Goal: Task Accomplishment & Management: Use online tool/utility

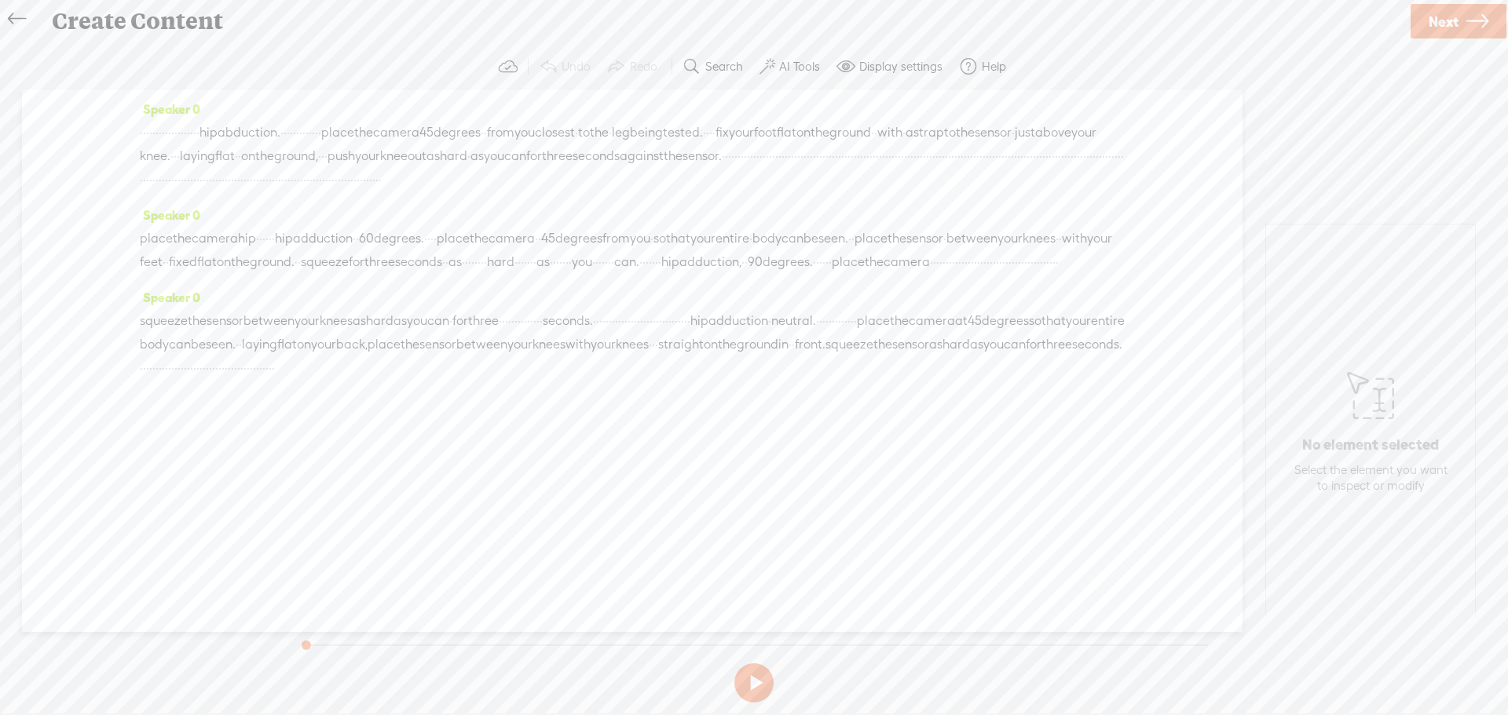
click at [797, 168] on span "·" at bounding box center [798, 156] width 3 height 24
click at [608, 136] on span at bounding box center [599, 142] width 24 height 28
click at [759, 680] on section at bounding box center [753, 683] width 919 height 52
click at [751, 679] on button at bounding box center [753, 682] width 39 height 39
click at [734, 168] on span "·" at bounding box center [735, 156] width 3 height 24
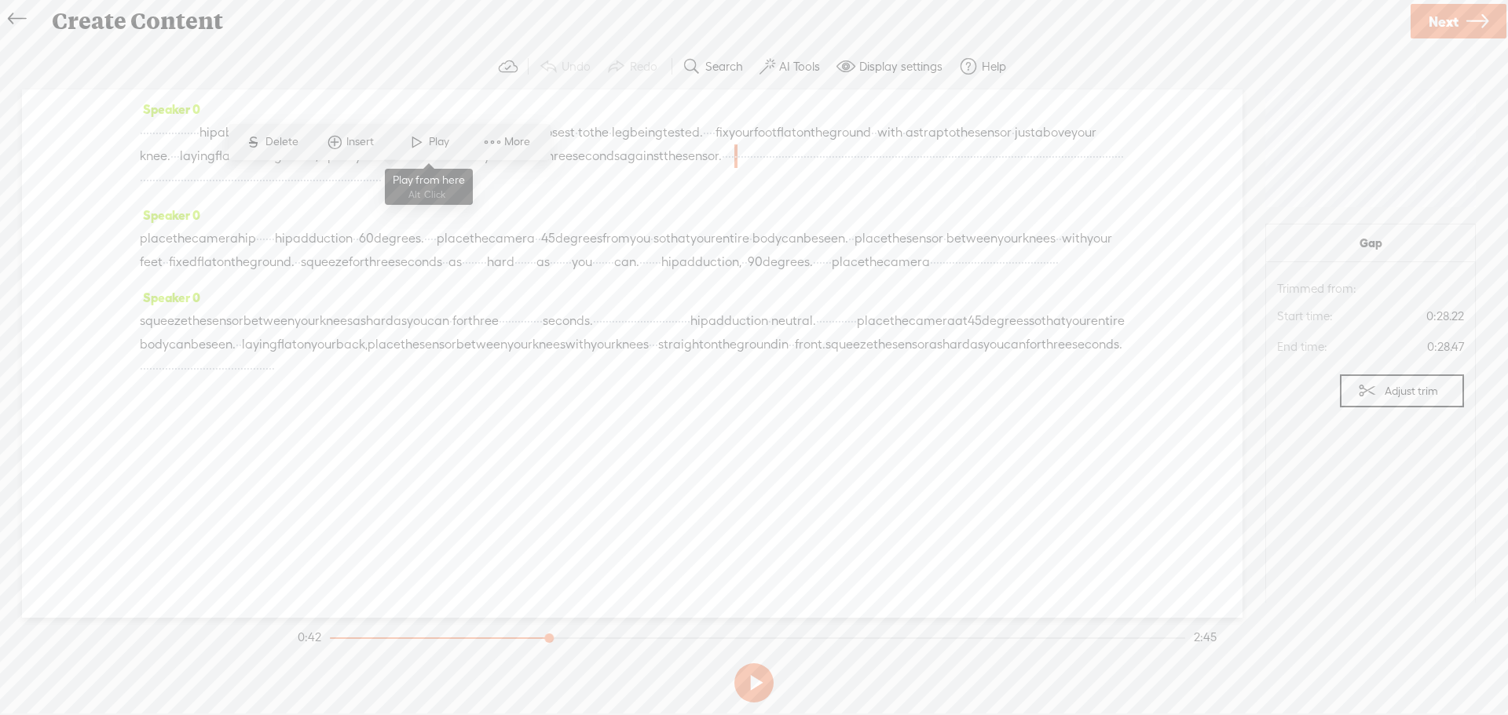
click at [430, 144] on span "Play" at bounding box center [441, 142] width 24 height 16
click at [753, 677] on button at bounding box center [753, 682] width 39 height 39
click at [803, 168] on span "·" at bounding box center [804, 156] width 3 height 24
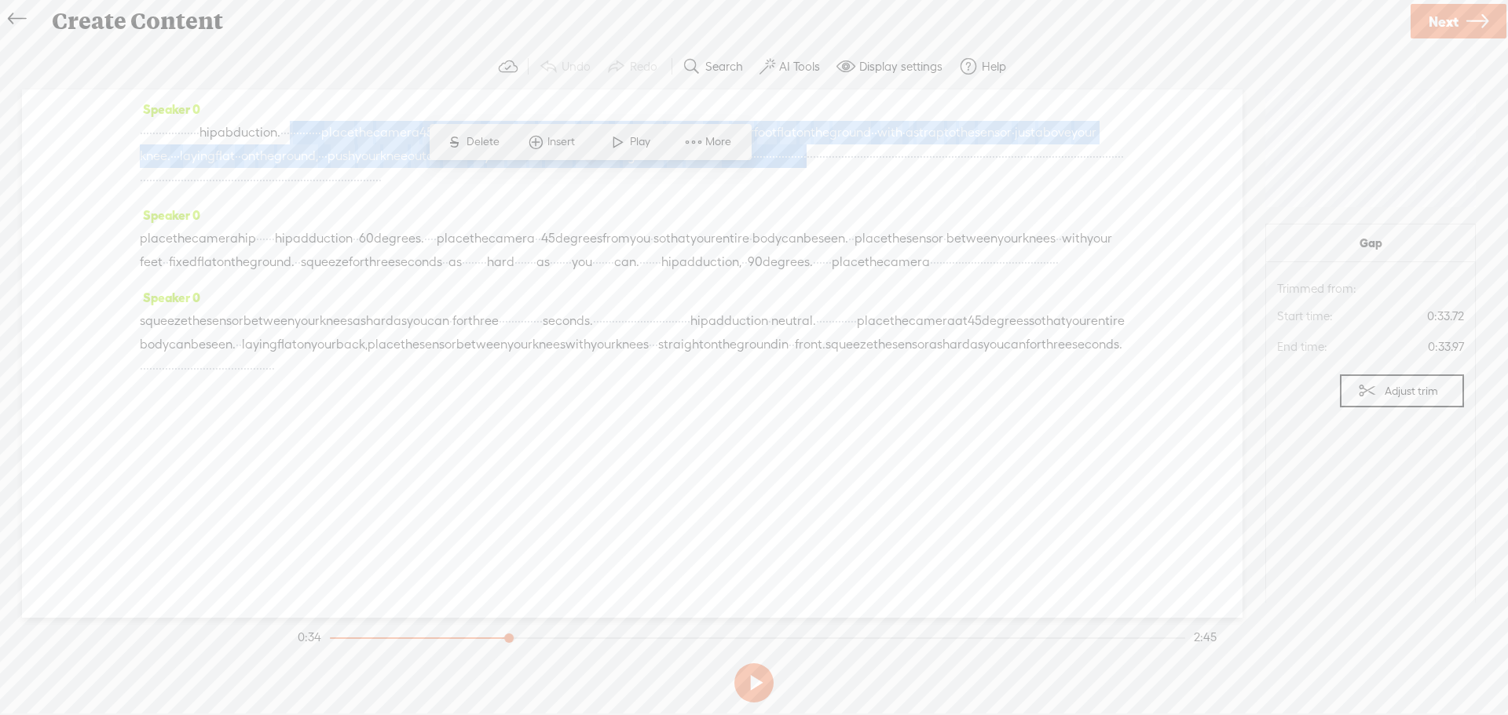
drag, startPoint x: 589, startPoint y: 175, endPoint x: 425, endPoint y: 131, distance: 169.9
click at [425, 131] on div "· · · · · · · · · · · · · · · · · · · hip abduction. · · · · · · · · · · · · · …" at bounding box center [632, 156] width 985 height 71
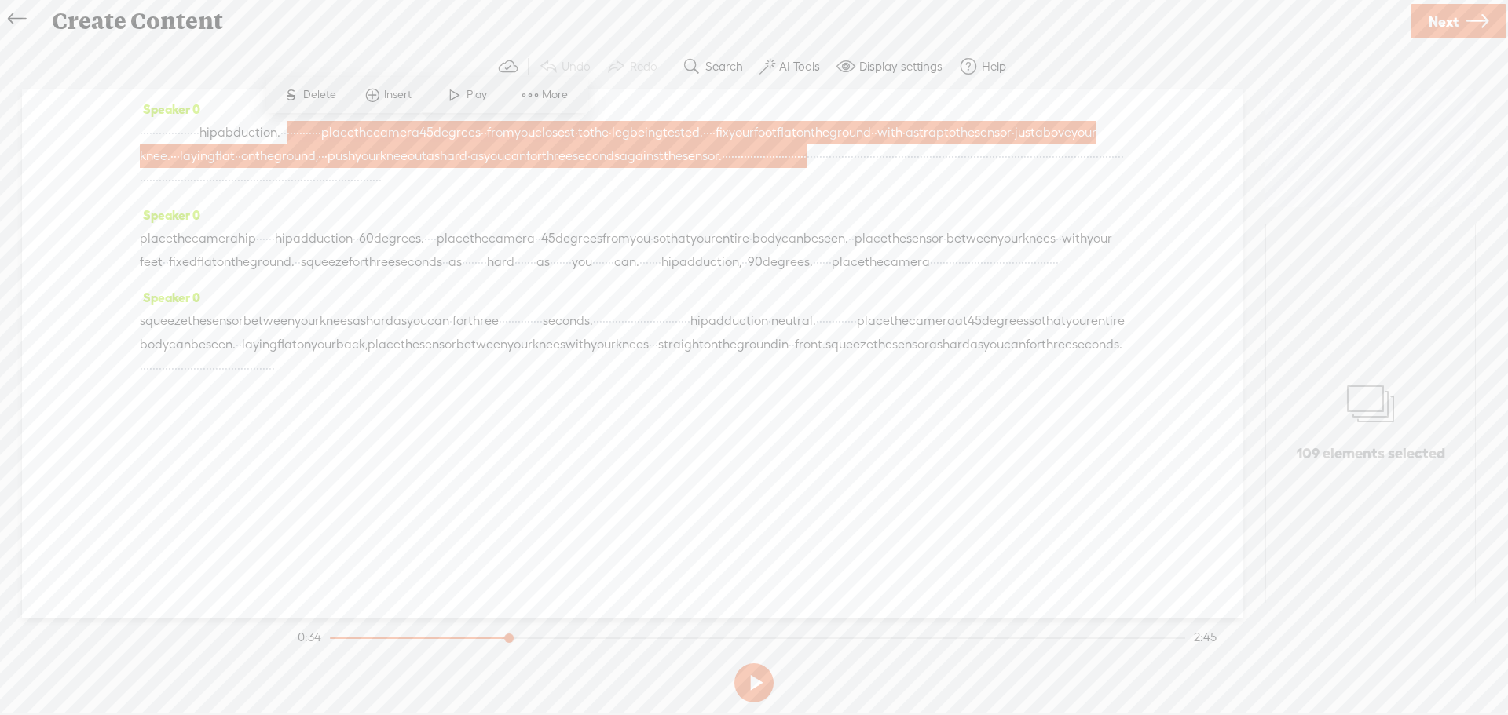
drag, startPoint x: 594, startPoint y: 179, endPoint x: 535, endPoint y: 131, distance: 75.3
click at [535, 131] on div "· · · · · · · · · · · · · · · · · · · hip abduction. · · · · · · · · · · · · · …" at bounding box center [632, 156] width 985 height 71
click at [803, 168] on span "·" at bounding box center [804, 156] width 3 height 24
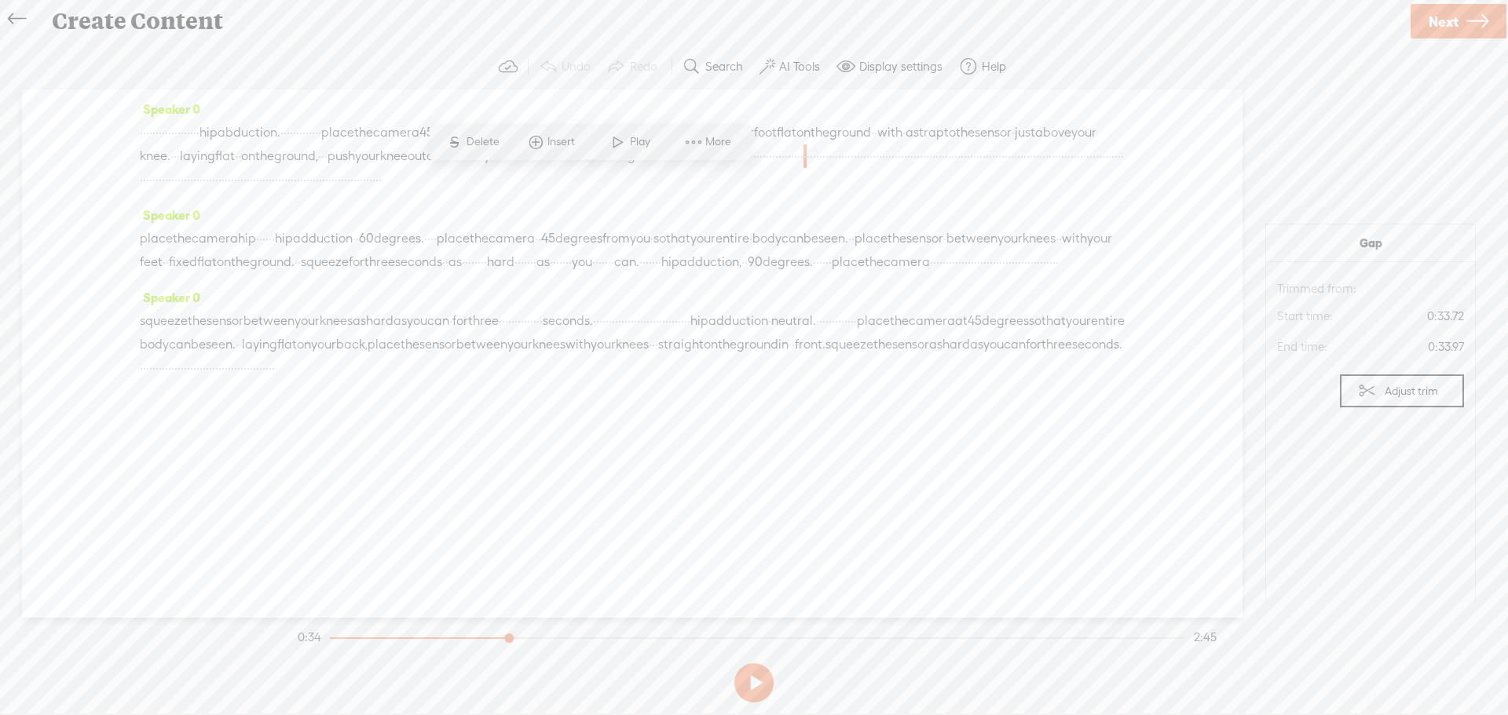
drag, startPoint x: 590, startPoint y: 181, endPoint x: 561, endPoint y: 123, distance: 63.9
click at [561, 123] on div "· · · · · · · · · · · · · · · · · · · hip abduction. · · · · · · · · · · · · · …" at bounding box center [632, 156] width 985 height 71
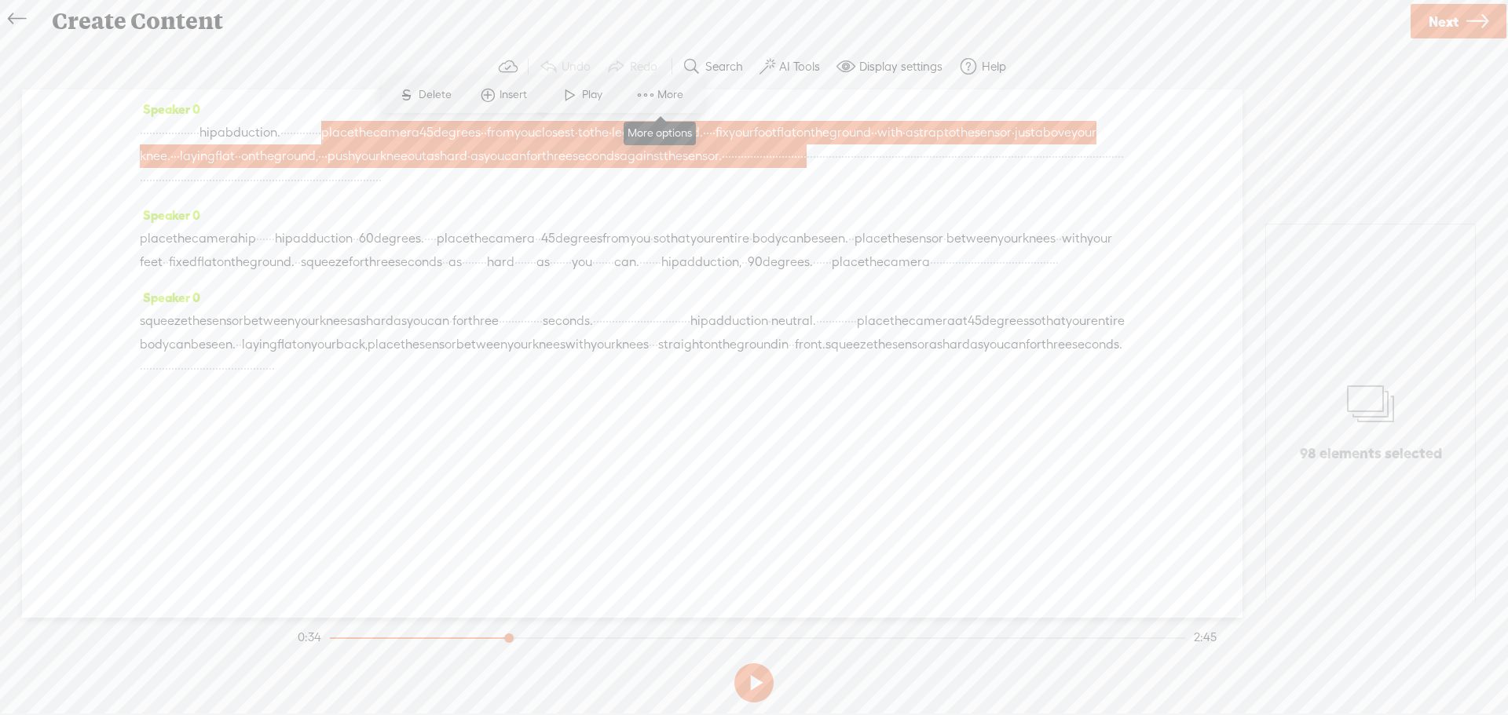
click at [659, 90] on span "More" at bounding box center [672, 95] width 30 height 16
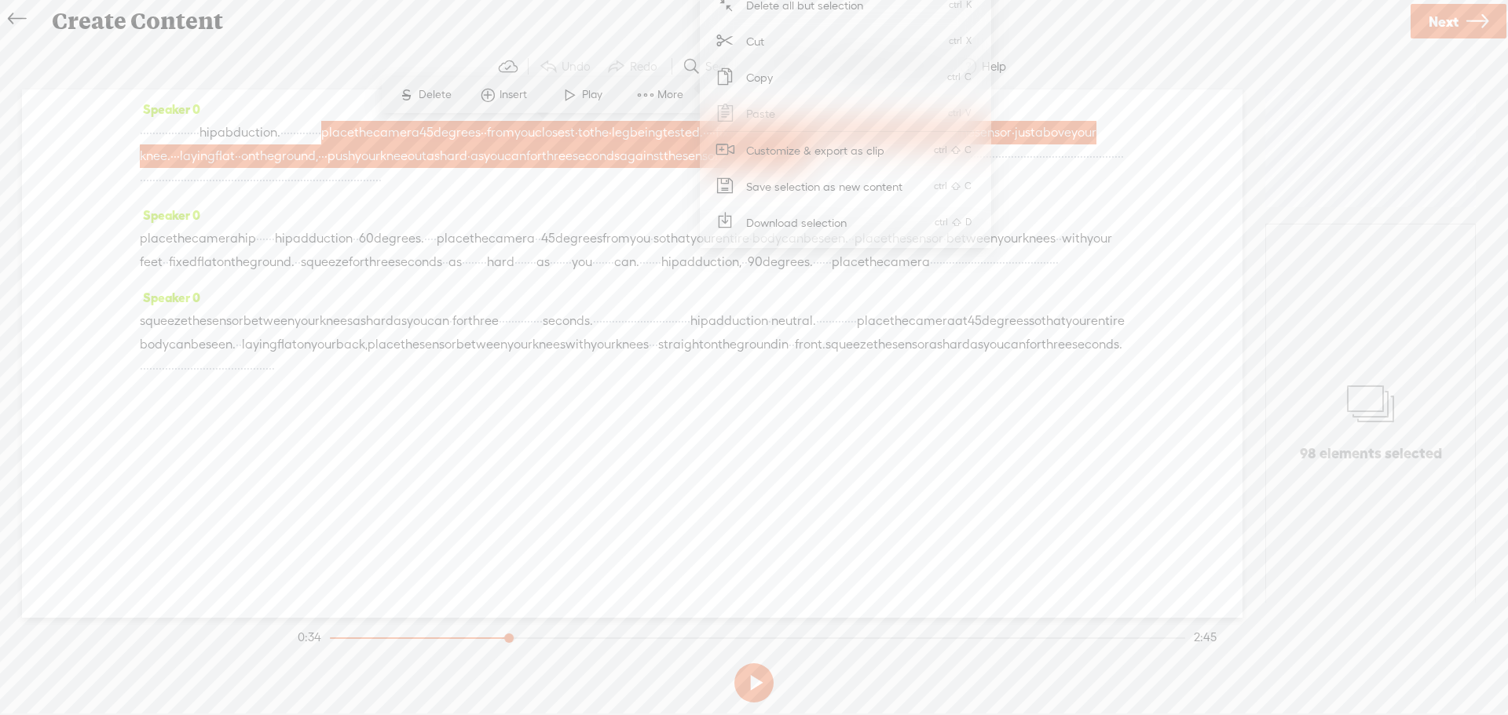
click at [783, 149] on span "Customize & export as clip" at bounding box center [815, 150] width 200 height 35
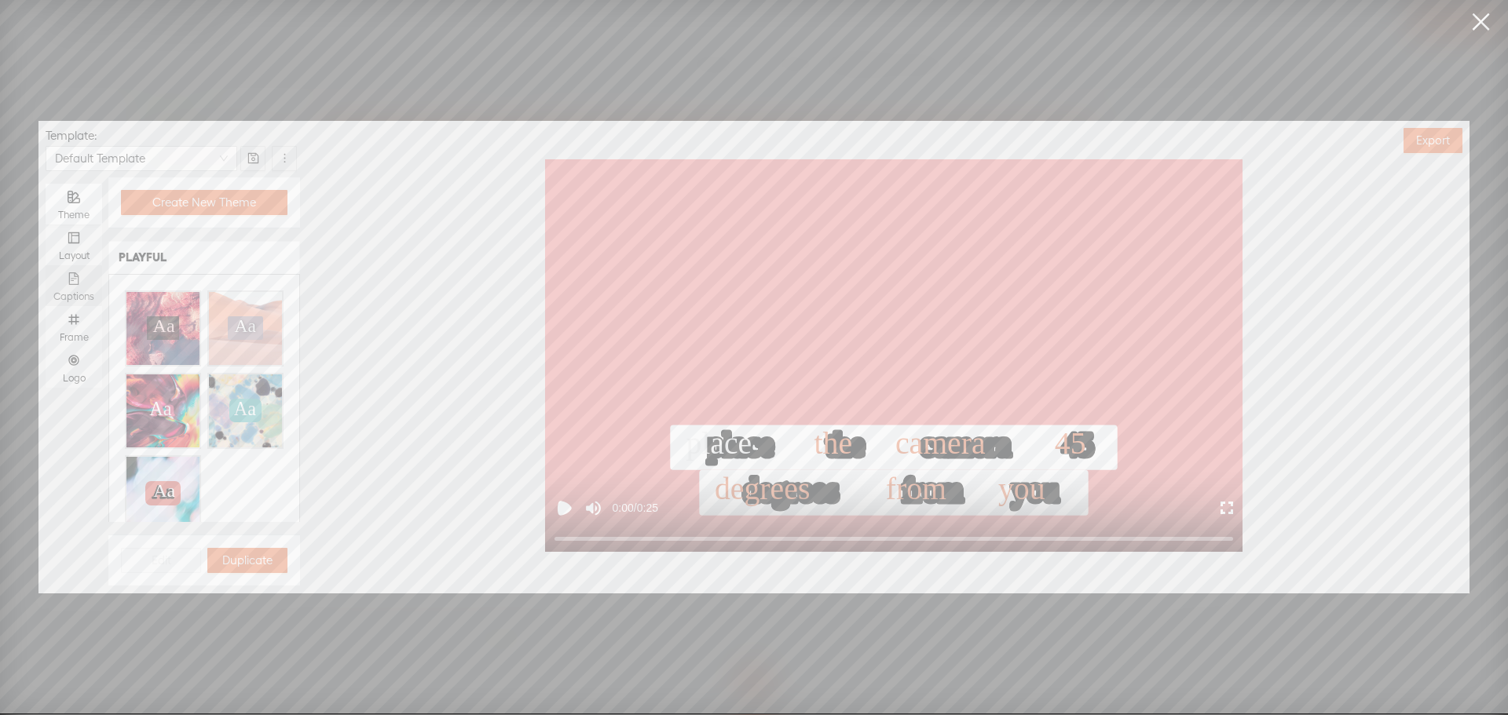
click at [63, 282] on div "Captions" at bounding box center [73, 285] width 41 height 41
click at [46, 265] on input "Captions" at bounding box center [46, 265] width 0 height 0
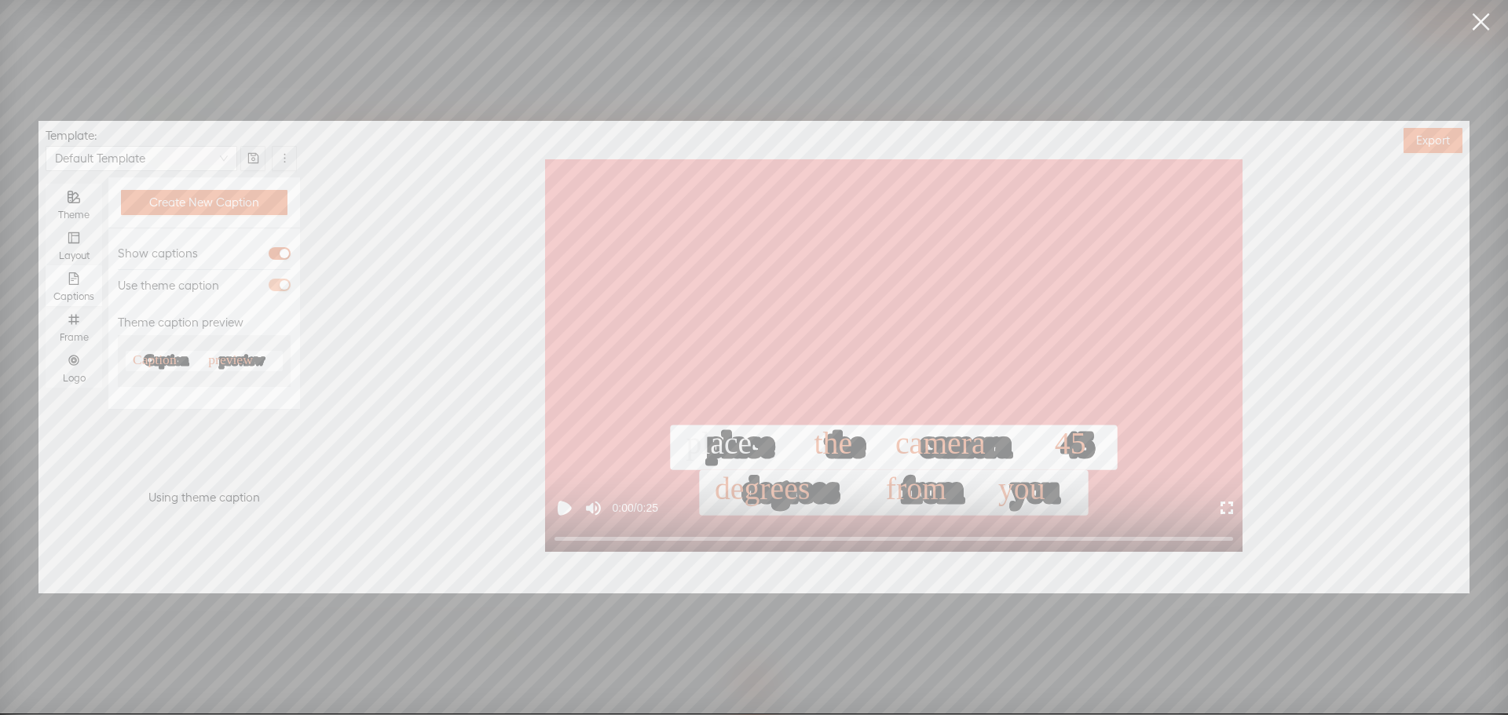
click at [281, 283] on div "button" at bounding box center [284, 284] width 9 height 9
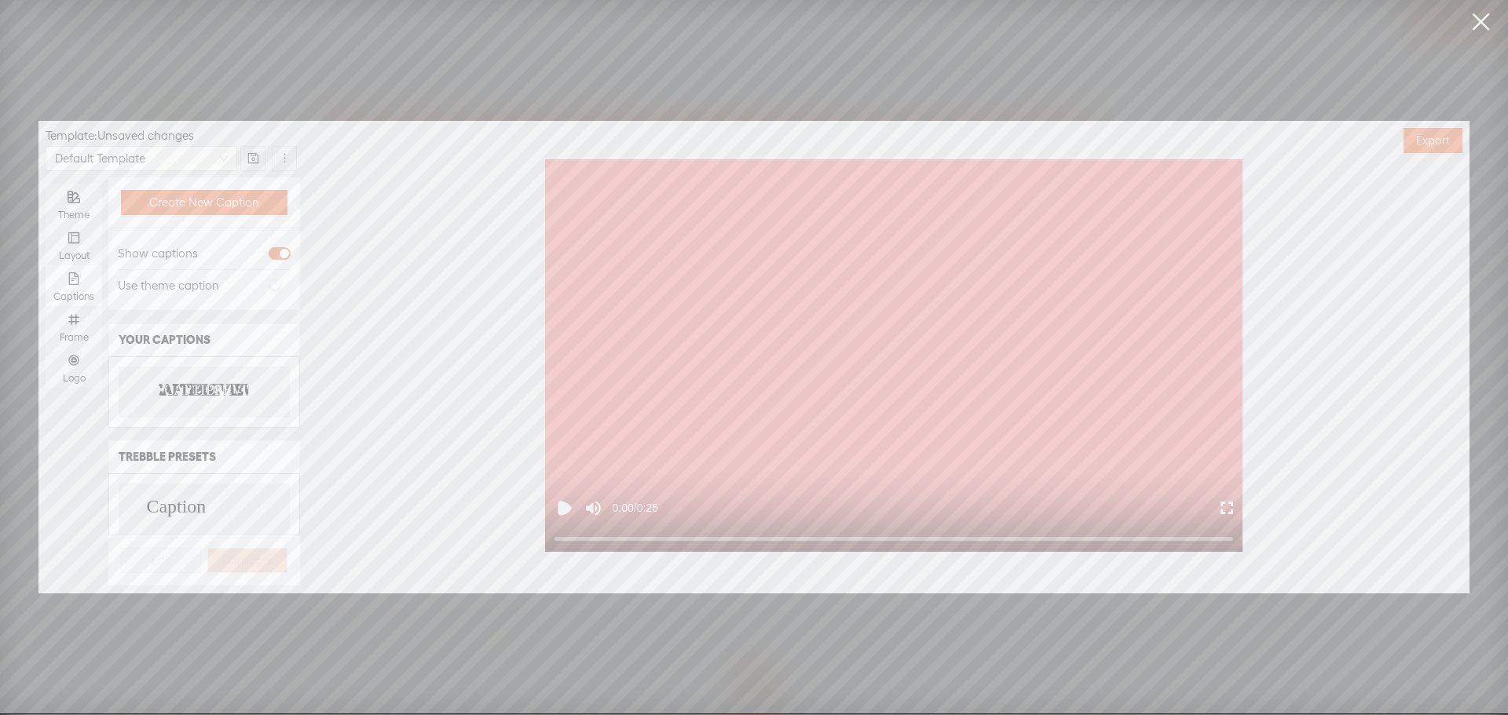
click at [206, 384] on text "PREVIEW" at bounding box center [237, 391] width 63 height 16
click at [82, 323] on div "Frame" at bounding box center [73, 326] width 41 height 41
click at [46, 306] on input "Frame" at bounding box center [46, 306] width 0 height 0
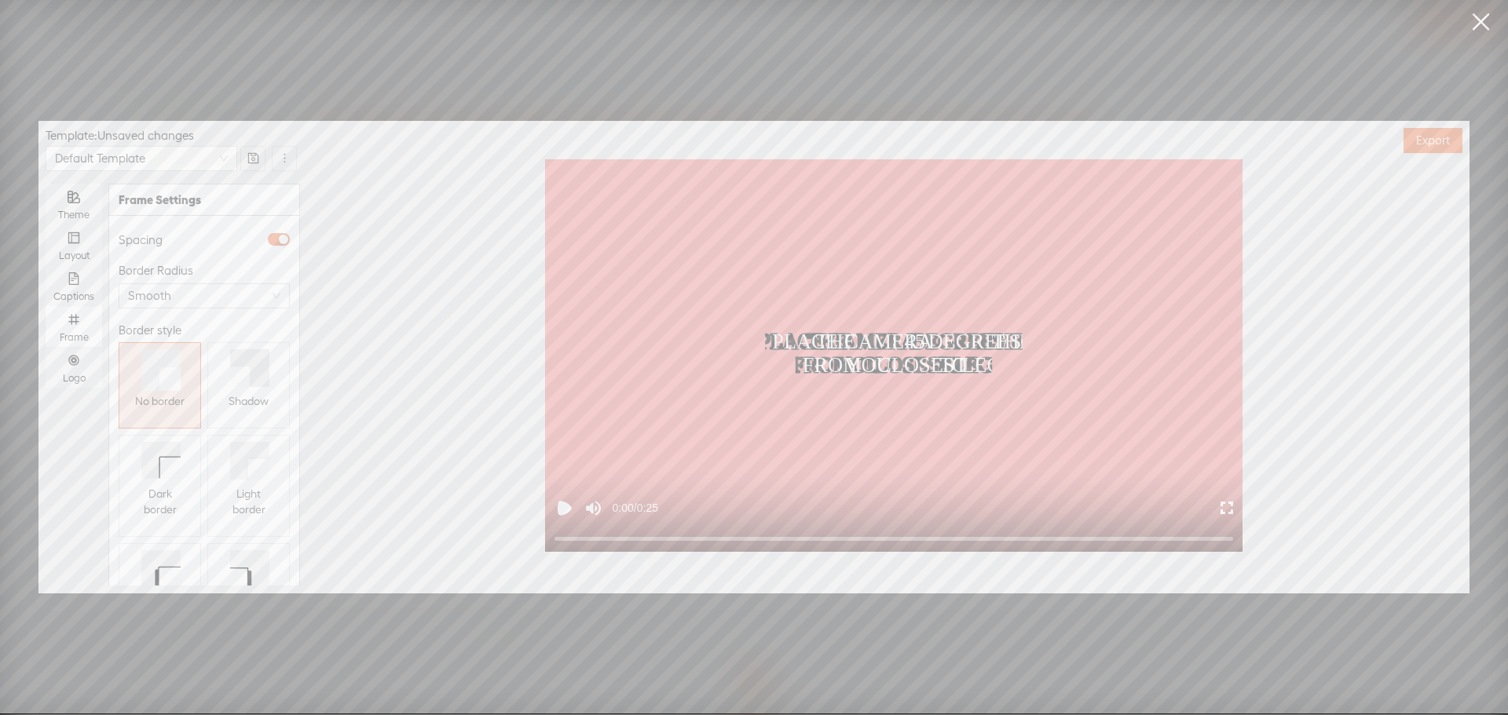
click at [236, 383] on icon at bounding box center [240, 377] width 20 height 20
click at [74, 369] on div "Logo" at bounding box center [73, 367] width 41 height 41
click at [46, 347] on input "Logo" at bounding box center [46, 347] width 0 height 0
click at [175, 495] on span "Replace logo..." at bounding box center [204, 503] width 76 height 16
click at [171, 393] on div at bounding box center [158, 357] width 79 height 79
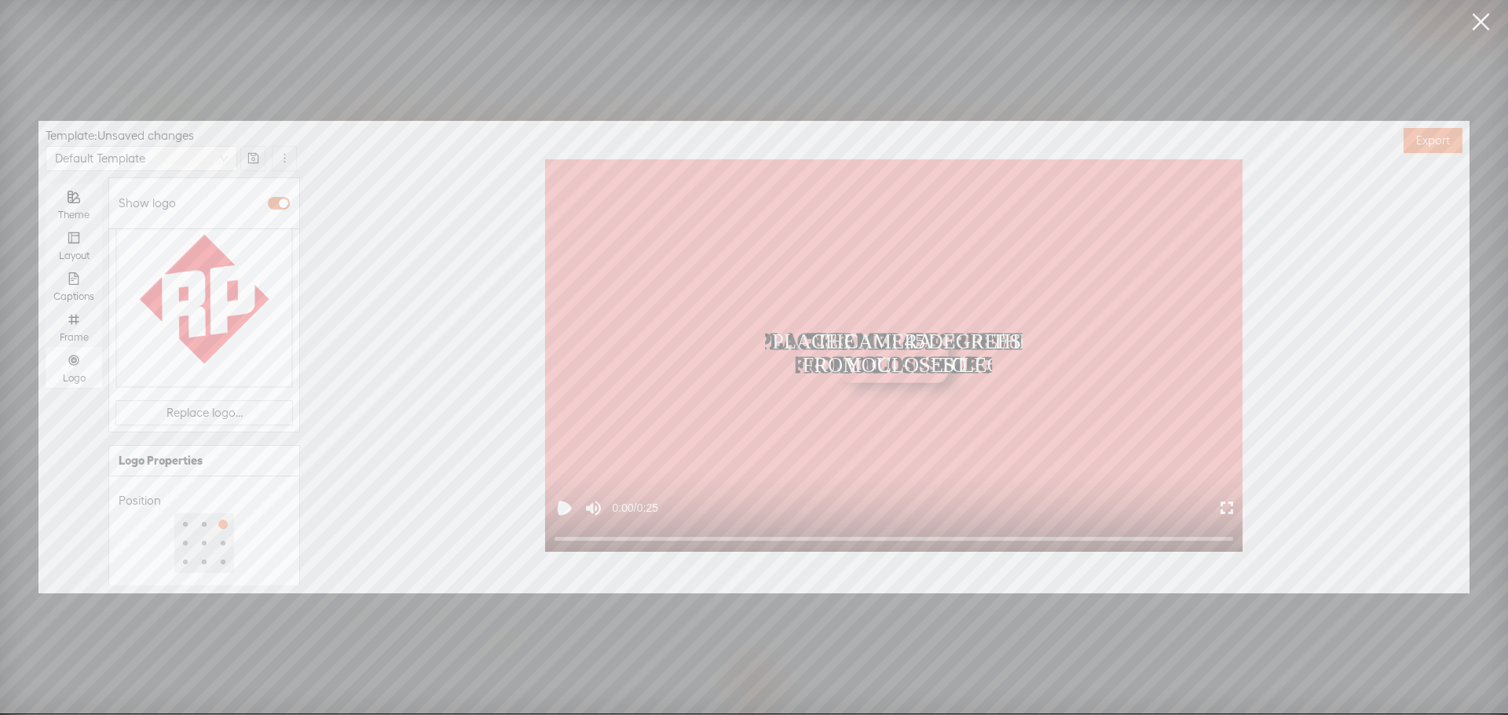
scroll to position [203, 0]
click at [172, 563] on div at bounding box center [177, 567] width 110 height 9
type input "50%"
click at [173, 564] on div at bounding box center [177, 568] width 8 height 8
click at [213, 535] on div "Opacity" at bounding box center [204, 542] width 171 height 19
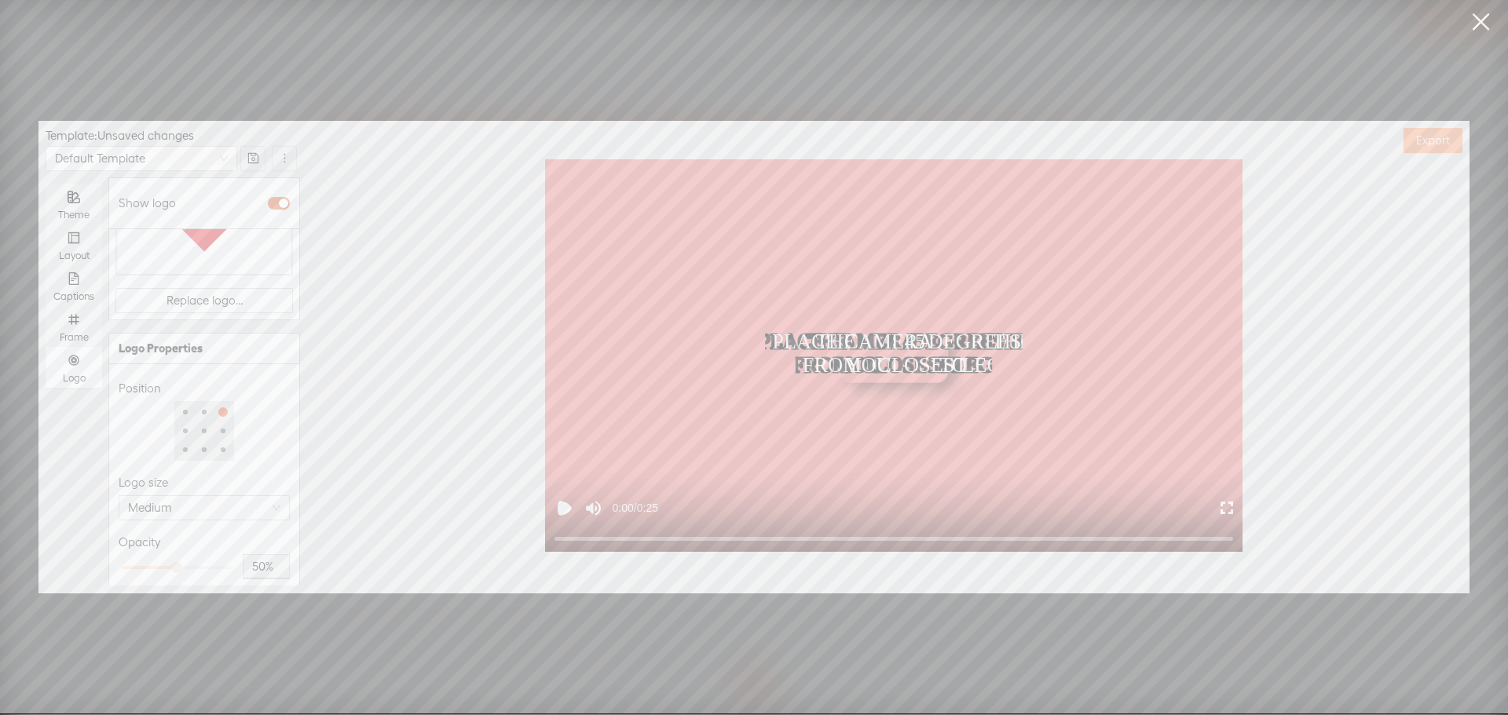
click at [1434, 140] on span "Export" at bounding box center [1433, 141] width 34 height 16
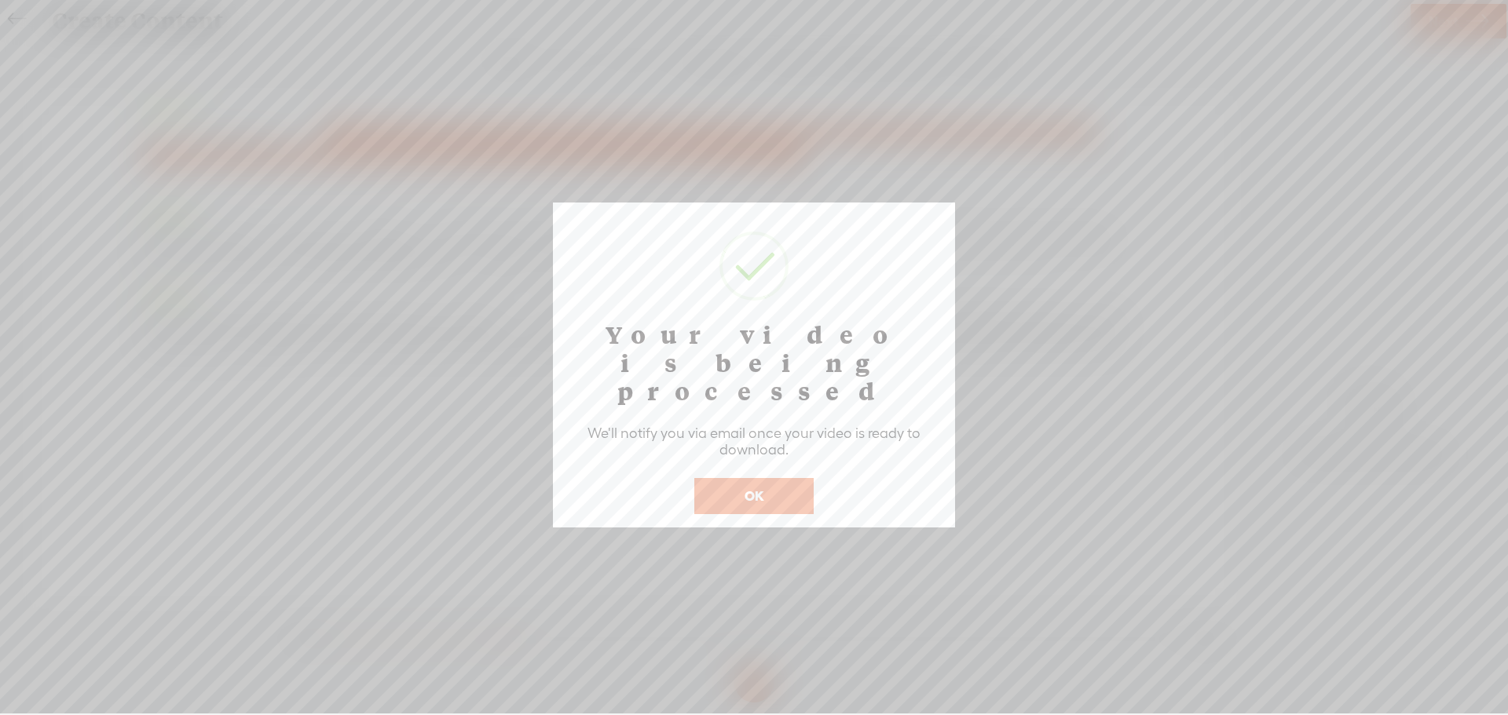
click at [762, 478] on button "OK" at bounding box center [753, 496] width 119 height 36
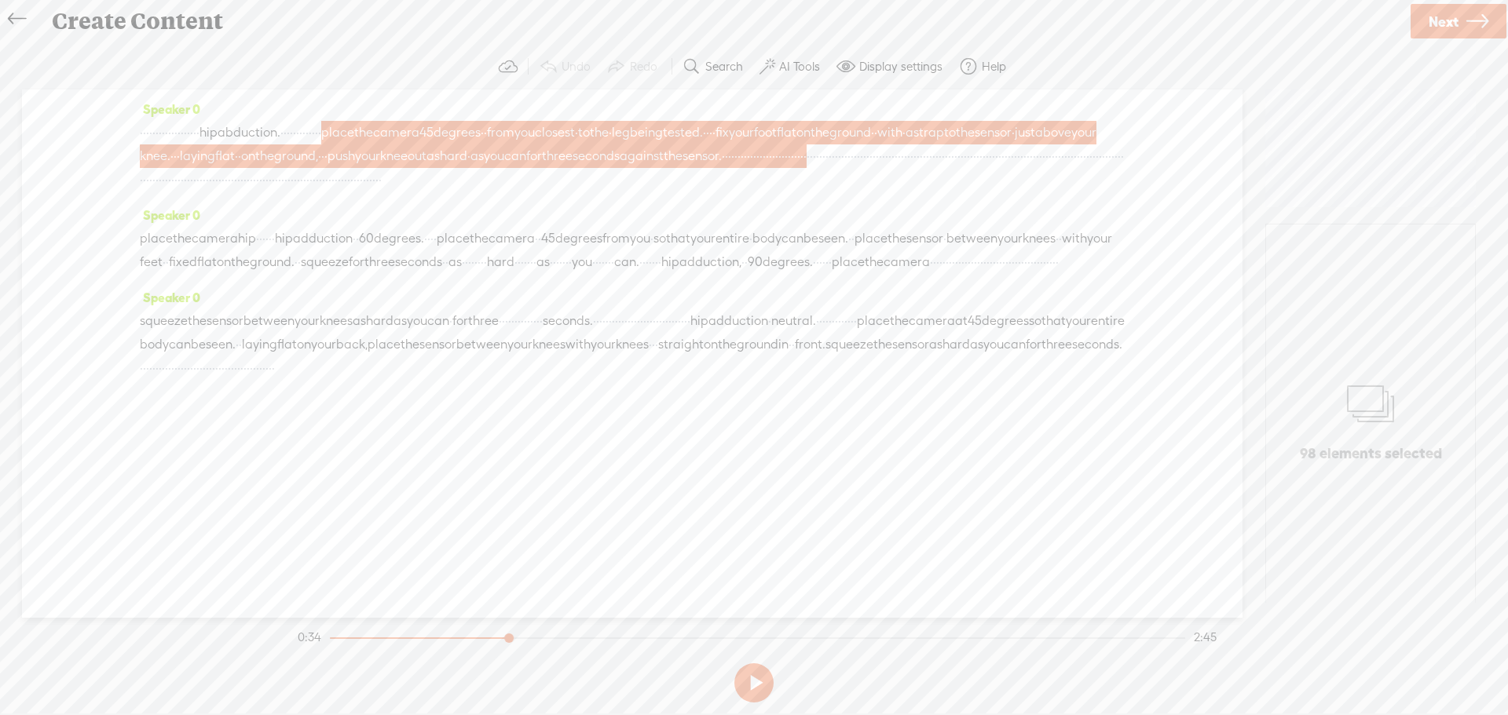
drag, startPoint x: 898, startPoint y: 308, endPoint x: 943, endPoint y: 308, distance: 44.8
click at [943, 274] on div "place the camera hip · · · · · · hip adduction · · 60 degrees. · · · · place th…" at bounding box center [632, 250] width 985 height 47
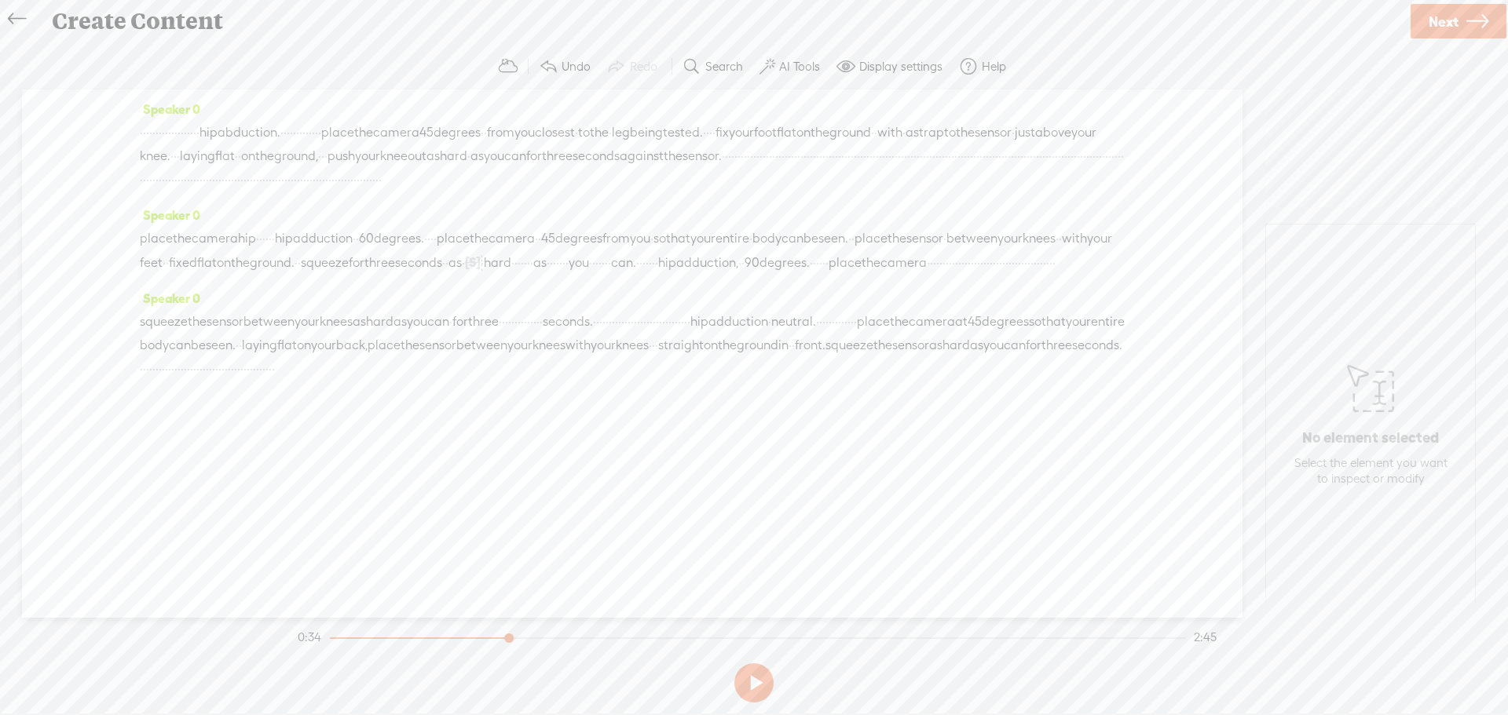
drag, startPoint x: 970, startPoint y: 305, endPoint x: 994, endPoint y: 306, distance: 24.4
click at [994, 275] on div "place the camera hip · · · · · · hip adduction · · 60 degrees. · · · · place th…" at bounding box center [632, 251] width 985 height 48
drag, startPoint x: 1037, startPoint y: 311, endPoint x: 1073, endPoint y: 310, distance: 35.3
click at [1073, 275] on div "place the camera hip · · · · · · hip adduction · · 60 degrees. · · · · place th…" at bounding box center [632, 251] width 985 height 48
drag, startPoint x: 150, startPoint y: 335, endPoint x: 159, endPoint y: 334, distance: 9.5
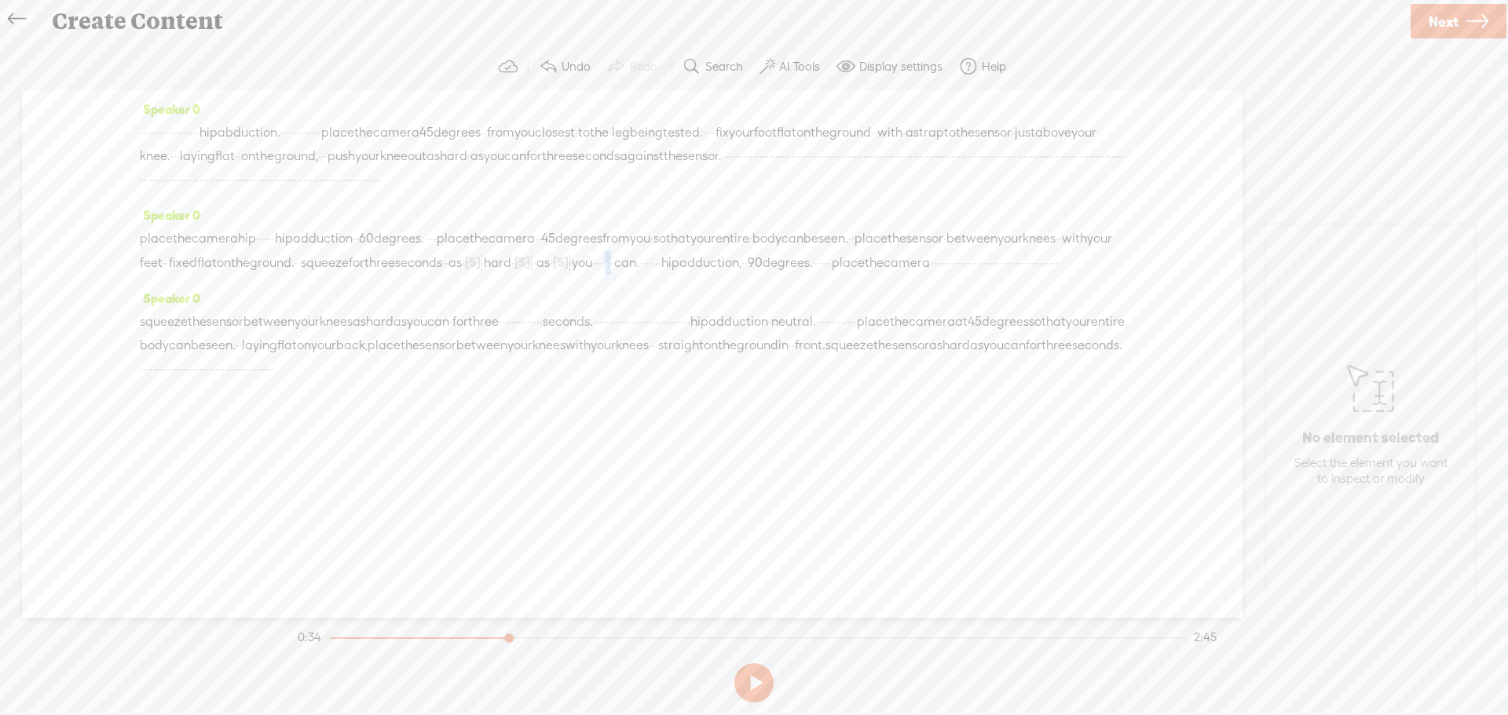
click at [159, 275] on div "place the camera hip · · · · · · hip adduction · · 60 degrees. · · · · place th…" at bounding box center [632, 251] width 985 height 48
drag, startPoint x: 554, startPoint y: 284, endPoint x: 256, endPoint y: 336, distance: 302.8
click at [254, 275] on div "place the camera hip · · · · · · hip adduction · · 60 degrees. · · · · place th…" at bounding box center [632, 251] width 985 height 48
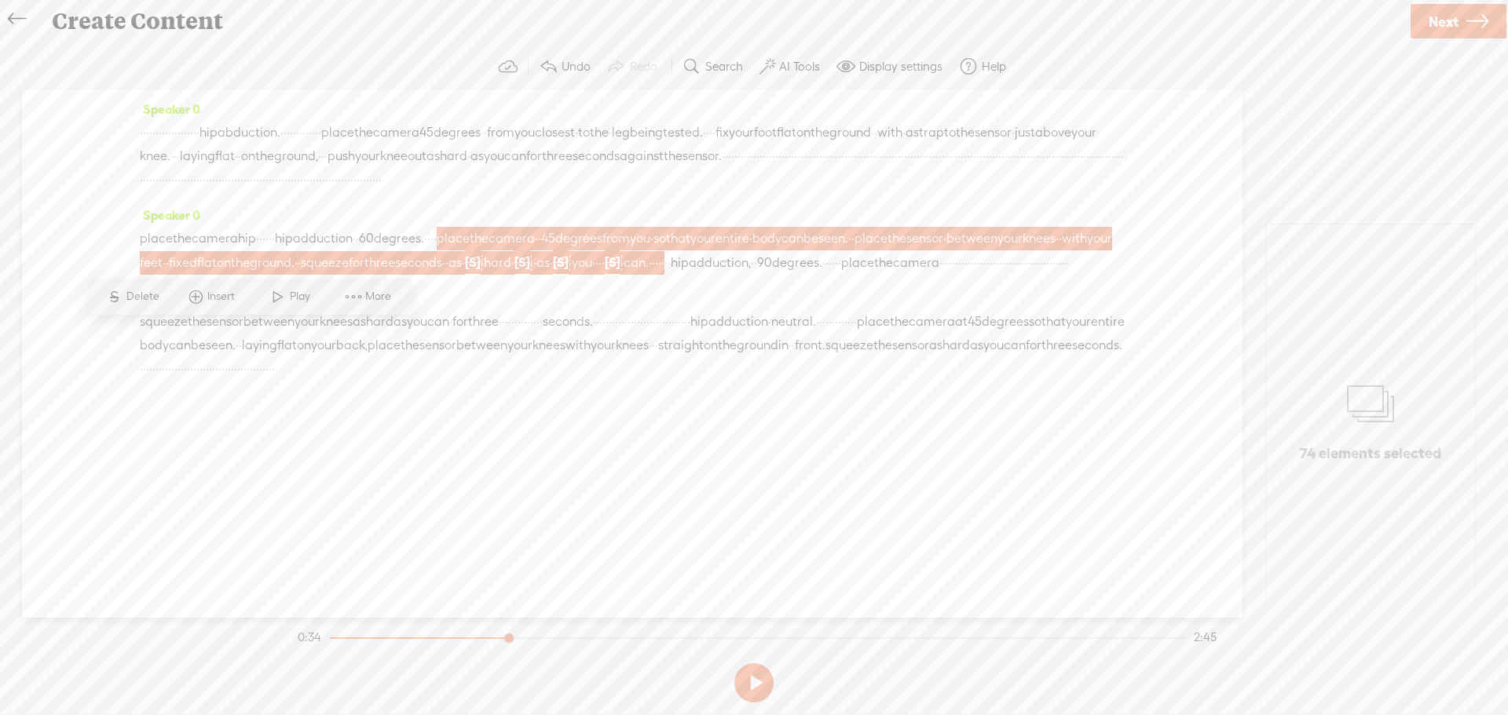
click at [616, 366] on div "Speaker 0 squeeze the sensor between your knees as hard as you can · for three …" at bounding box center [632, 340] width 985 height 106
click at [802, 287] on div "Speaker 0 place the camera hip · · · · · · hip adduction · · 60 degrees. · · · …" at bounding box center [632, 244] width 985 height 83
click at [1036, 275] on div "place the camera hip · · · · · · hip adduction · · 60 degrees. · · · · place th…" at bounding box center [632, 251] width 985 height 48
click at [1062, 275] on span "·" at bounding box center [1063, 263] width 3 height 24
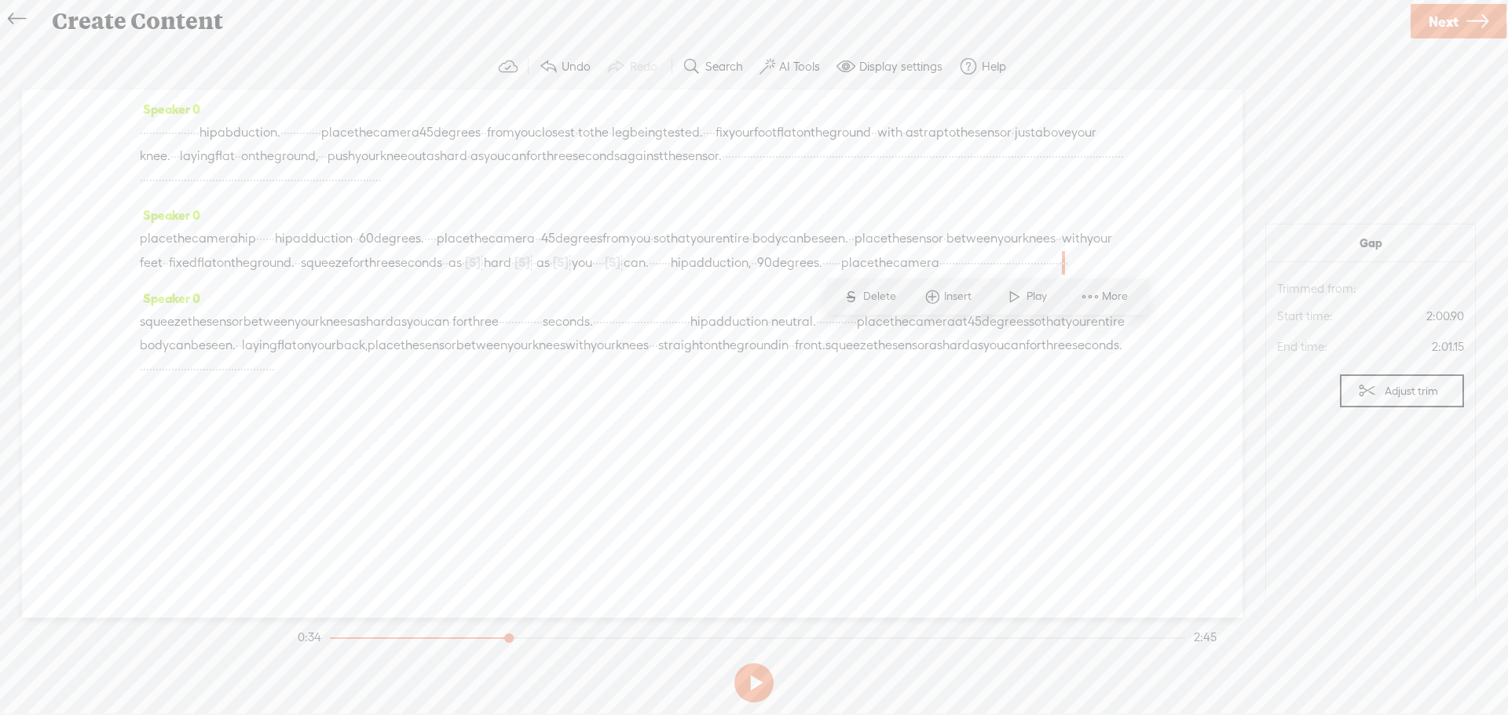
click at [649, 275] on span "·" at bounding box center [650, 263] width 3 height 24
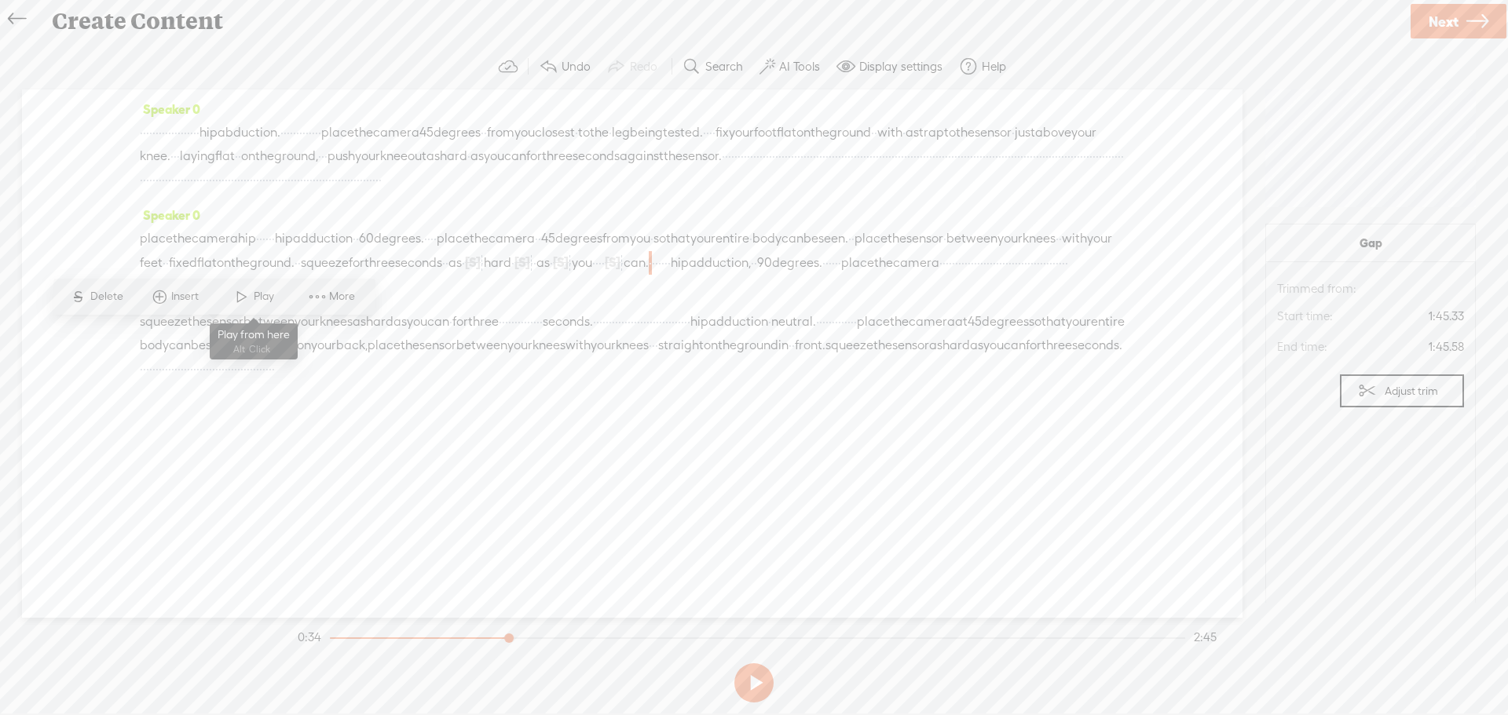
click at [252, 298] on span at bounding box center [242, 297] width 24 height 28
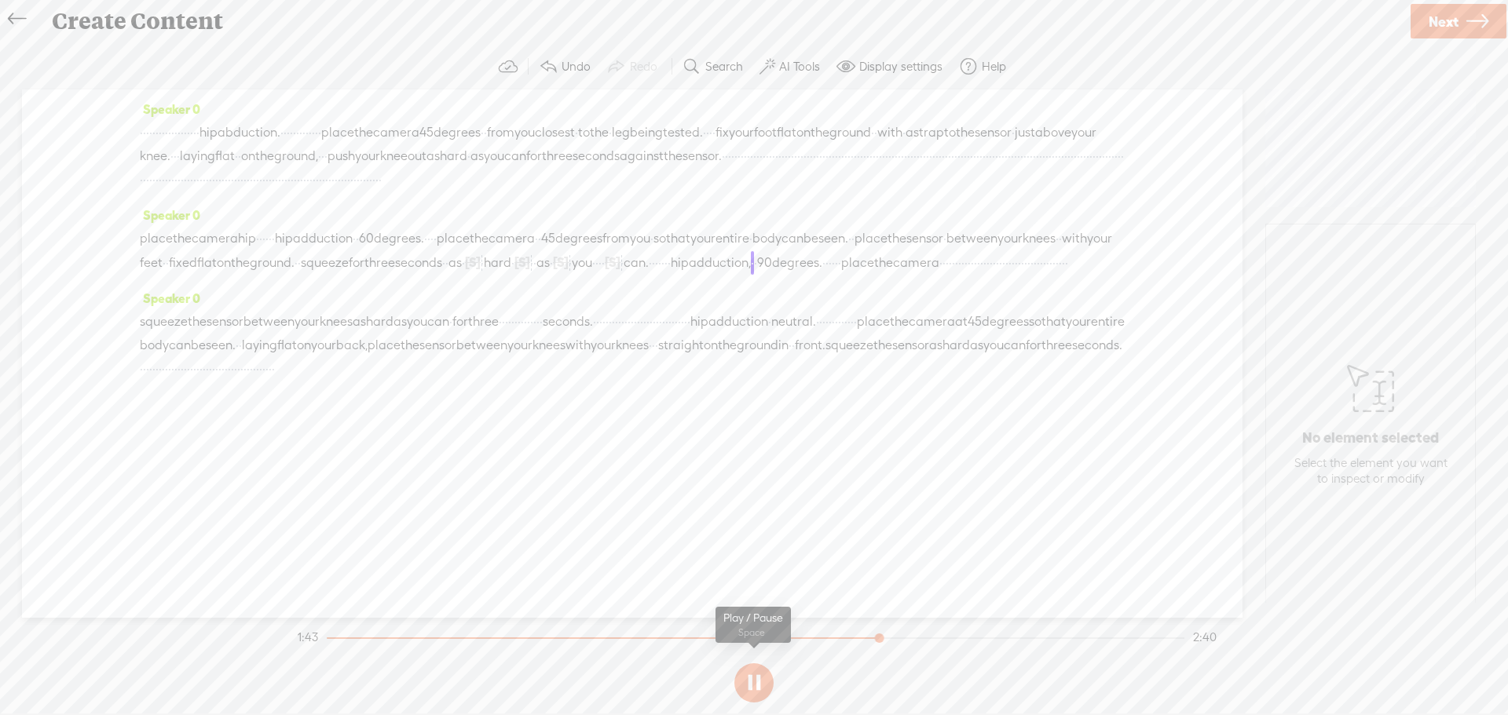
click at [751, 678] on button at bounding box center [753, 682] width 39 height 39
click at [592, 275] on span "you" at bounding box center [582, 263] width 20 height 24
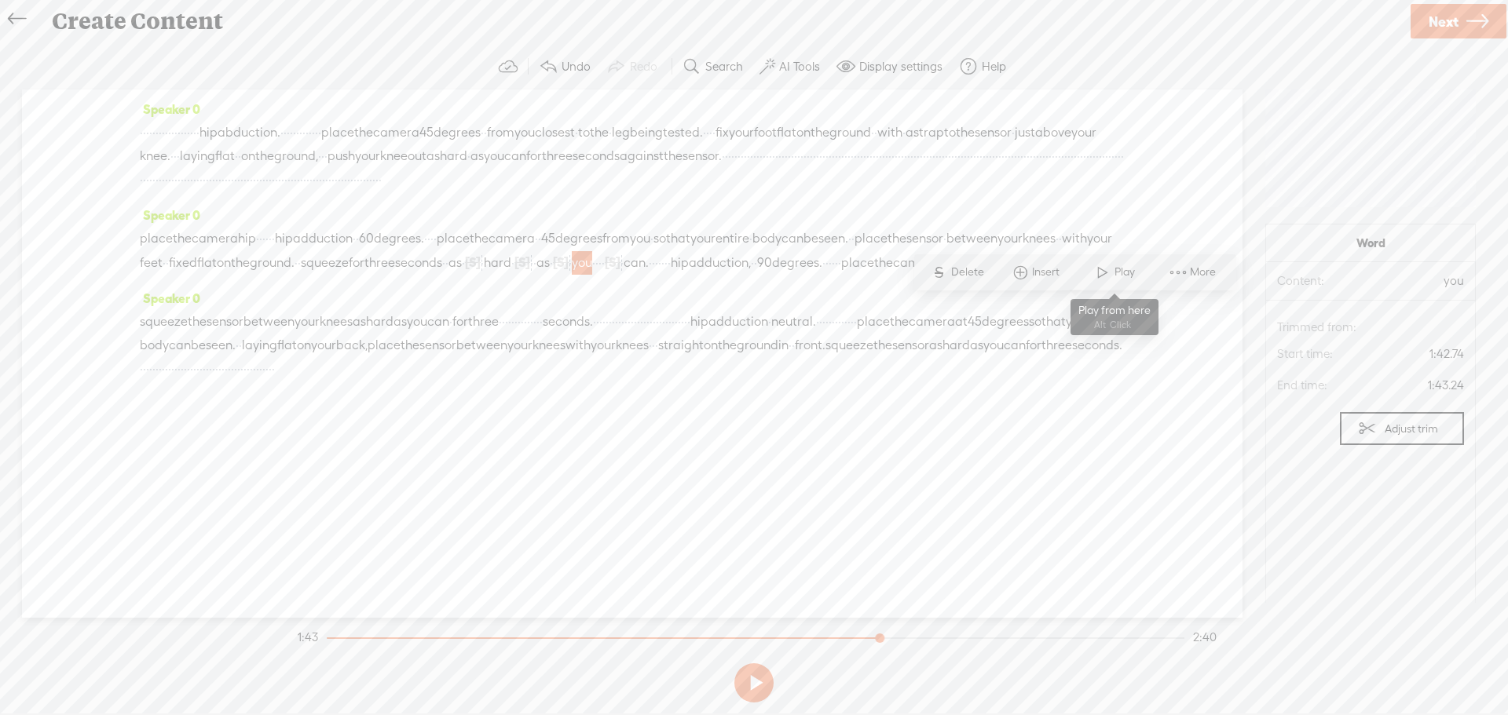
click at [1109, 270] on span at bounding box center [1103, 272] width 24 height 28
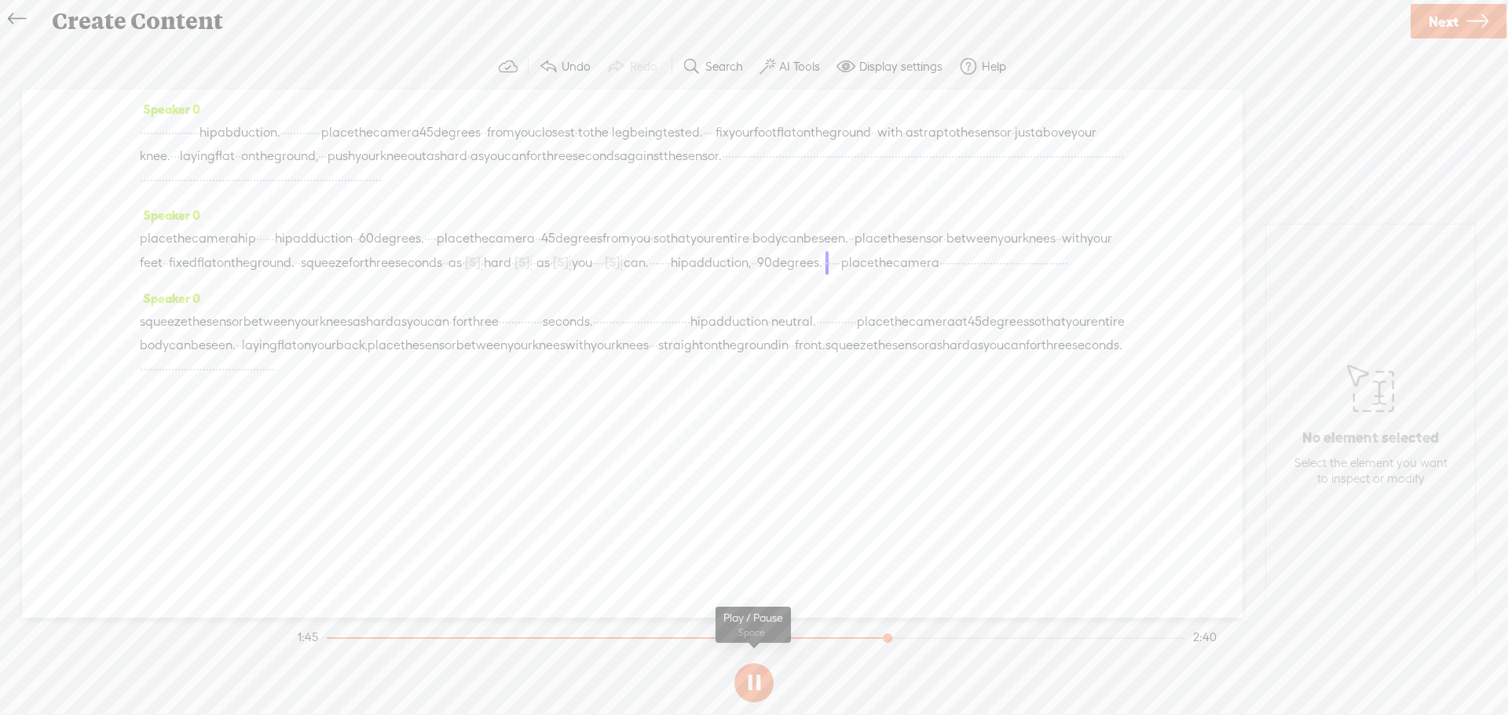
click at [756, 677] on button at bounding box center [753, 682] width 39 height 39
click at [442, 275] on span "seconds" at bounding box center [418, 263] width 47 height 24
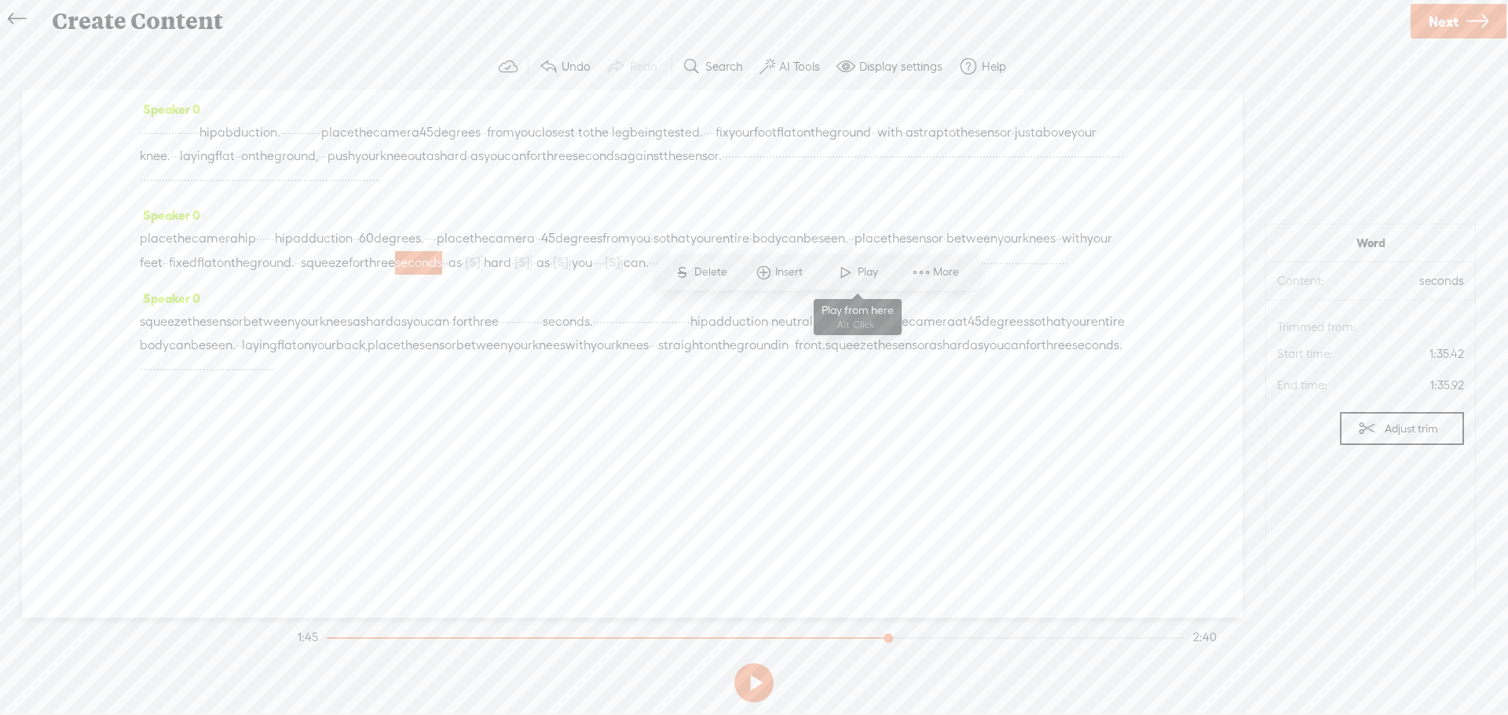
click at [858, 275] on span "Play" at bounding box center [869, 273] width 24 height 16
drag, startPoint x: 851, startPoint y: 641, endPoint x: 320, endPoint y: 628, distance: 531.7
click at [320, 628] on div at bounding box center [327, 640] width 36 height 36
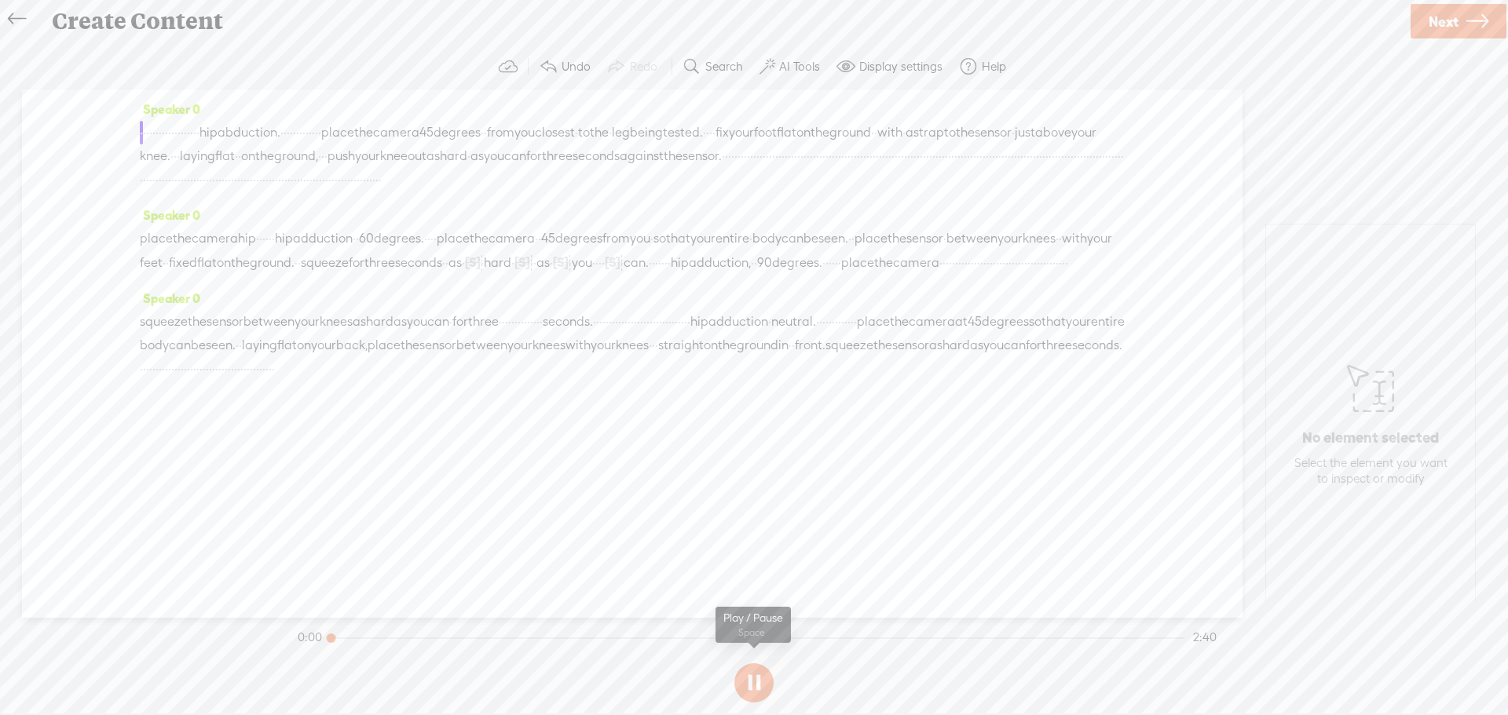
click at [744, 685] on button at bounding box center [753, 682] width 39 height 39
click at [395, 275] on span "three" at bounding box center [379, 263] width 31 height 24
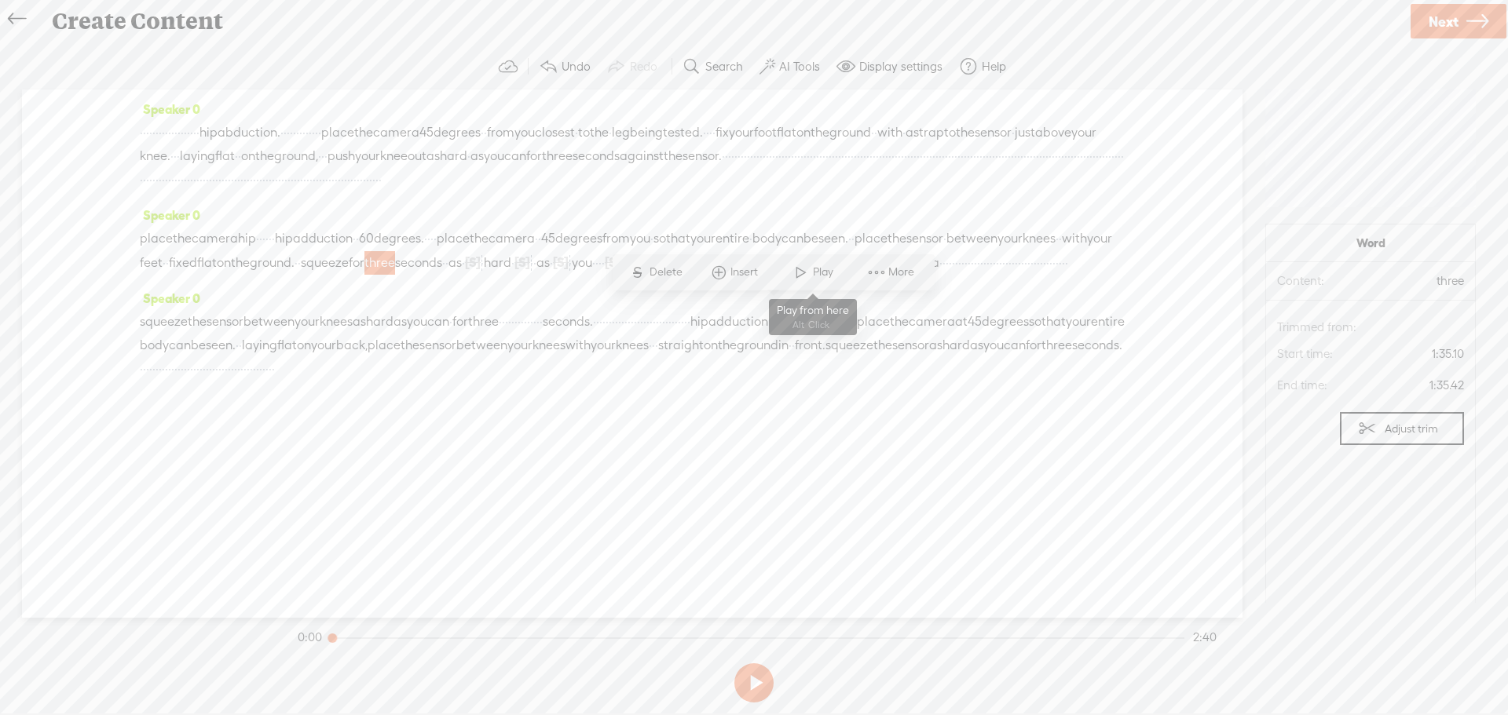
click at [810, 276] on span at bounding box center [801, 272] width 24 height 28
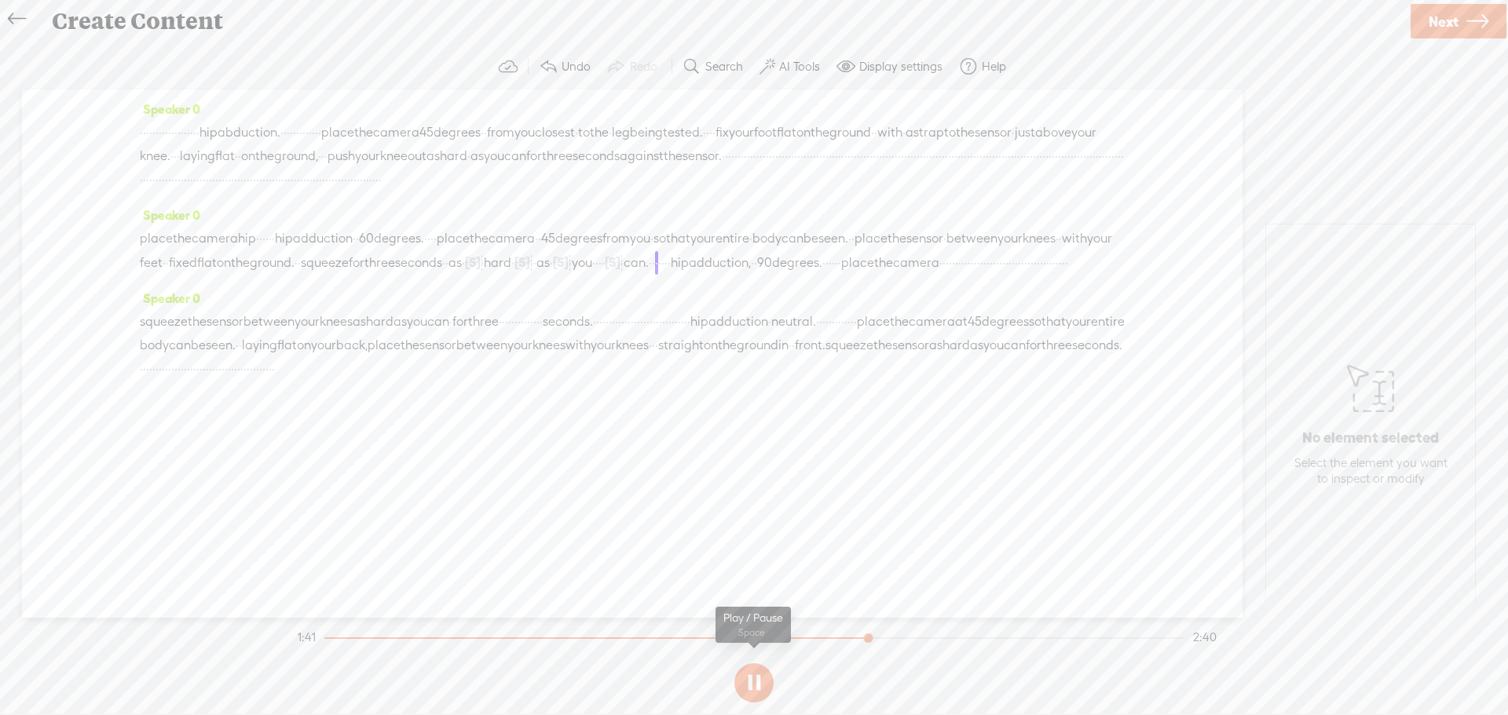
click at [746, 686] on button at bounding box center [753, 682] width 39 height 39
drag, startPoint x: 1115, startPoint y: 309, endPoint x: 554, endPoint y: 279, distance: 562.2
click at [554, 275] on div "place the camera hip · · · · · · hip adduction · · 60 degrees. · · · · place th…" at bounding box center [632, 251] width 985 height 48
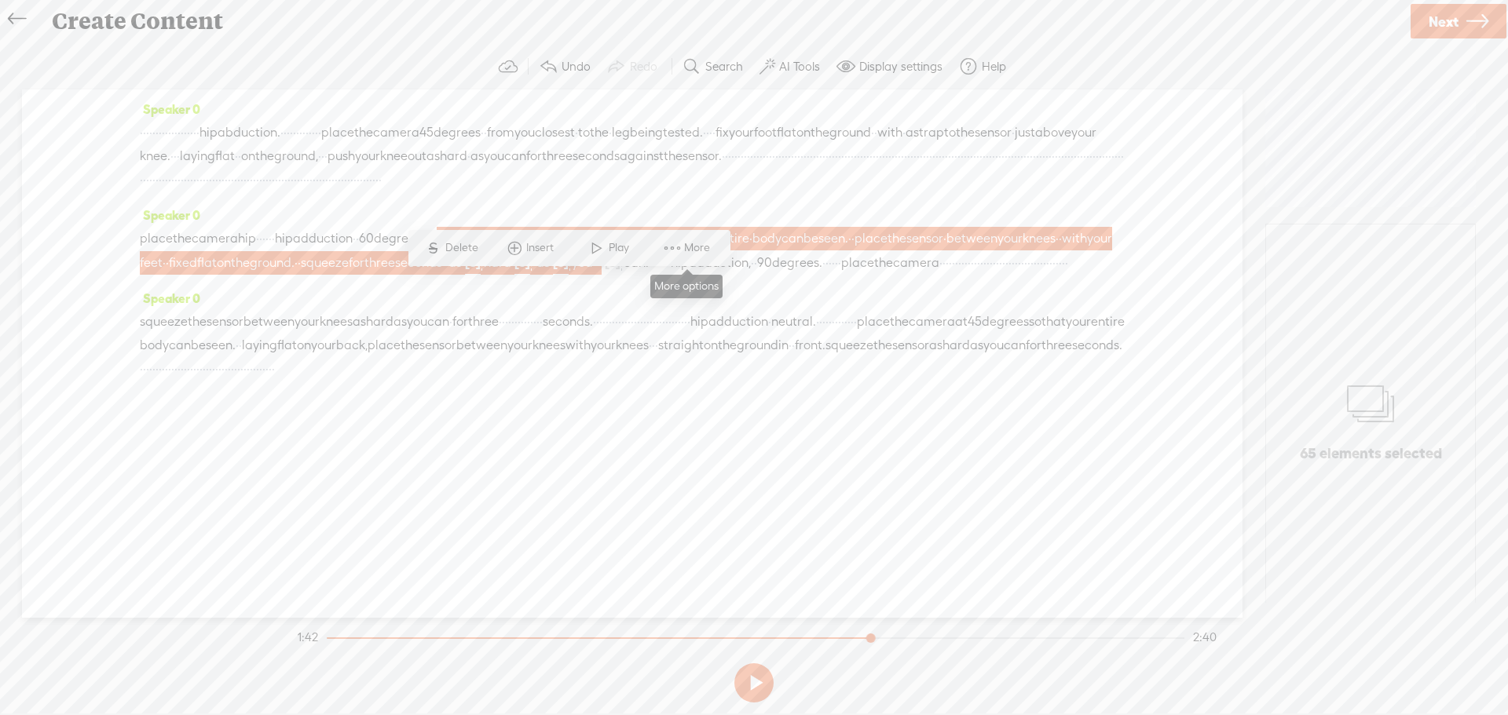
click at [673, 241] on span at bounding box center [672, 248] width 24 height 28
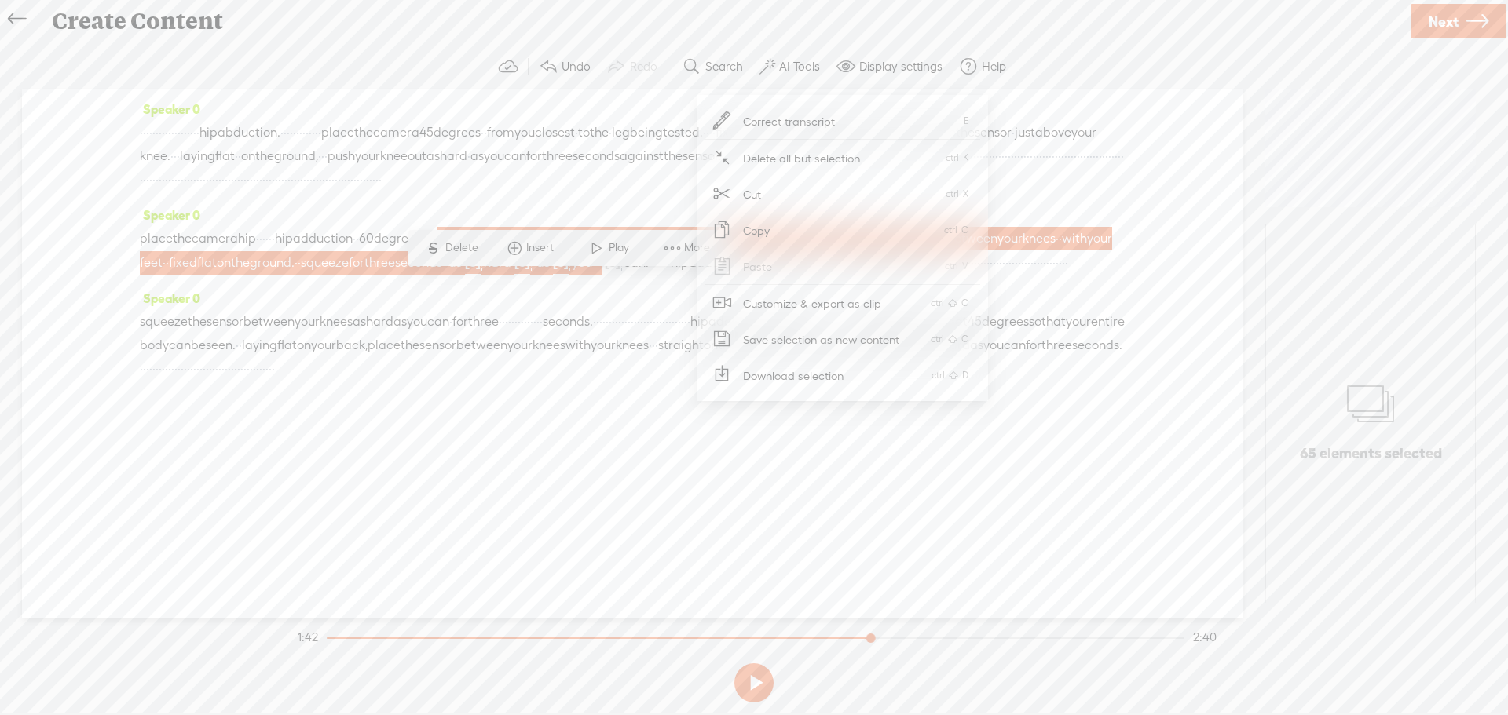
click at [776, 307] on span "Customize & export as clip" at bounding box center [812, 303] width 200 height 35
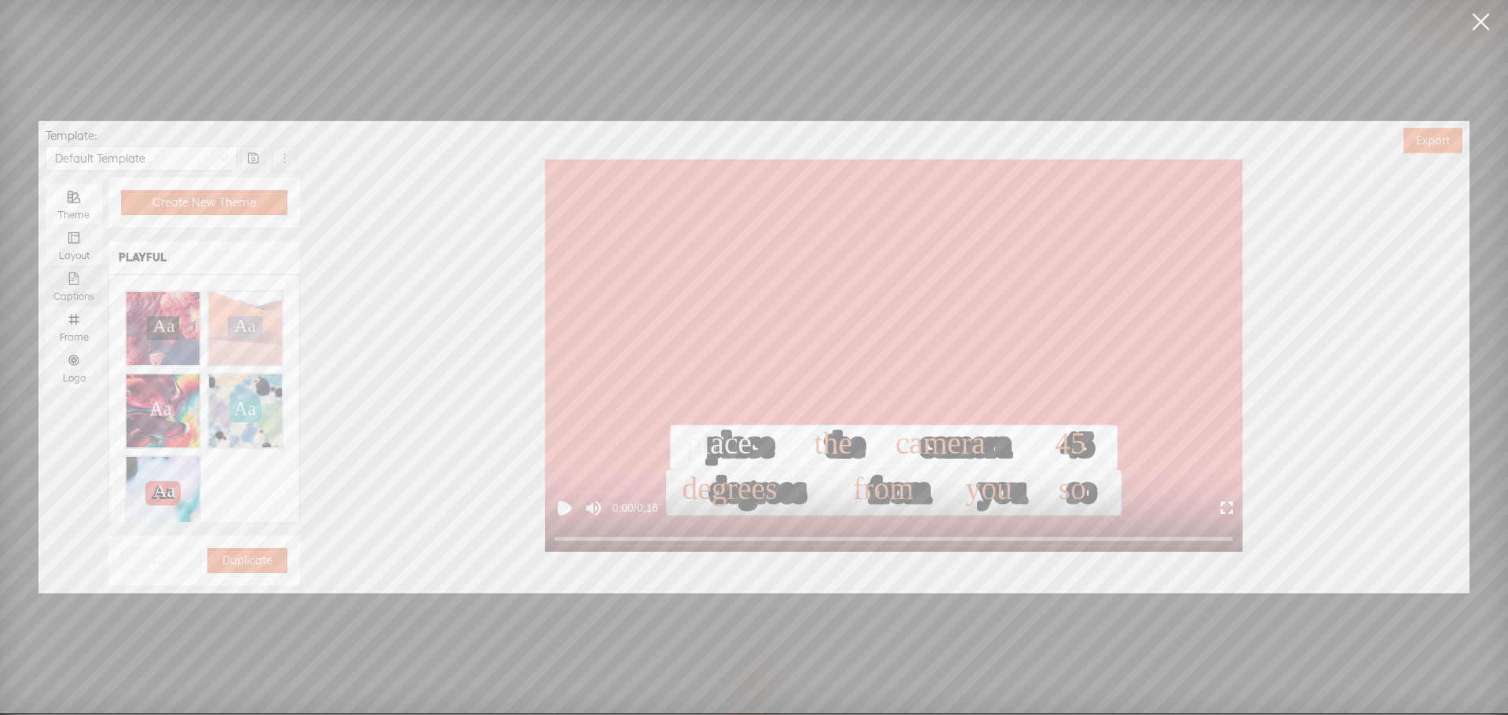
click at [86, 281] on div "Captions" at bounding box center [73, 285] width 41 height 41
click at [46, 265] on input "Captions" at bounding box center [46, 265] width 0 height 0
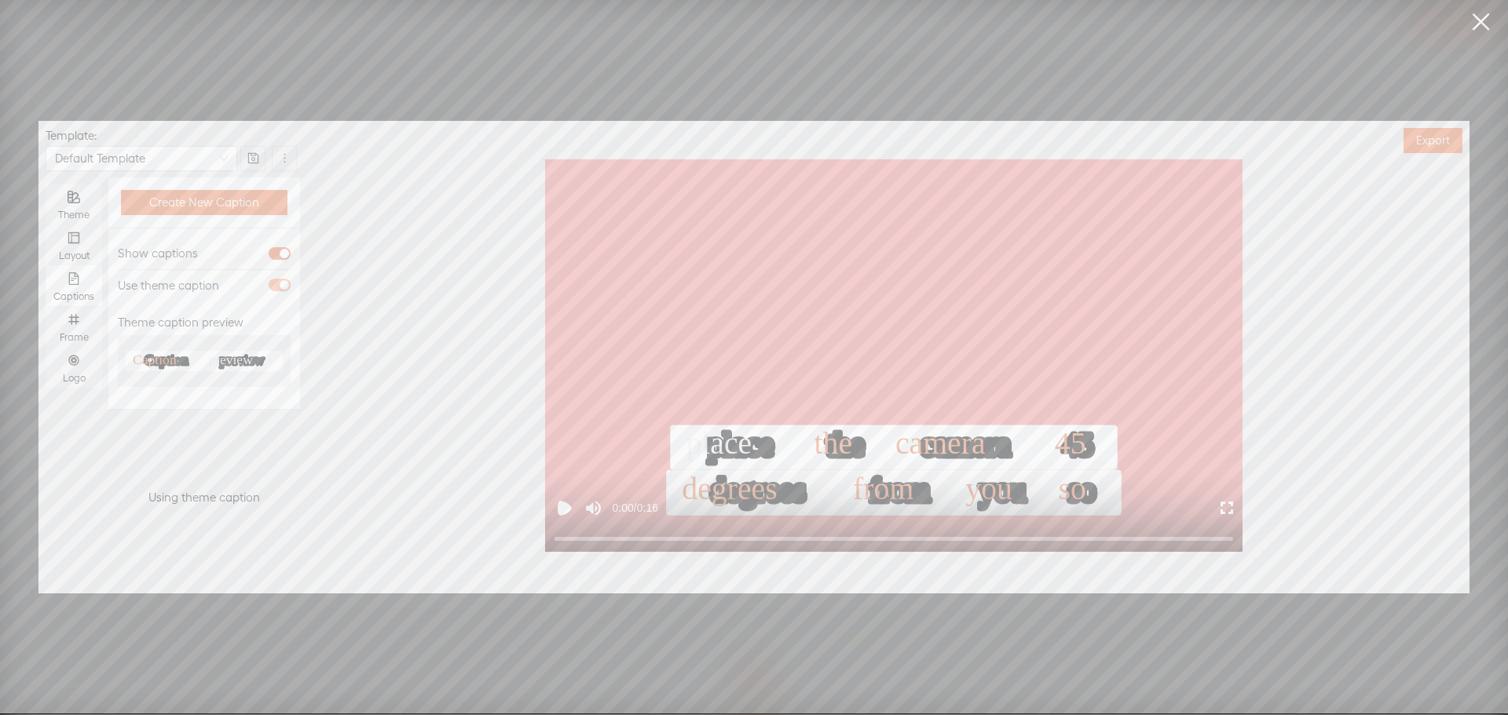
click at [278, 284] on span "button" at bounding box center [280, 285] width 22 height 13
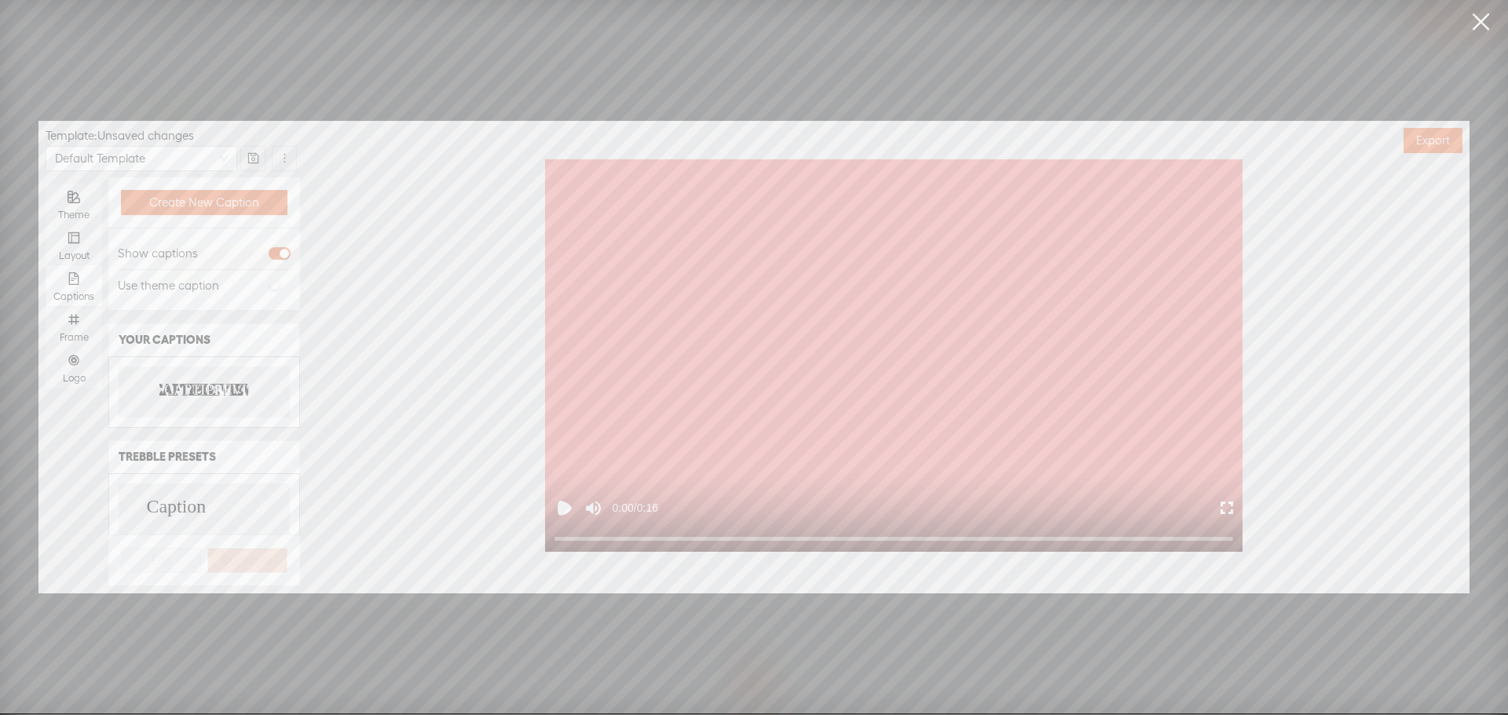
click at [210, 388] on text "PREVIEW" at bounding box center [237, 391] width 63 height 16
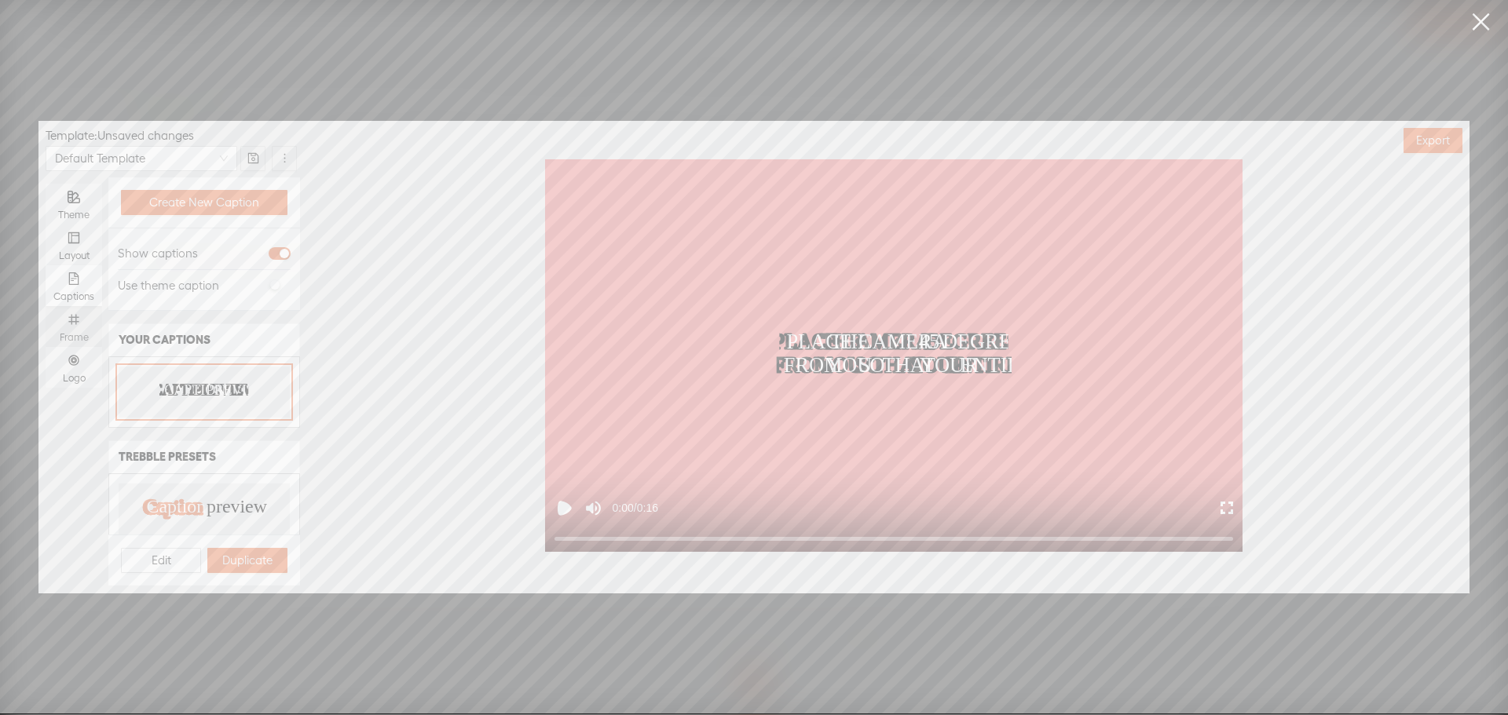
click at [78, 316] on icon "number" at bounding box center [74, 319] width 13 height 13
click at [46, 306] on input "Frame" at bounding box center [46, 306] width 0 height 0
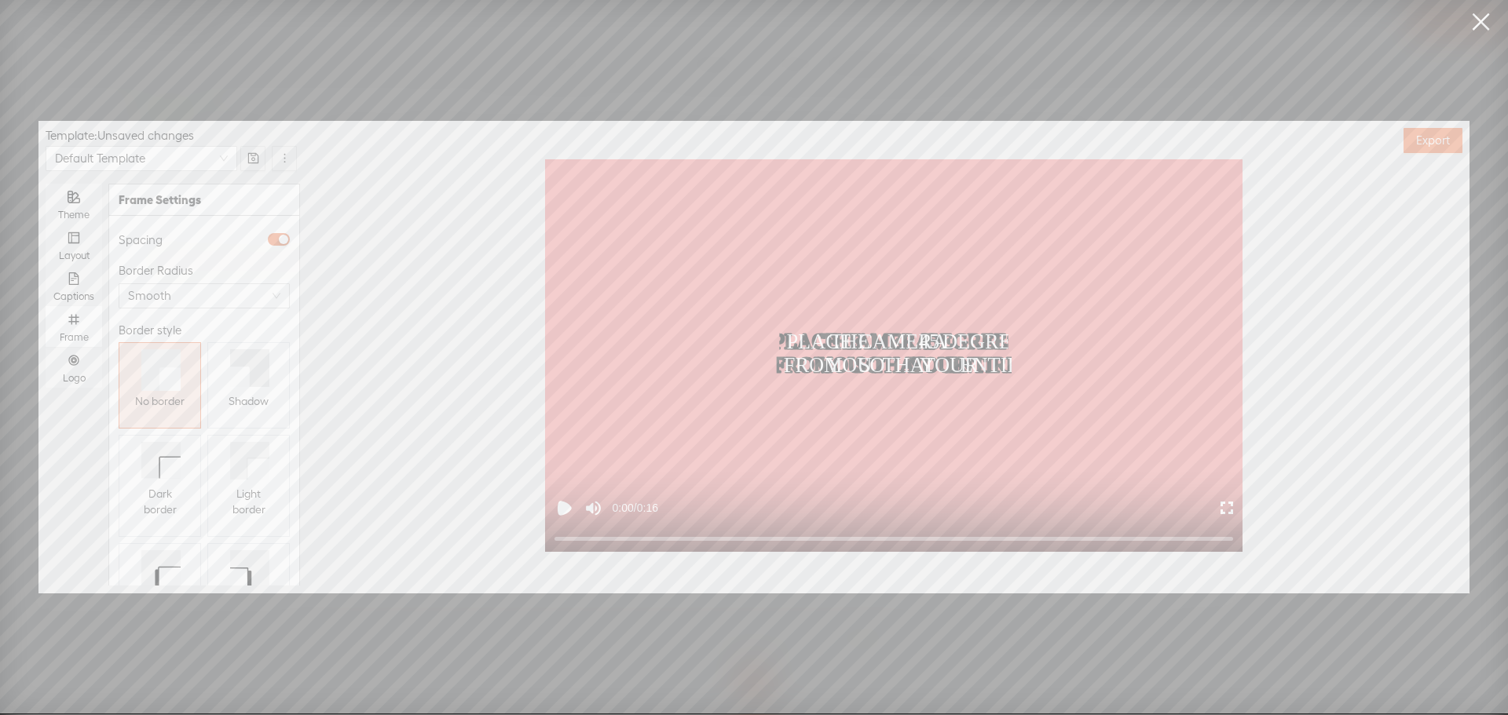
click at [238, 380] on icon at bounding box center [240, 377] width 20 height 20
click at [79, 367] on div "Logo" at bounding box center [73, 367] width 41 height 41
click at [46, 347] on input "Logo" at bounding box center [46, 347] width 0 height 0
click at [199, 495] on span "Replace logo..." at bounding box center [204, 503] width 76 height 16
click at [162, 382] on img at bounding box center [158, 358] width 64 height 64
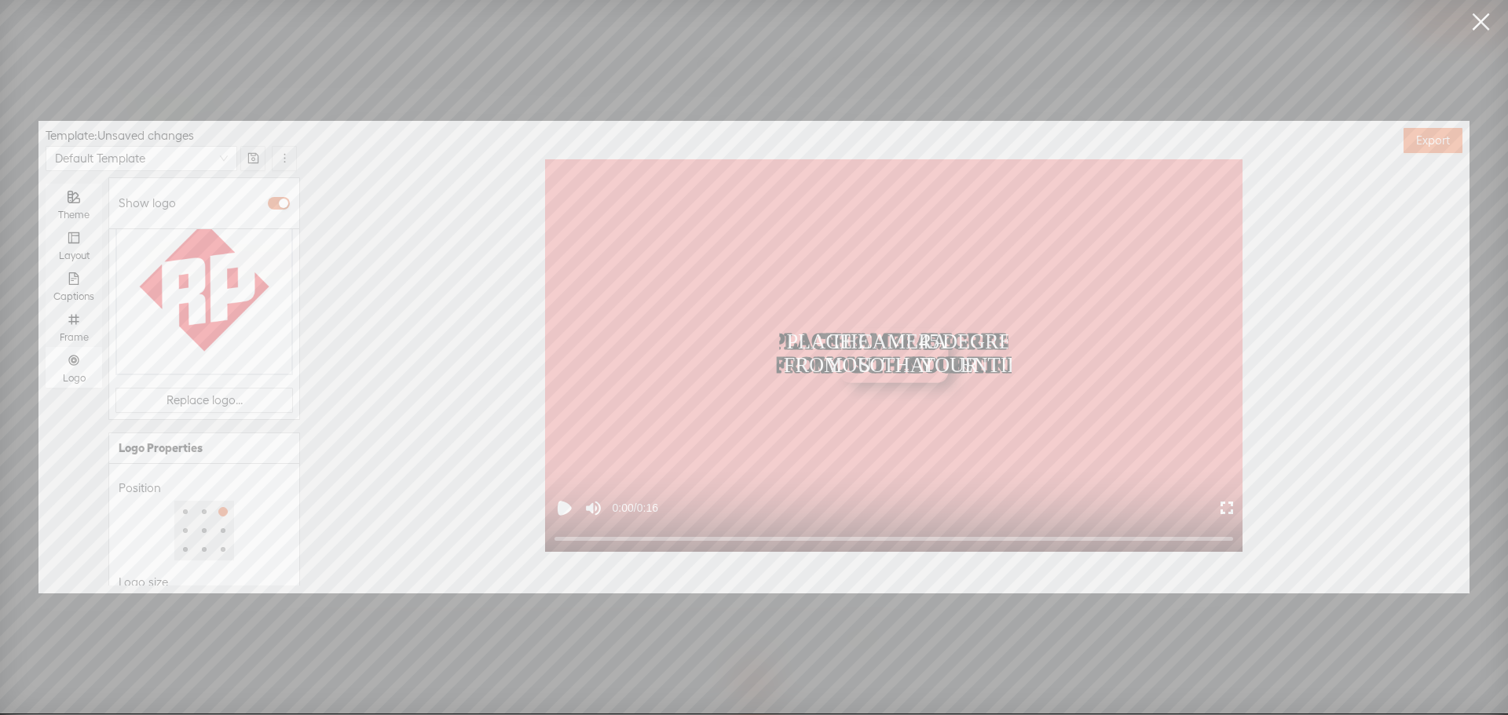
scroll to position [203, 0]
click at [170, 563] on div at bounding box center [177, 567] width 110 height 9
type input "50%"
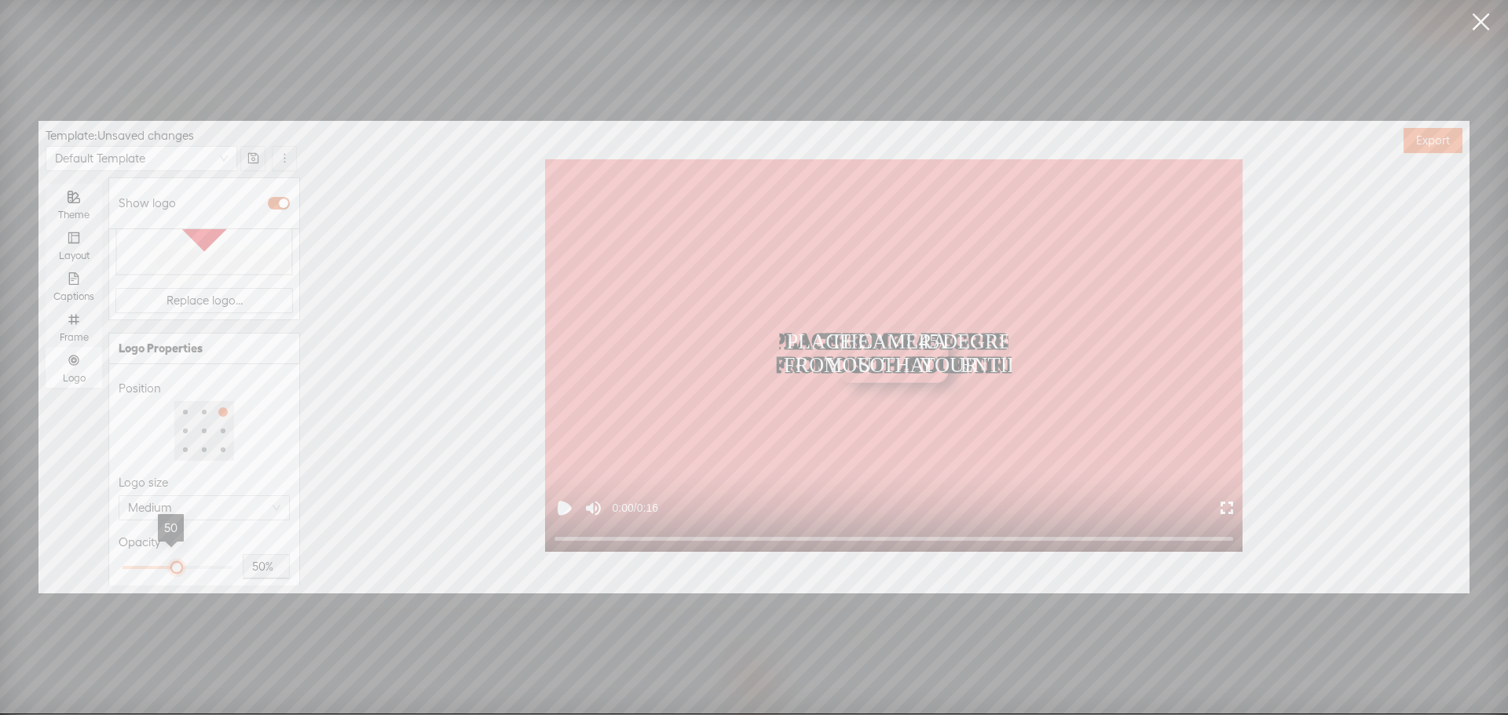
click at [173, 564] on div at bounding box center [177, 568] width 8 height 8
click at [207, 533] on div "Opacity" at bounding box center [204, 542] width 171 height 19
click at [1416, 142] on span "Export" at bounding box center [1433, 141] width 34 height 16
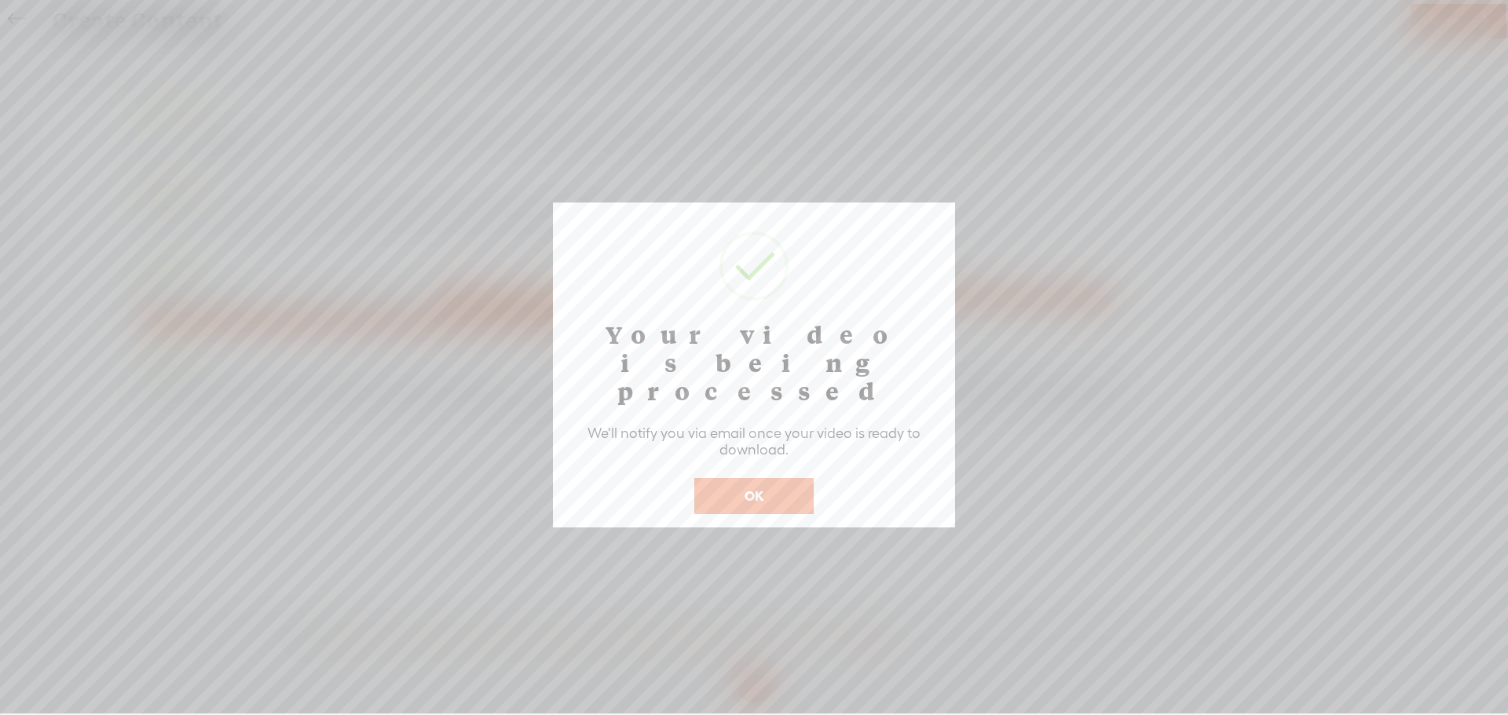
click at [762, 478] on button "OK" at bounding box center [753, 496] width 119 height 36
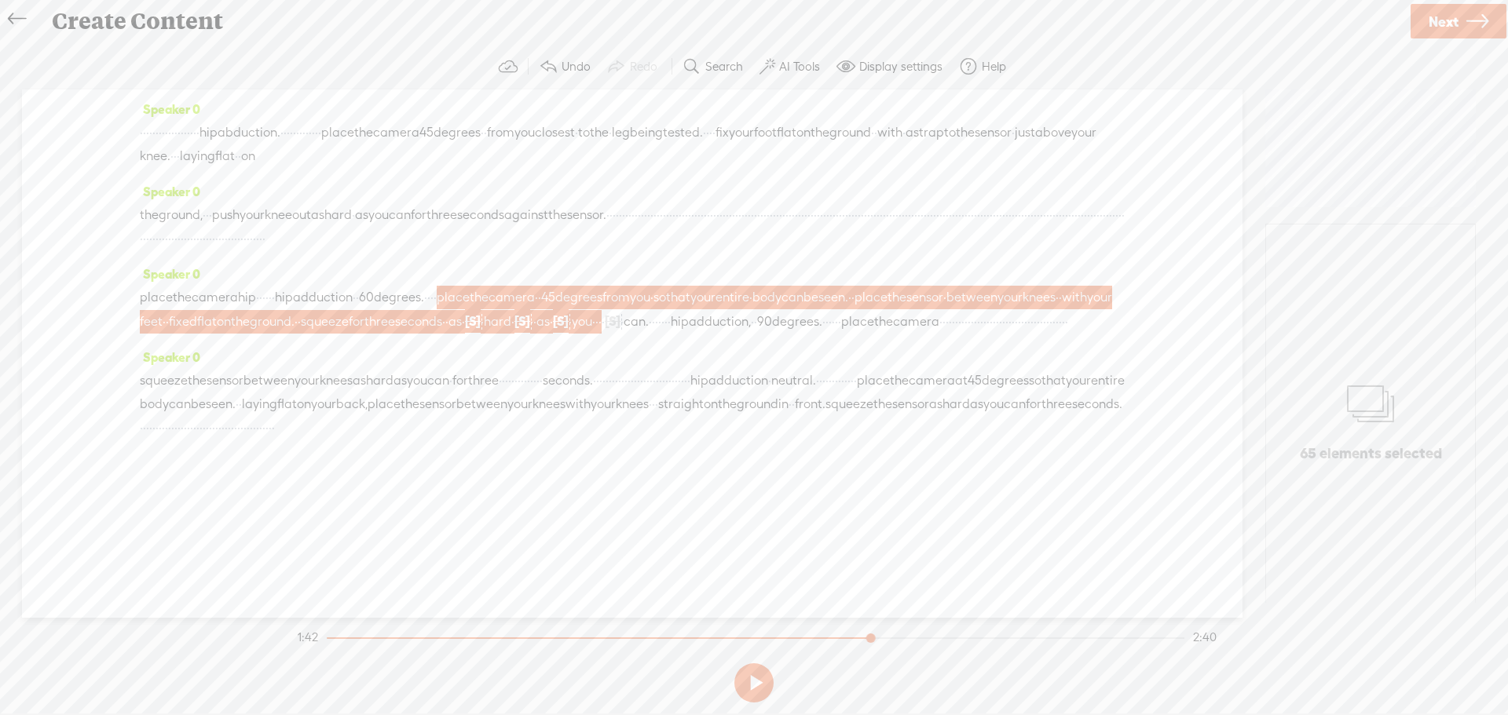
click at [841, 334] on span "place" at bounding box center [857, 322] width 33 height 24
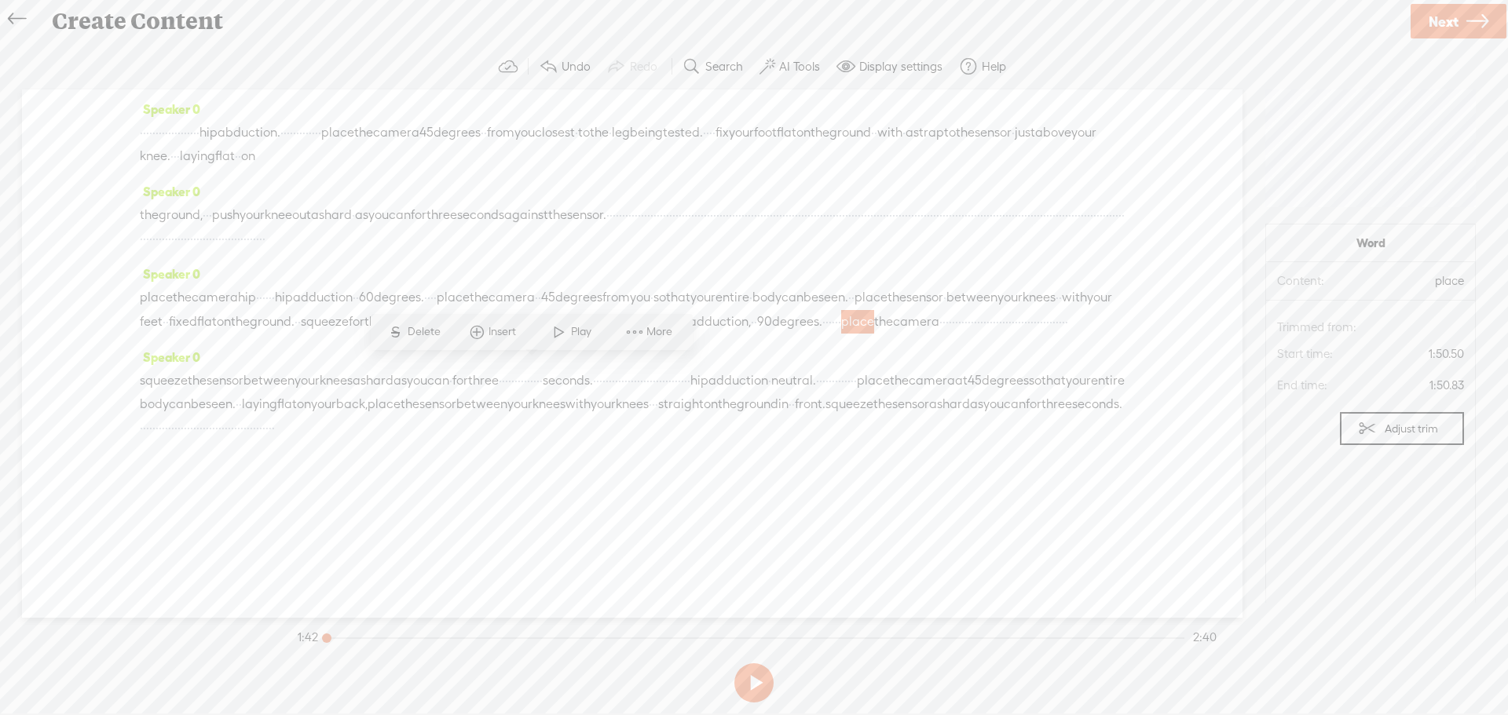
drag, startPoint x: 864, startPoint y: 638, endPoint x: 50, endPoint y: 626, distance: 814.3
click at [47, 628] on div "Trebble audio editor works best with Google Chrome or Firefox. Please switch yo…" at bounding box center [754, 376] width 1476 height 665
click at [841, 334] on span "place" at bounding box center [857, 322] width 33 height 24
click at [556, 329] on span at bounding box center [559, 332] width 24 height 28
click at [754, 686] on button at bounding box center [753, 682] width 39 height 39
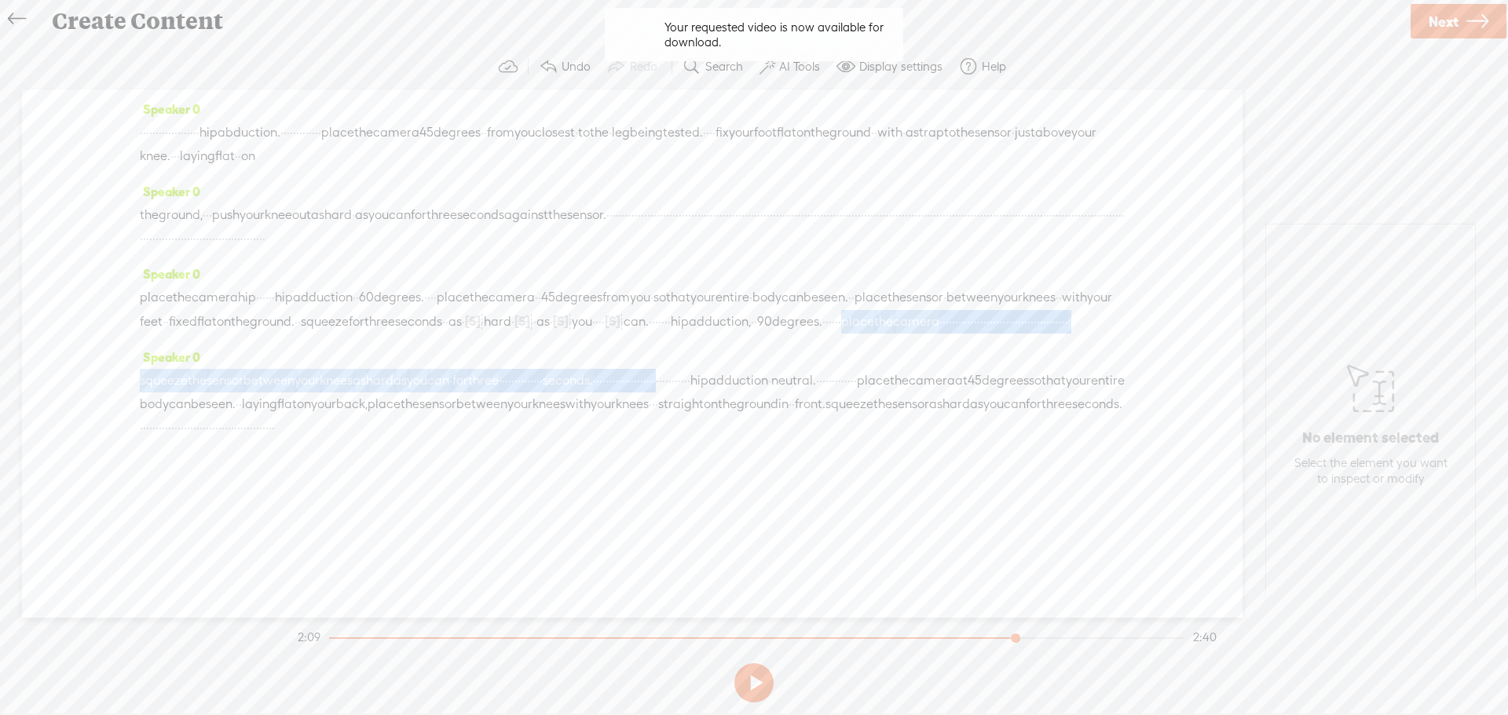
drag, startPoint x: 943, startPoint y: 430, endPoint x: 512, endPoint y: 375, distance: 434.7
click at [512, 375] on div "Speaker 0 · · · · · · · · · · · · · · · · · · · hip abduction. · · · · · · · · …" at bounding box center [632, 354] width 1220 height 528
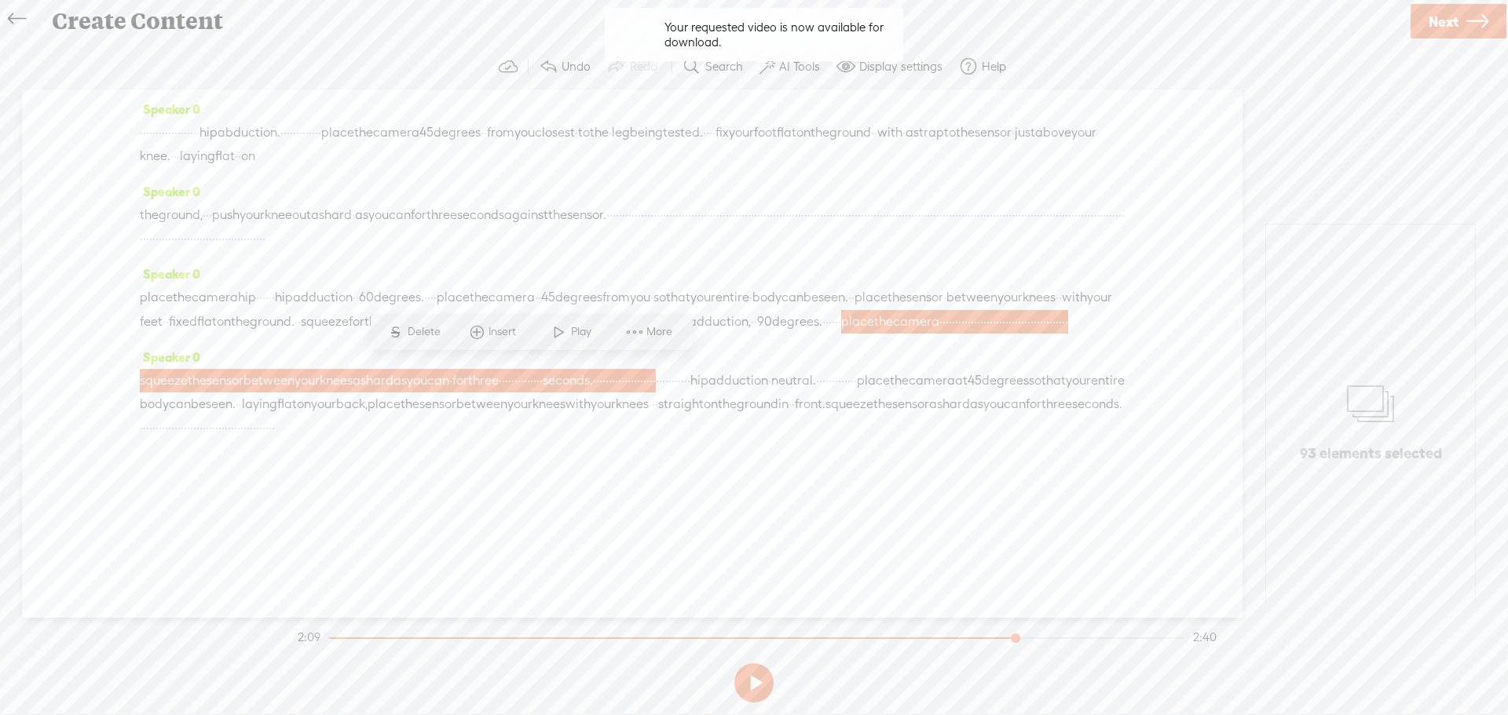
click at [644, 333] on span at bounding box center [635, 332] width 24 height 28
click at [731, 386] on span "Customize & export as clip" at bounding box center [774, 387] width 200 height 35
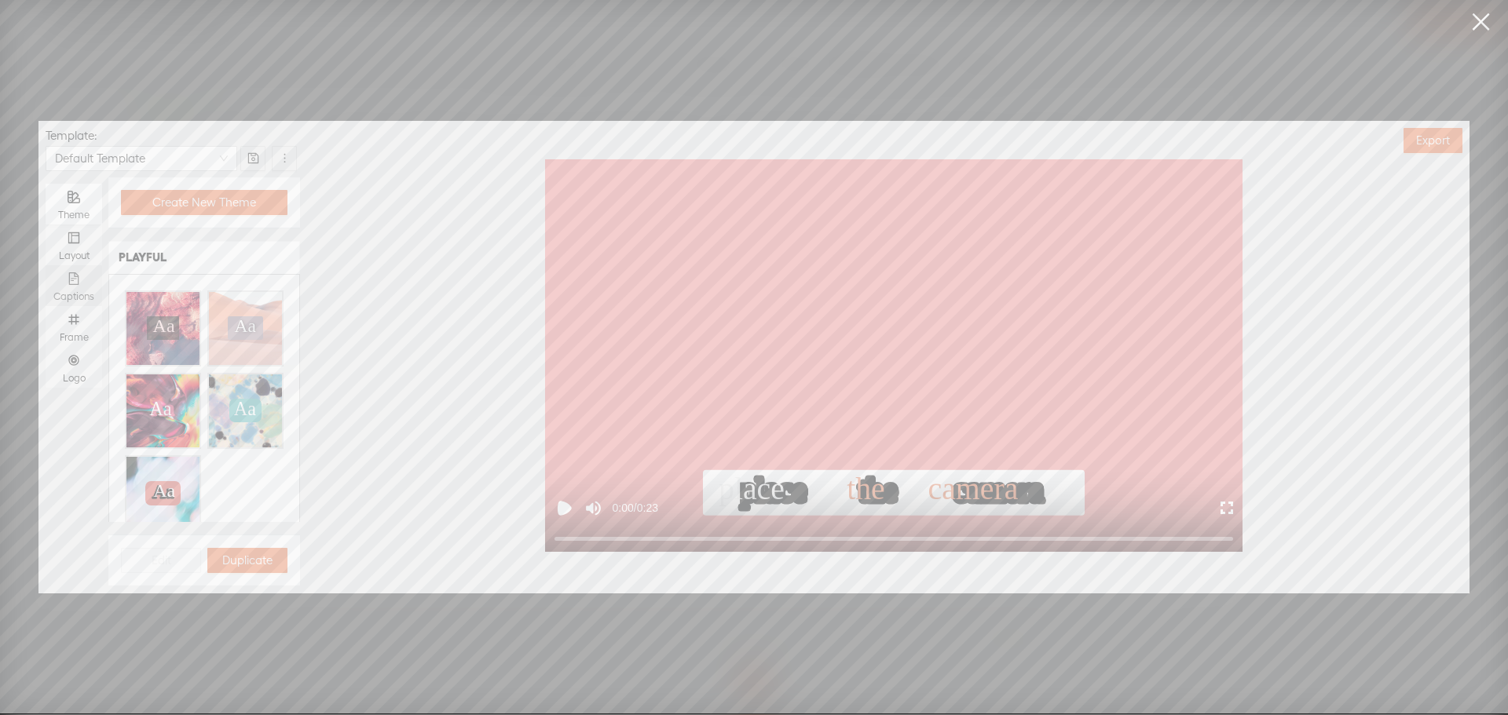
click at [75, 279] on icon "file-text" at bounding box center [74, 278] width 10 height 13
click at [46, 265] on input "Captions" at bounding box center [46, 265] width 0 height 0
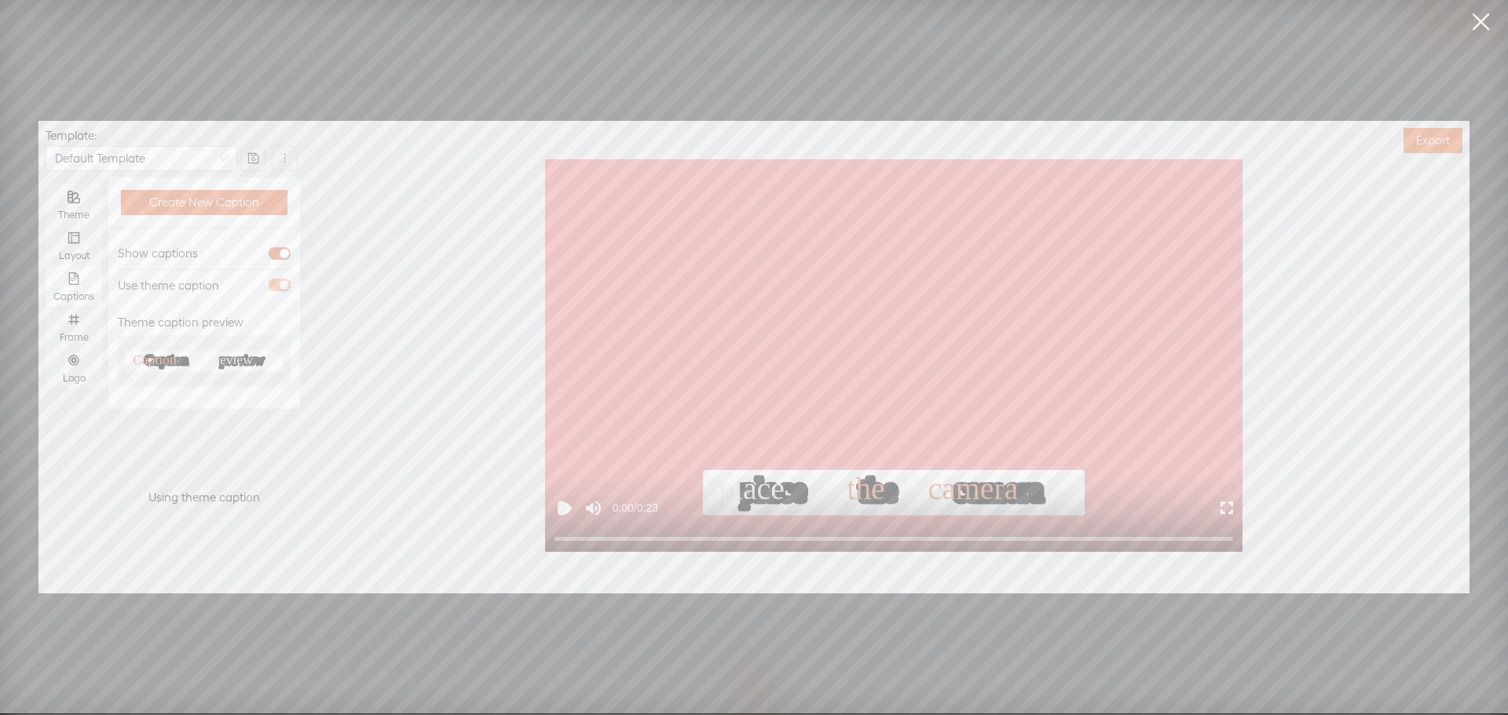
click at [272, 285] on span "button" at bounding box center [280, 285] width 22 height 13
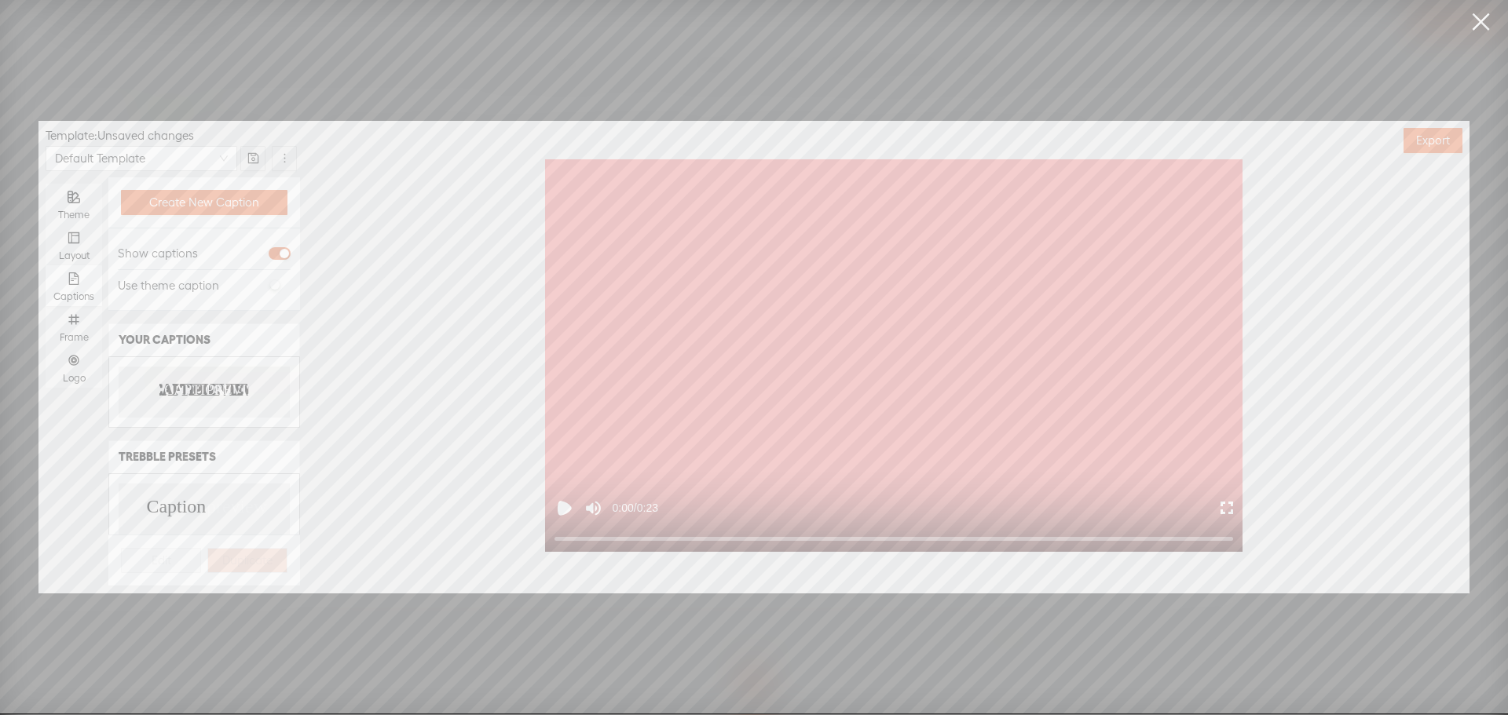
click at [198, 381] on div "CAPTION PREVIEW CAPTION PREVIEW" at bounding box center [204, 392] width 171 height 51
click at [88, 331] on div "Frame" at bounding box center [73, 326] width 41 height 41
click at [46, 306] on input "Frame" at bounding box center [46, 306] width 0 height 0
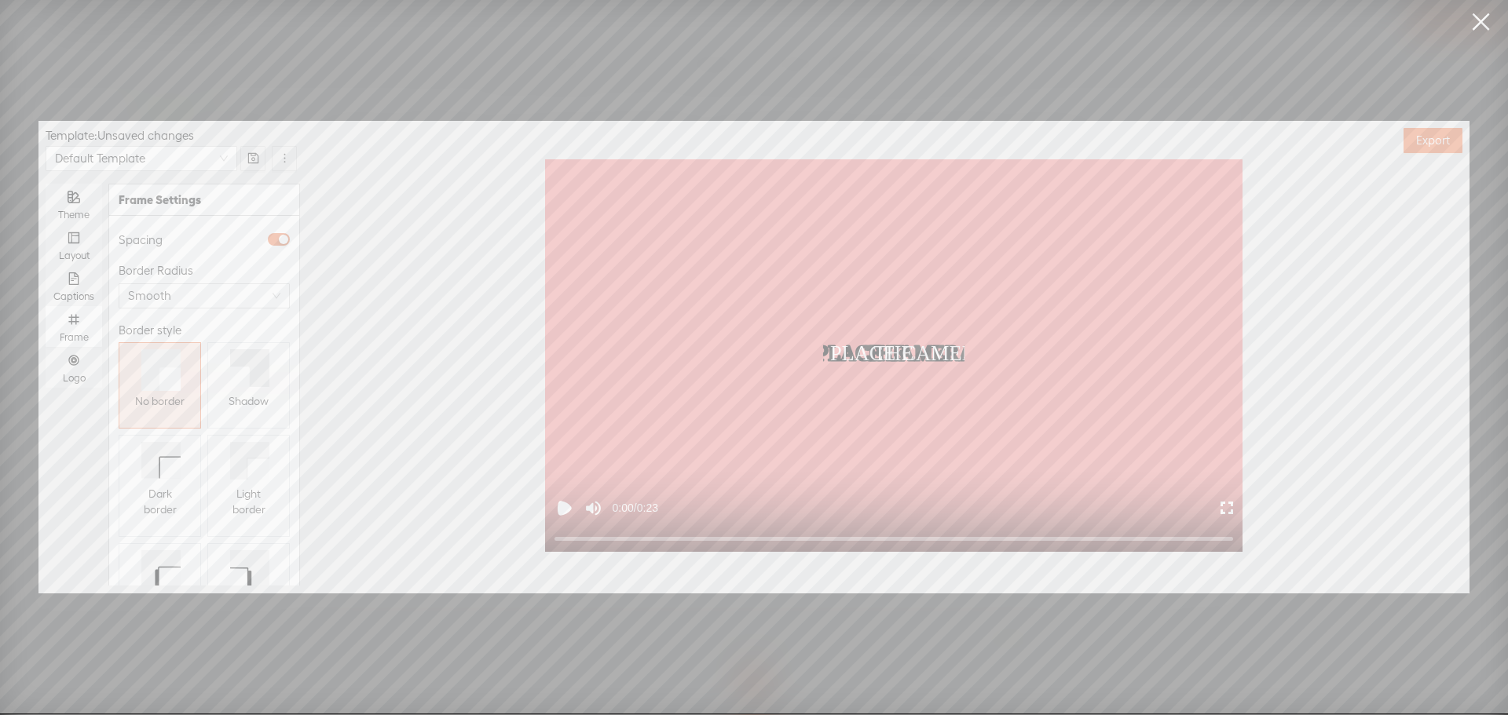
click at [256, 388] on div "Shadow" at bounding box center [248, 401] width 40 height 28
click at [81, 358] on div "Logo" at bounding box center [73, 367] width 41 height 41
click at [46, 347] on input "Logo" at bounding box center [46, 347] width 0 height 0
click at [171, 495] on span "Replace logo..." at bounding box center [204, 503] width 76 height 16
click at [158, 365] on img at bounding box center [158, 358] width 64 height 64
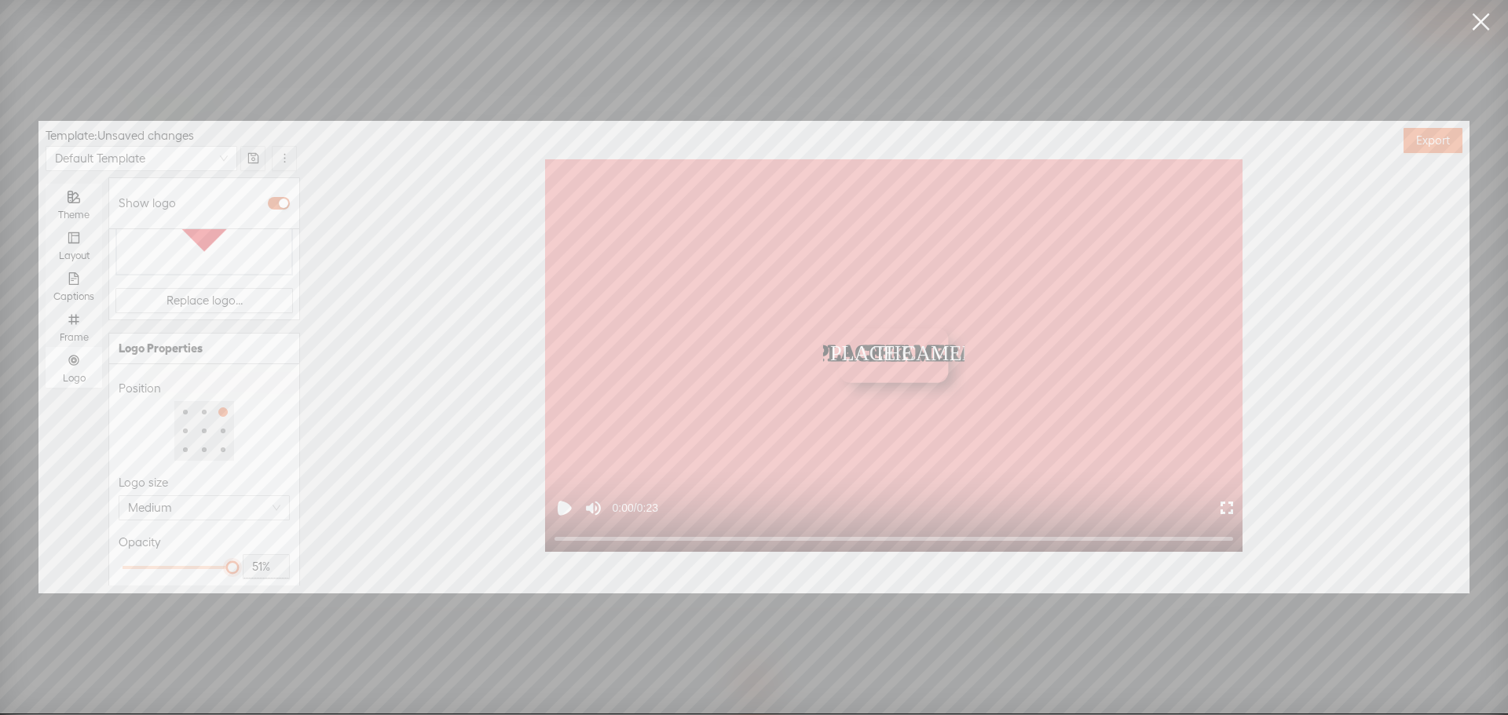
click at [172, 563] on div at bounding box center [177, 567] width 110 height 9
type input "50%"
click at [173, 564] on div at bounding box center [177, 568] width 8 height 8
click at [268, 467] on div "Logo size Medium" at bounding box center [204, 497] width 171 height 60
click at [1416, 136] on span "Export" at bounding box center [1433, 141] width 34 height 16
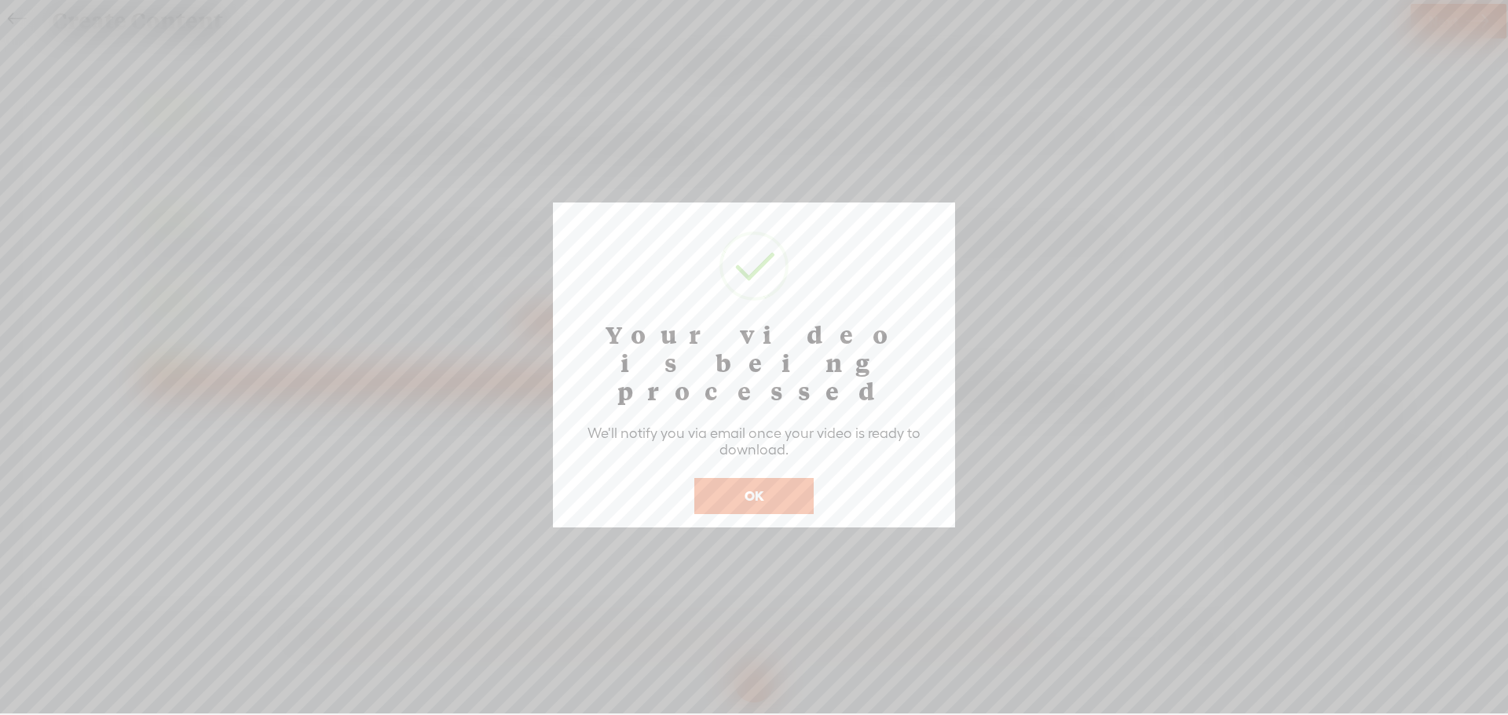
click at [733, 478] on button "OK" at bounding box center [753, 496] width 119 height 36
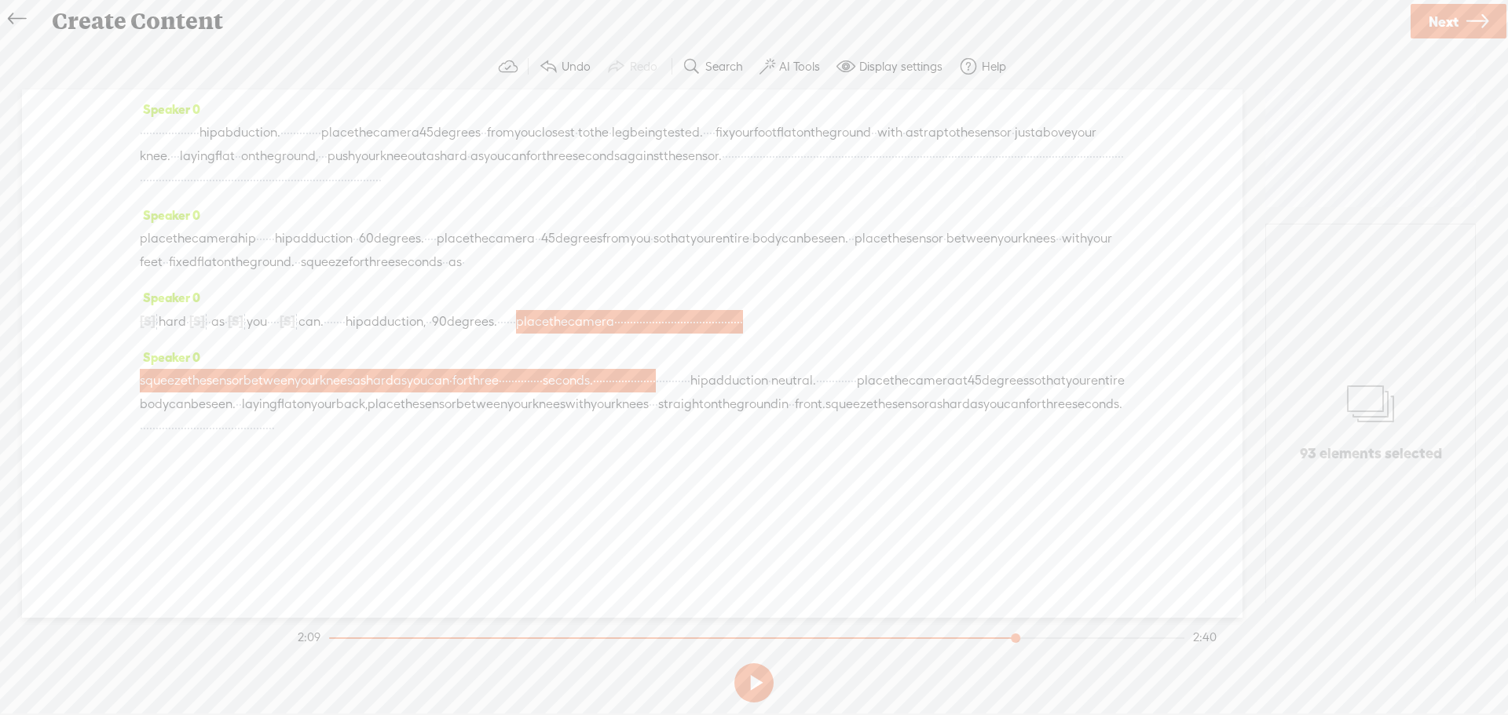
click at [218, 440] on span "·" at bounding box center [216, 428] width 3 height 24
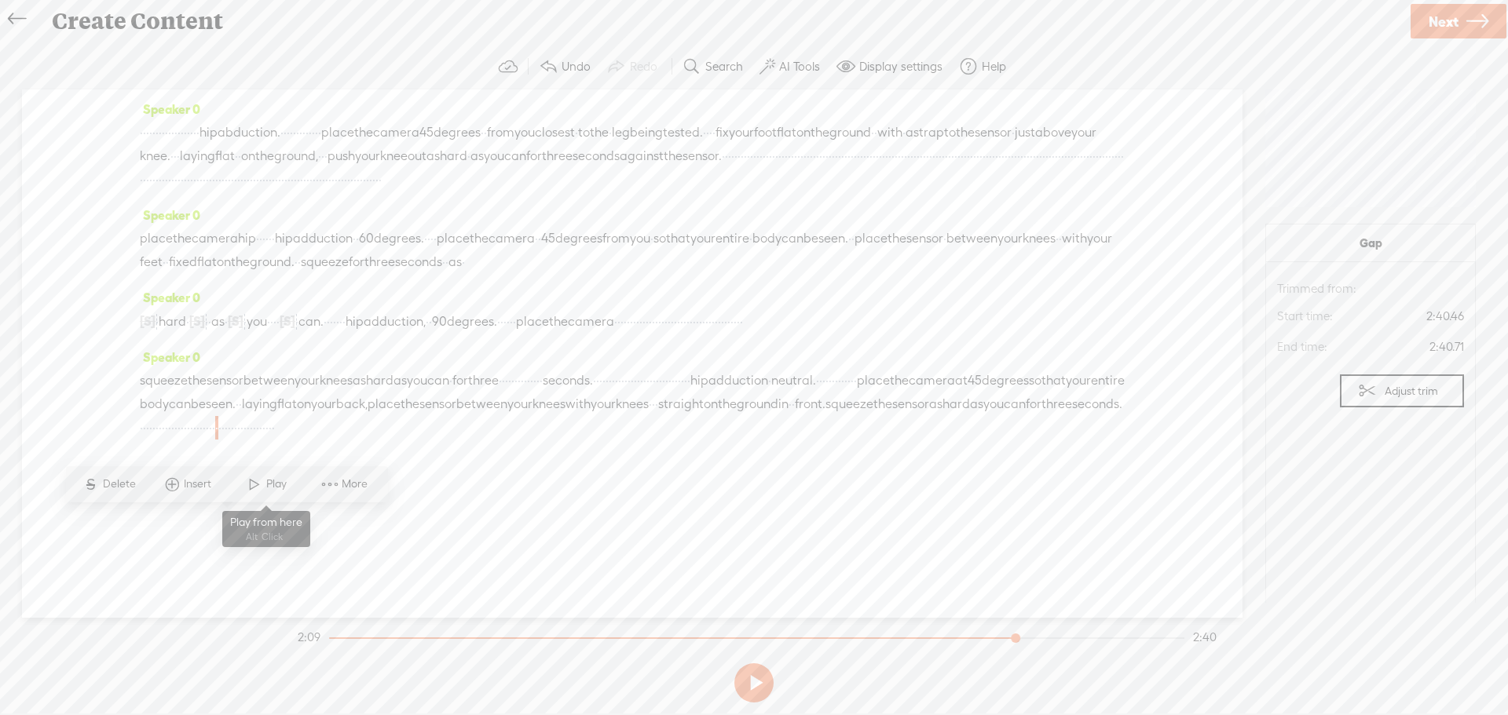
click at [262, 483] on span at bounding box center [255, 484] width 24 height 28
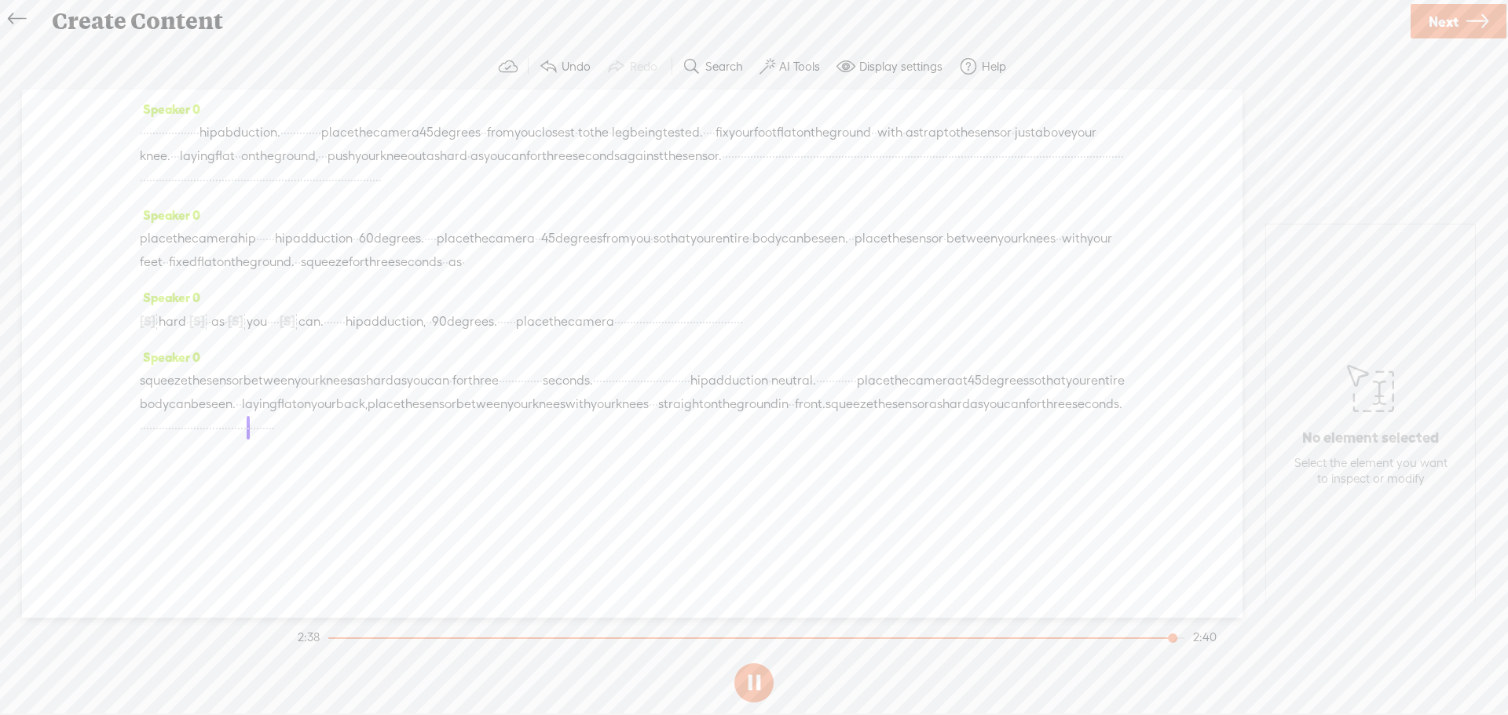
click at [228, 440] on span "·" at bounding box center [226, 428] width 3 height 24
click at [290, 490] on span at bounding box center [282, 484] width 24 height 28
click at [751, 679] on button at bounding box center [753, 682] width 39 height 39
click at [231, 440] on span "·" at bounding box center [229, 428] width 3 height 24
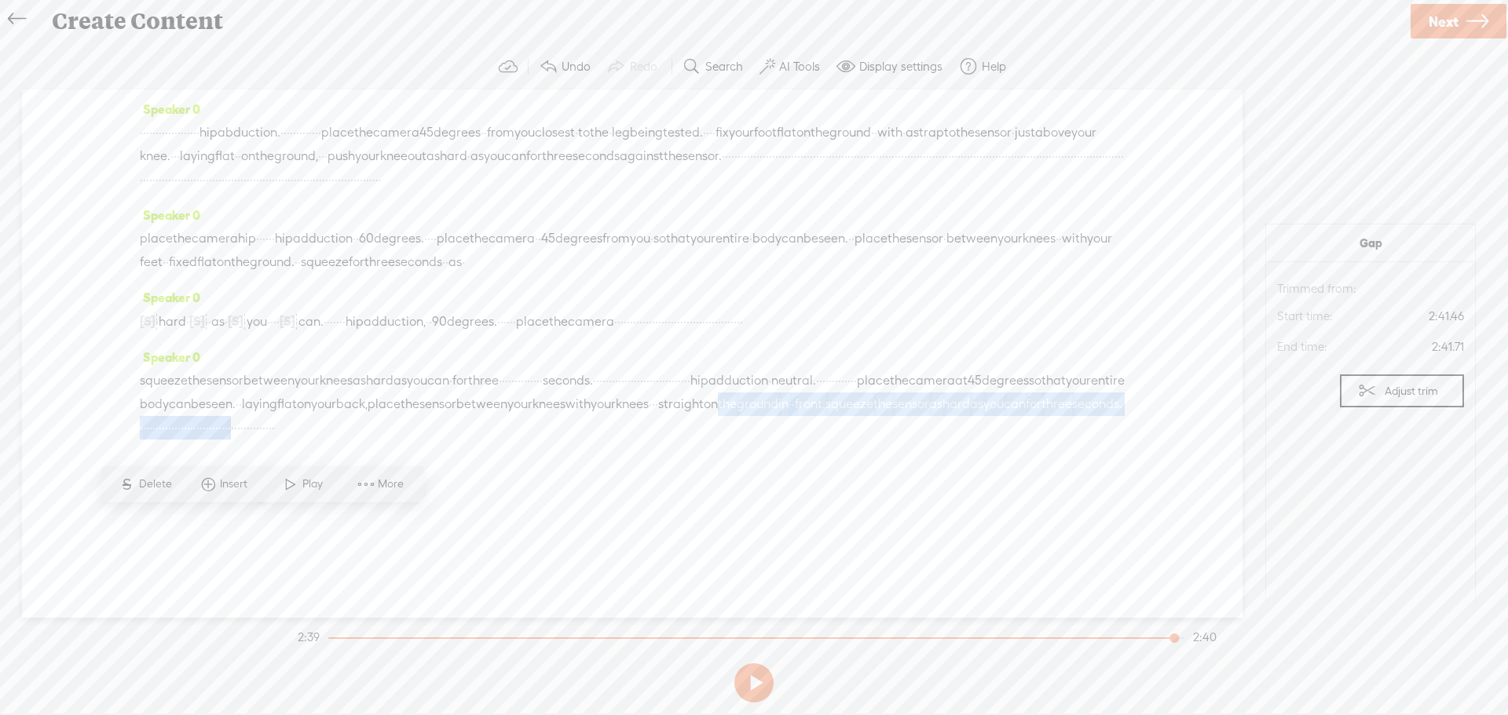
drag, startPoint x: 262, startPoint y: 523, endPoint x: 459, endPoint y: 490, distance: 199.0
click at [459, 440] on div "squeeze the sensor between your knees as hard as you can · for three · · · · · …" at bounding box center [632, 404] width 985 height 71
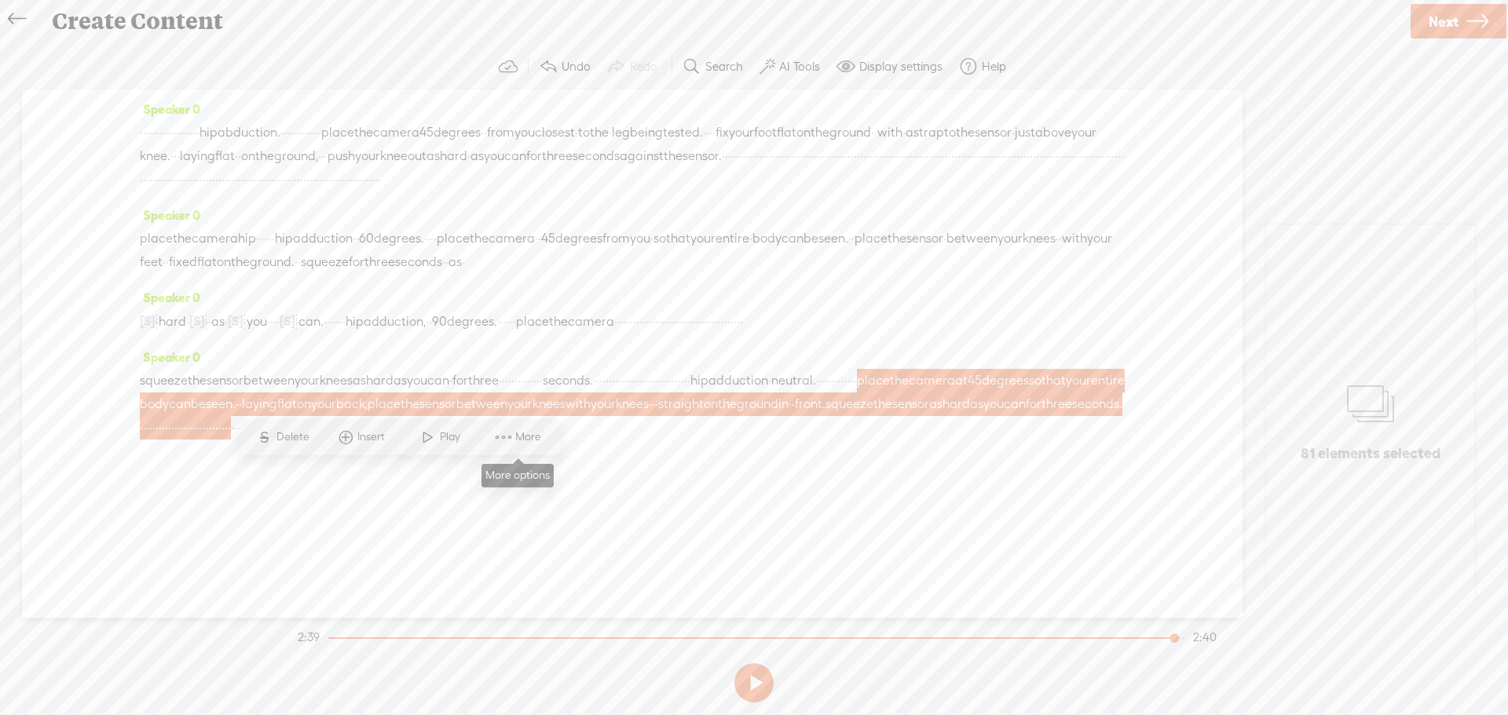
click at [521, 439] on span "More" at bounding box center [530, 437] width 30 height 16
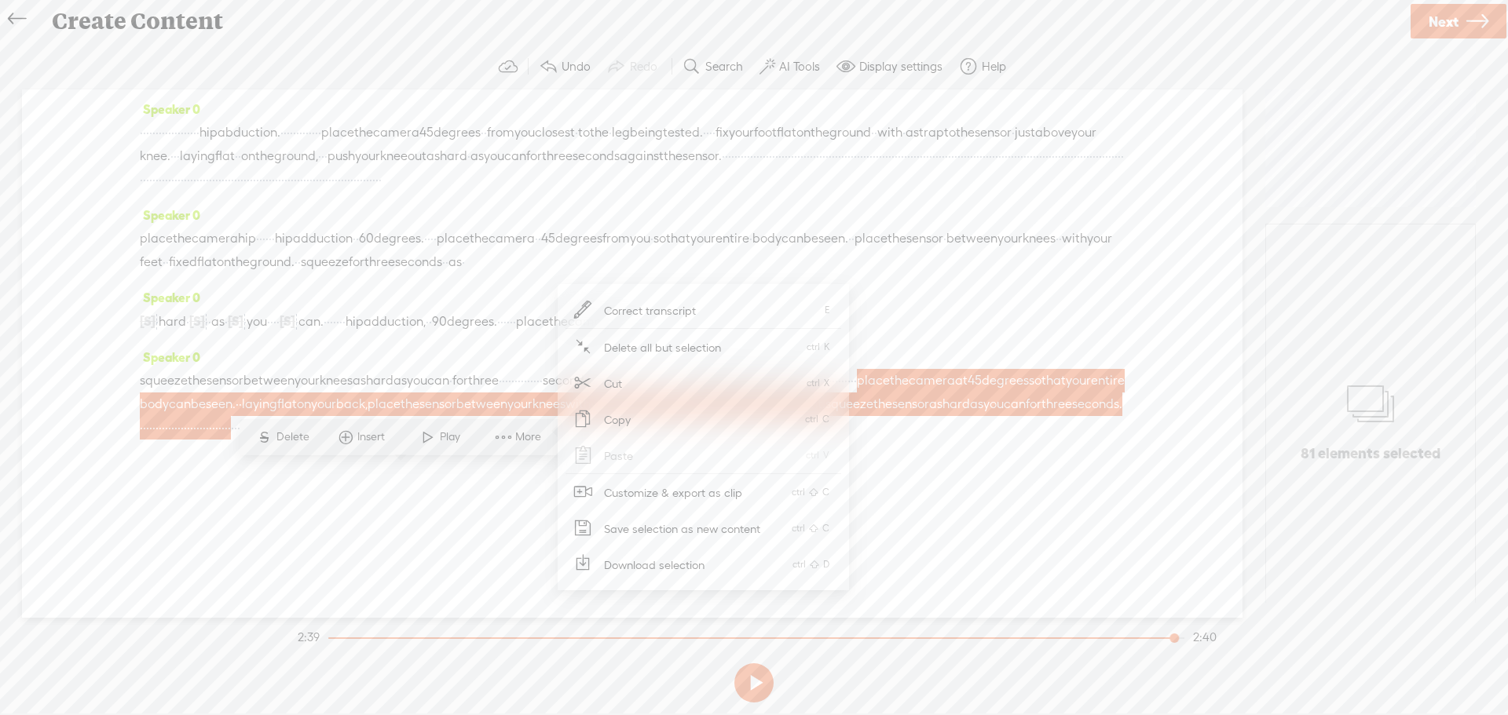
click at [643, 491] on span "Customize & export as clip" at bounding box center [673, 492] width 200 height 35
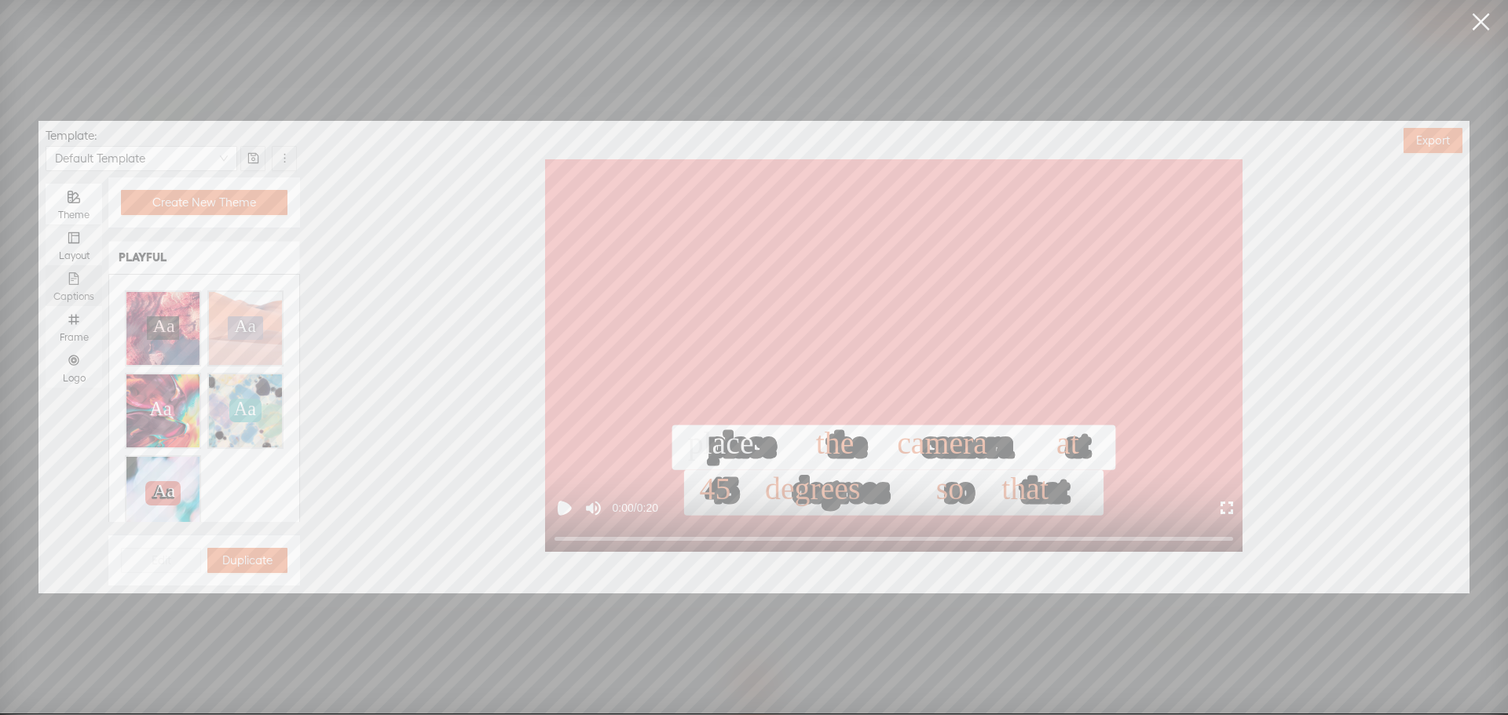
click at [77, 274] on div "Captions" at bounding box center [73, 285] width 41 height 41
click at [46, 265] on input "Captions" at bounding box center [46, 265] width 0 height 0
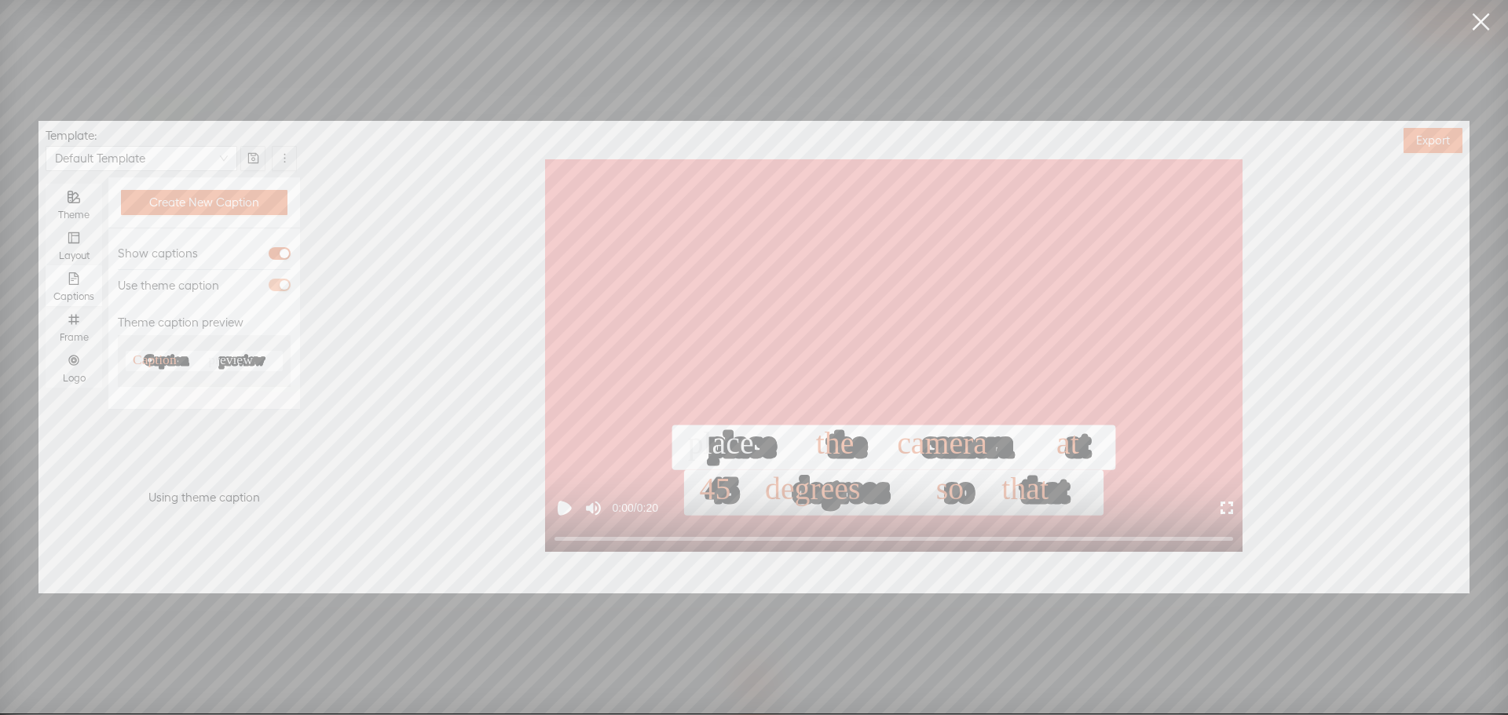
click at [276, 280] on span "button" at bounding box center [280, 285] width 22 height 13
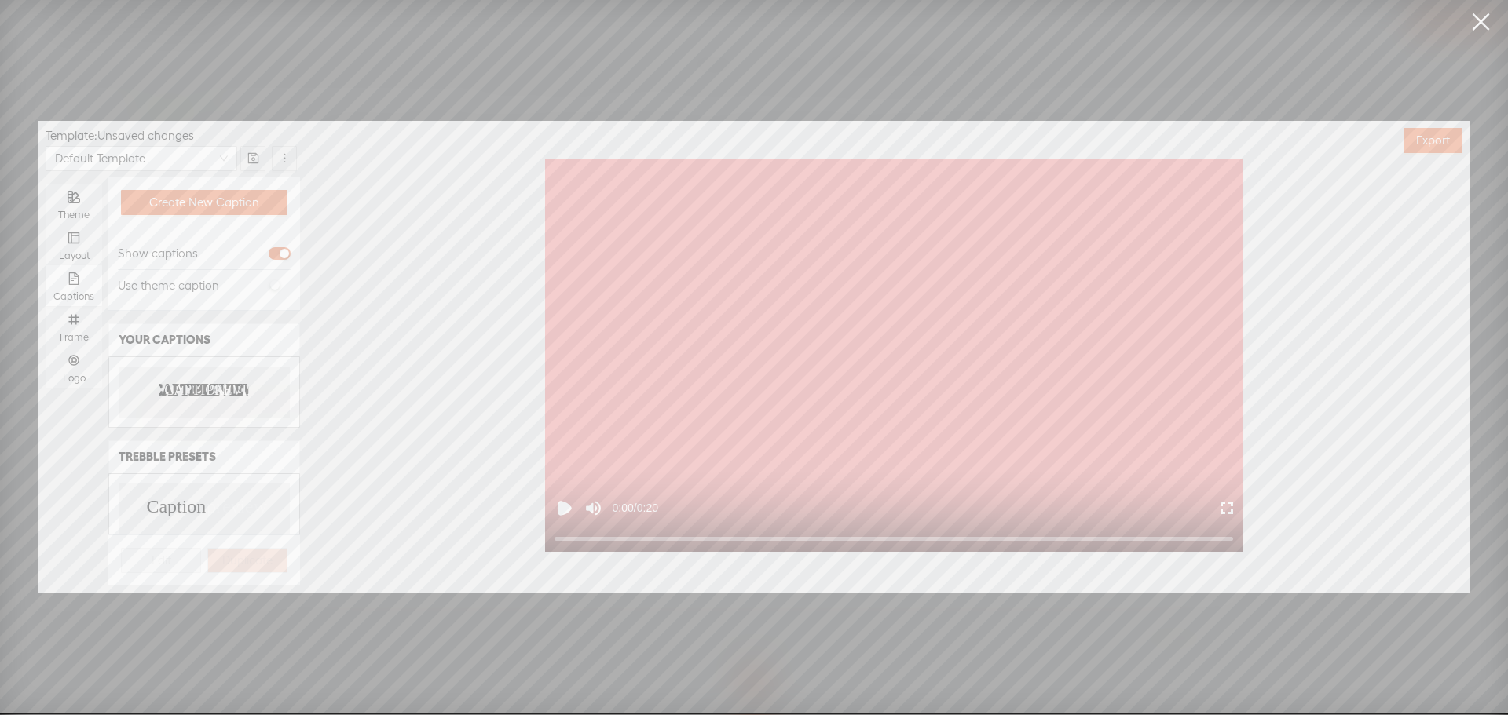
click at [227, 388] on text "PREVIEW" at bounding box center [237, 391] width 63 height 16
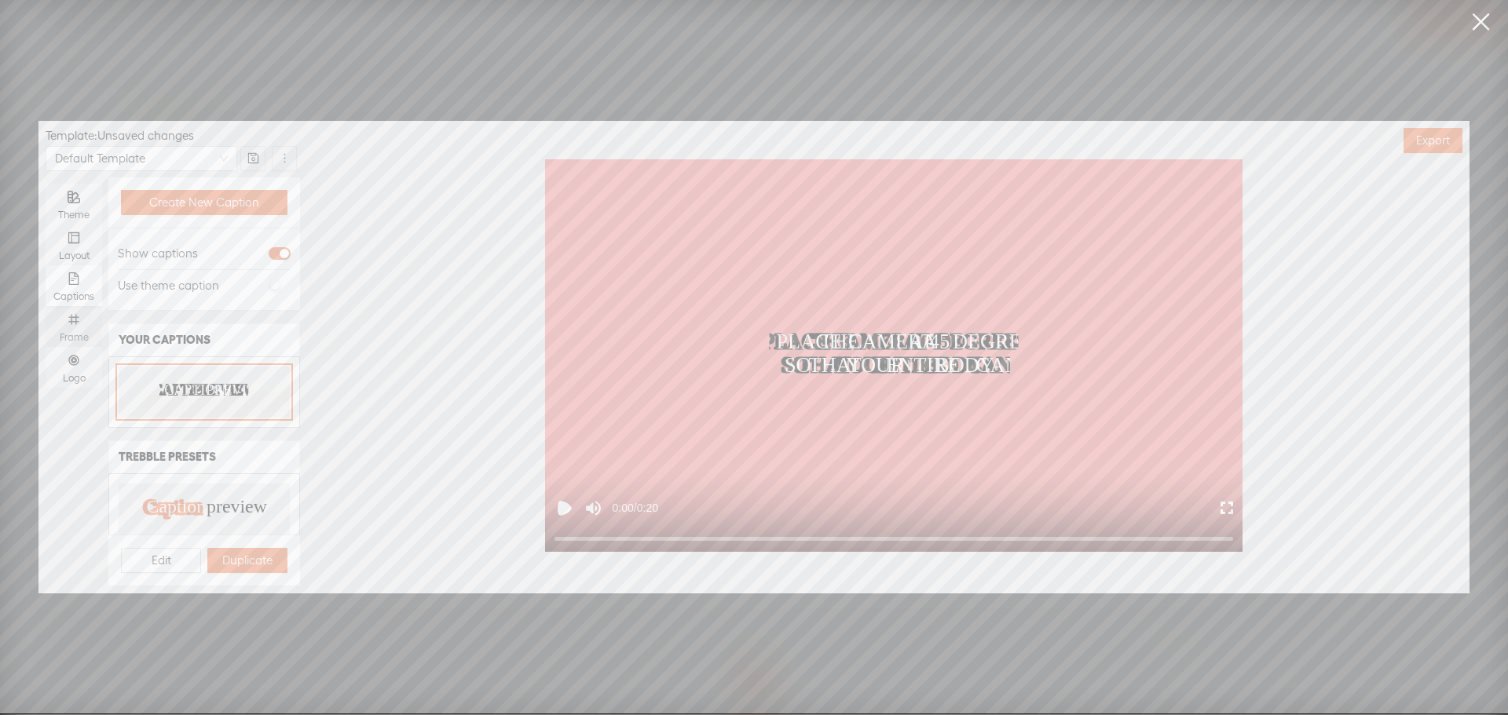
click at [70, 322] on icon "number" at bounding box center [73, 320] width 10 height 10
click at [46, 306] on input "Frame" at bounding box center [46, 306] width 0 height 0
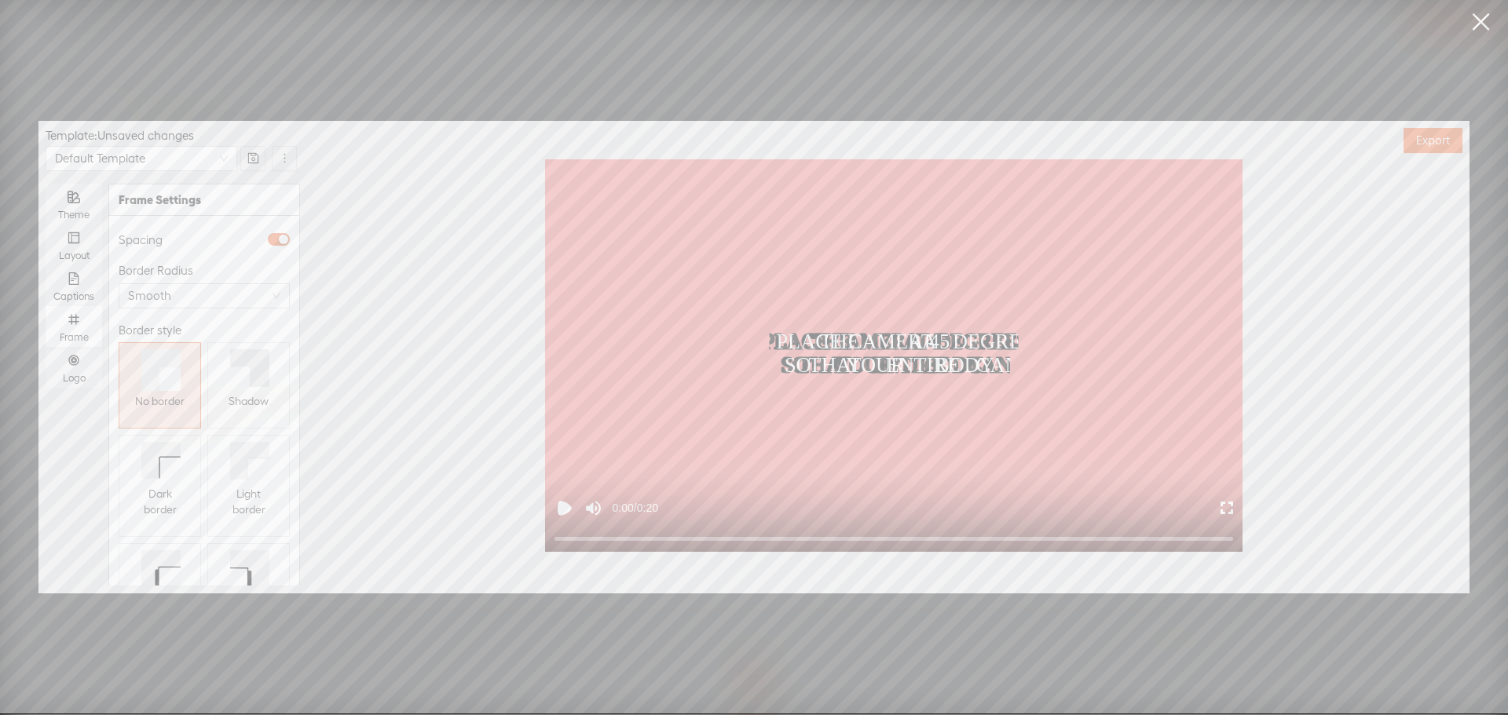
click at [236, 408] on span "Shadow" at bounding box center [248, 401] width 40 height 16
click at [68, 361] on icon "number" at bounding box center [74, 360] width 13 height 13
click at [46, 347] on input "Logo" at bounding box center [46, 347] width 0 height 0
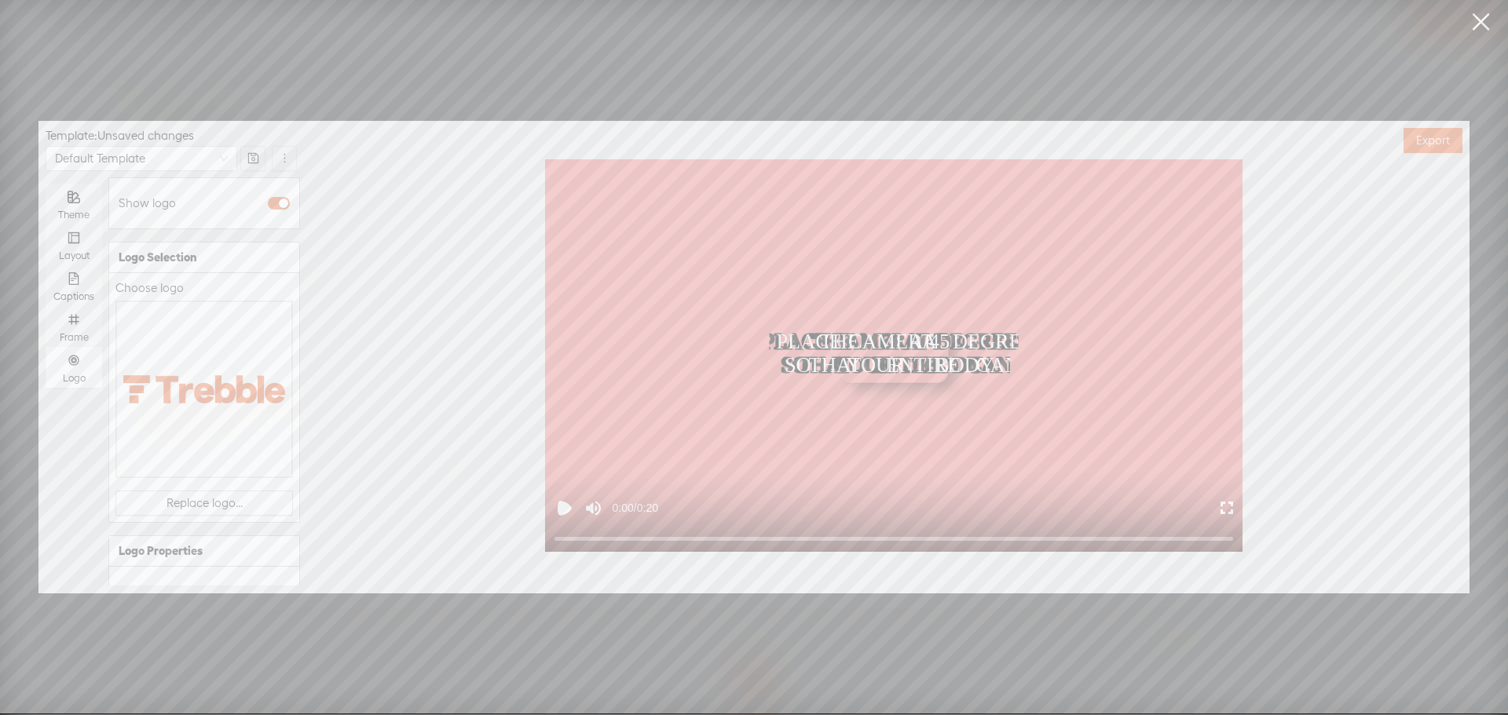
click at [169, 495] on span "Replace logo..." at bounding box center [204, 503] width 76 height 16
click at [166, 377] on img at bounding box center [158, 358] width 64 height 64
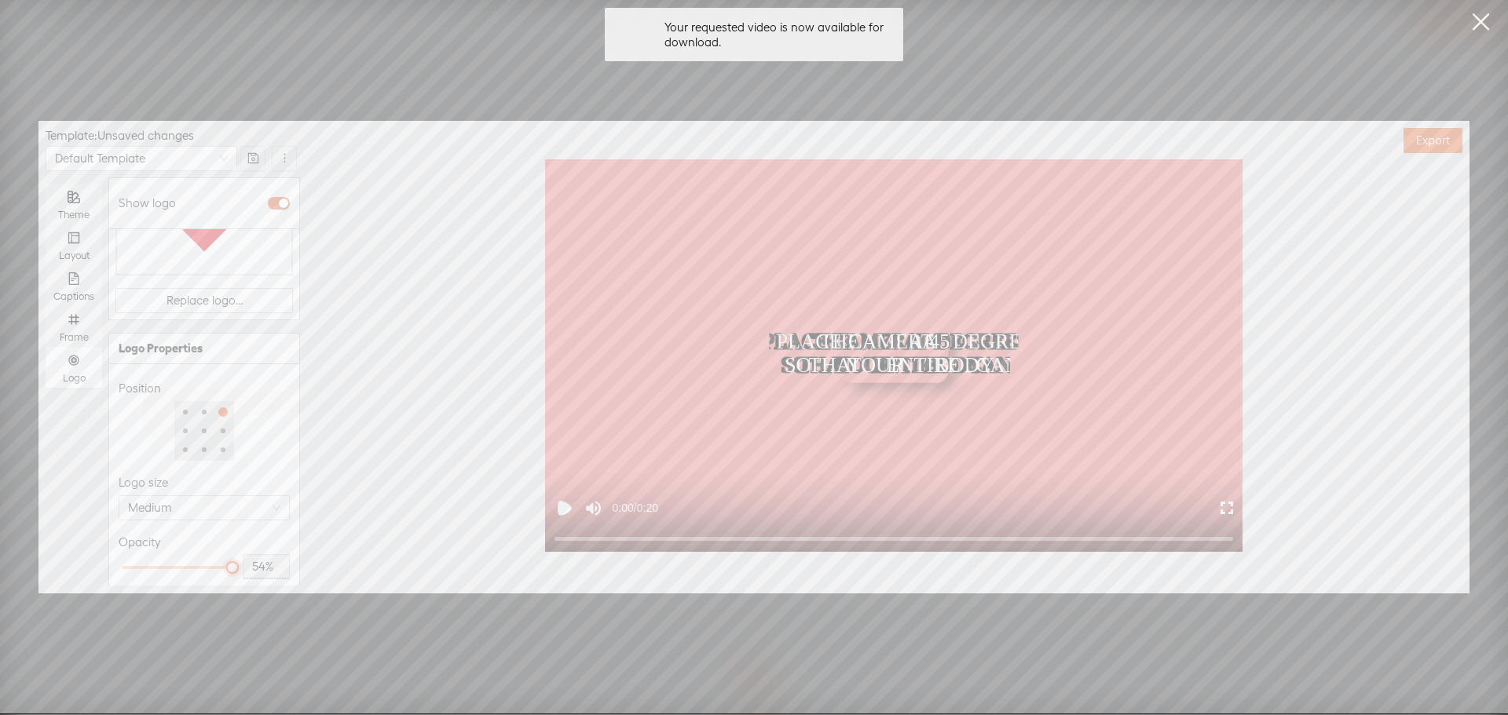
click at [175, 563] on div at bounding box center [177, 567] width 110 height 9
type input "50%"
click at [173, 564] on div at bounding box center [177, 568] width 8 height 8
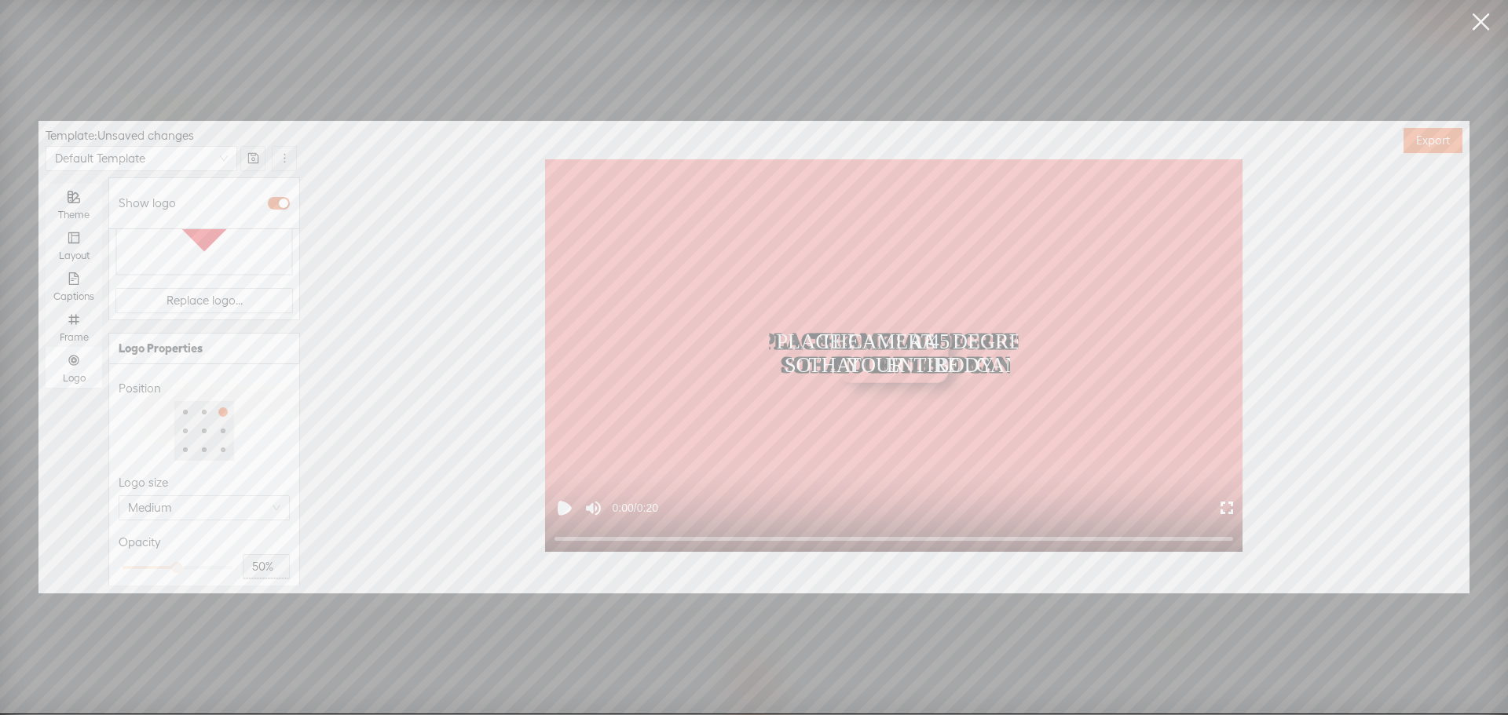
click at [269, 533] on div "Opacity" at bounding box center [204, 542] width 171 height 19
click at [1427, 142] on span "Export" at bounding box center [1433, 141] width 34 height 16
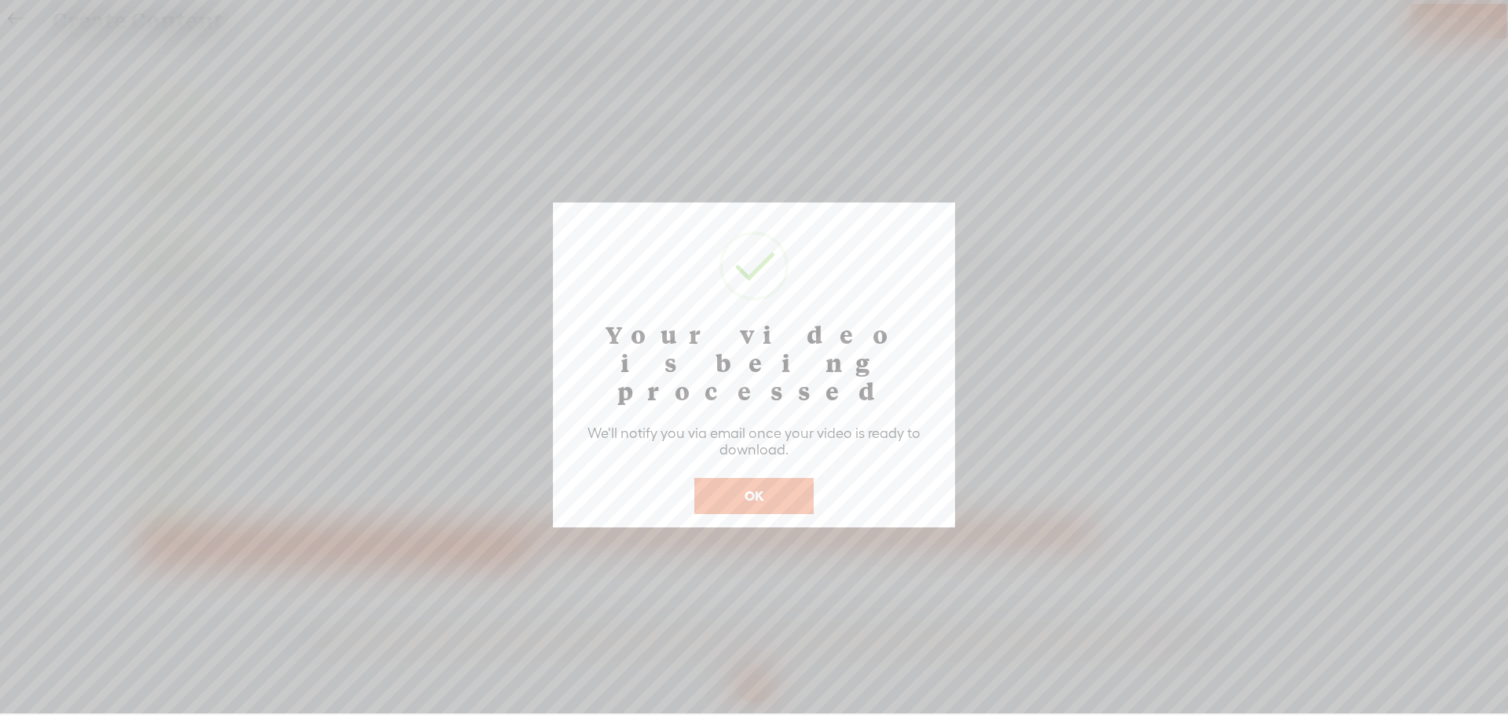
click at [764, 478] on button "OK" at bounding box center [753, 496] width 119 height 36
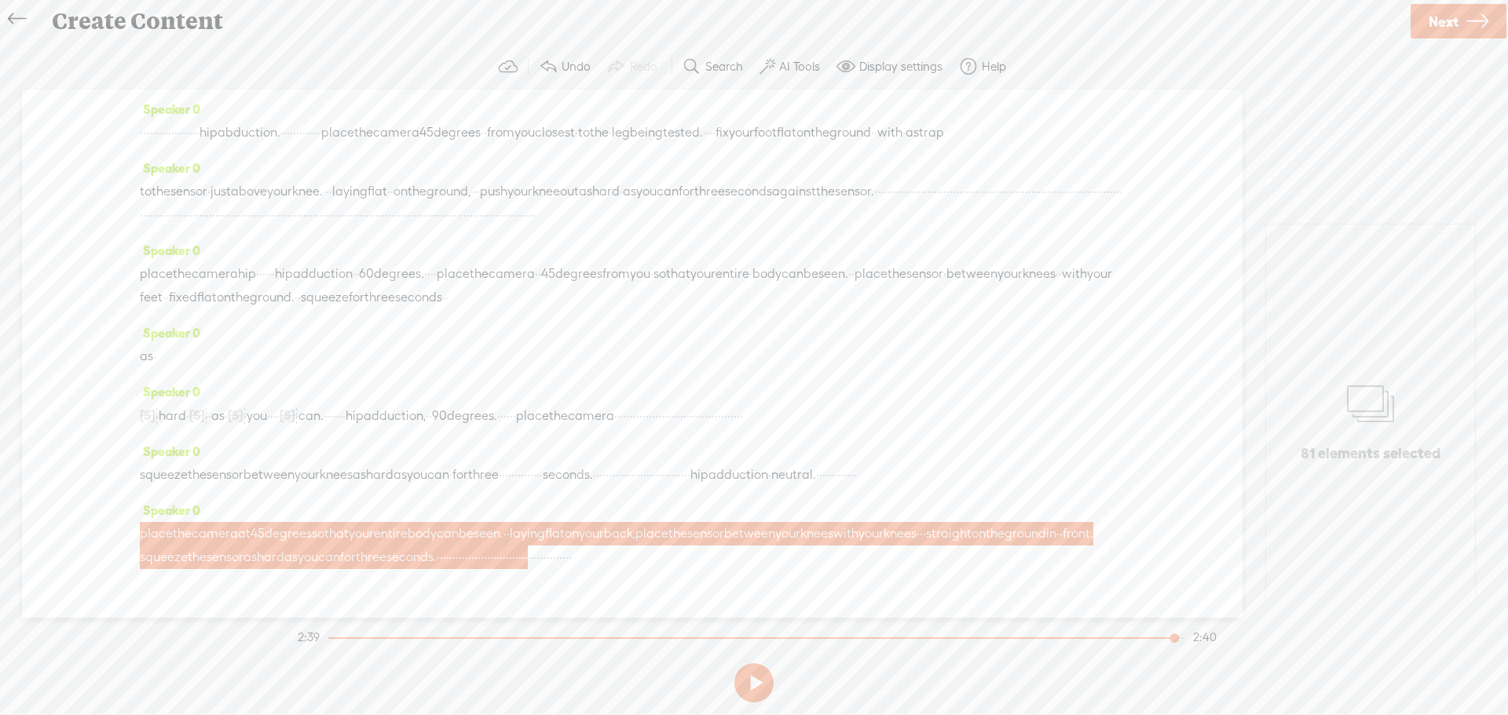
click at [8, 16] on icon at bounding box center [17, 19] width 18 height 35
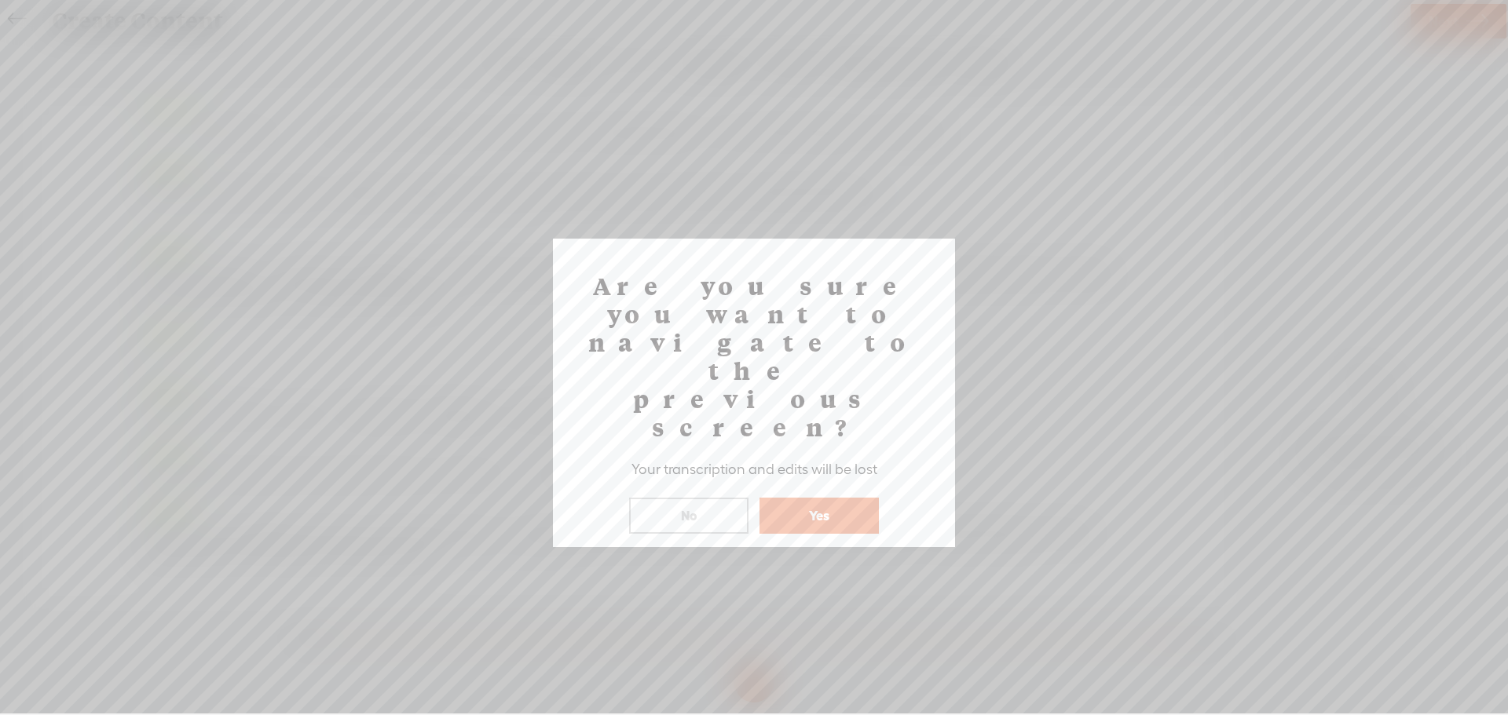
click at [821, 451] on div "Are you sure you want to navigate to the previous screen? Your transcription an…" at bounding box center [754, 393] width 402 height 309
click at [824, 498] on button "Yes" at bounding box center [818, 516] width 119 height 36
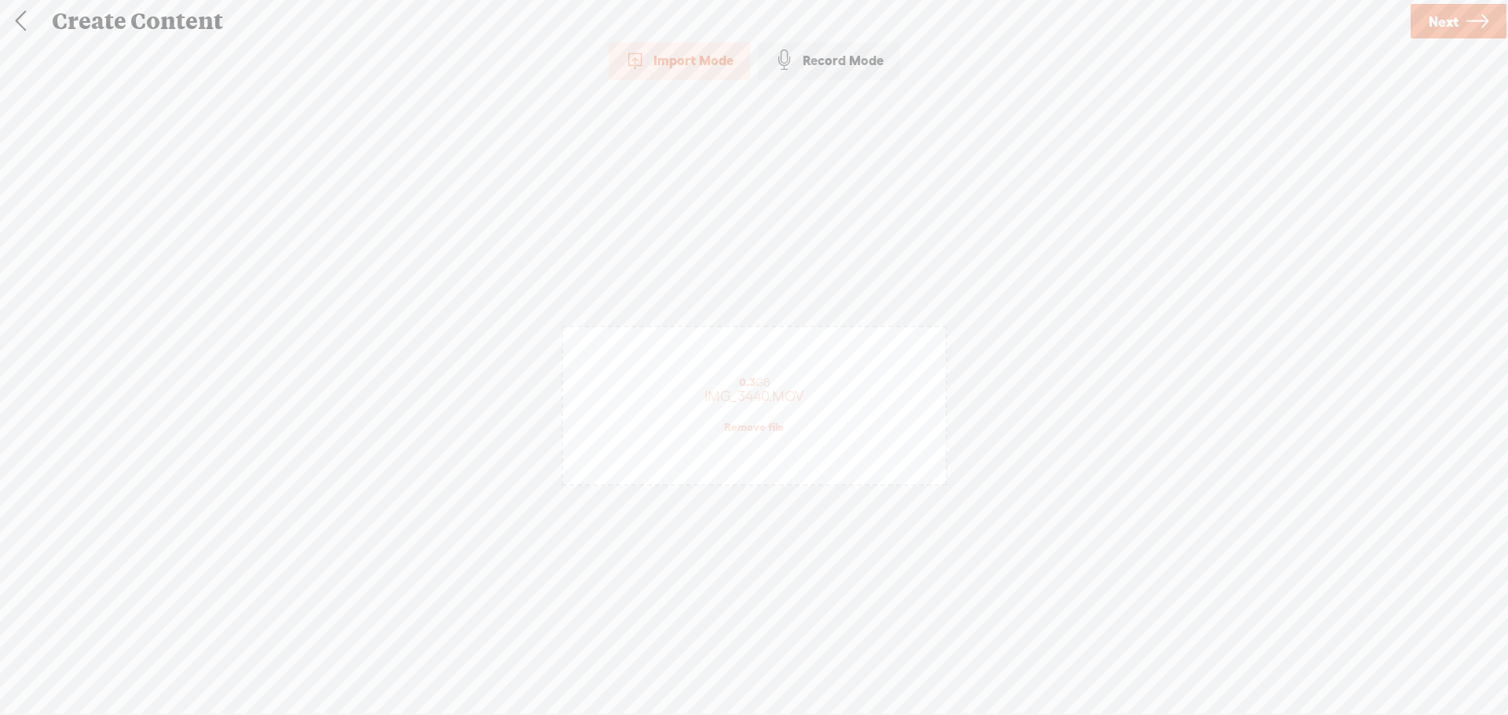
click at [20, 16] on link at bounding box center [20, 21] width 39 height 41
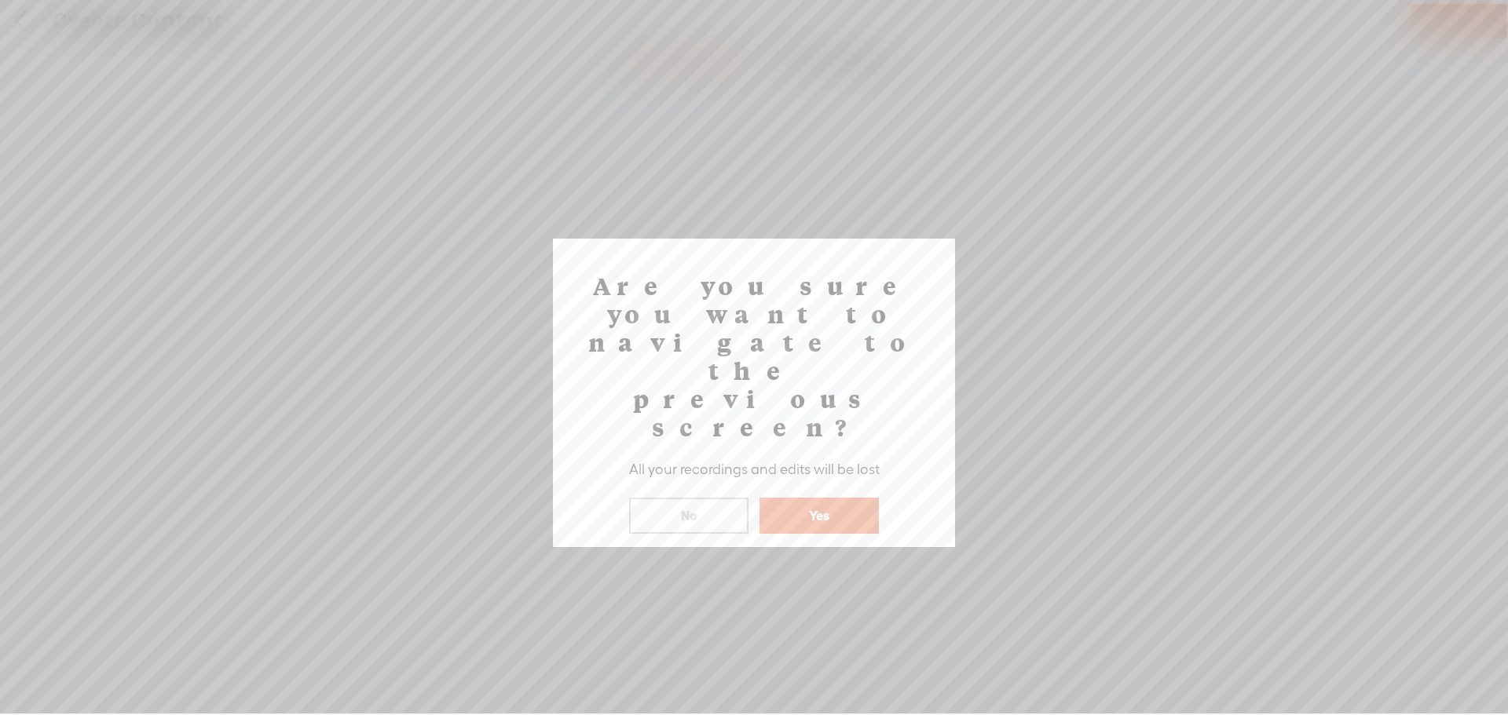
click at [814, 498] on button "Yes" at bounding box center [818, 516] width 119 height 36
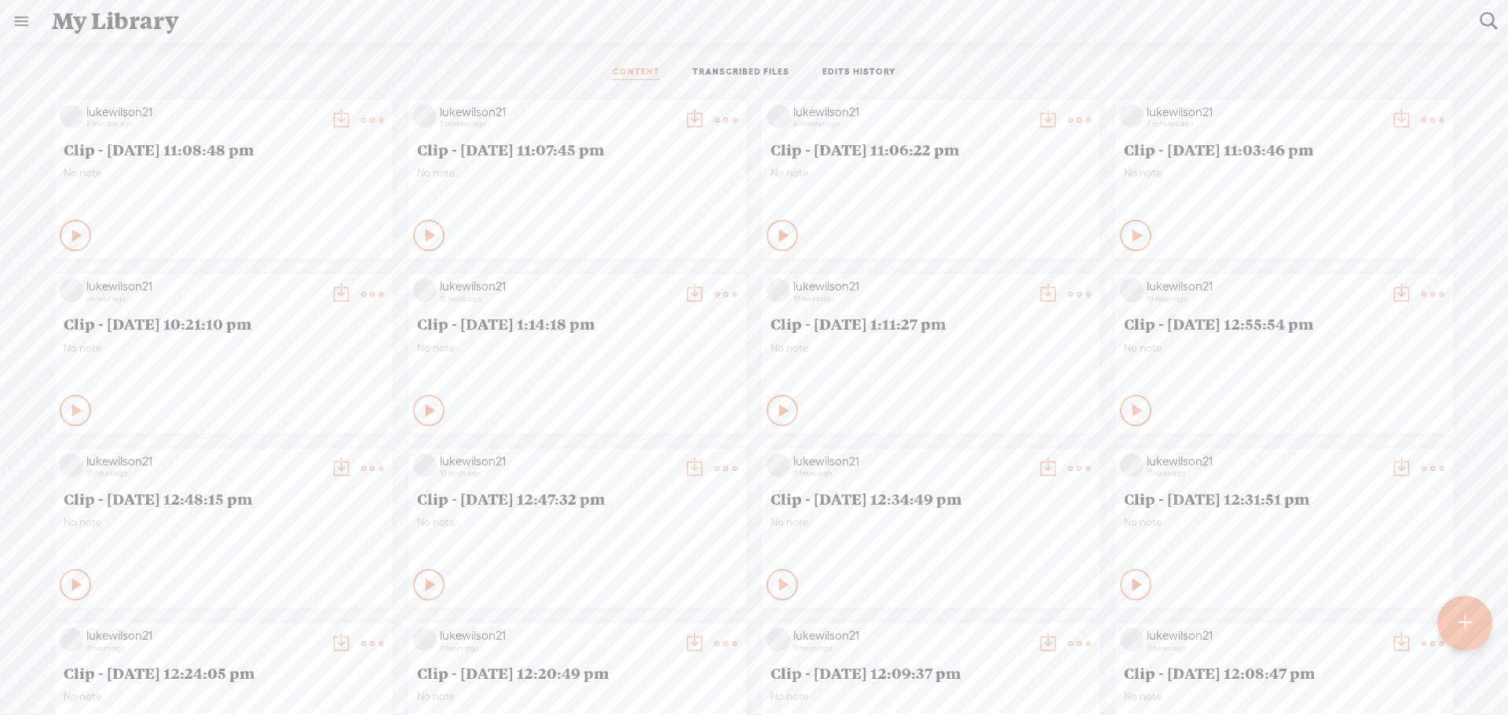
click at [330, 131] on t at bounding box center [341, 120] width 22 height 22
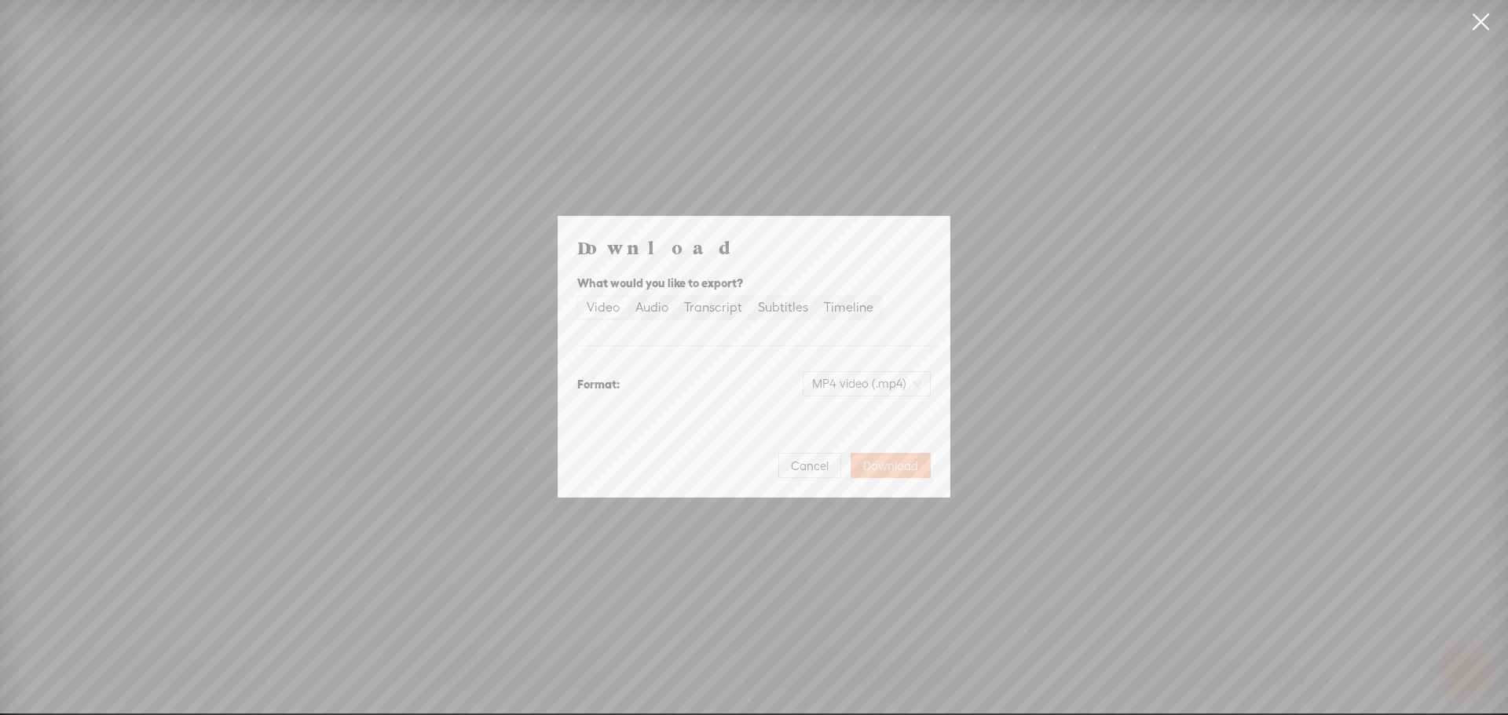
click at [906, 466] on span "Download" at bounding box center [890, 467] width 55 height 16
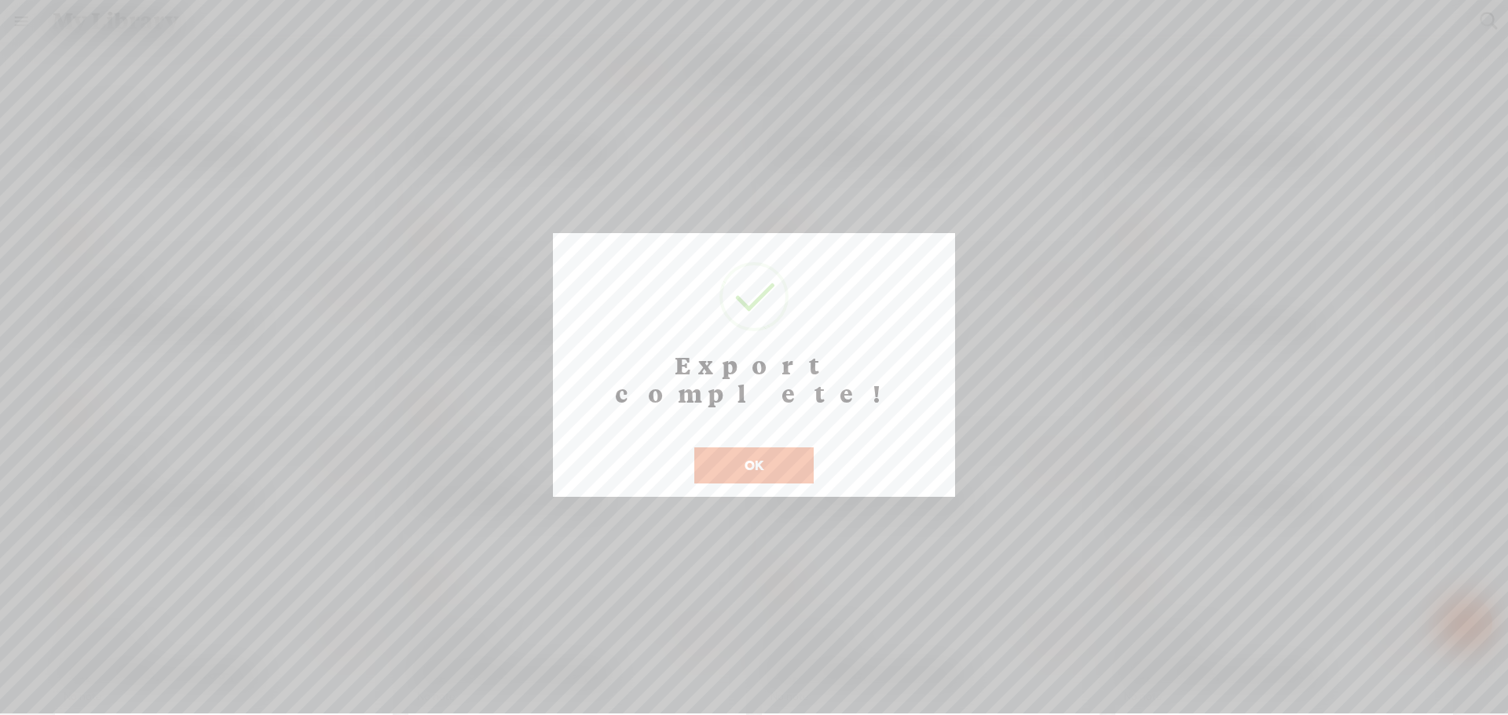
click at [785, 448] on button "OK" at bounding box center [753, 466] width 119 height 36
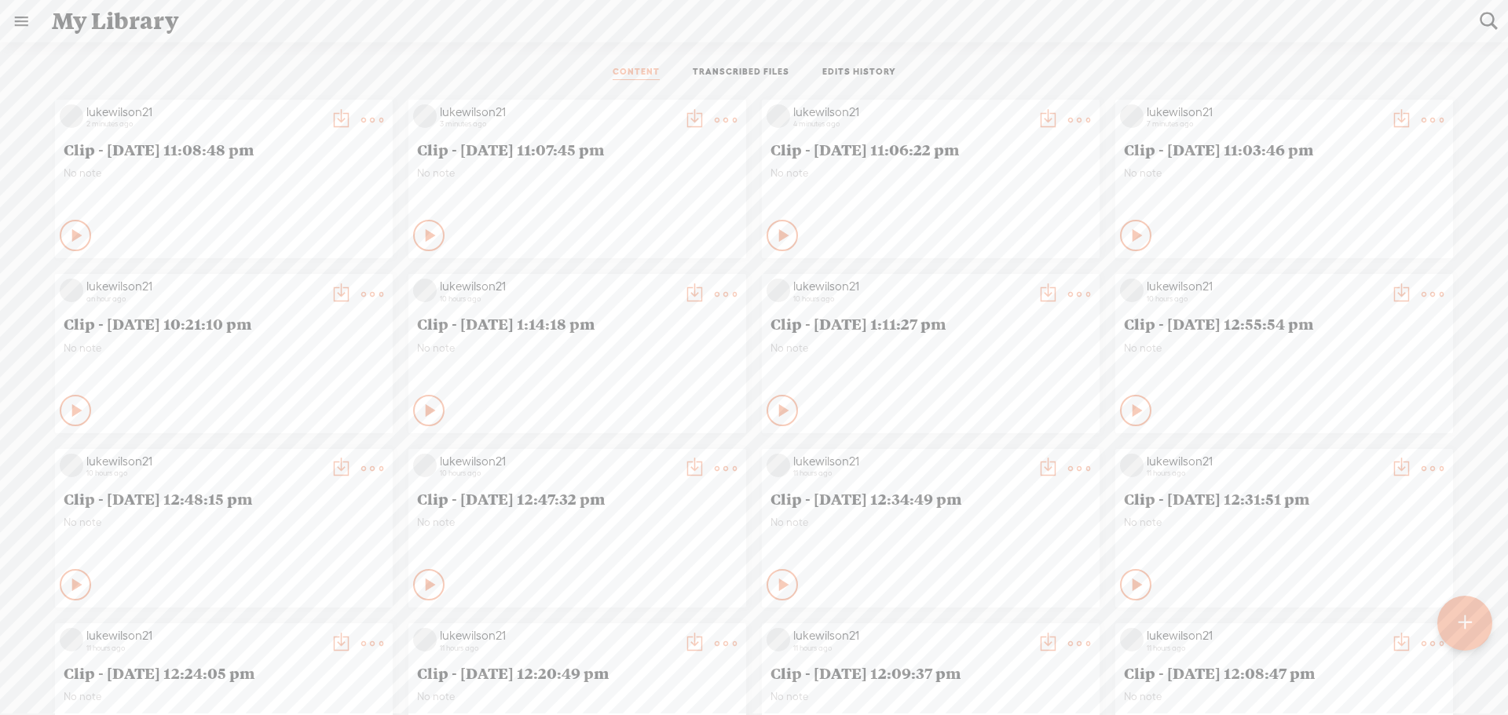
click at [494, 53] on div "CONTENT TRANSCRIBED FILES EDITS HISTORY All All Drafts On-air Scheduled All Dra…" at bounding box center [754, 409] width 1508 height 734
click at [86, 228] on icon at bounding box center [78, 236] width 16 height 16
click at [1128, 228] on icon at bounding box center [1136, 236] width 16 height 16
click at [352, 112] on t at bounding box center [341, 120] width 22 height 22
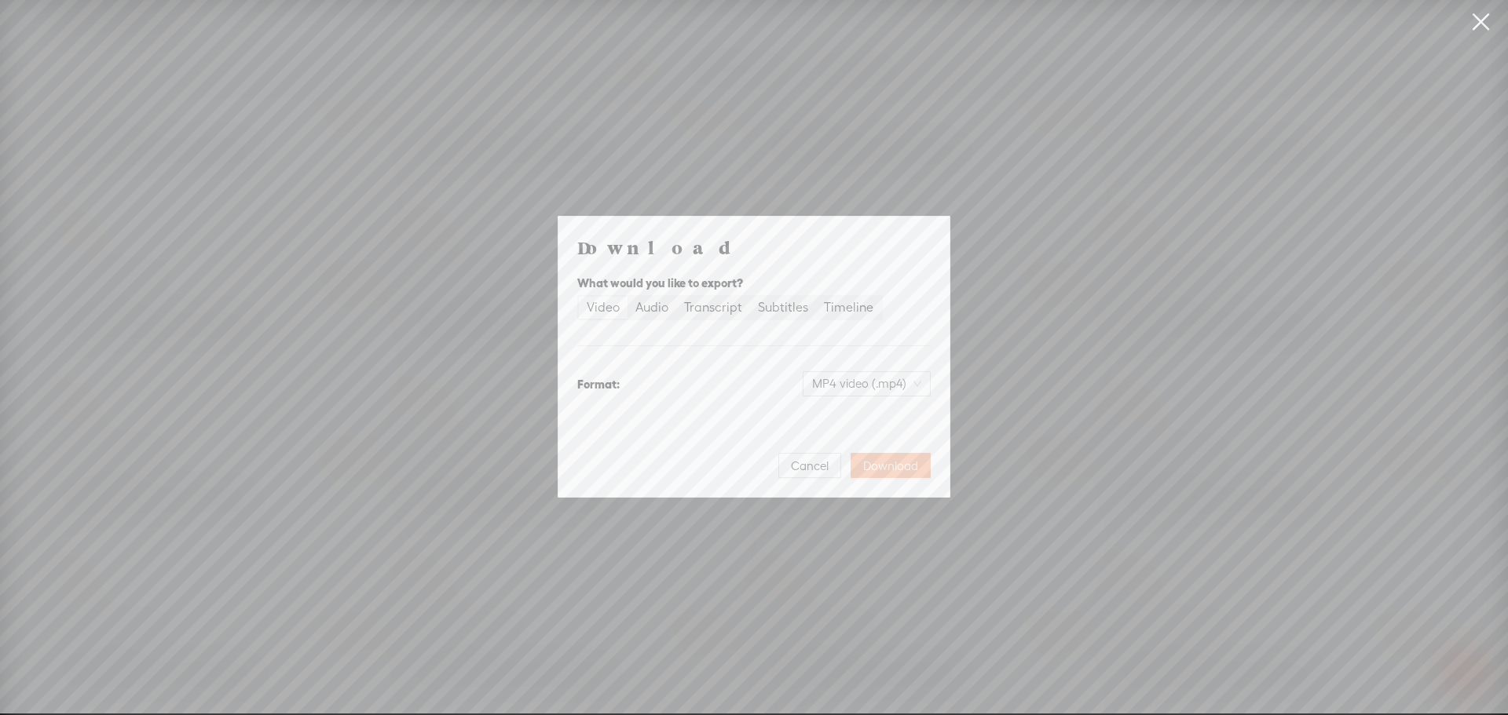
click at [895, 468] on span "Download" at bounding box center [890, 467] width 55 height 16
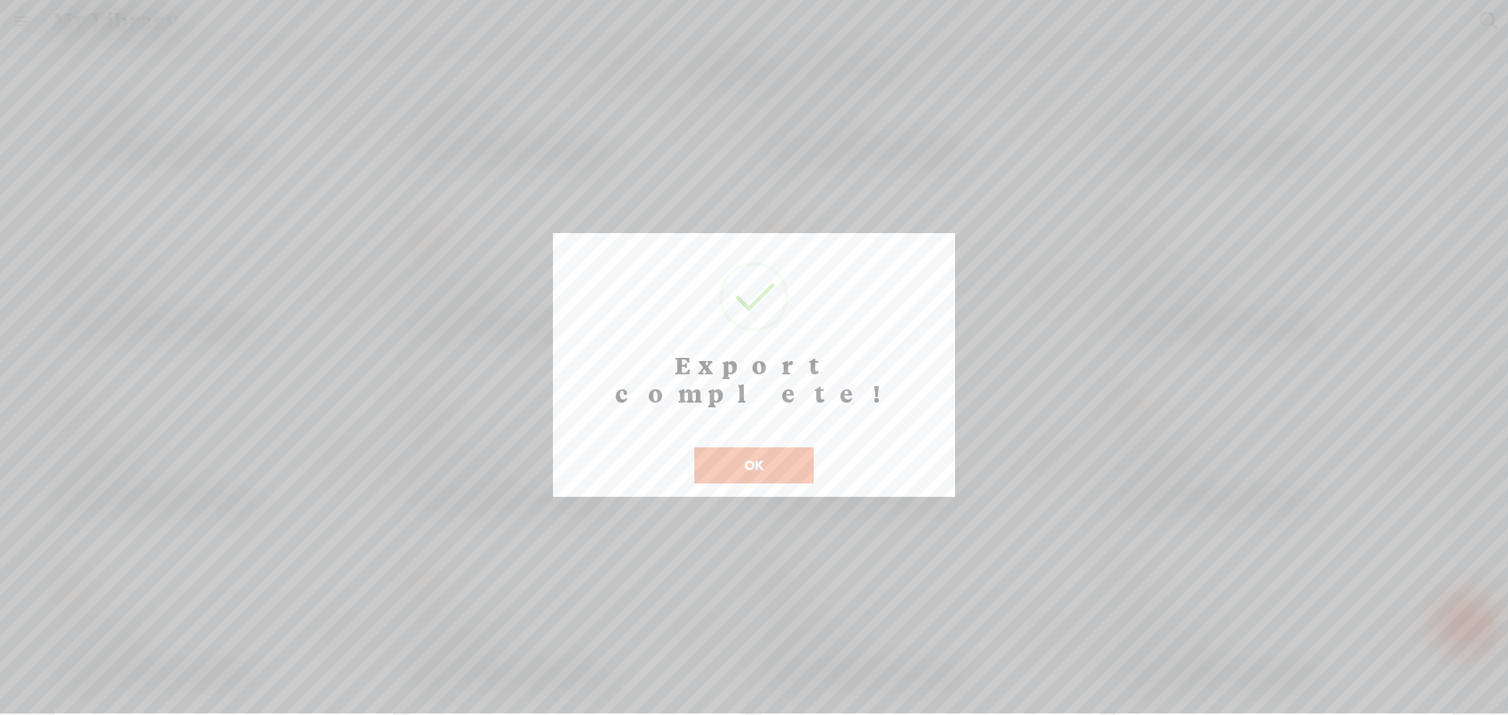
click at [762, 448] on button "OK" at bounding box center [753, 466] width 119 height 36
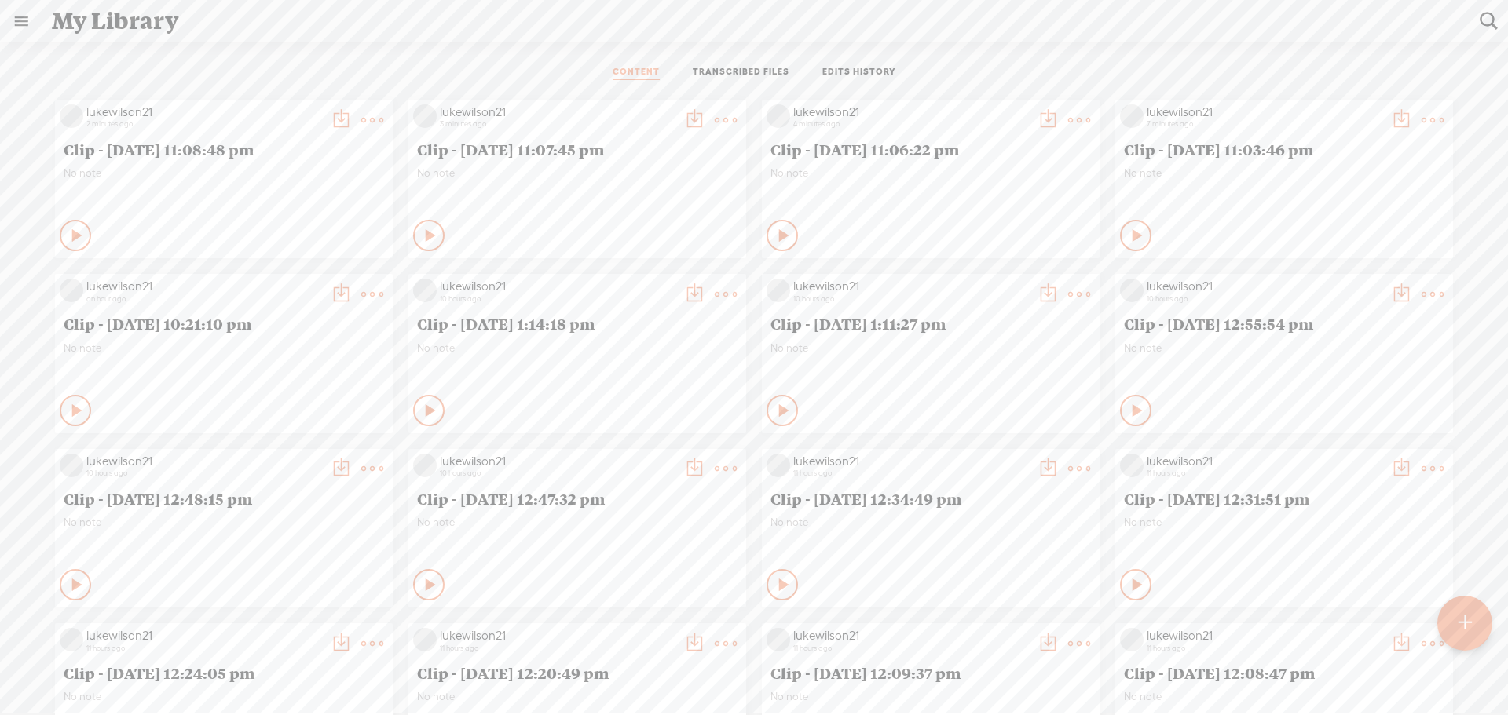
click at [1014, 75] on div "CONTENT TRANSCRIBED FILES EDITS HISTORY" at bounding box center [754, 73] width 1484 height 38
click at [352, 112] on t at bounding box center [341, 120] width 22 height 22
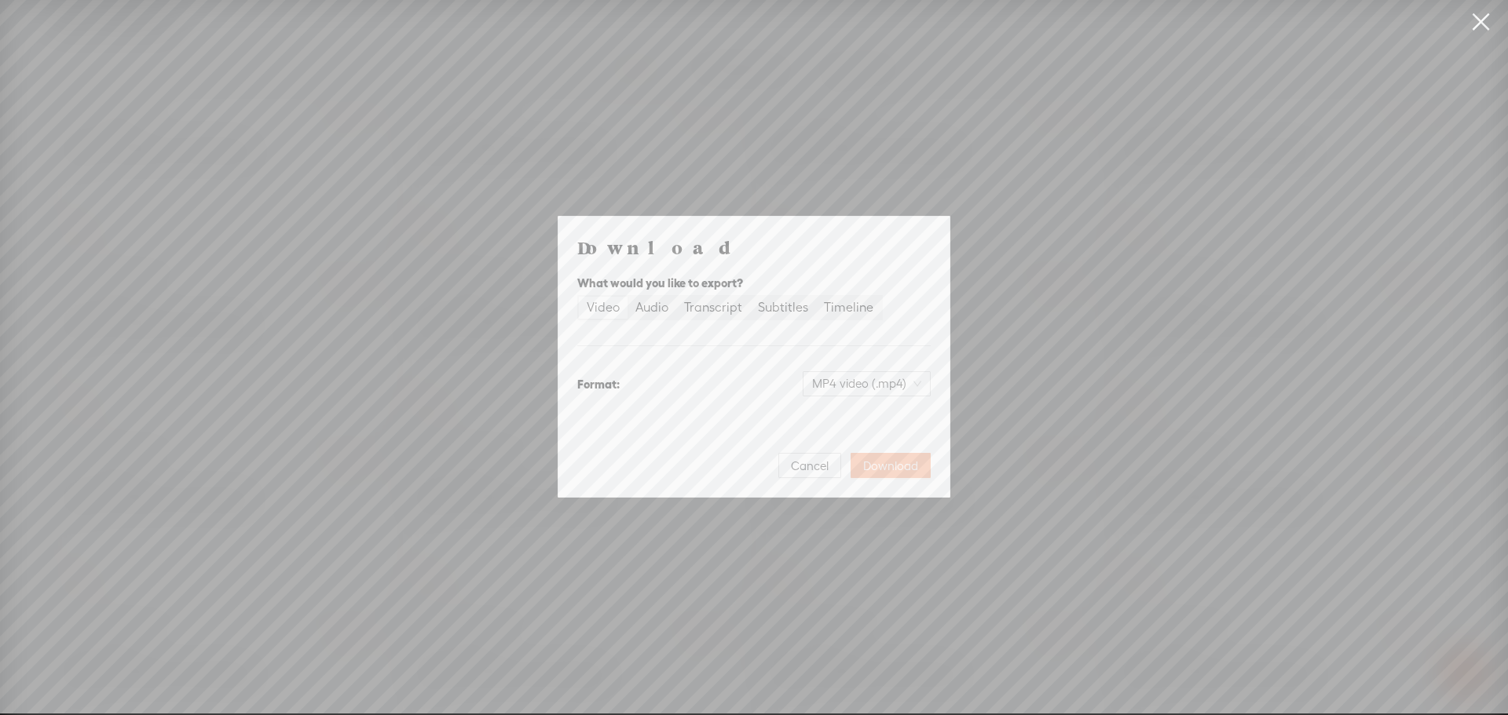
click at [901, 467] on span "Download" at bounding box center [890, 467] width 55 height 16
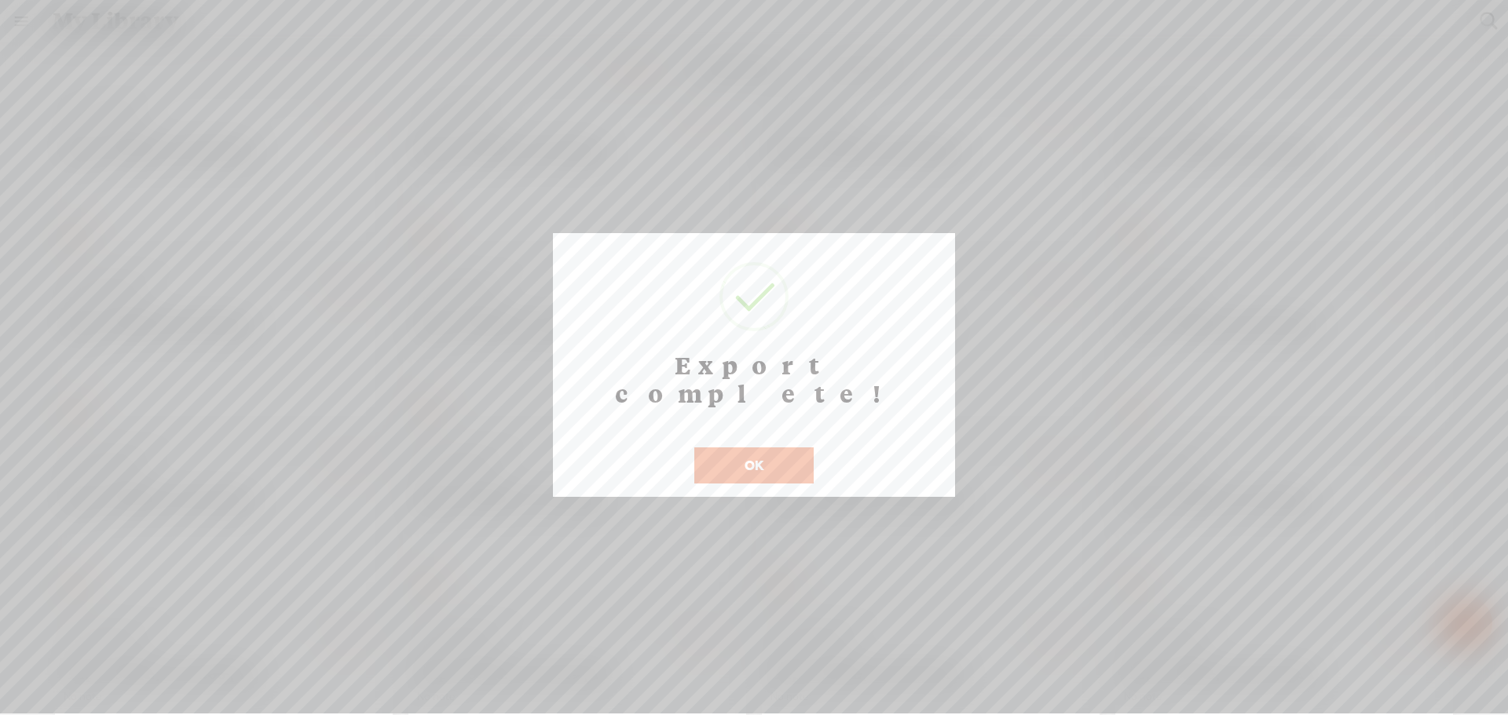
click at [755, 448] on button "OK" at bounding box center [753, 466] width 119 height 36
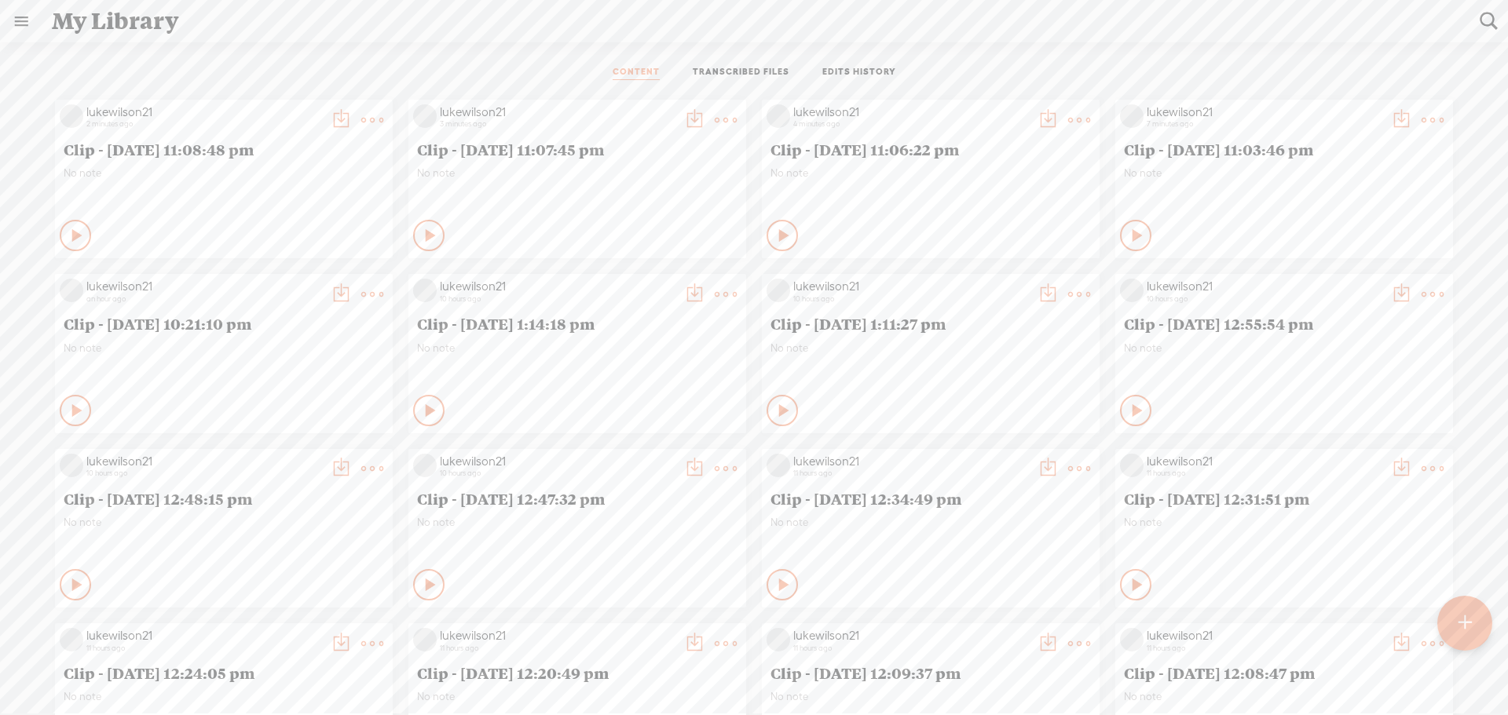
click at [554, 83] on ul "CONTENT TRANSCRIBED FILES EDITS HISTORY" at bounding box center [754, 73] width 416 height 38
click at [352, 118] on t at bounding box center [341, 120] width 22 height 22
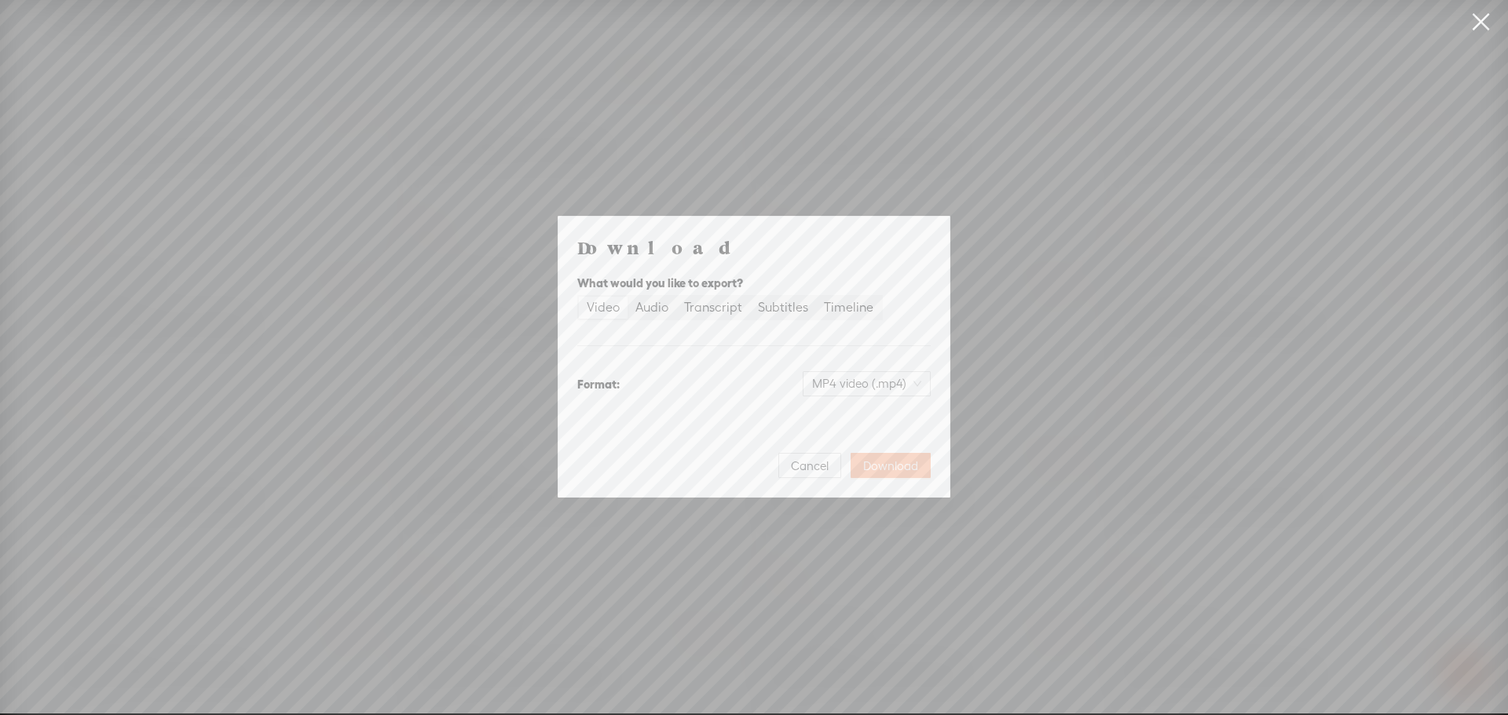
click at [880, 455] on button "Download" at bounding box center [890, 465] width 80 height 25
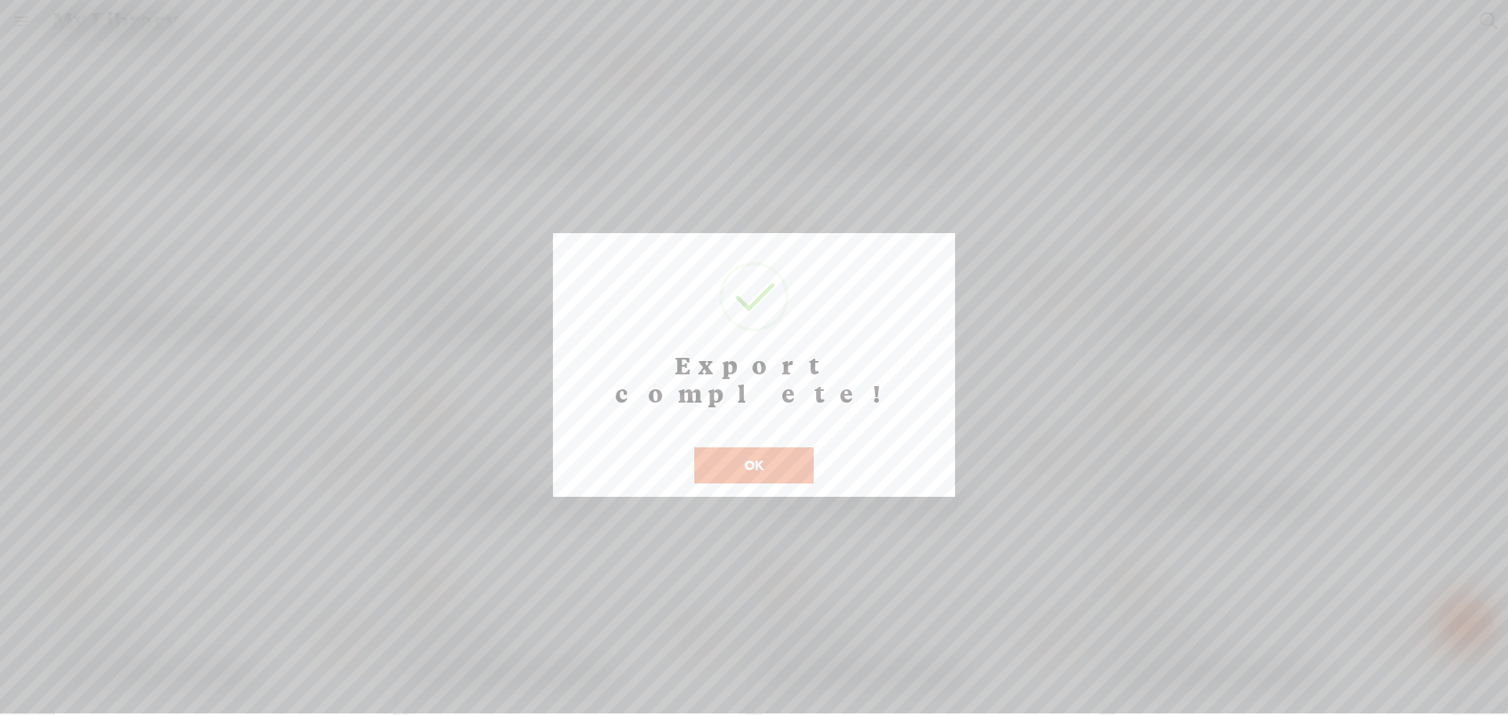
click at [748, 448] on button "OK" at bounding box center [753, 466] width 119 height 36
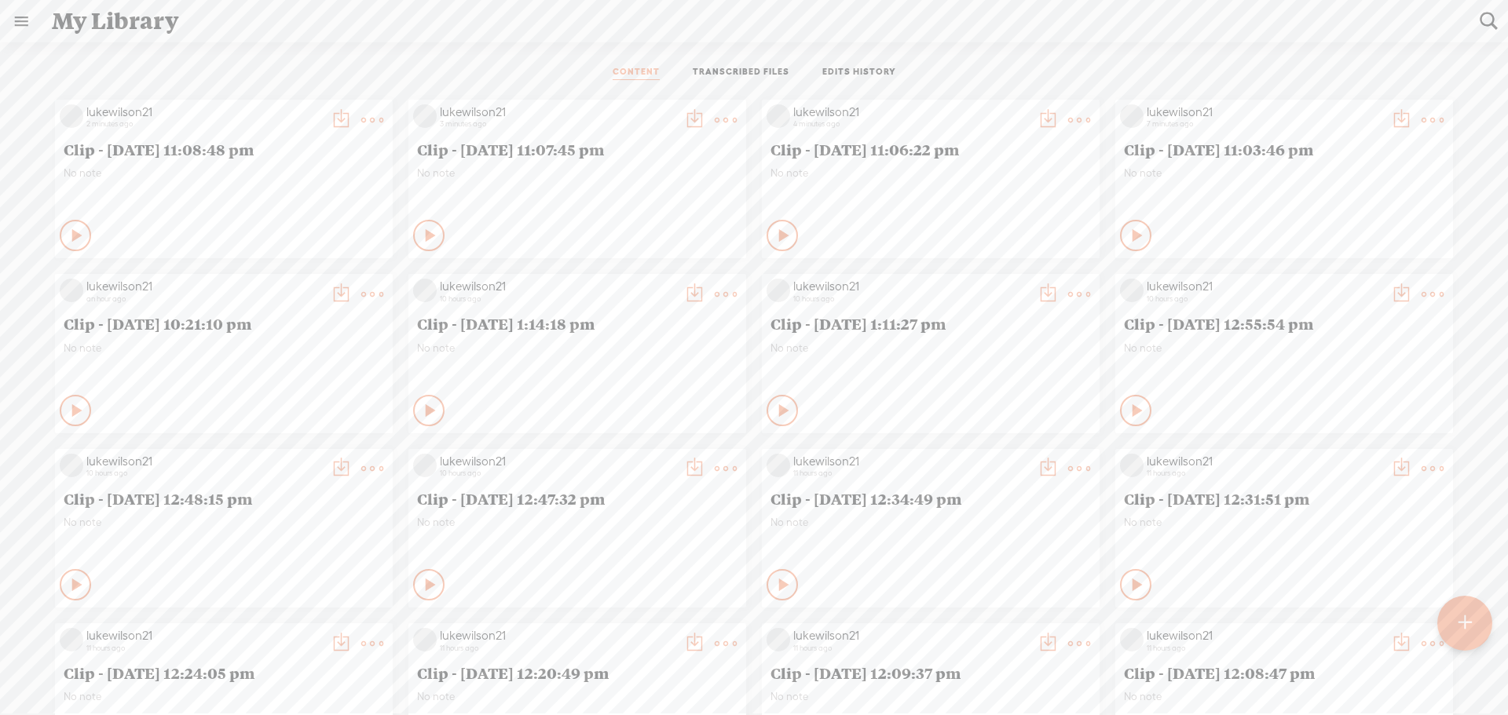
click at [319, 59] on div "CONTENT TRANSCRIBED FILES EDITS HISTORY" at bounding box center [754, 73] width 1484 height 38
click at [330, 115] on t at bounding box center [341, 120] width 22 height 22
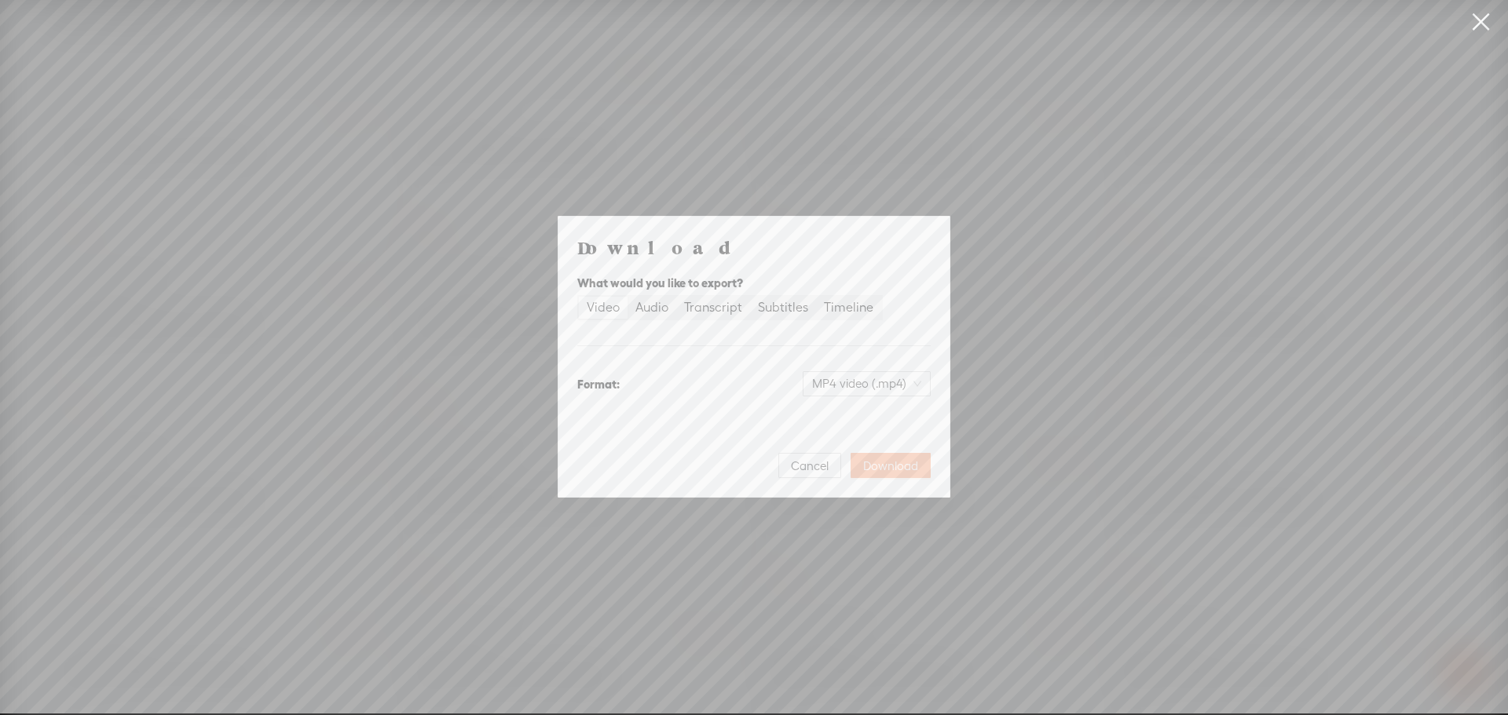
click at [898, 470] on span "Download" at bounding box center [890, 467] width 55 height 16
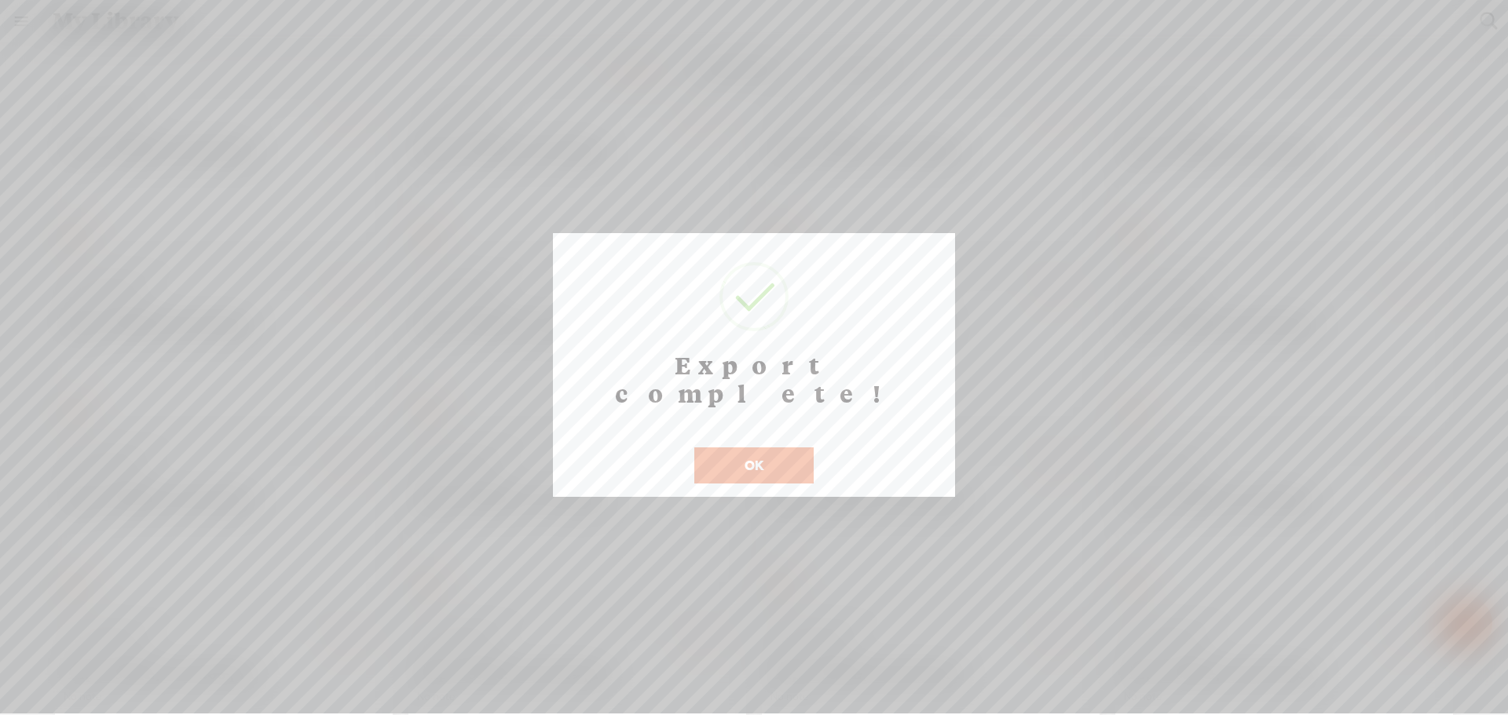
click at [773, 448] on button "OK" at bounding box center [753, 466] width 119 height 36
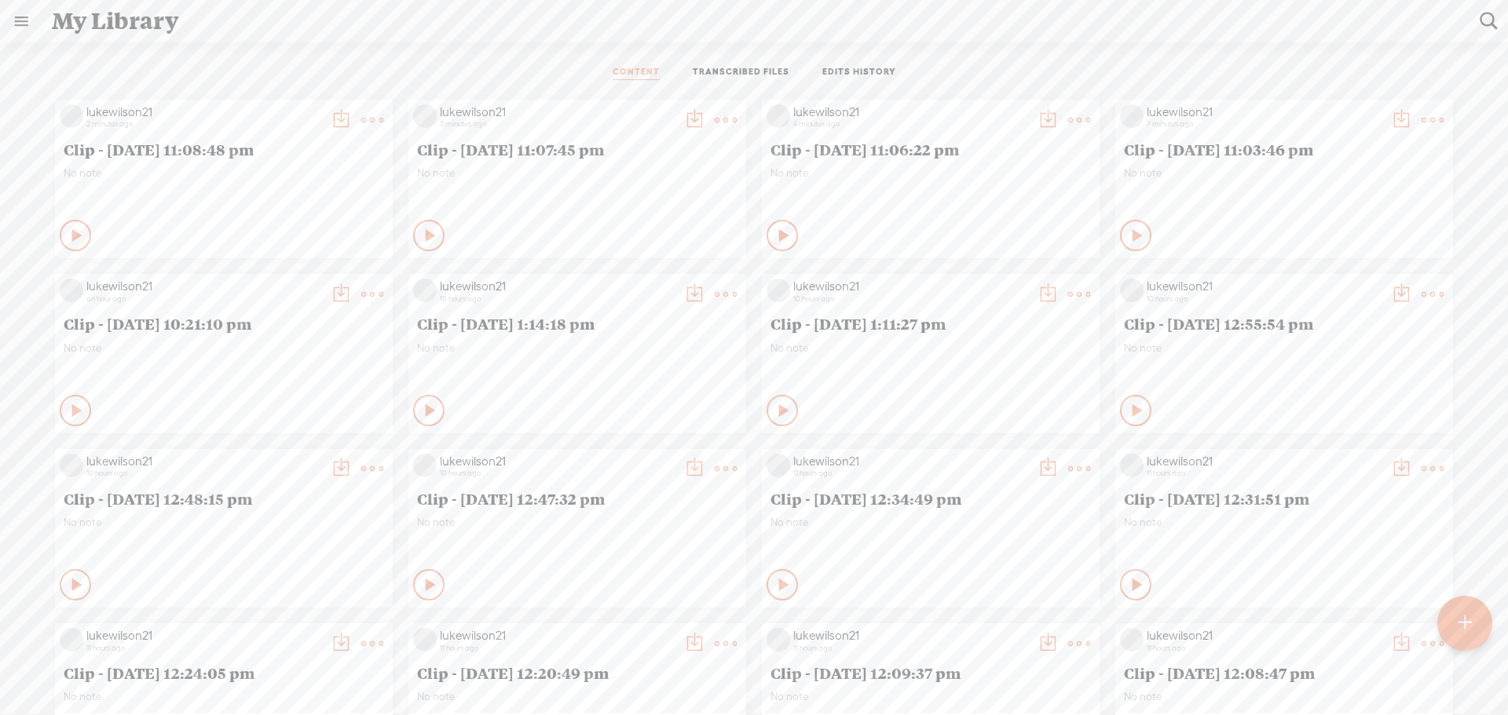
click at [975, 73] on div "CONTENT TRANSCRIBED FILES EDITS HISTORY" at bounding box center [754, 73] width 1484 height 38
click at [1475, 627] on div at bounding box center [1464, 623] width 55 height 55
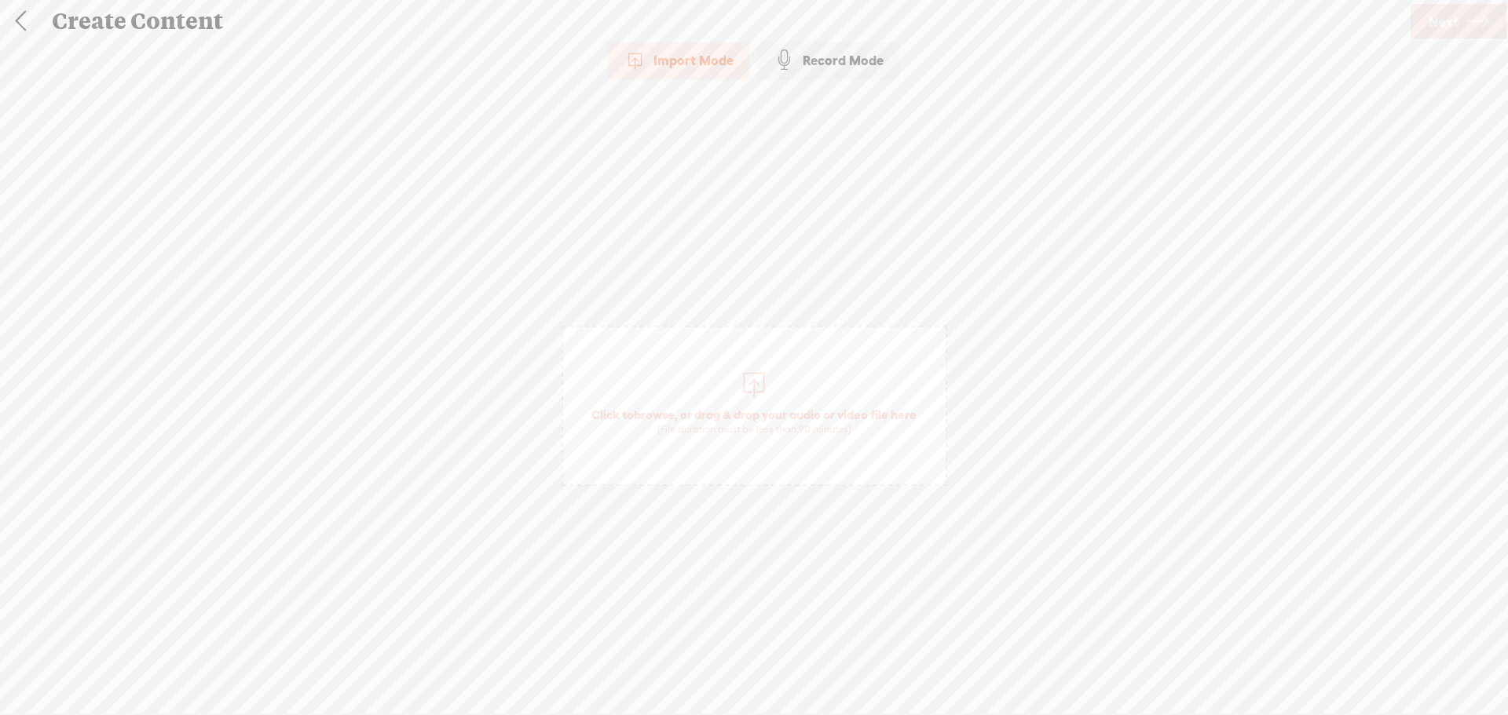
click at [807, 399] on span "Click to browse , or drag & drop your audio or video file here (File duration m…" at bounding box center [753, 421] width 341 height 45
click at [1464, 22] on link "Next" at bounding box center [1458, 21] width 96 height 35
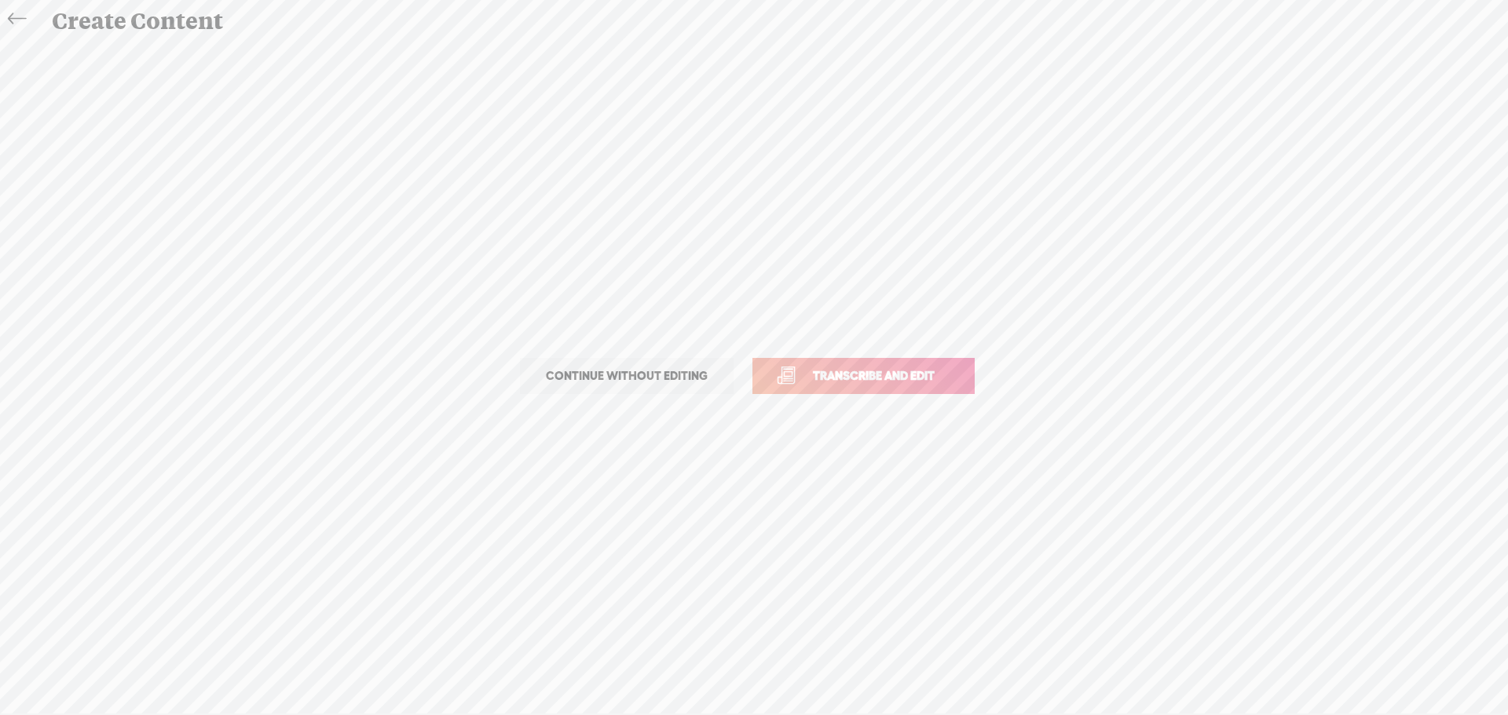
click at [881, 375] on span "Transcribe and edit" at bounding box center [873, 376] width 155 height 18
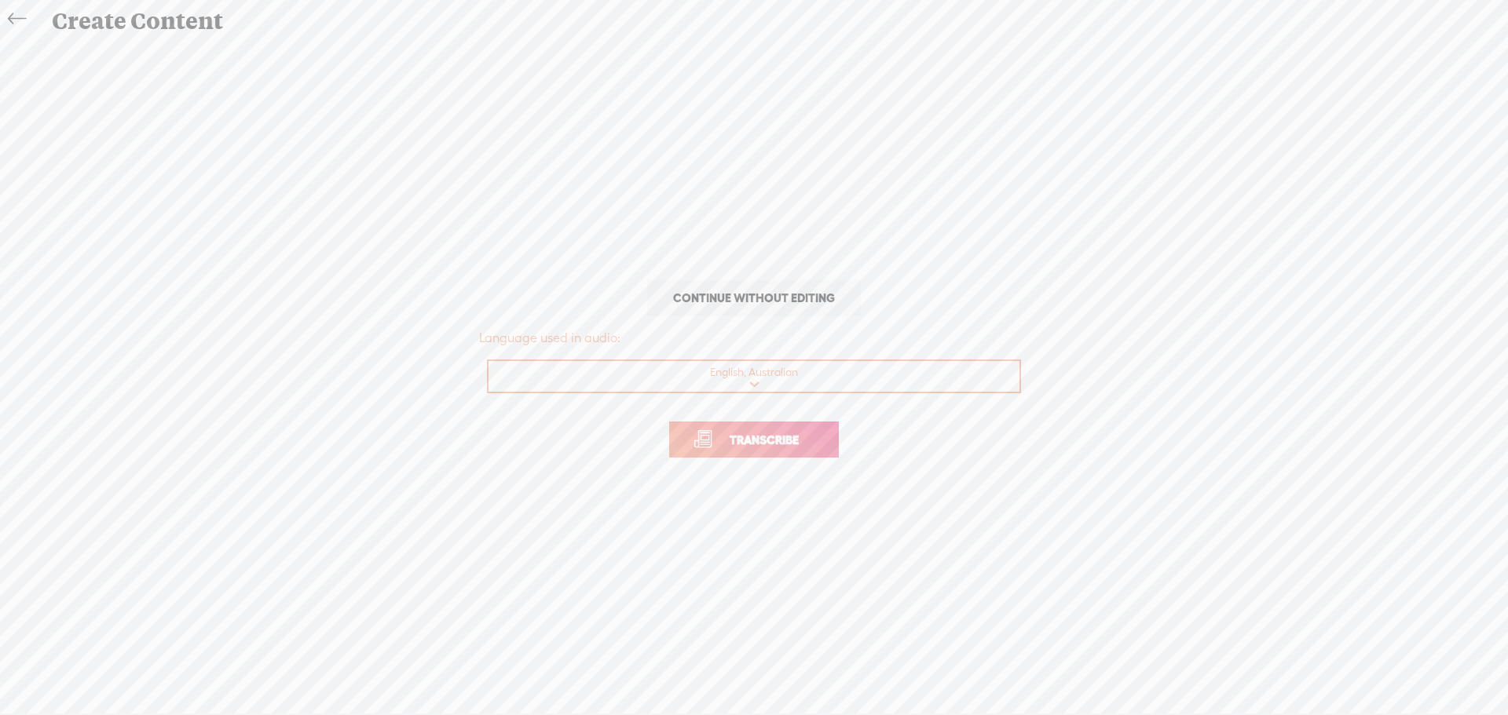
click at [805, 440] on span "Transcribe" at bounding box center [764, 440] width 102 height 18
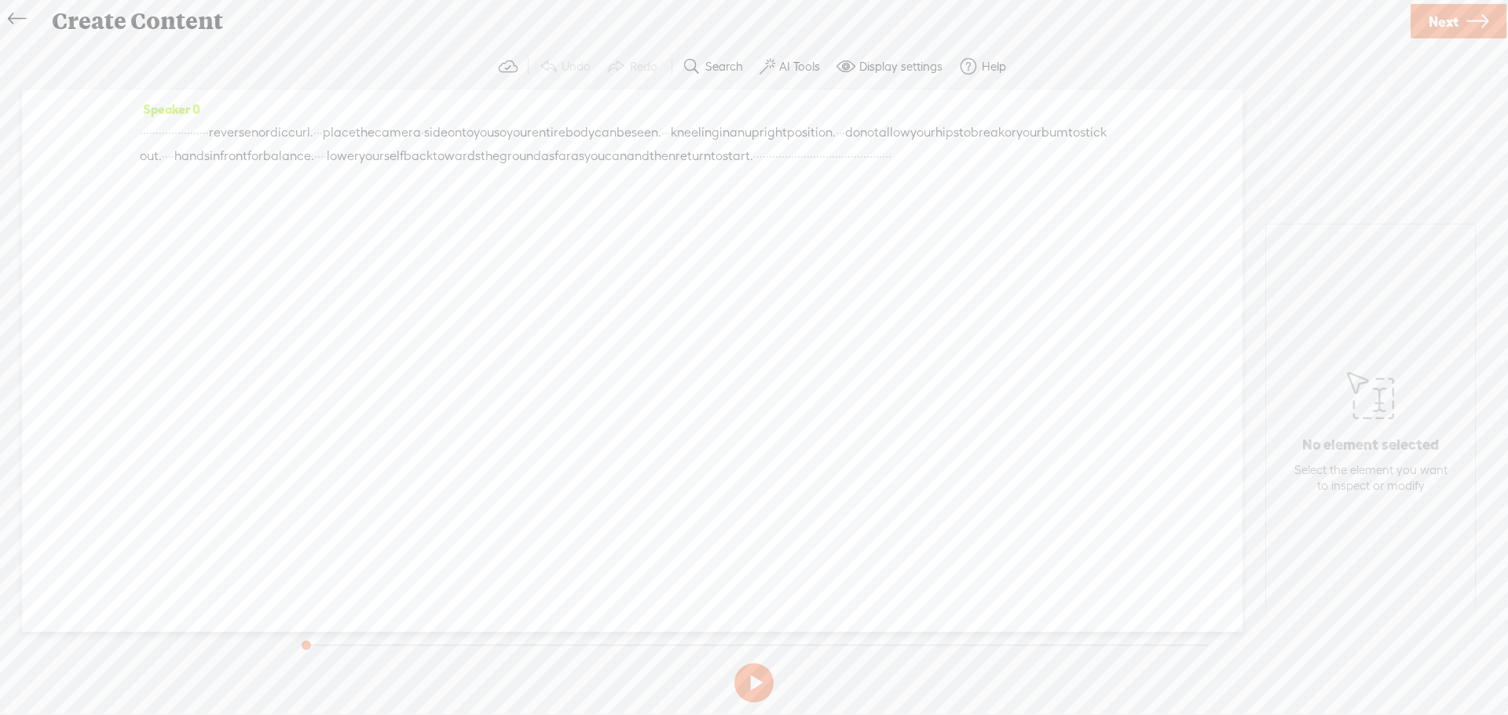
click at [753, 168] on span "·" at bounding box center [754, 156] width 3 height 24
click at [405, 146] on span at bounding box center [400, 142] width 24 height 28
click at [750, 685] on button at bounding box center [753, 682] width 39 height 39
click at [753, 168] on span "·" at bounding box center [754, 156] width 3 height 24
drag, startPoint x: 1067, startPoint y: 639, endPoint x: 311, endPoint y: 621, distance: 756.3
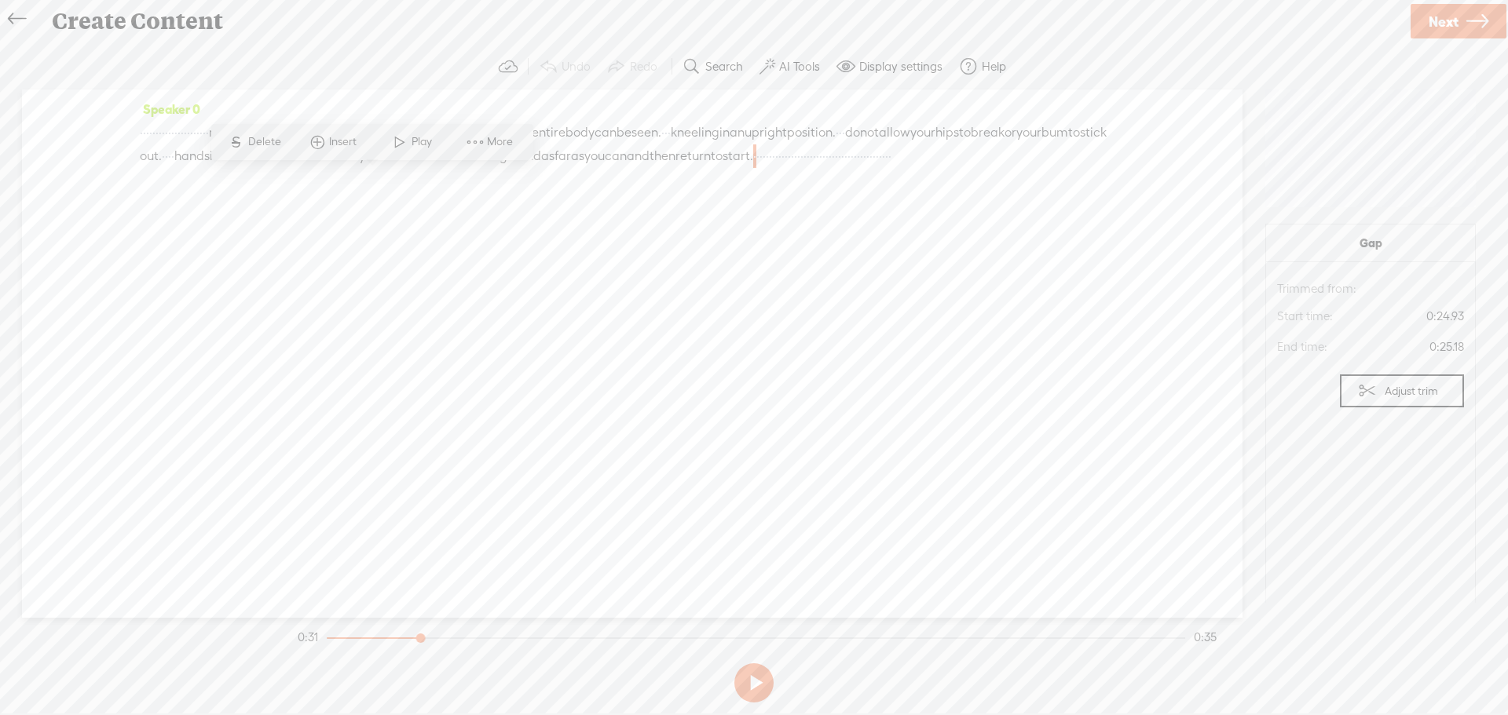
click at [311, 621] on section "0:31 0:35" at bounding box center [756, 637] width 925 height 39
click at [401, 148] on span at bounding box center [400, 142] width 24 height 28
click at [752, 691] on button at bounding box center [753, 682] width 39 height 39
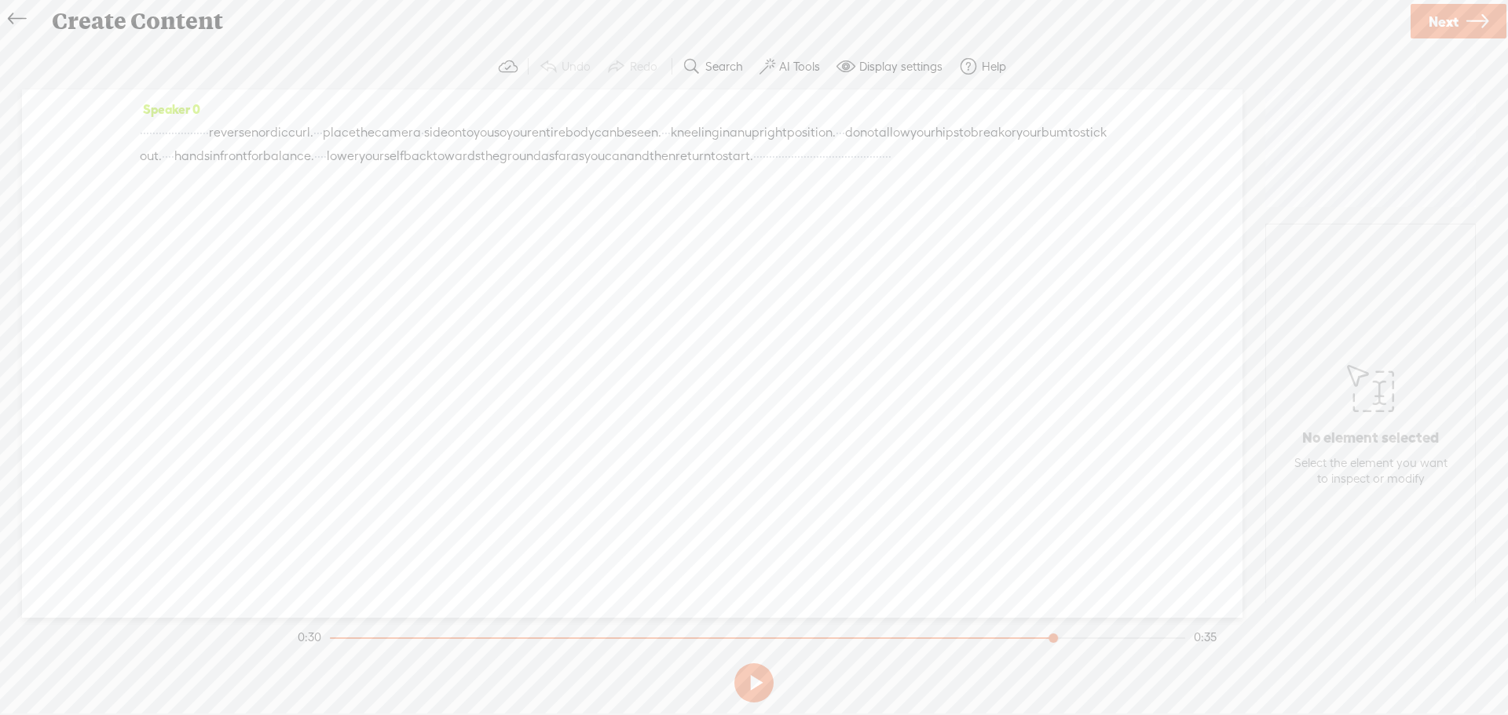
click at [752, 691] on button at bounding box center [753, 682] width 39 height 39
click at [828, 168] on span "·" at bounding box center [829, 156] width 3 height 24
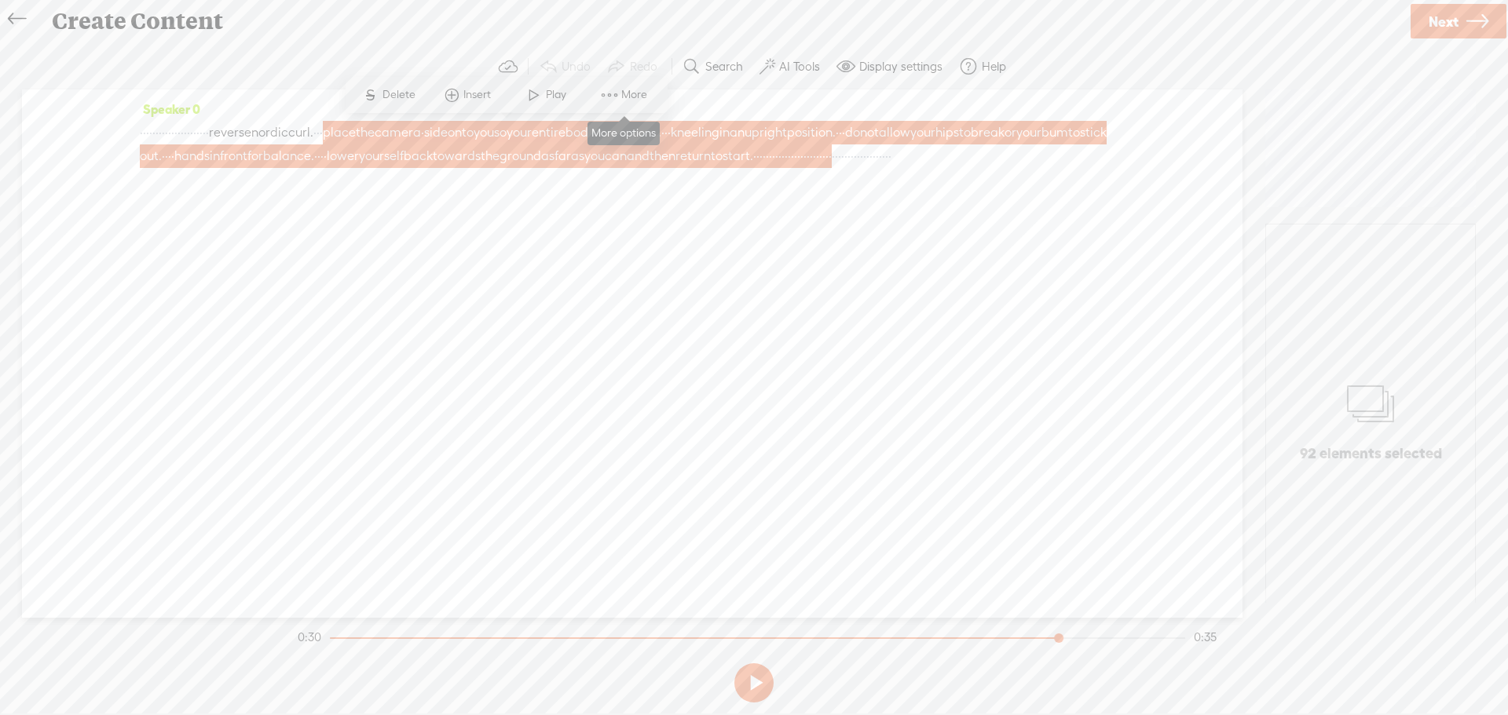
click at [625, 101] on span "More" at bounding box center [636, 95] width 30 height 16
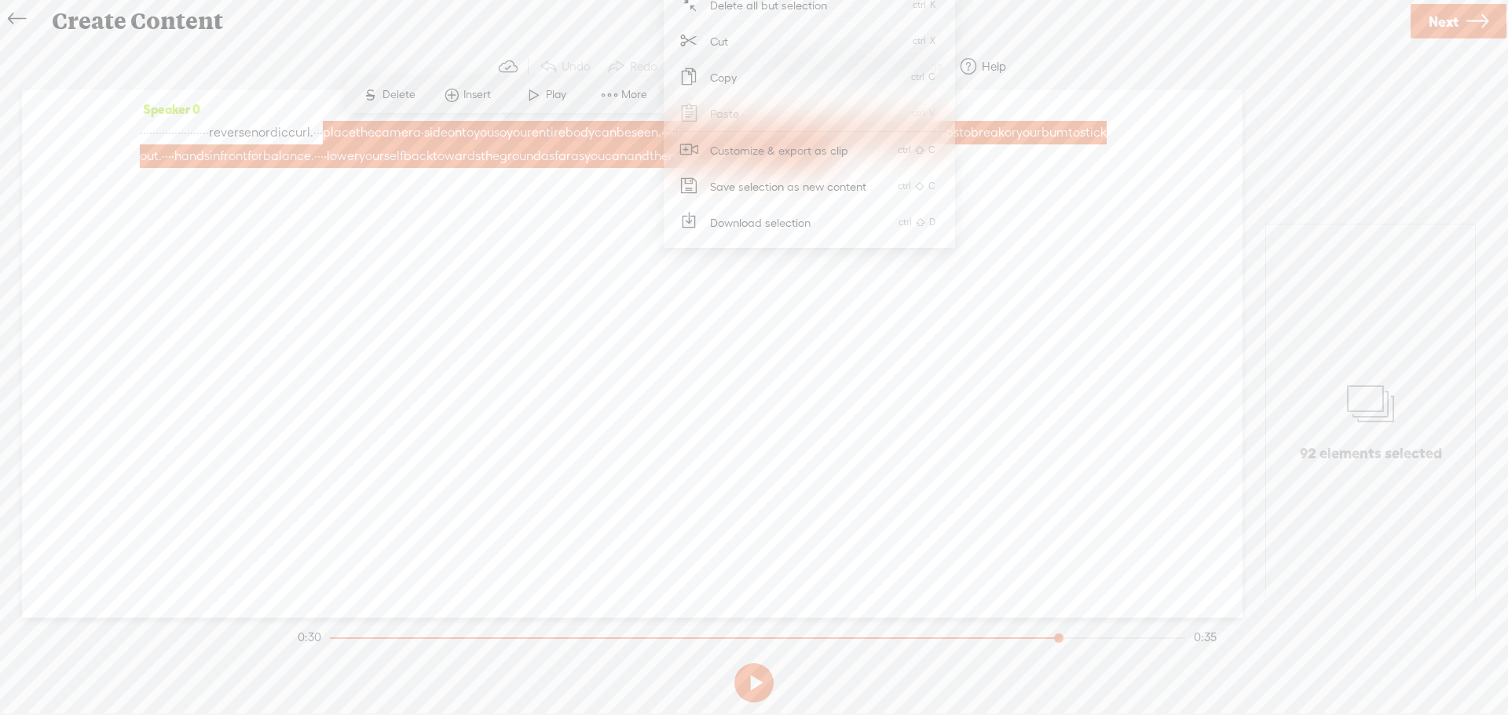
click at [718, 154] on span "Customize & export as clip" at bounding box center [779, 150] width 200 height 35
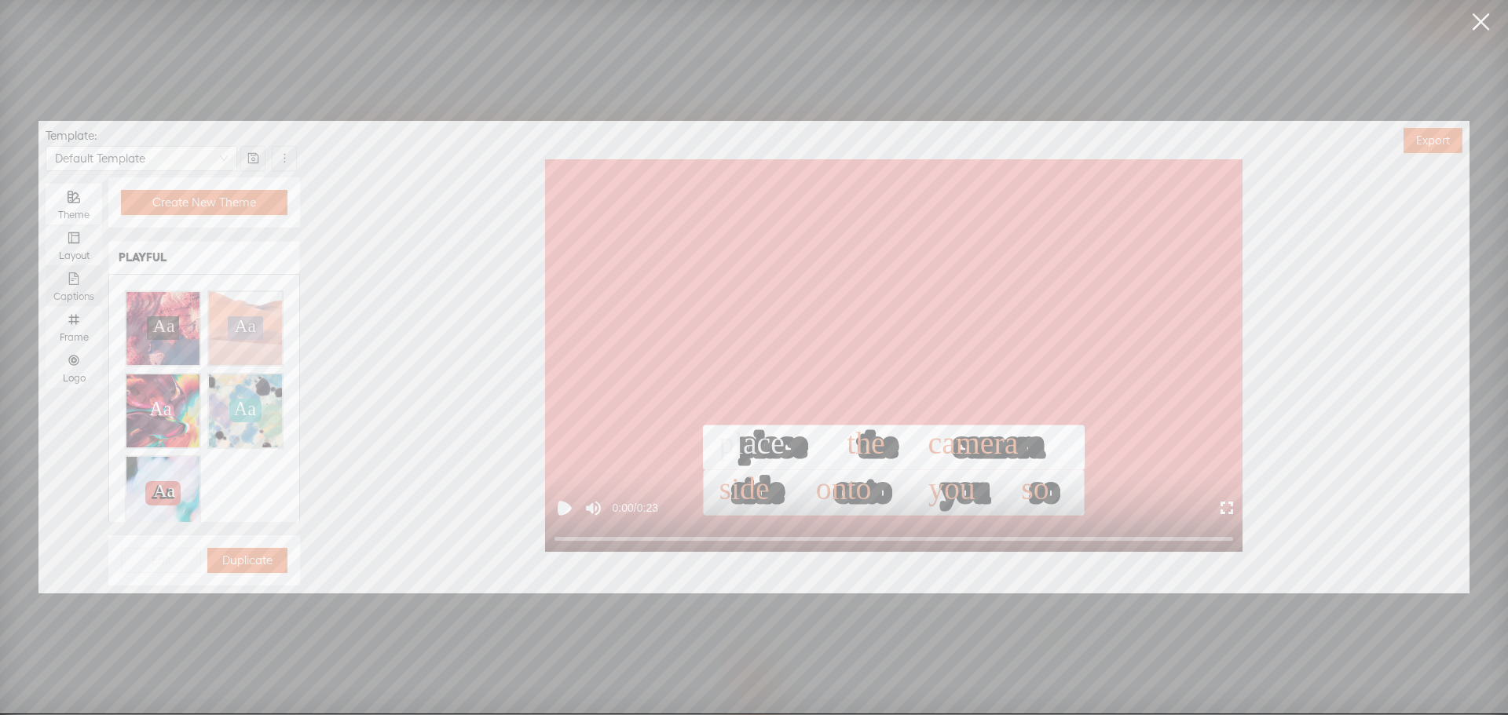
click at [80, 274] on icon "file-text" at bounding box center [74, 278] width 13 height 13
click at [46, 265] on input "Captions" at bounding box center [46, 265] width 0 height 0
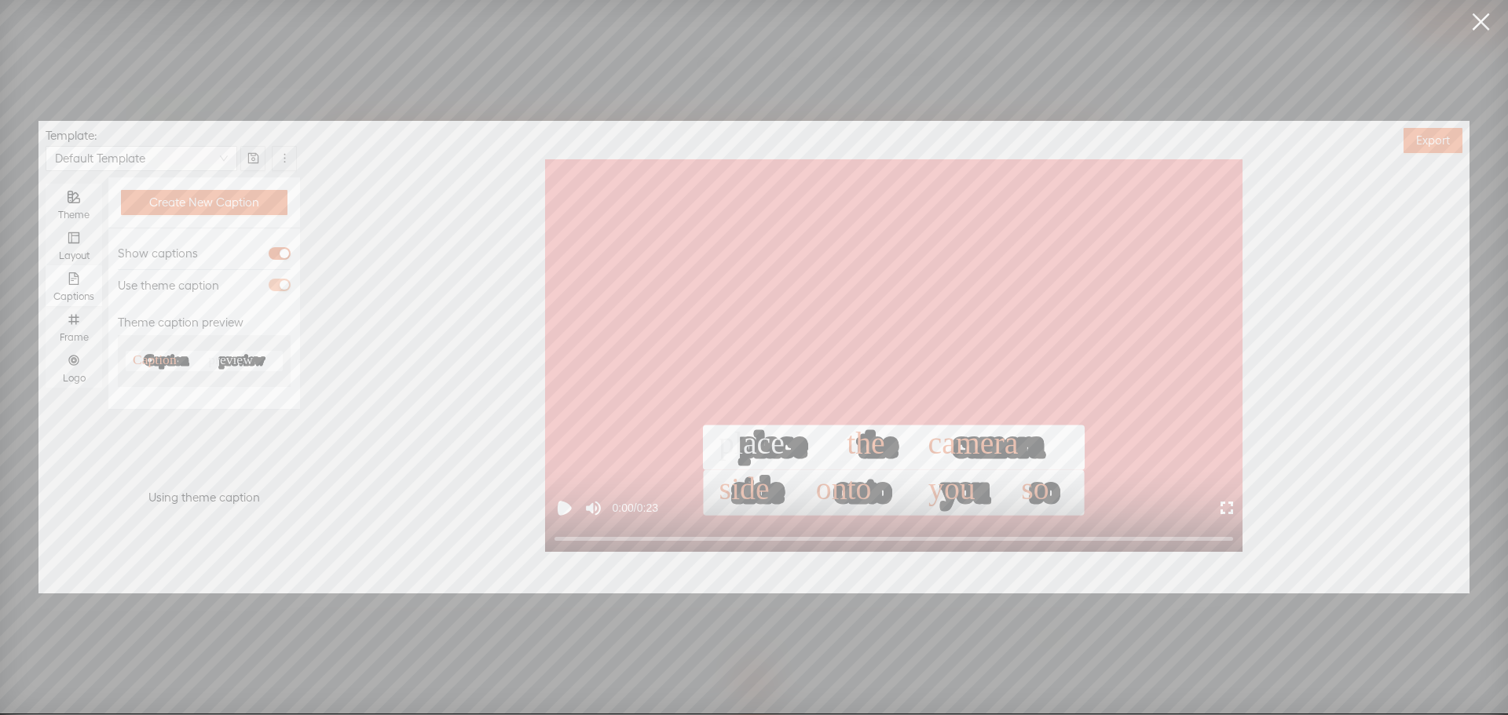
click at [281, 287] on div "button" at bounding box center [284, 284] width 9 height 9
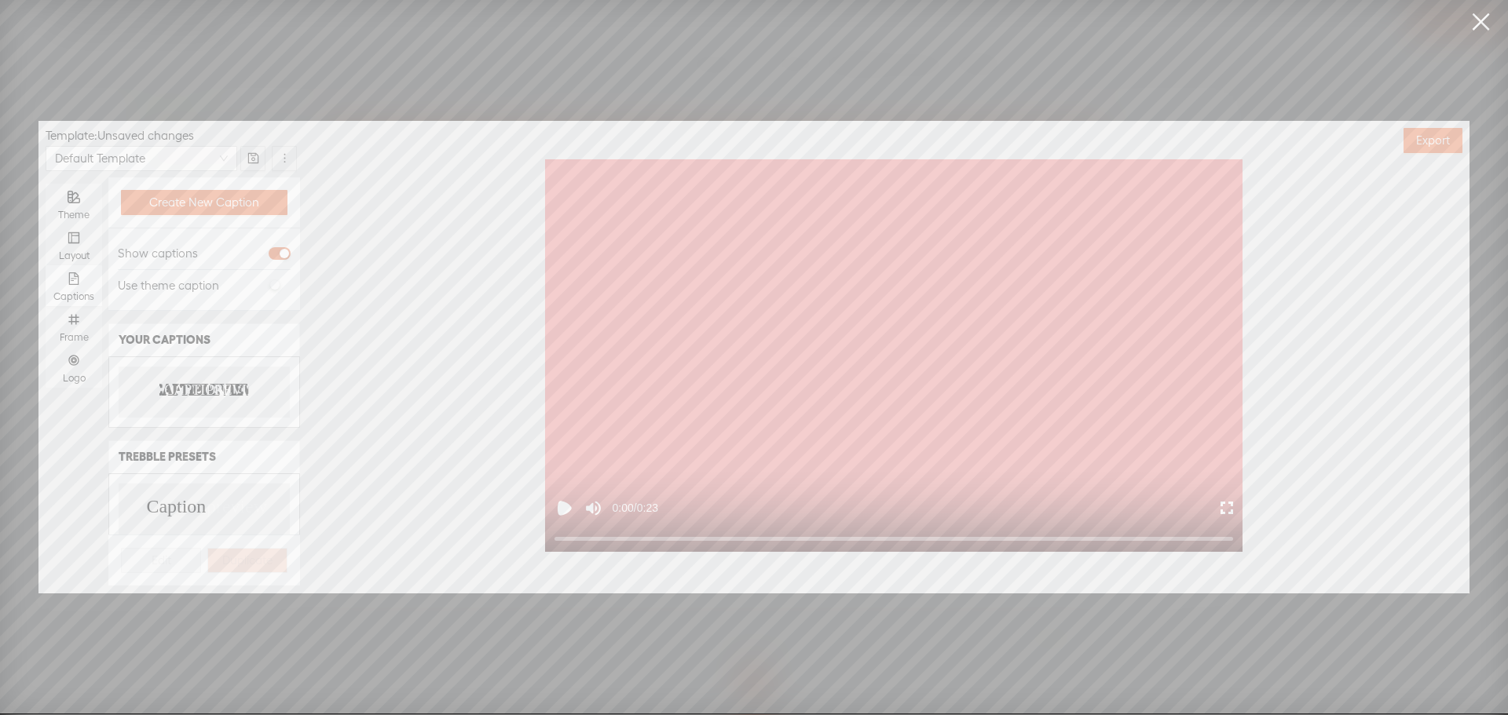
click at [210, 382] on div "CAPTION PREVIEW CAPTION PREVIEW" at bounding box center [204, 392] width 171 height 51
click at [75, 319] on icon "number" at bounding box center [74, 319] width 13 height 13
click at [46, 306] on input "Frame" at bounding box center [46, 306] width 0 height 0
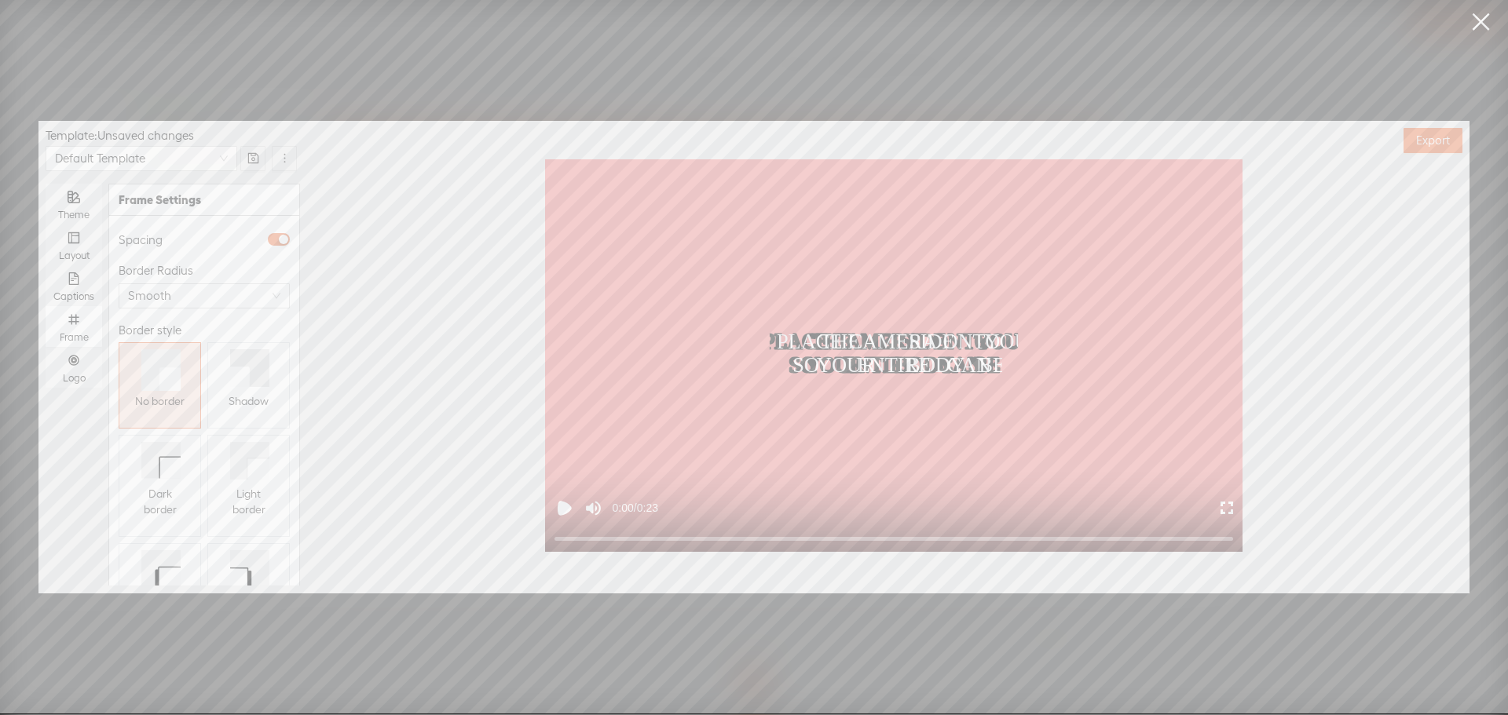
click at [232, 404] on span "Shadow" at bounding box center [248, 401] width 40 height 16
click at [71, 367] on div "Logo" at bounding box center [73, 367] width 41 height 41
click at [46, 347] on input "Logo" at bounding box center [46, 347] width 0 height 0
click at [177, 495] on span "Replace logo..." at bounding box center [204, 503] width 76 height 16
click at [152, 356] on img at bounding box center [158, 358] width 64 height 64
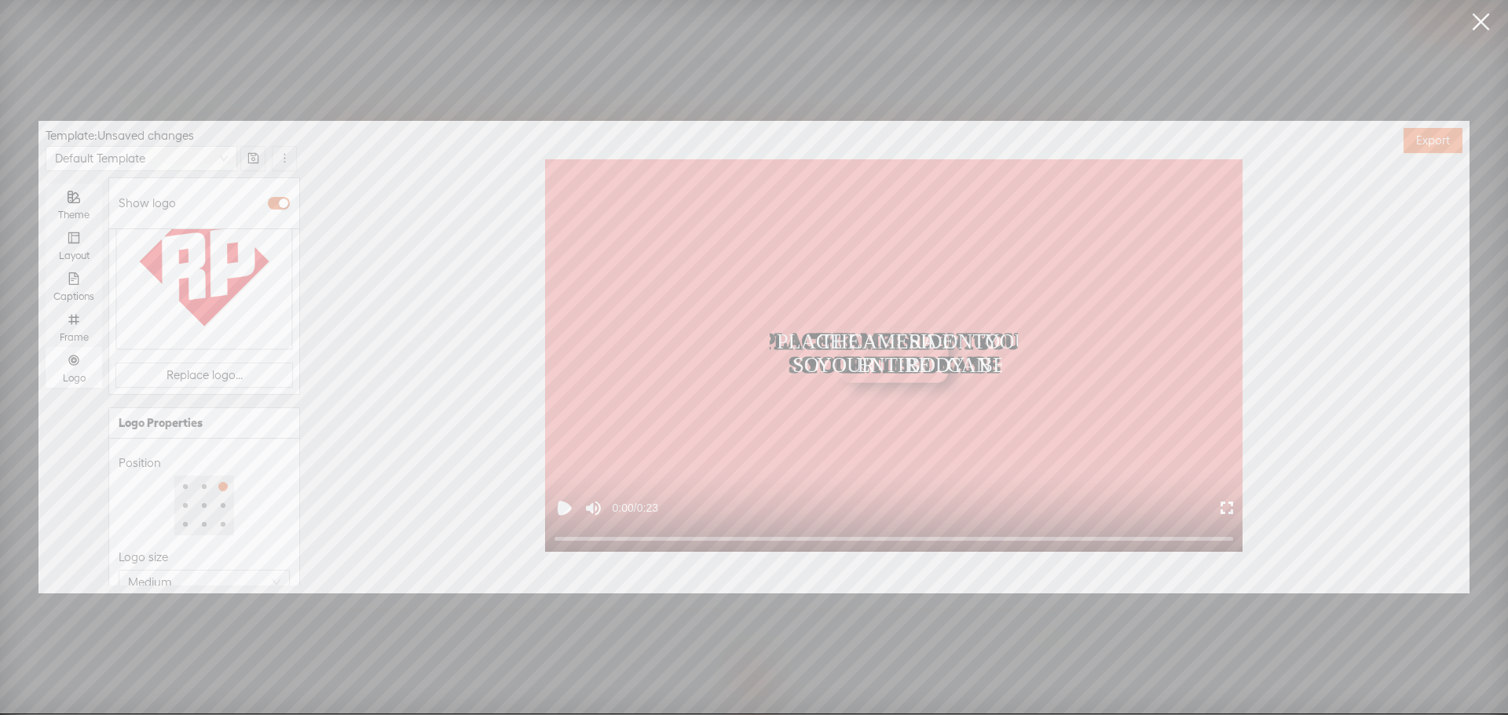
scroll to position [203, 0]
click at [173, 563] on div at bounding box center [177, 567] width 110 height 9
type input "50%"
click at [173, 564] on div at bounding box center [177, 568] width 8 height 8
click at [252, 533] on div "Opacity" at bounding box center [204, 542] width 171 height 19
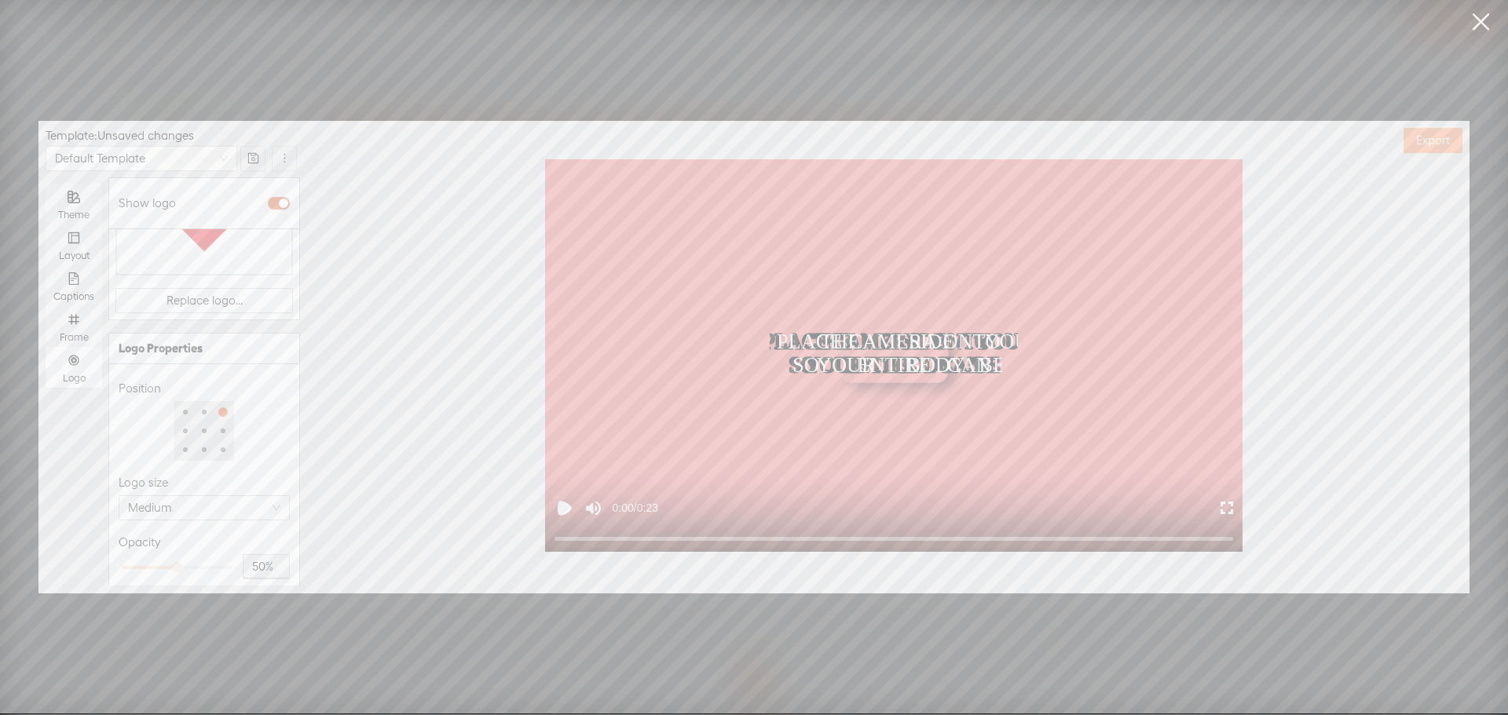
click at [1426, 136] on span "Export" at bounding box center [1433, 141] width 34 height 16
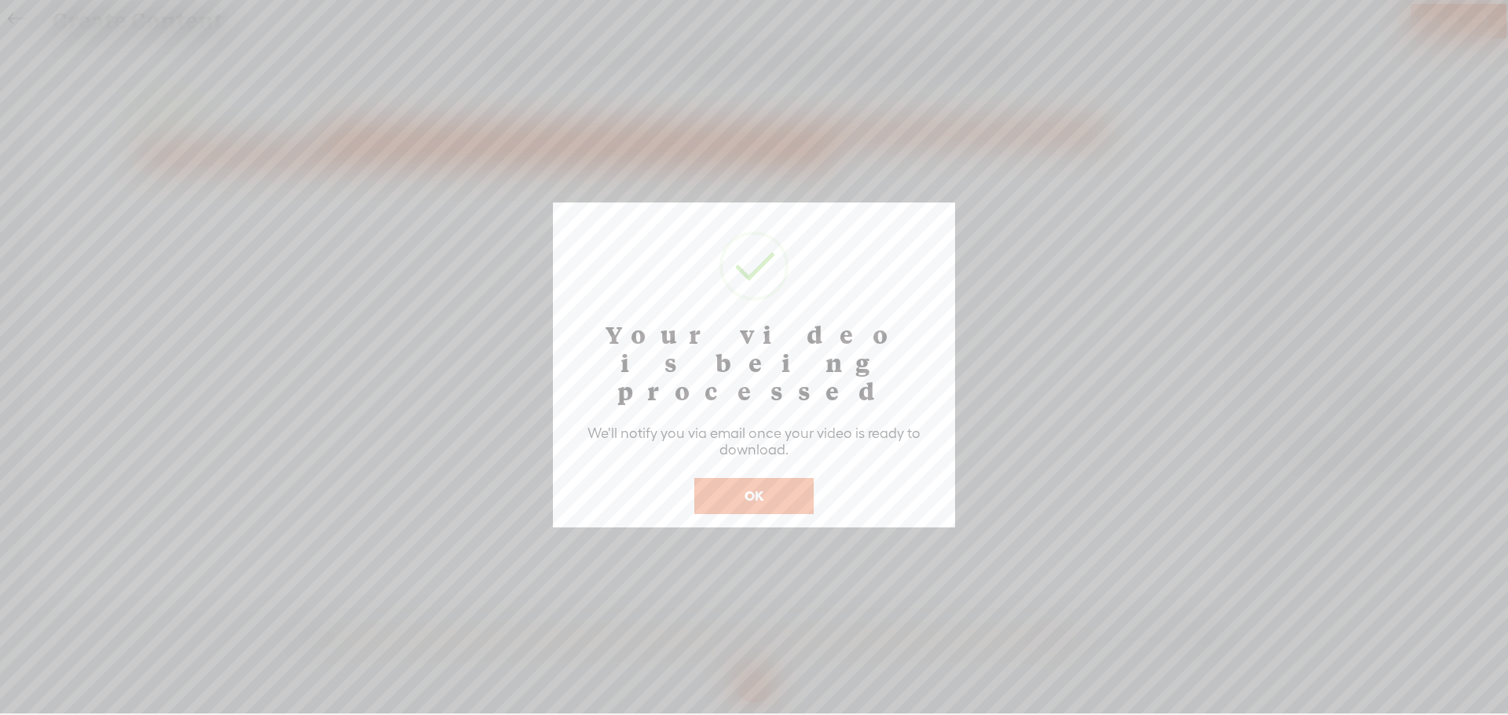
click at [784, 478] on button "OK" at bounding box center [753, 496] width 119 height 36
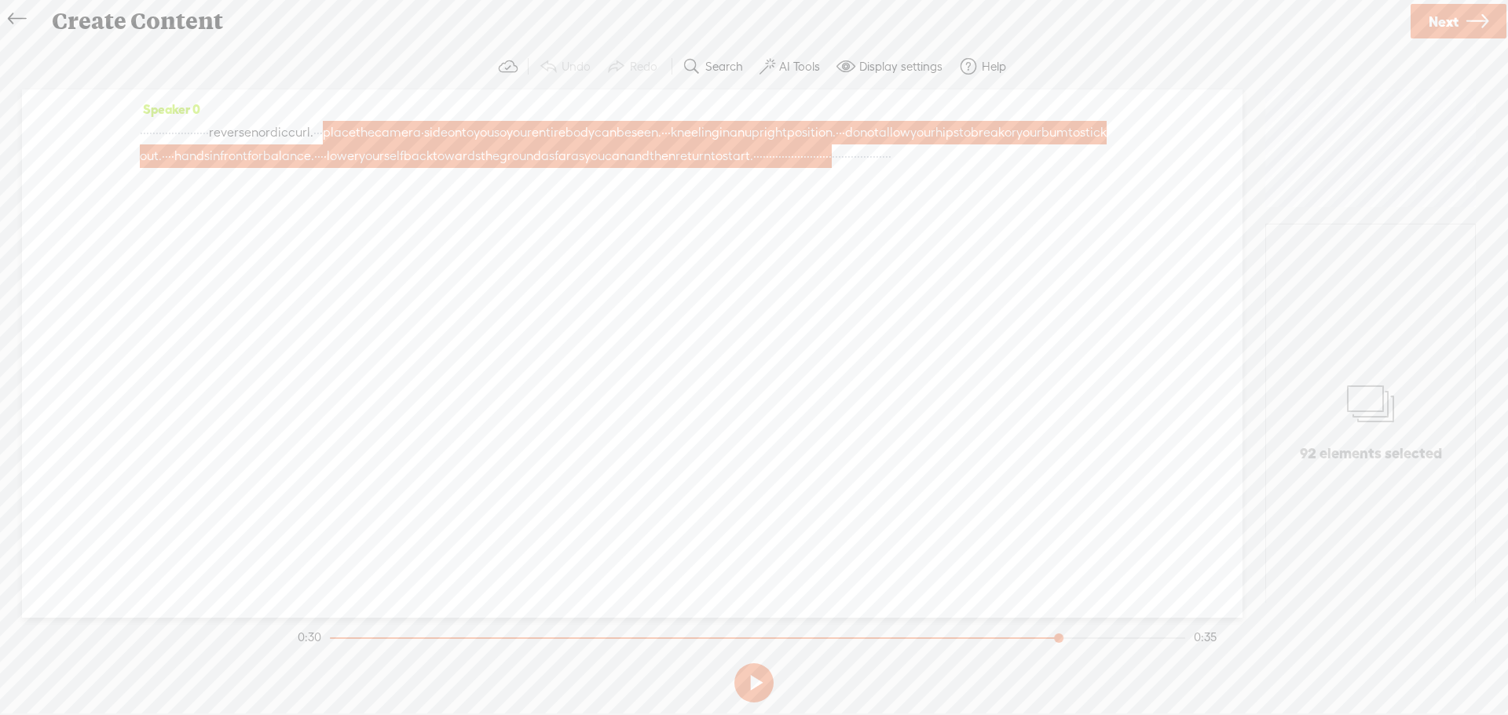
click at [18, 15] on icon at bounding box center [17, 19] width 18 height 35
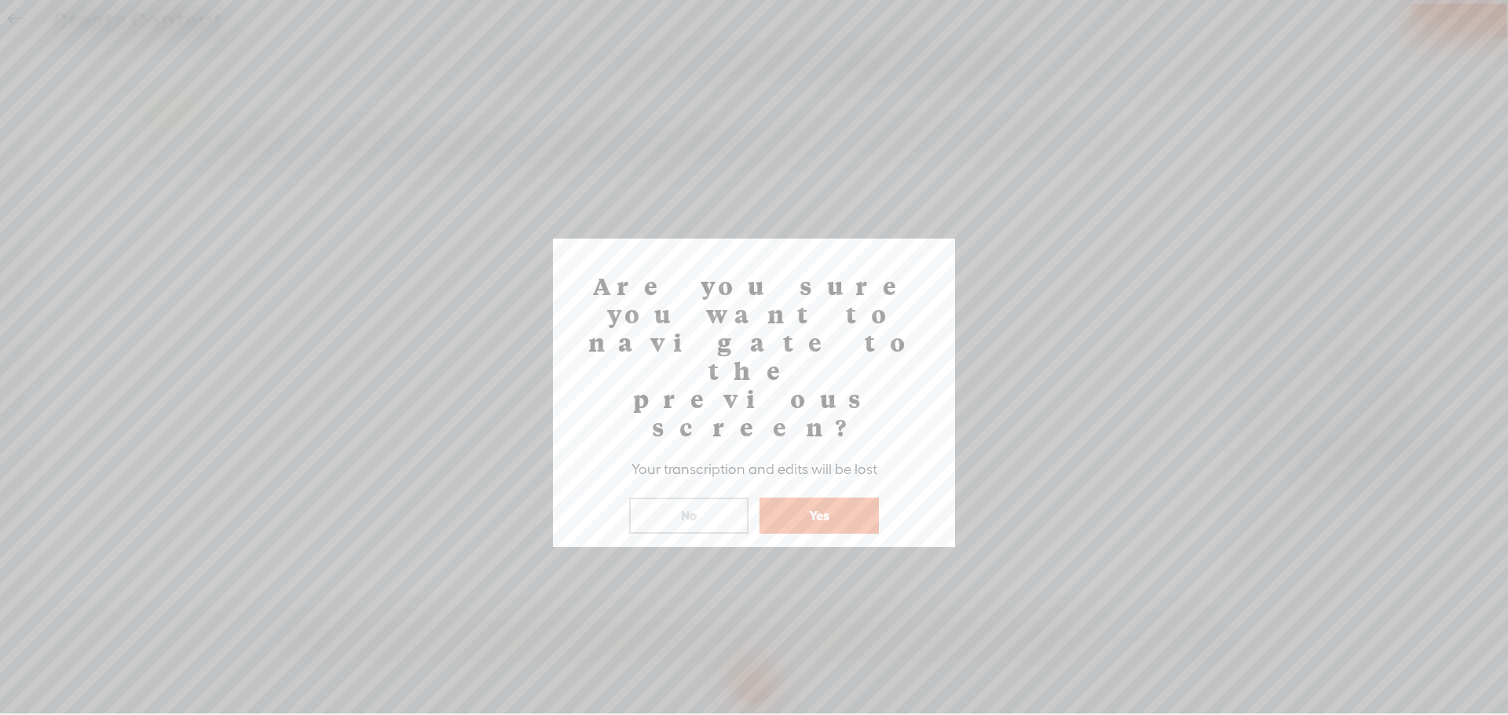
click at [774, 498] on button "Yes" at bounding box center [818, 516] width 119 height 36
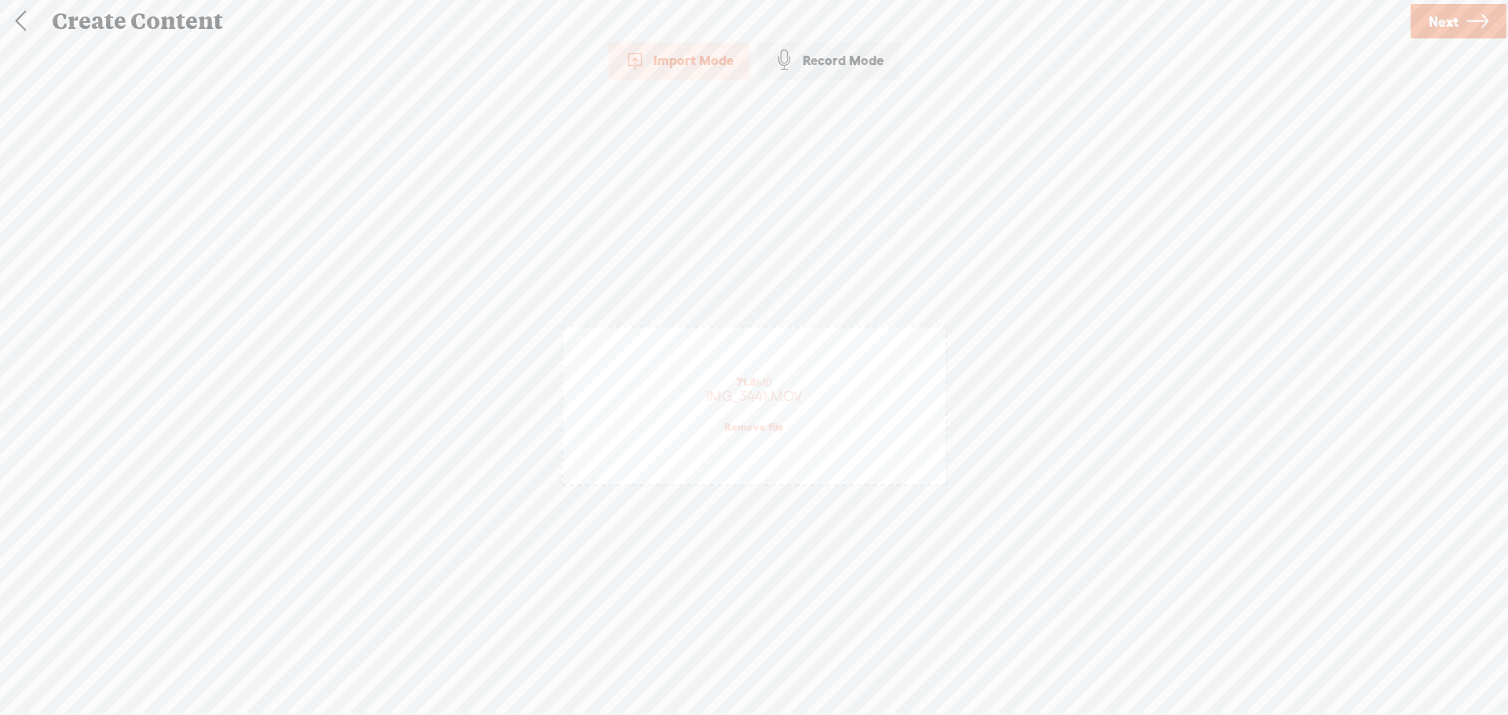
click at [775, 422] on link "Remove file" at bounding box center [754, 427] width 60 height 14
click at [805, 416] on span "Click to browse , or drag & drop your audio or video file here (File duration m…" at bounding box center [753, 421] width 341 height 45
click at [1460, 6] on link "Next" at bounding box center [1458, 21] width 96 height 35
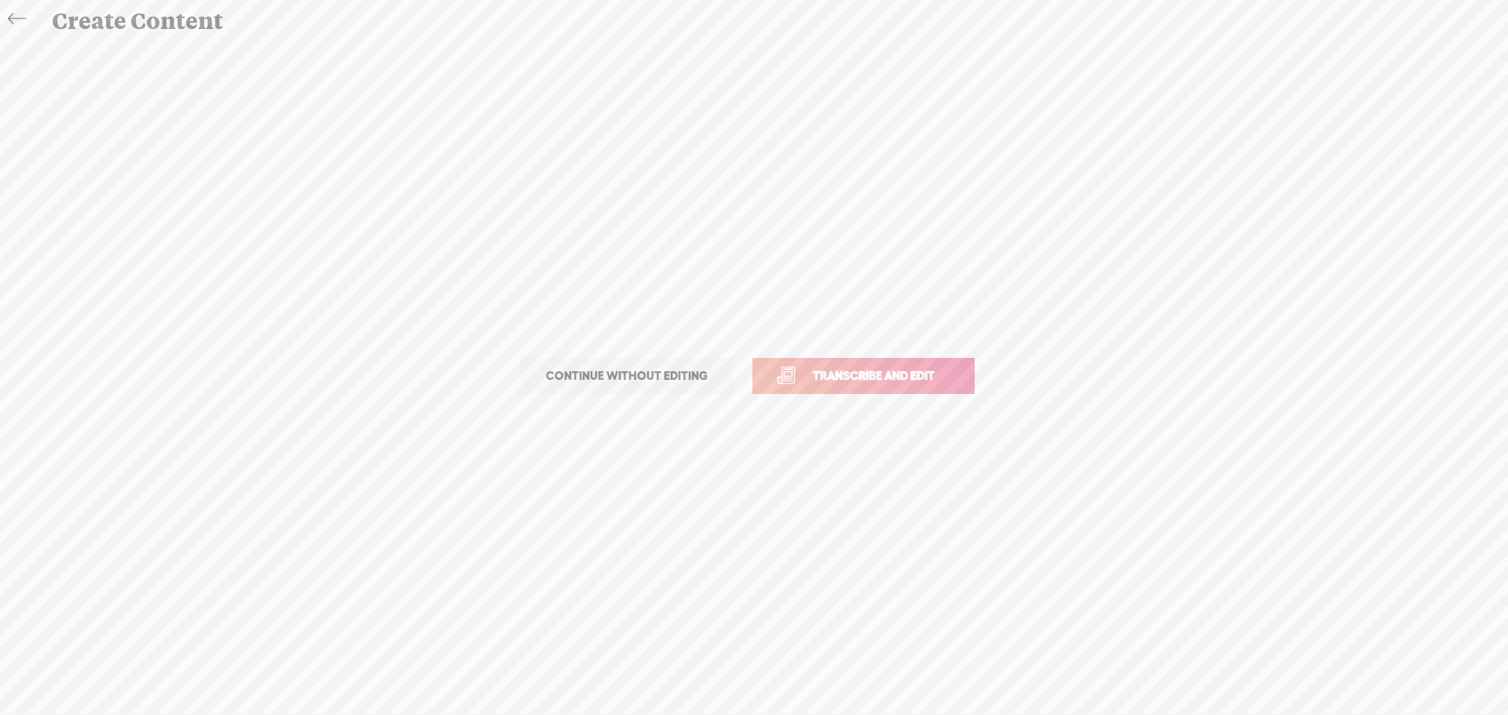
click at [819, 389] on link "Transcribe and edit" at bounding box center [863, 376] width 222 height 36
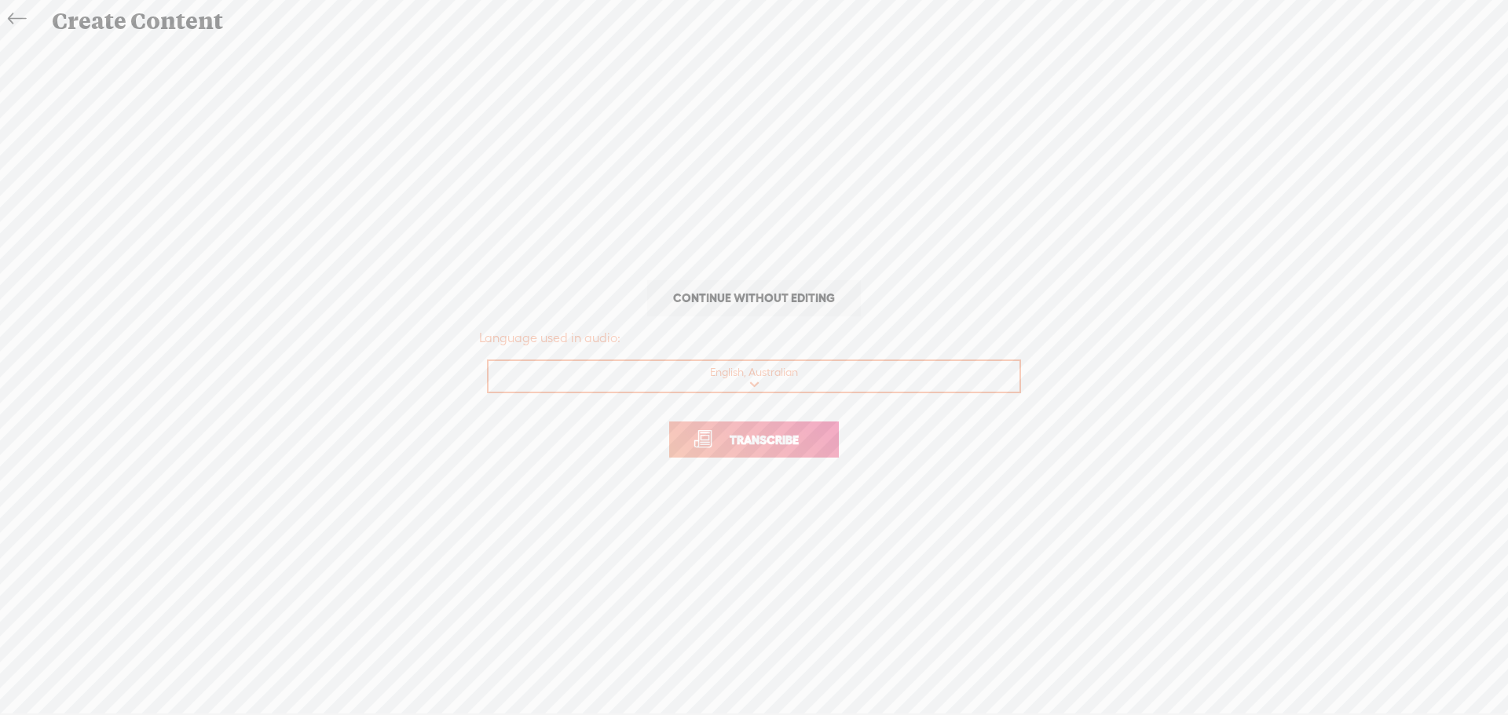
click at [788, 446] on span "Transcribe" at bounding box center [764, 440] width 102 height 18
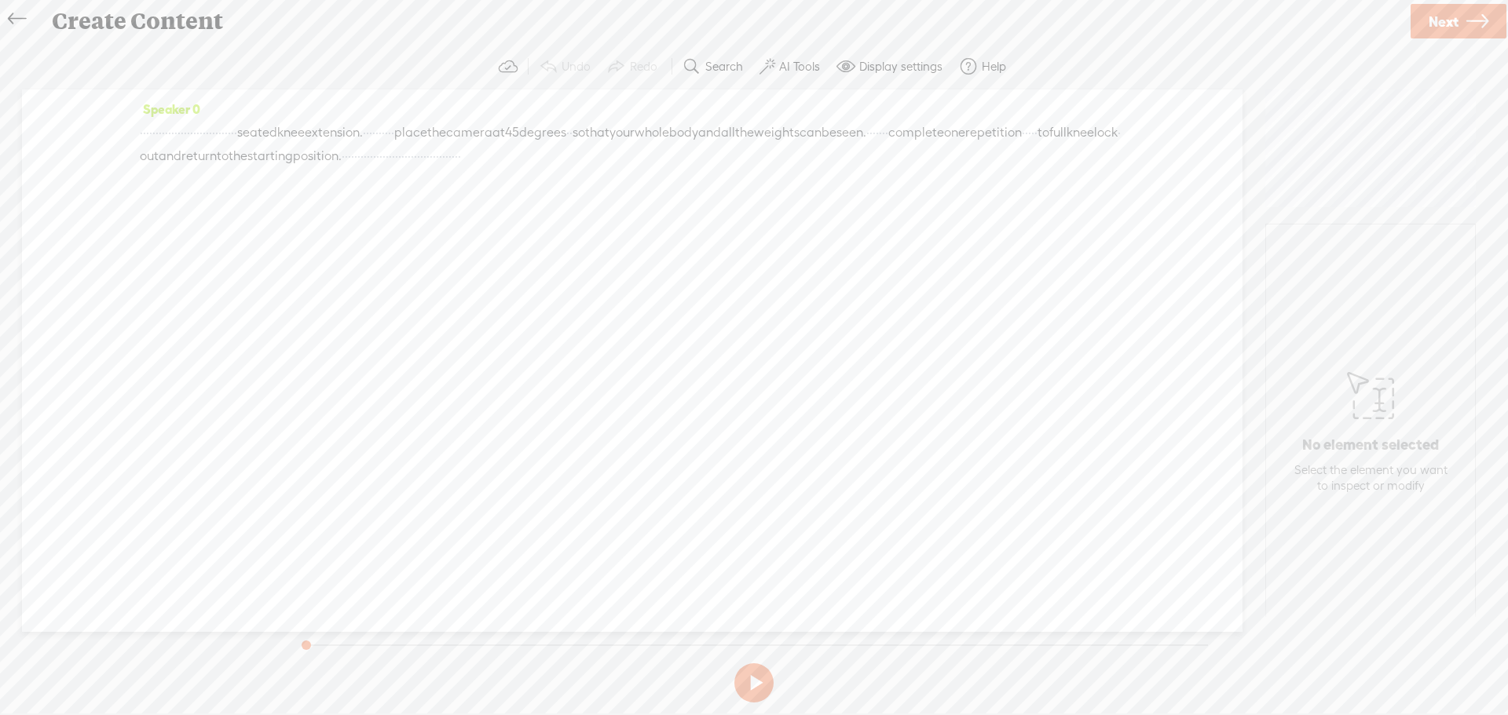
drag, startPoint x: 502, startPoint y: 158, endPoint x: 516, endPoint y: 156, distance: 14.2
click at [516, 156] on div "· · · · · · · · · · · · · · · · · · · · · · · · · · · · · · · seated knee exten…" at bounding box center [632, 144] width 985 height 47
click at [575, 244] on div "Speaker 0 · · · · · · · · · · · · · · · · · · · · · · · · · · · · · · · seated …" at bounding box center [632, 361] width 1220 height 543
click at [916, 206] on div "Speaker 0 · · · · · · · · · · · · · · · · · · · · · · · · · · · · · · · seated …" at bounding box center [632, 361] width 1220 height 543
click at [345, 154] on span "·" at bounding box center [343, 156] width 3 height 24
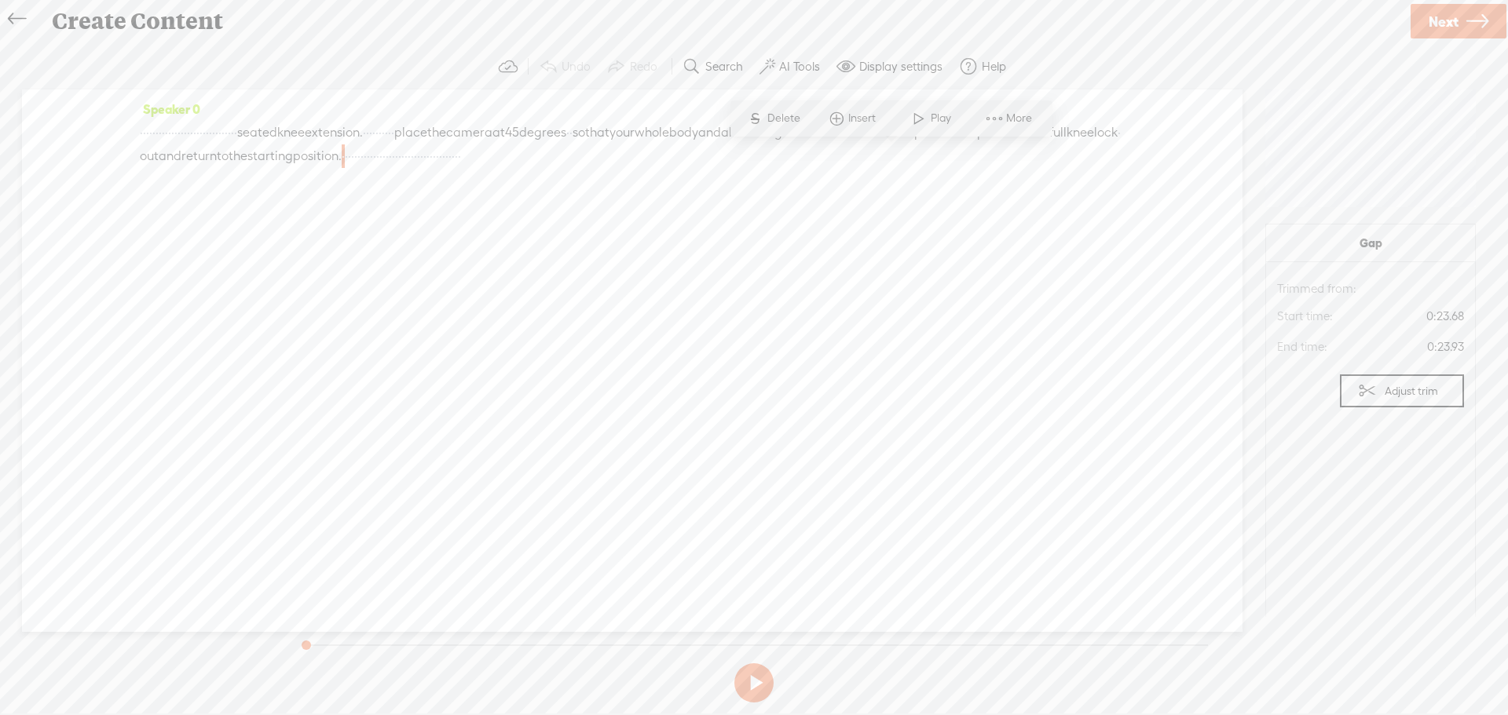
click at [923, 118] on span at bounding box center [919, 118] width 24 height 28
click at [753, 680] on button at bounding box center [753, 682] width 39 height 39
click at [395, 157] on span "·" at bounding box center [393, 156] width 3 height 24
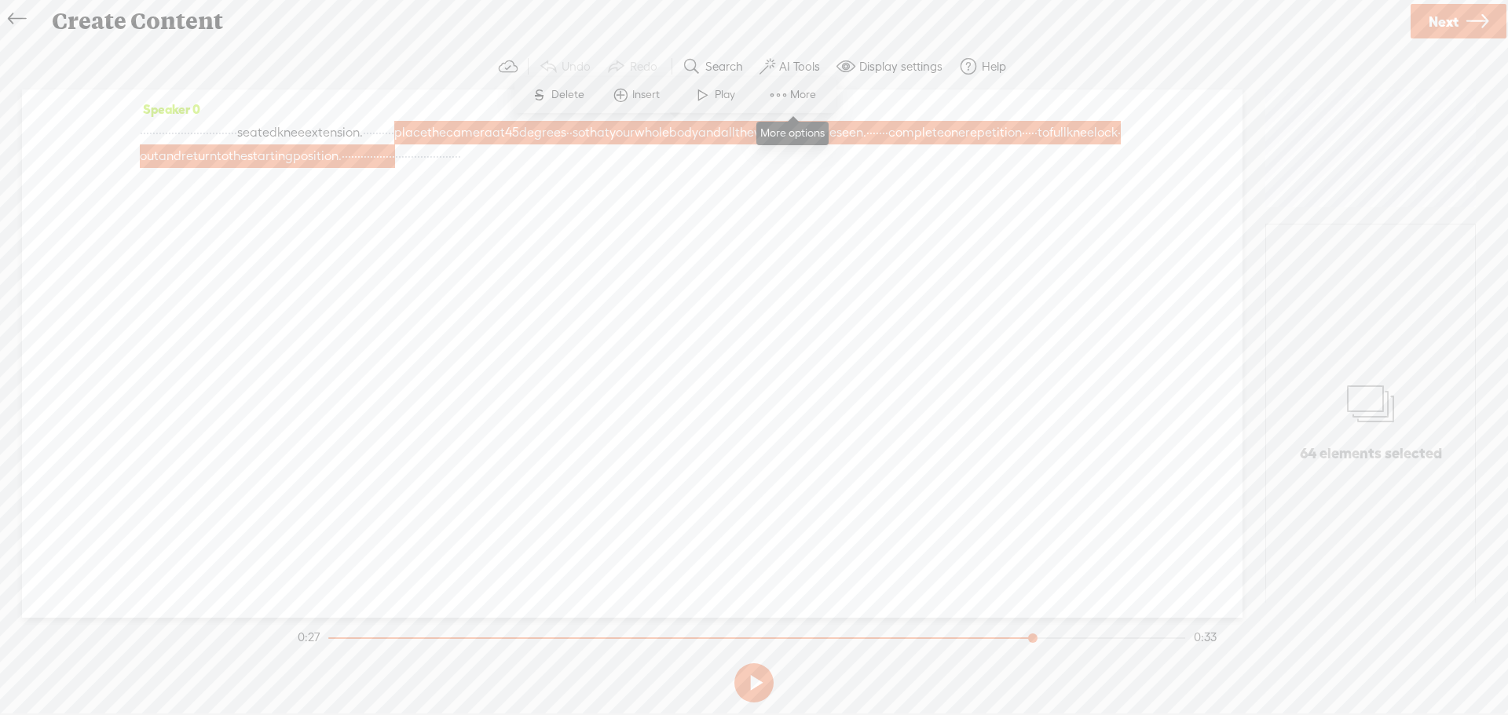
click at [788, 88] on span at bounding box center [778, 95] width 24 height 28
click at [875, 154] on span "Customize & export as clip" at bounding box center [918, 150] width 200 height 35
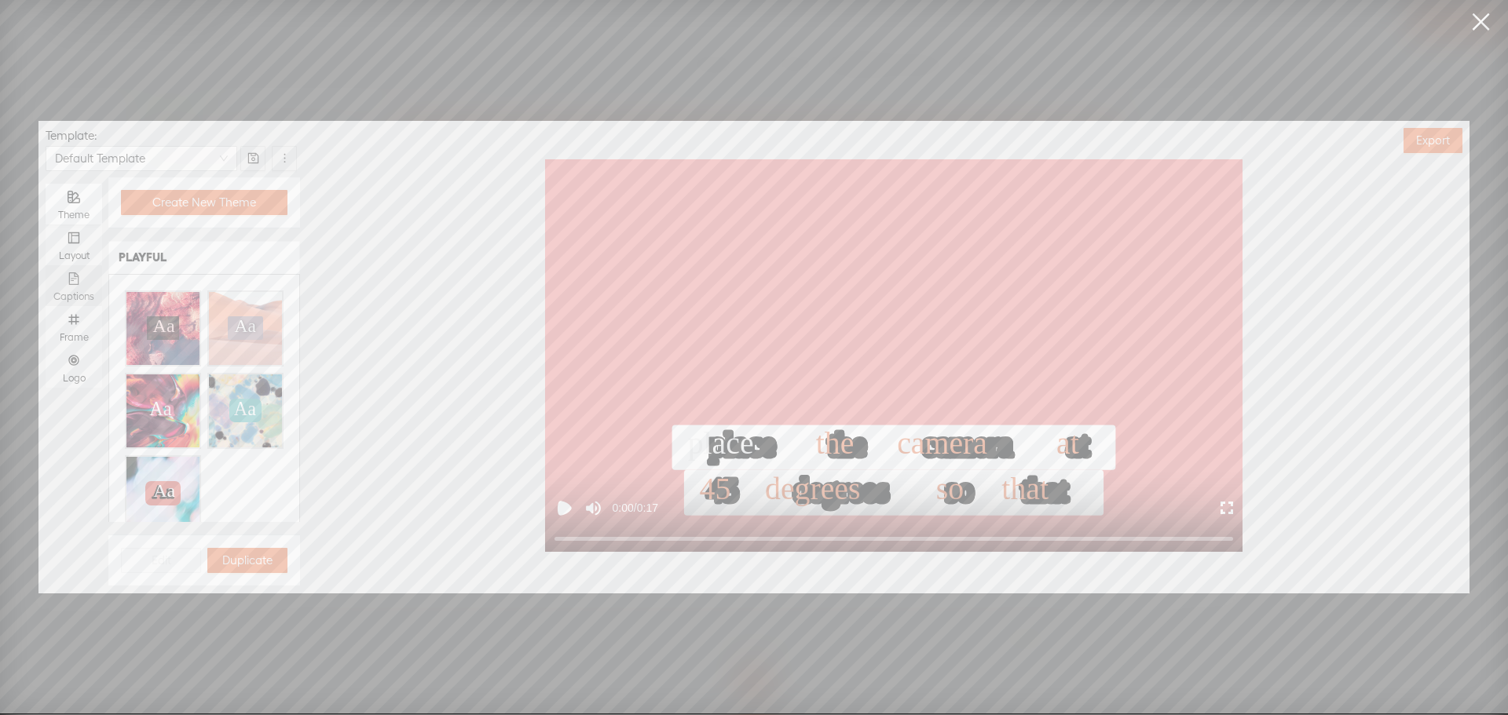
click at [82, 276] on div "Captions" at bounding box center [73, 285] width 41 height 41
click at [46, 265] on input "Captions" at bounding box center [46, 265] width 0 height 0
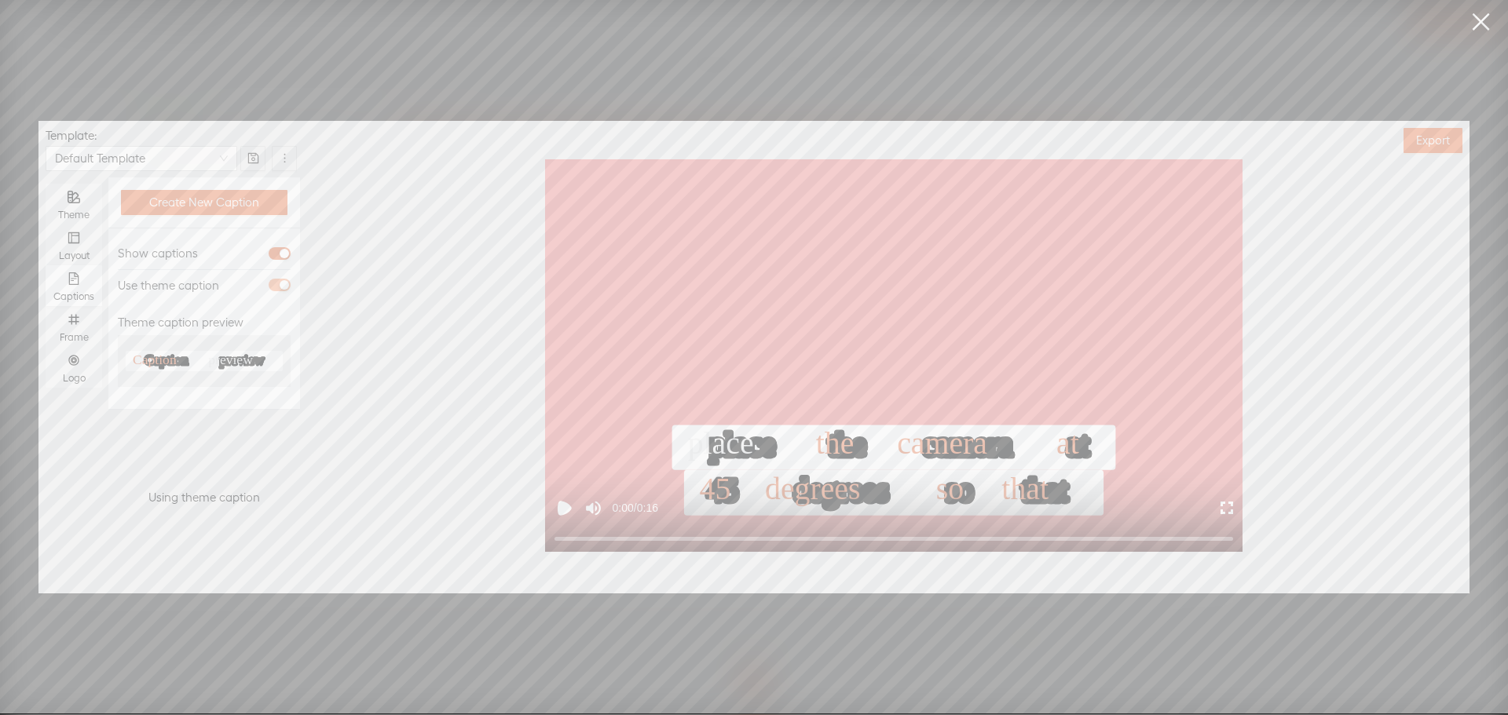
click at [279, 287] on span "button" at bounding box center [280, 285] width 22 height 13
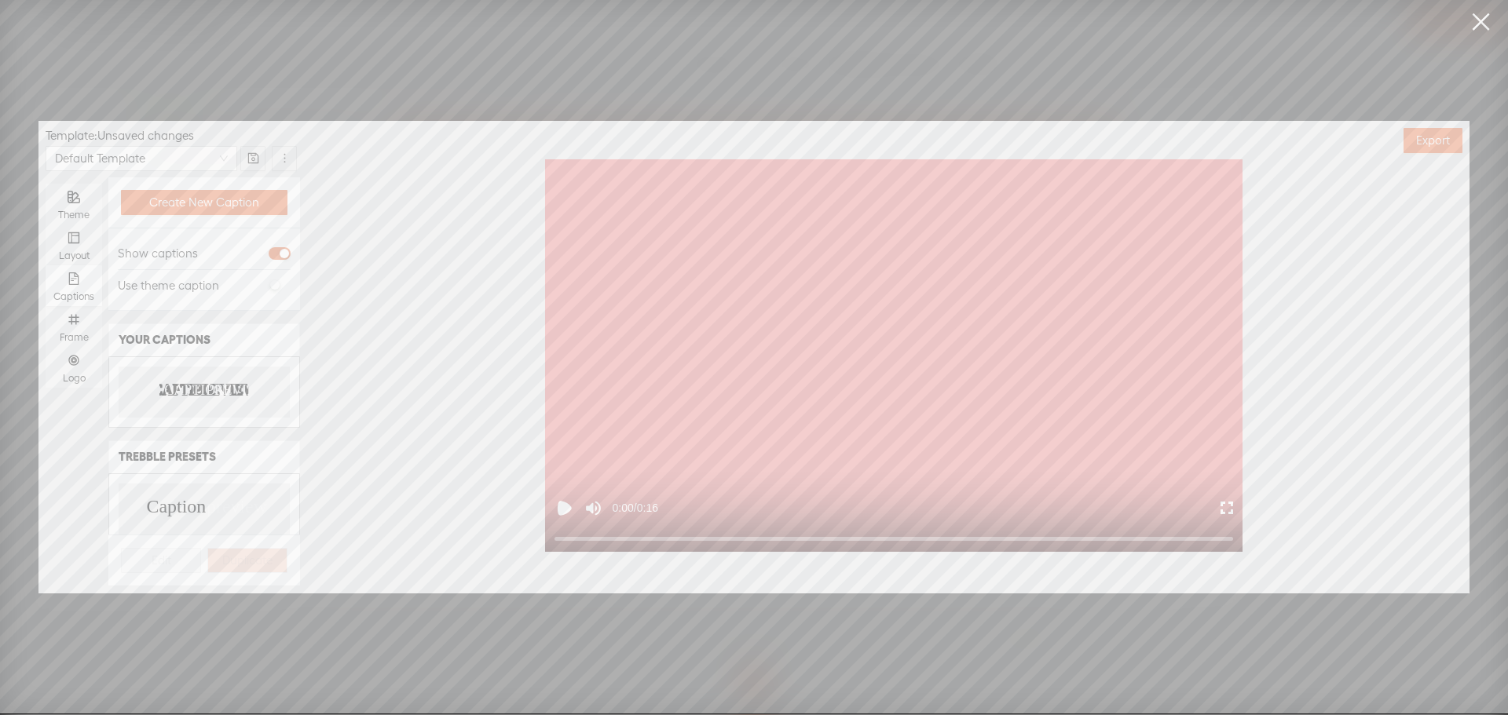
click at [190, 386] on text "CAPTION" at bounding box center [194, 391] width 61 height 16
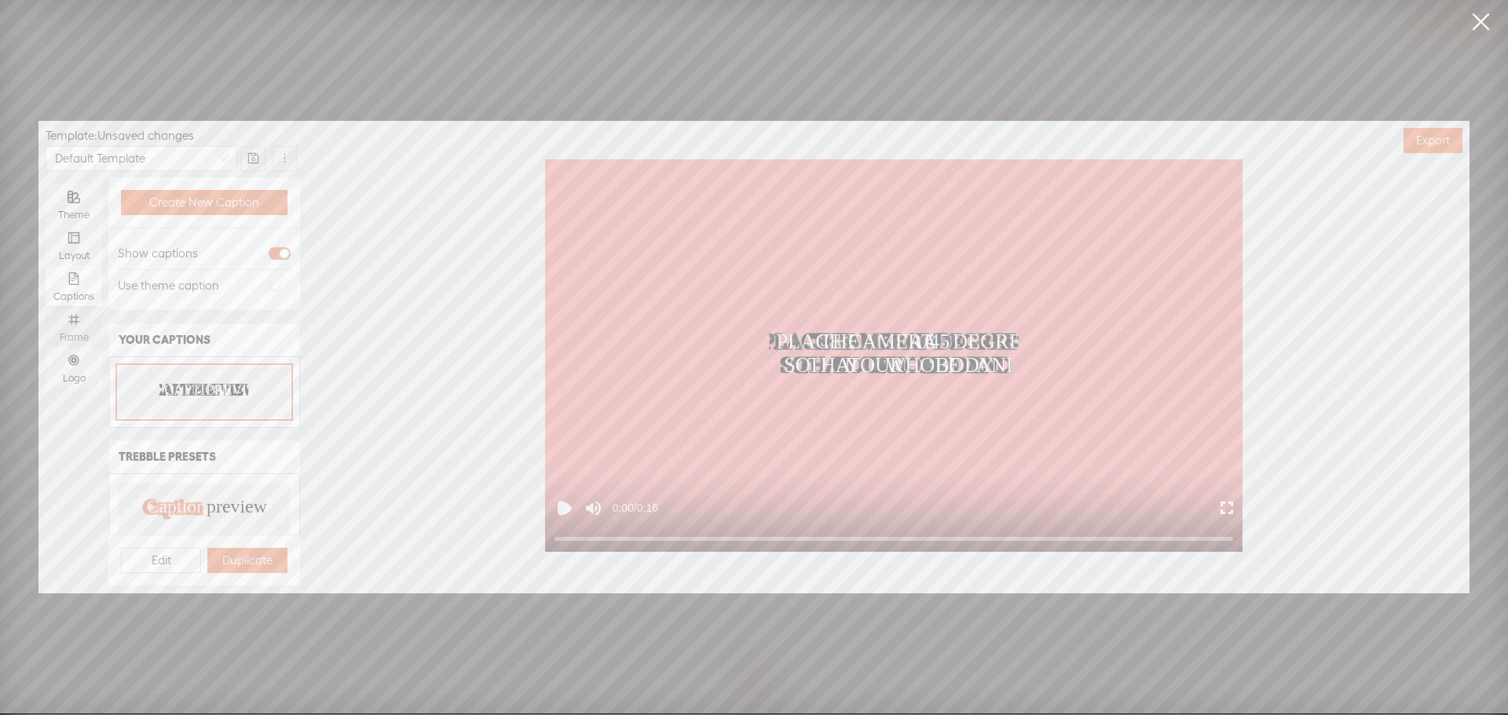
drag, startPoint x: 83, startPoint y: 326, endPoint x: 91, endPoint y: 327, distance: 8.0
click at [83, 325] on div "Frame" at bounding box center [73, 326] width 41 height 41
click at [46, 306] on input "Frame" at bounding box center [46, 306] width 0 height 0
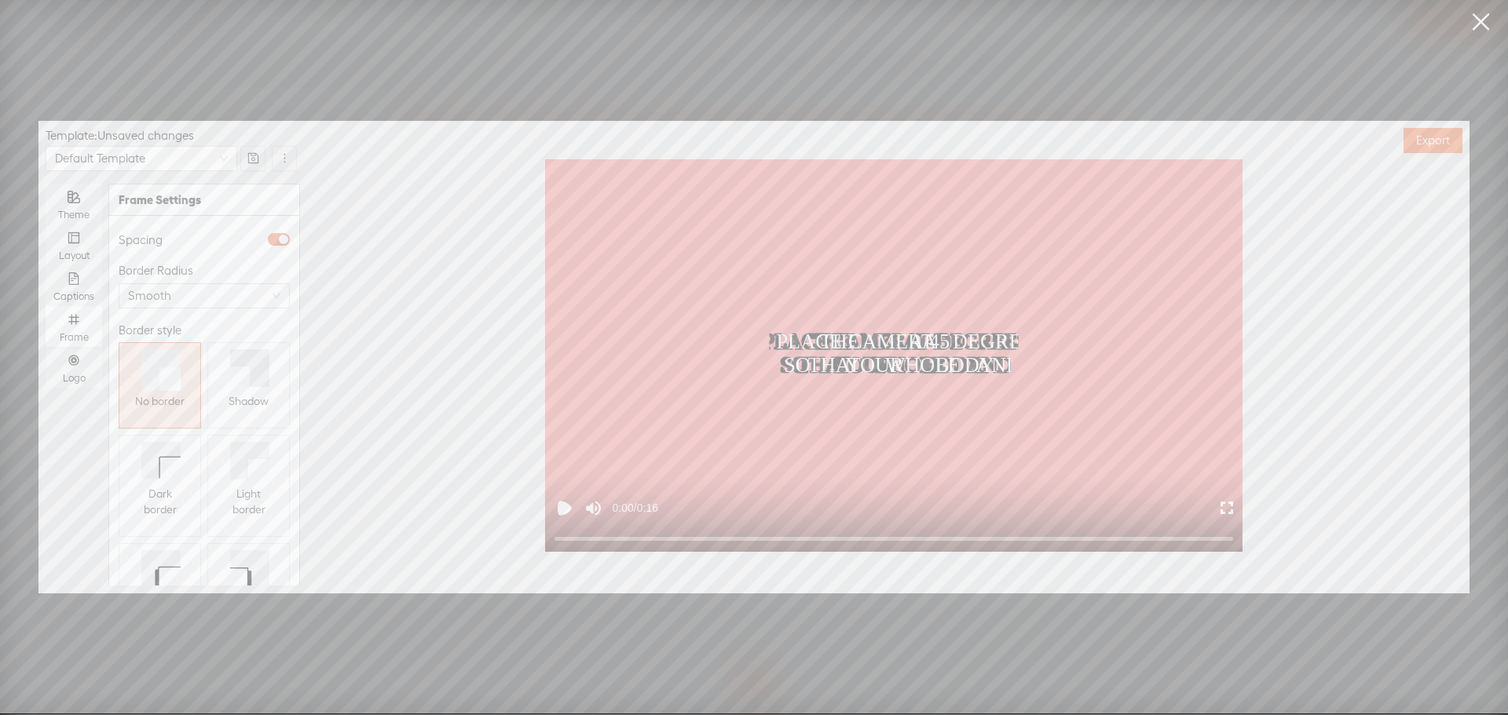
click at [237, 372] on icon at bounding box center [240, 377] width 20 height 20
click at [68, 361] on icon "number" at bounding box center [74, 360] width 13 height 13
click at [46, 347] on input "Logo" at bounding box center [46, 347] width 0 height 0
click at [185, 495] on span "Replace logo..." at bounding box center [204, 503] width 76 height 16
click at [155, 369] on img at bounding box center [158, 358] width 64 height 64
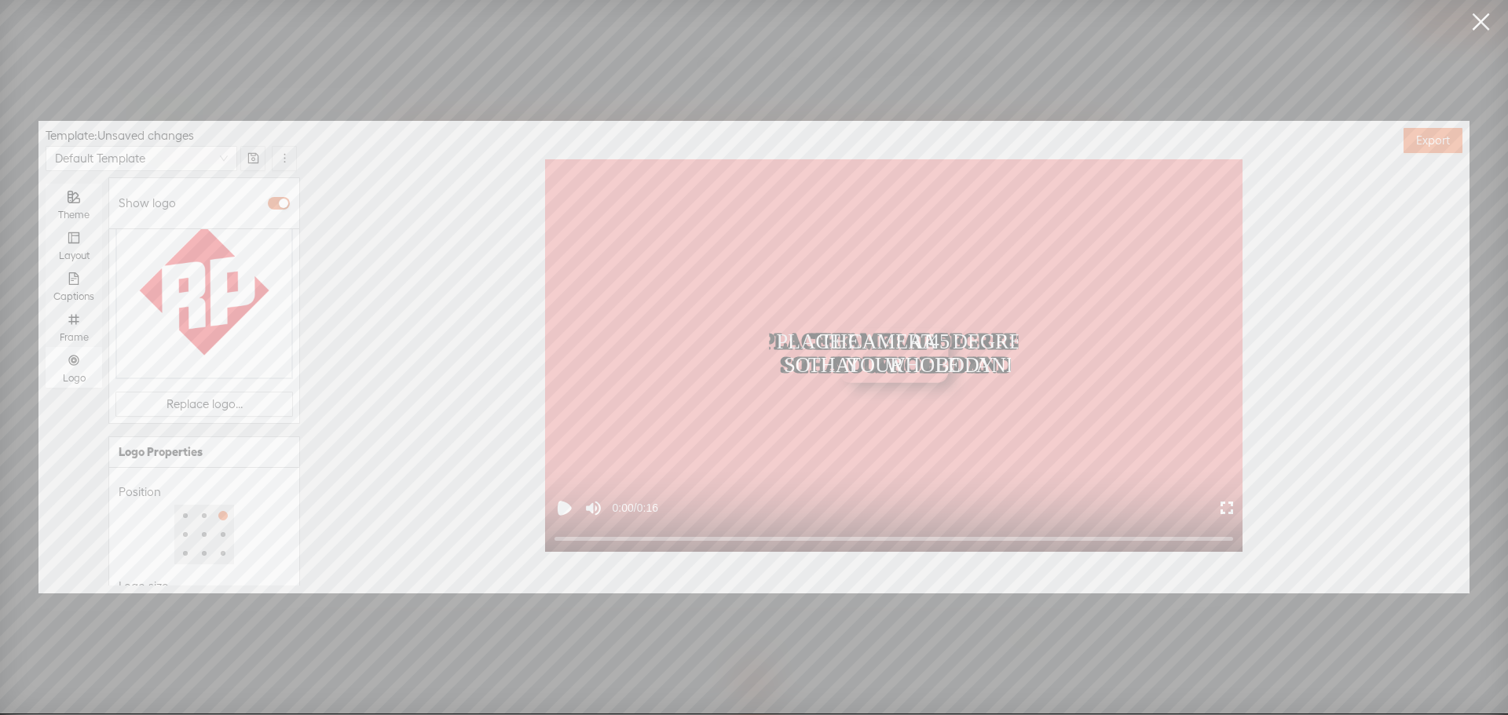
scroll to position [203, 0]
click at [170, 563] on div at bounding box center [177, 567] width 110 height 9
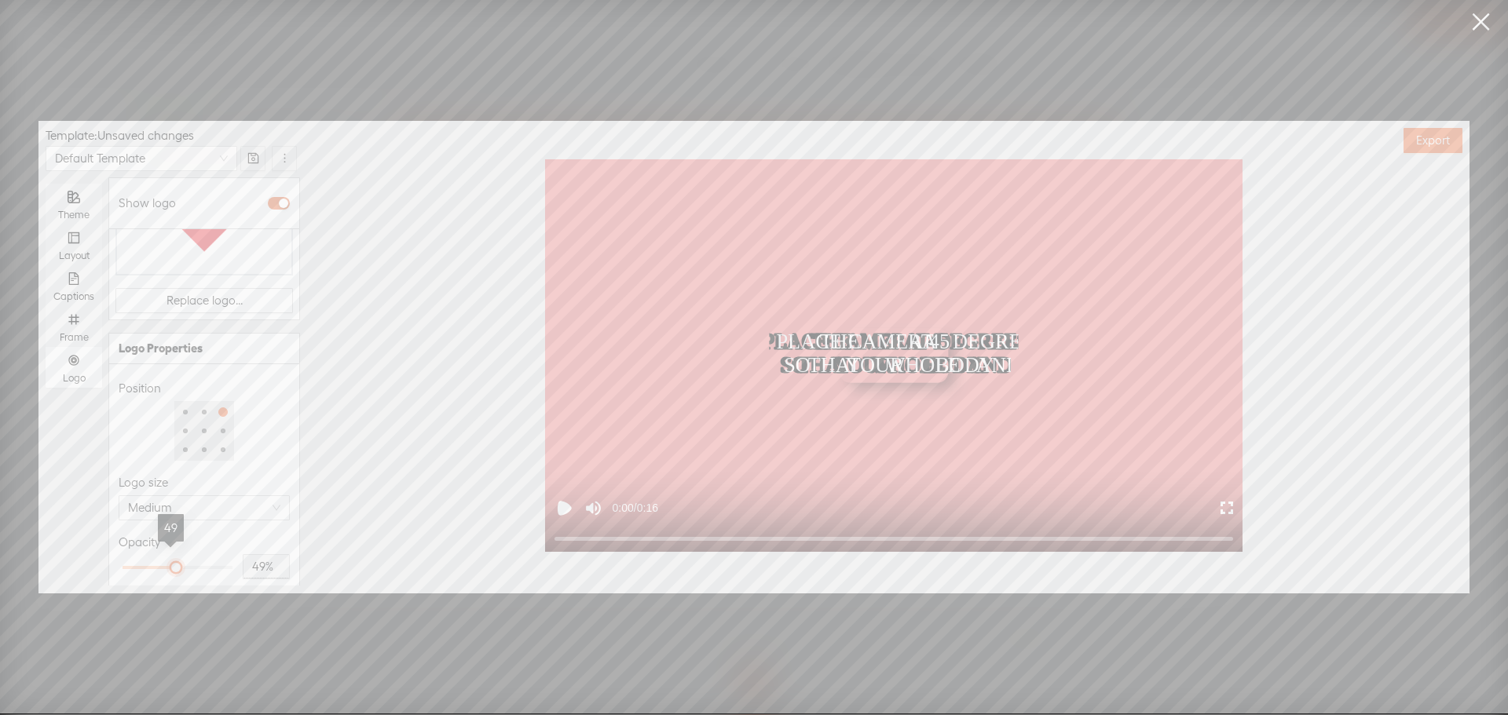
type input "50%"
click at [173, 564] on div at bounding box center [177, 568] width 8 height 8
click at [201, 527] on div "Opacity 50%" at bounding box center [204, 557] width 171 height 61
click at [1432, 144] on span "Export" at bounding box center [1433, 141] width 34 height 16
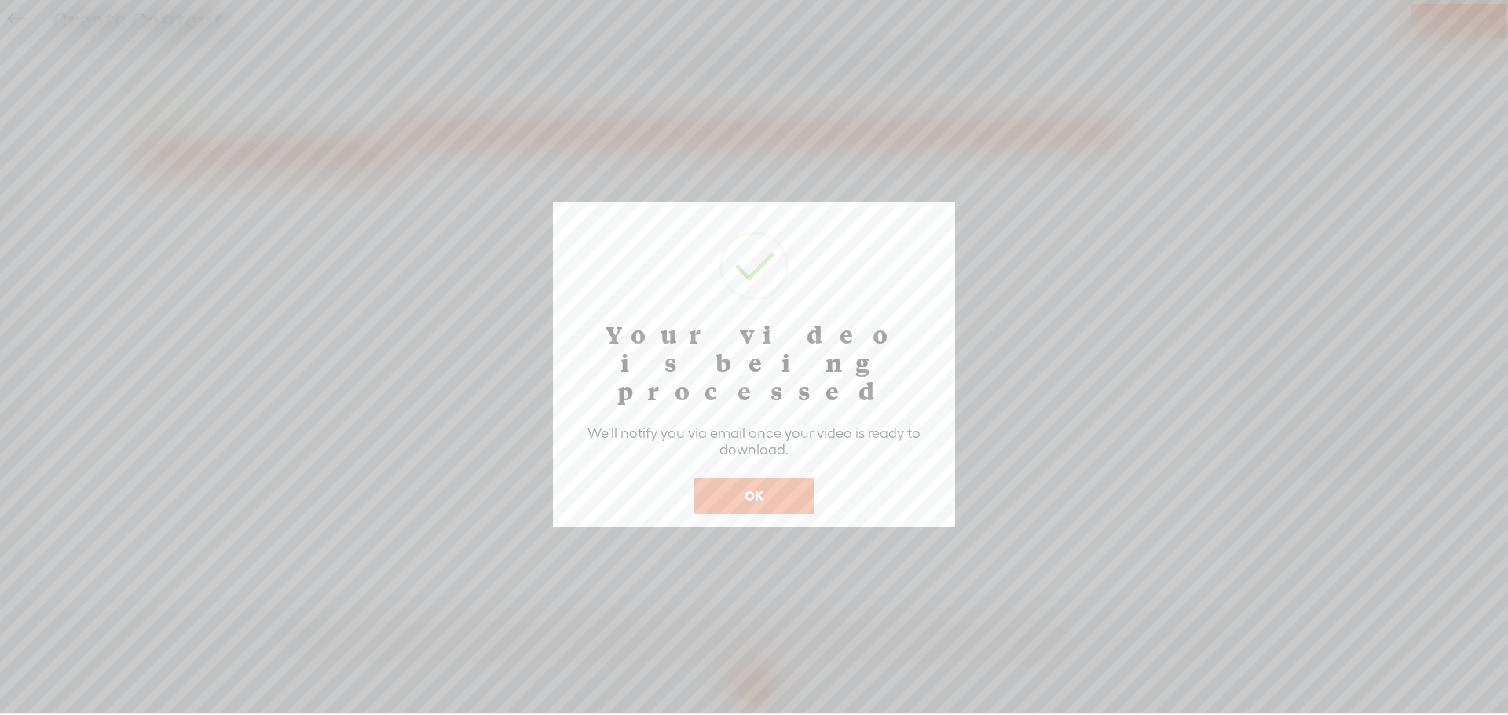
click at [747, 478] on button "OK" at bounding box center [753, 496] width 119 height 36
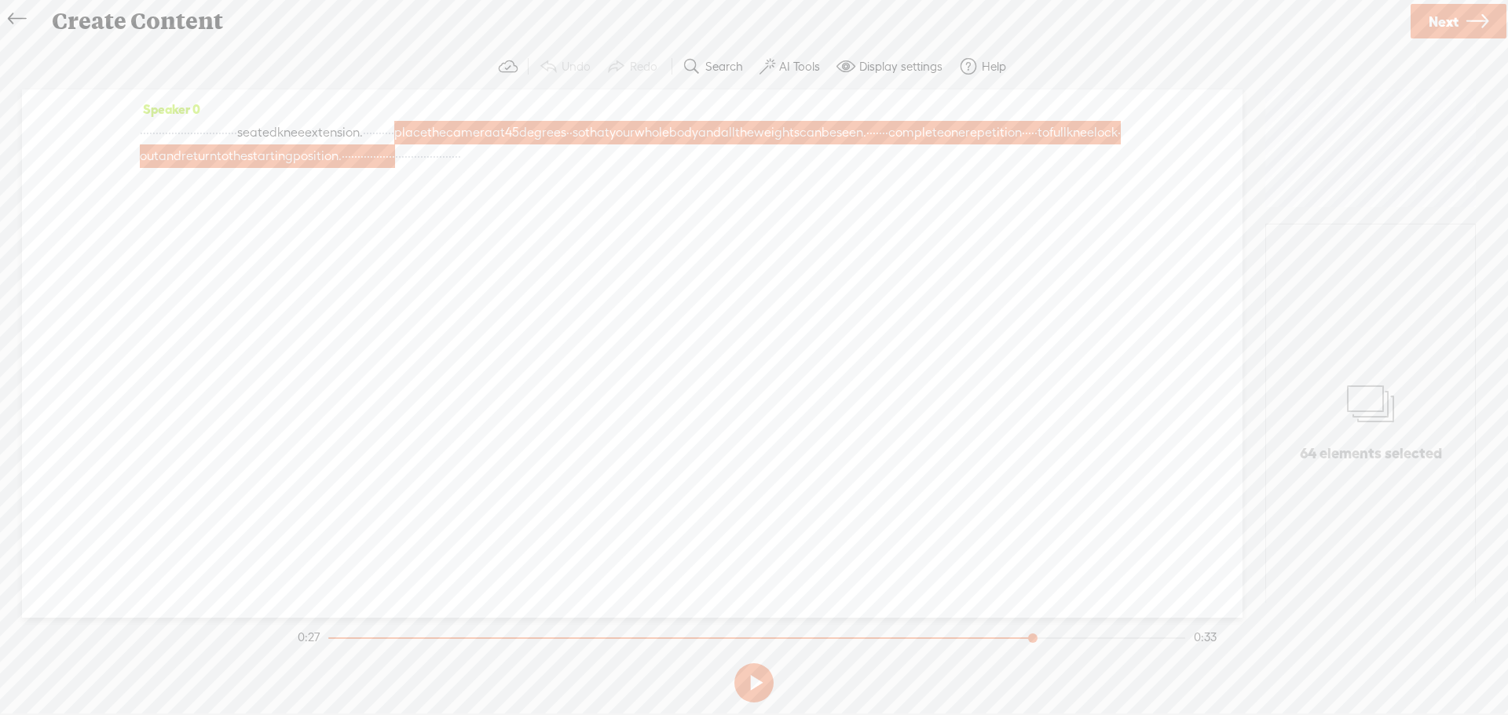
click at [7, 16] on link at bounding box center [20, 18] width 35 height 31
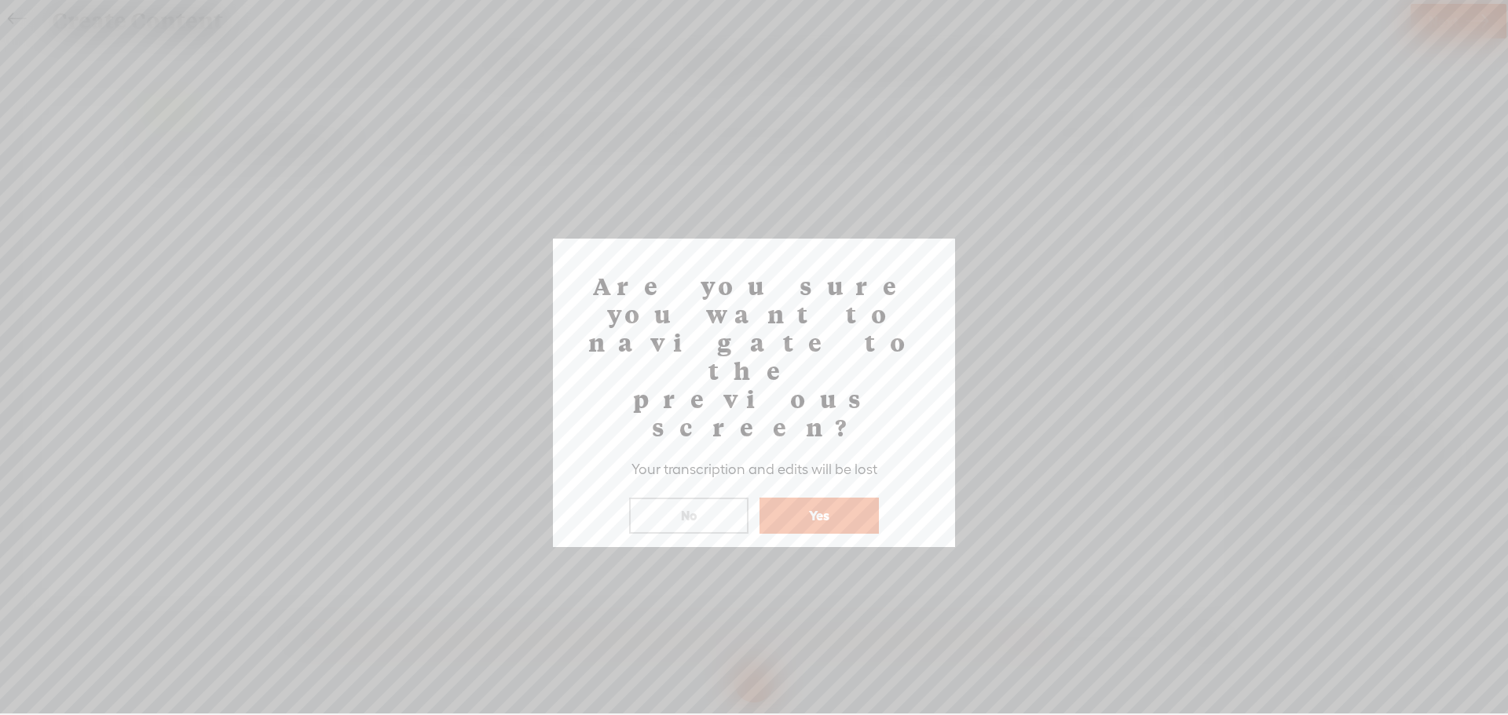
click at [821, 498] on button "Yes" at bounding box center [818, 516] width 119 height 36
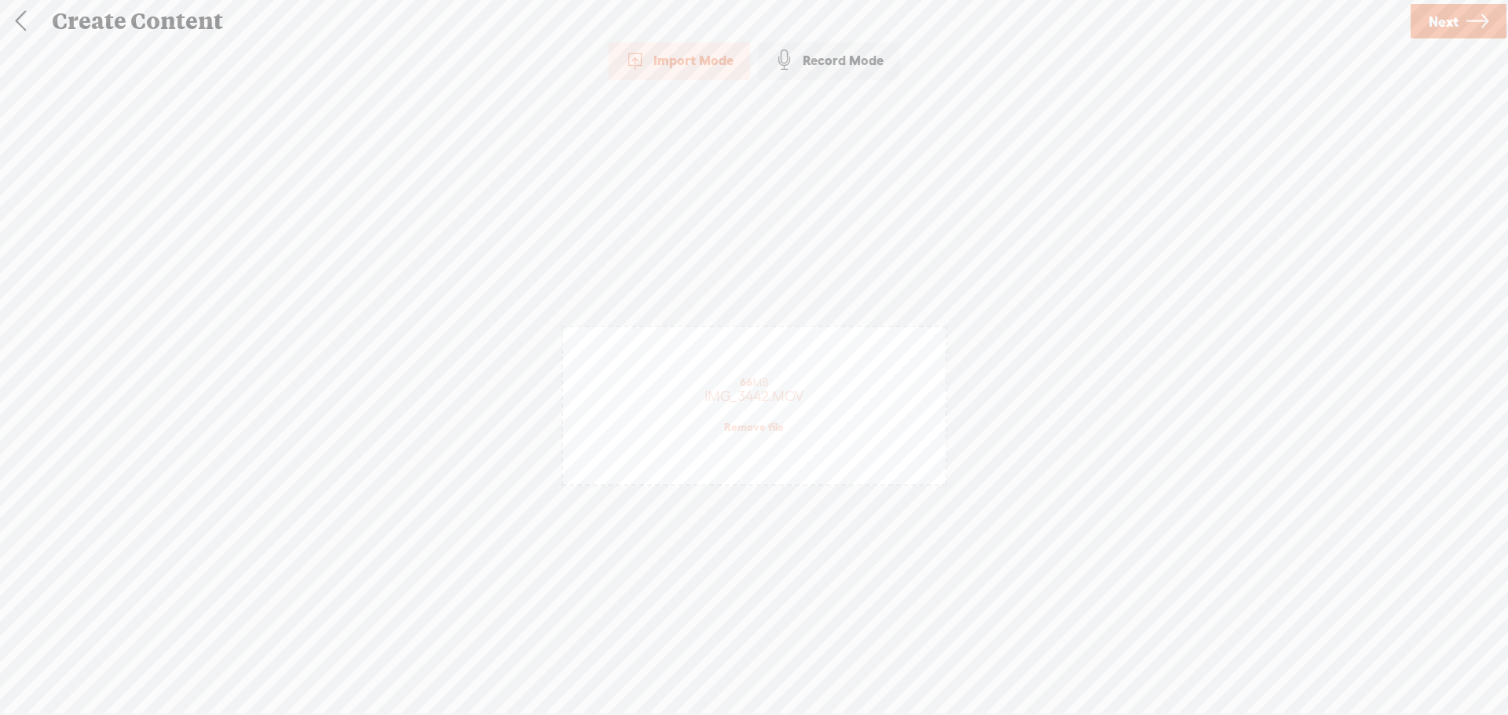
click at [20, 11] on link at bounding box center [20, 21] width 39 height 41
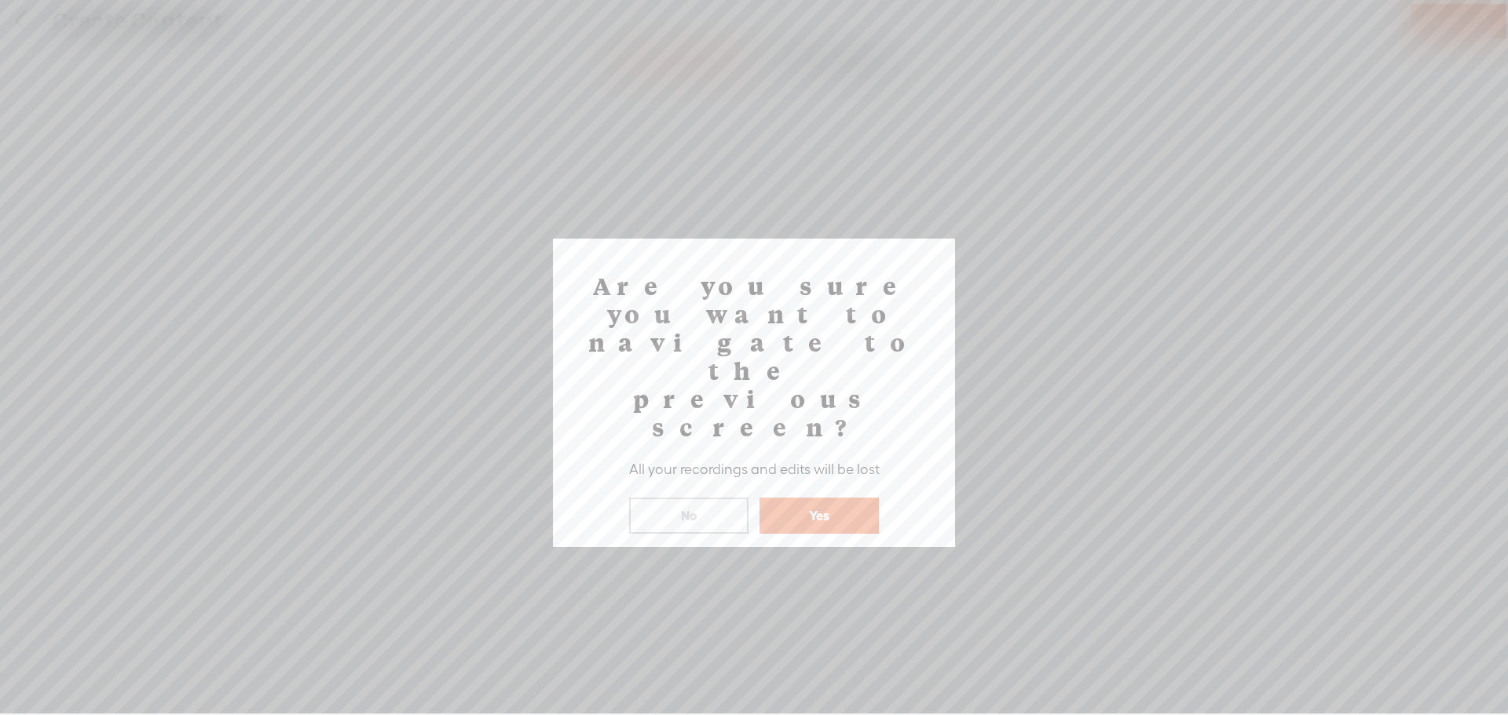
click at [820, 498] on button "Yes" at bounding box center [818, 516] width 119 height 36
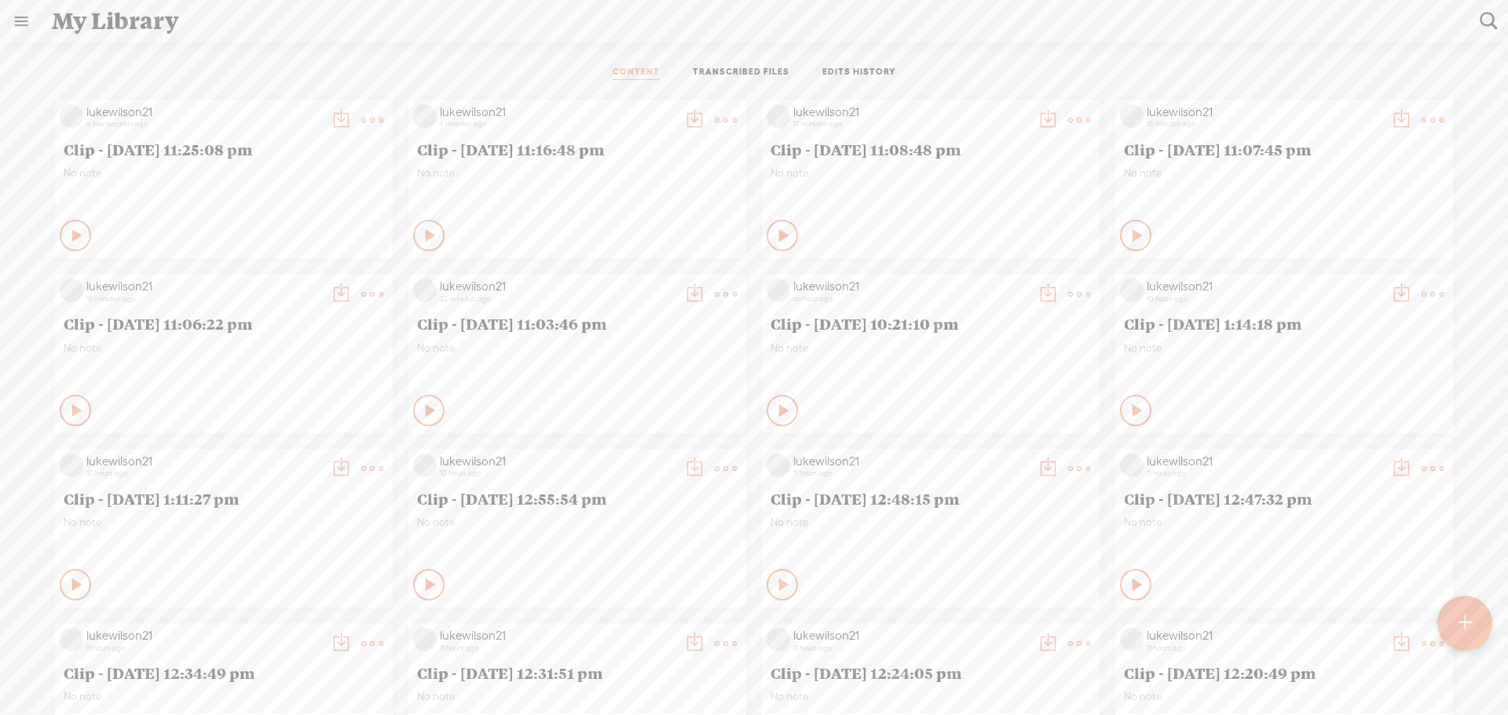
click at [352, 111] on t at bounding box center [341, 120] width 22 height 22
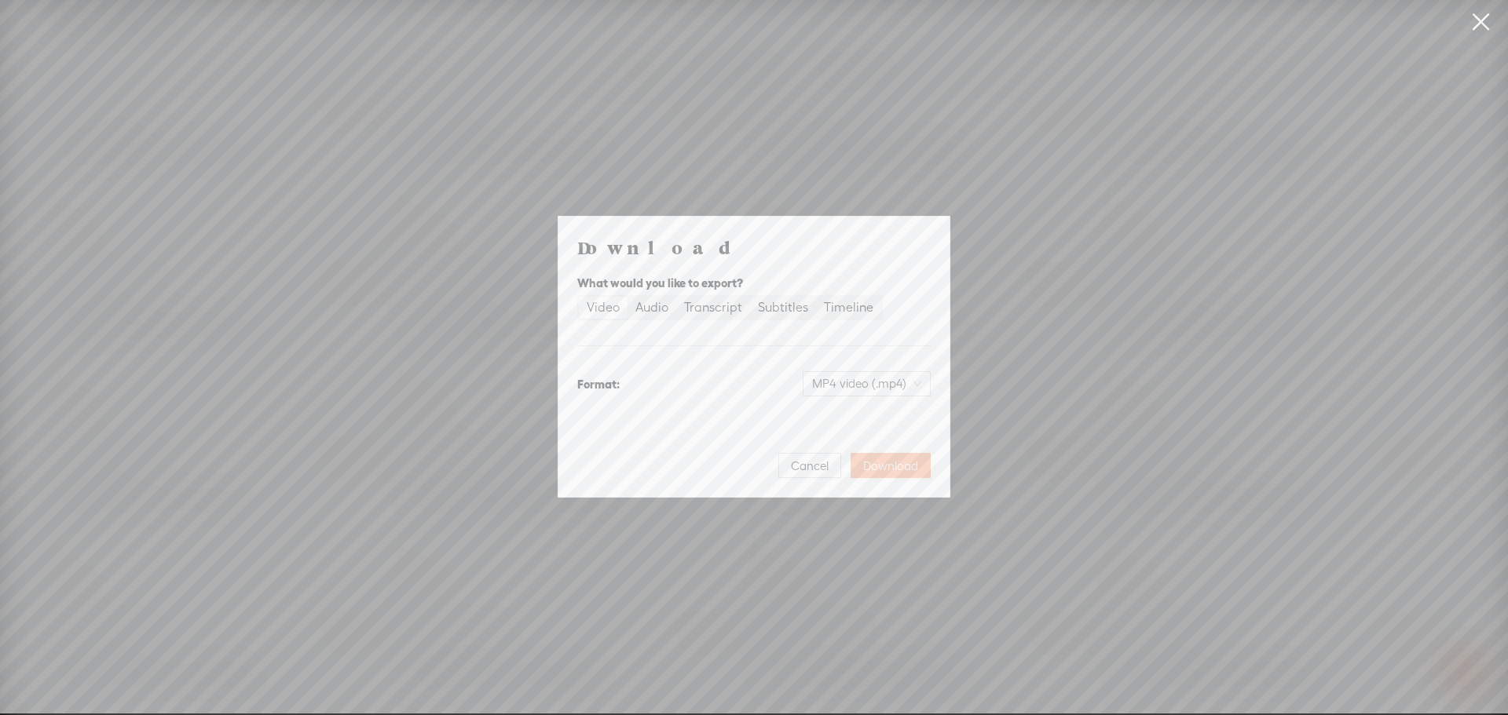
click at [883, 467] on span "Download" at bounding box center [890, 467] width 55 height 16
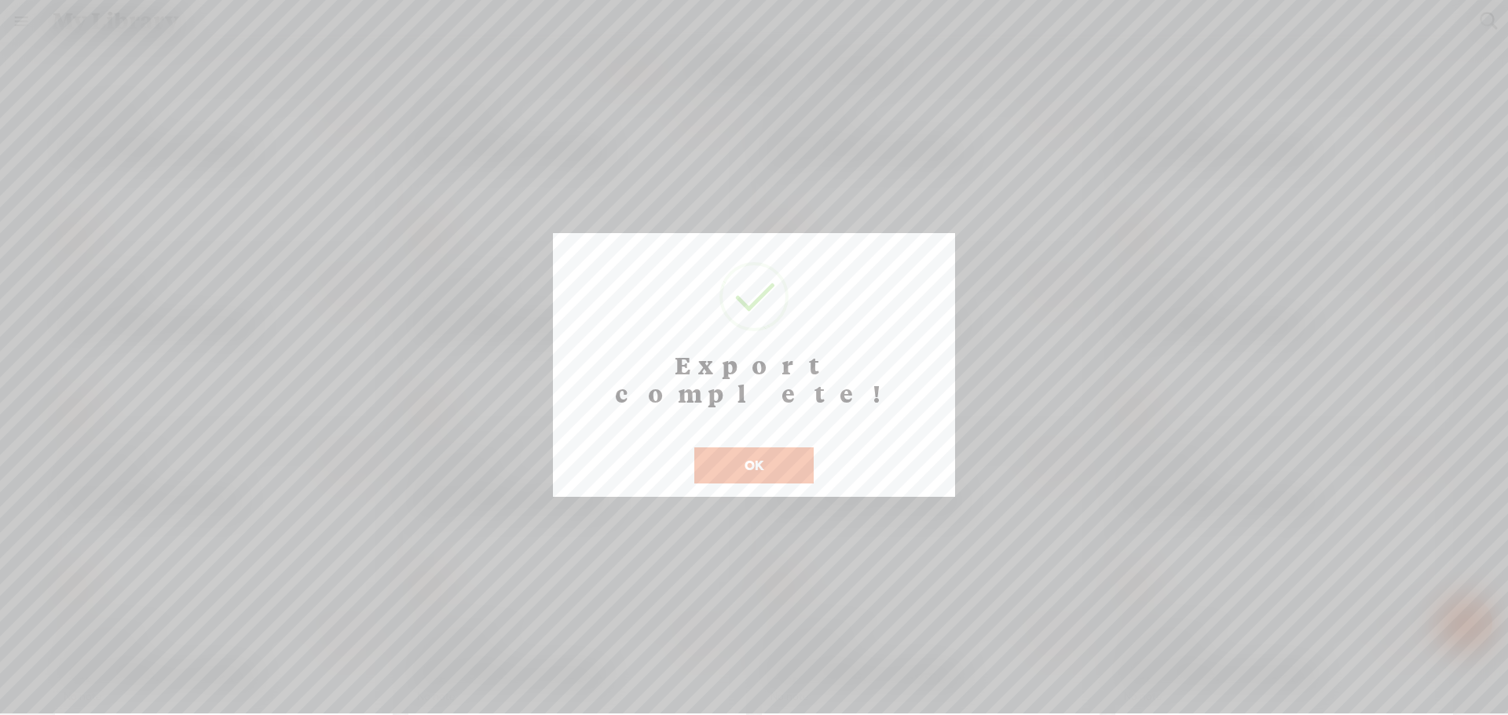
click at [762, 448] on button "OK" at bounding box center [753, 466] width 119 height 36
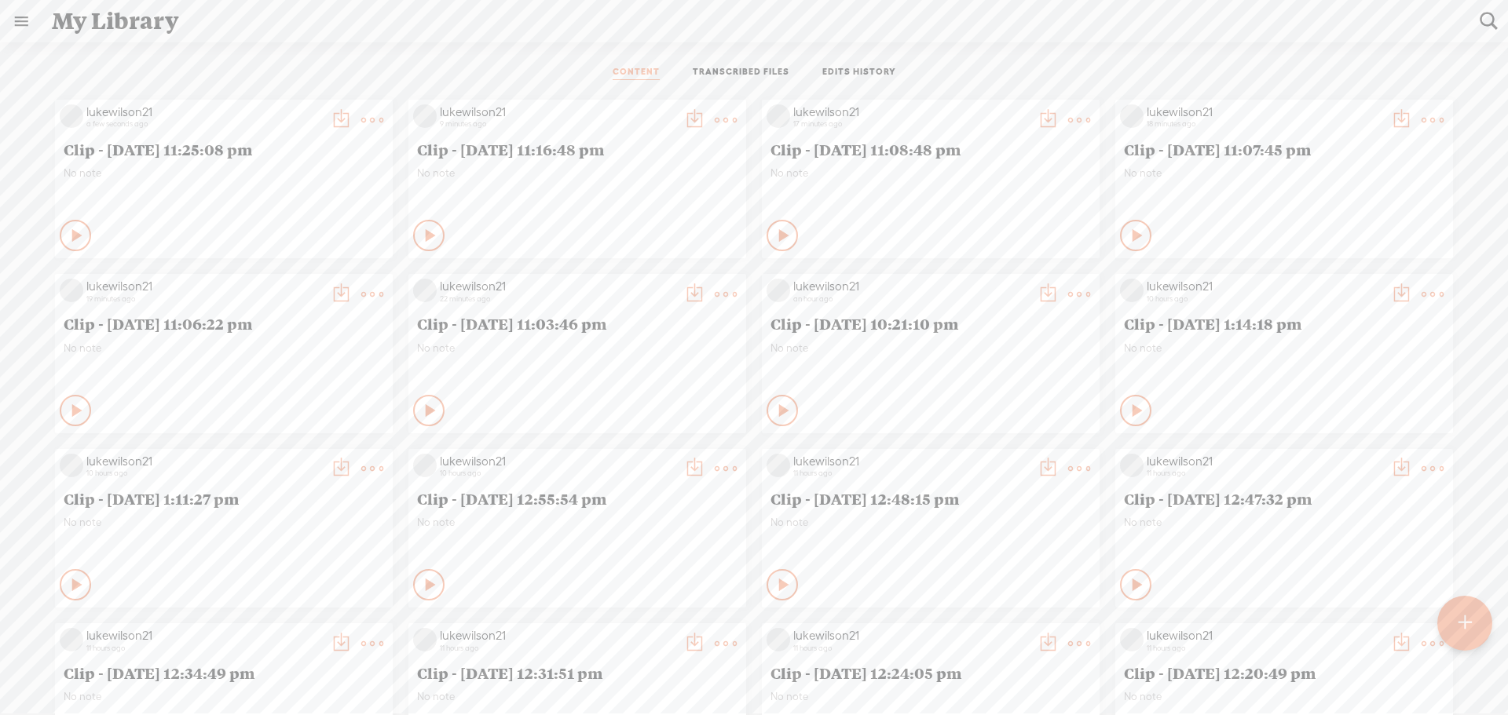
click at [348, 78] on div "CONTENT TRANSCRIBED FILES EDITS HISTORY" at bounding box center [754, 73] width 1484 height 38
click at [329, 104] on icon at bounding box center [340, 119] width 31 height 31
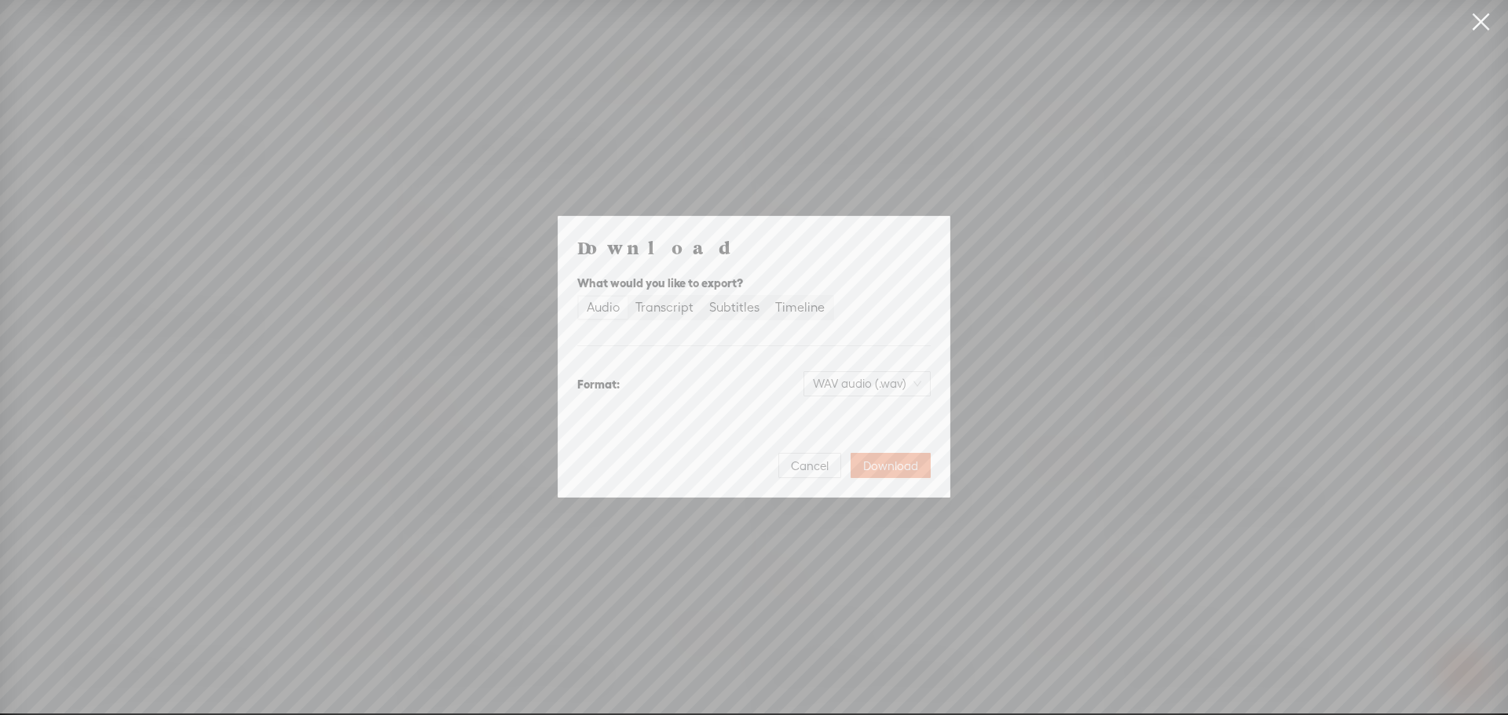
click at [799, 459] on span "Cancel" at bounding box center [810, 467] width 38 height 16
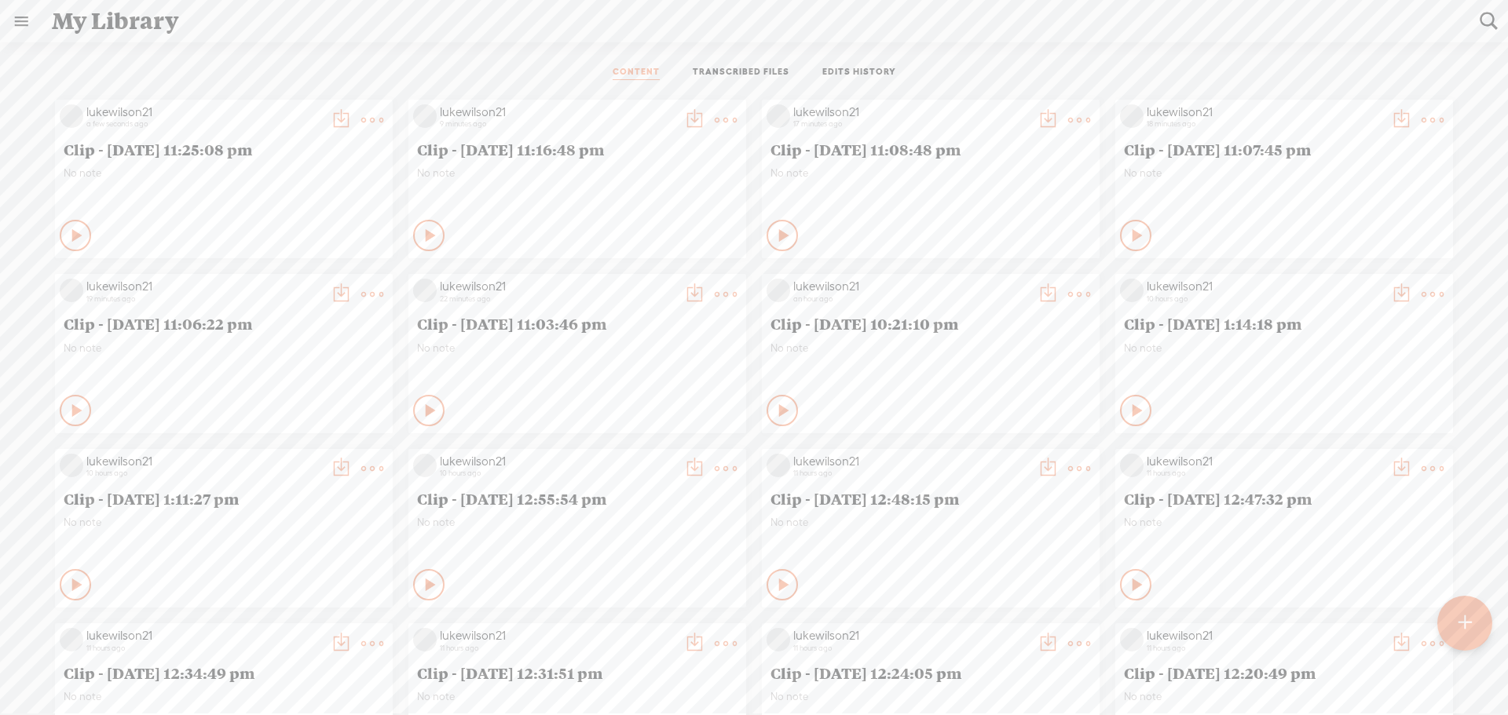
click at [330, 119] on t at bounding box center [341, 120] width 22 height 22
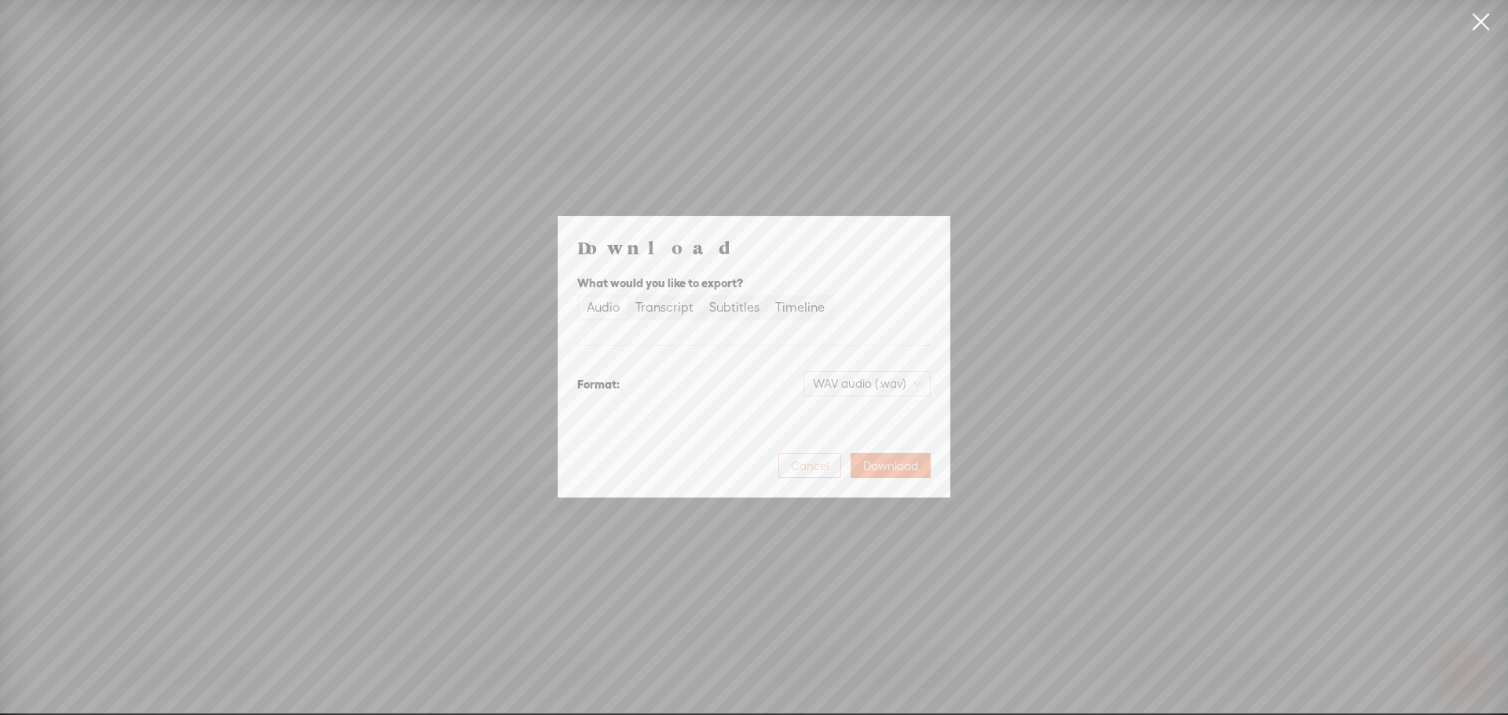
click at [799, 468] on span "Cancel" at bounding box center [810, 467] width 38 height 16
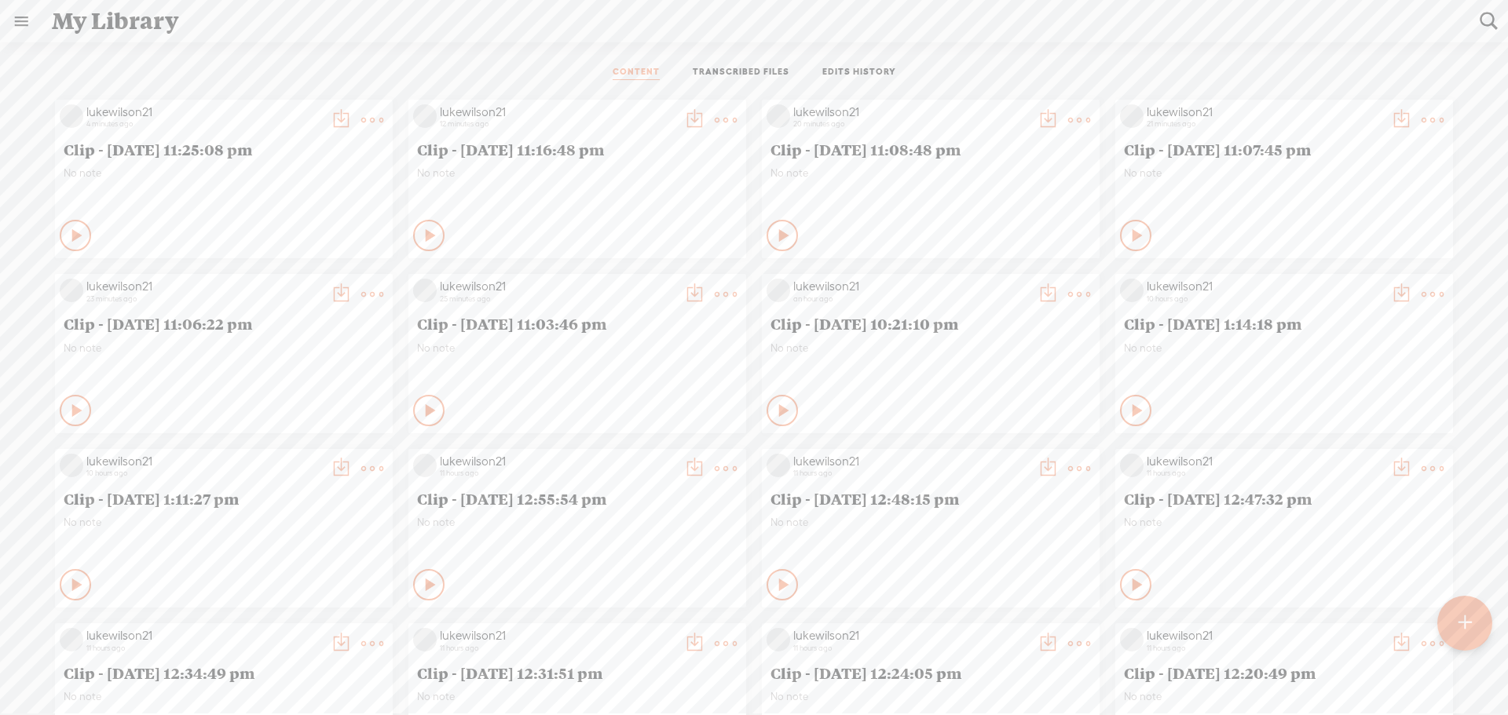
click at [330, 111] on t at bounding box center [341, 120] width 22 height 22
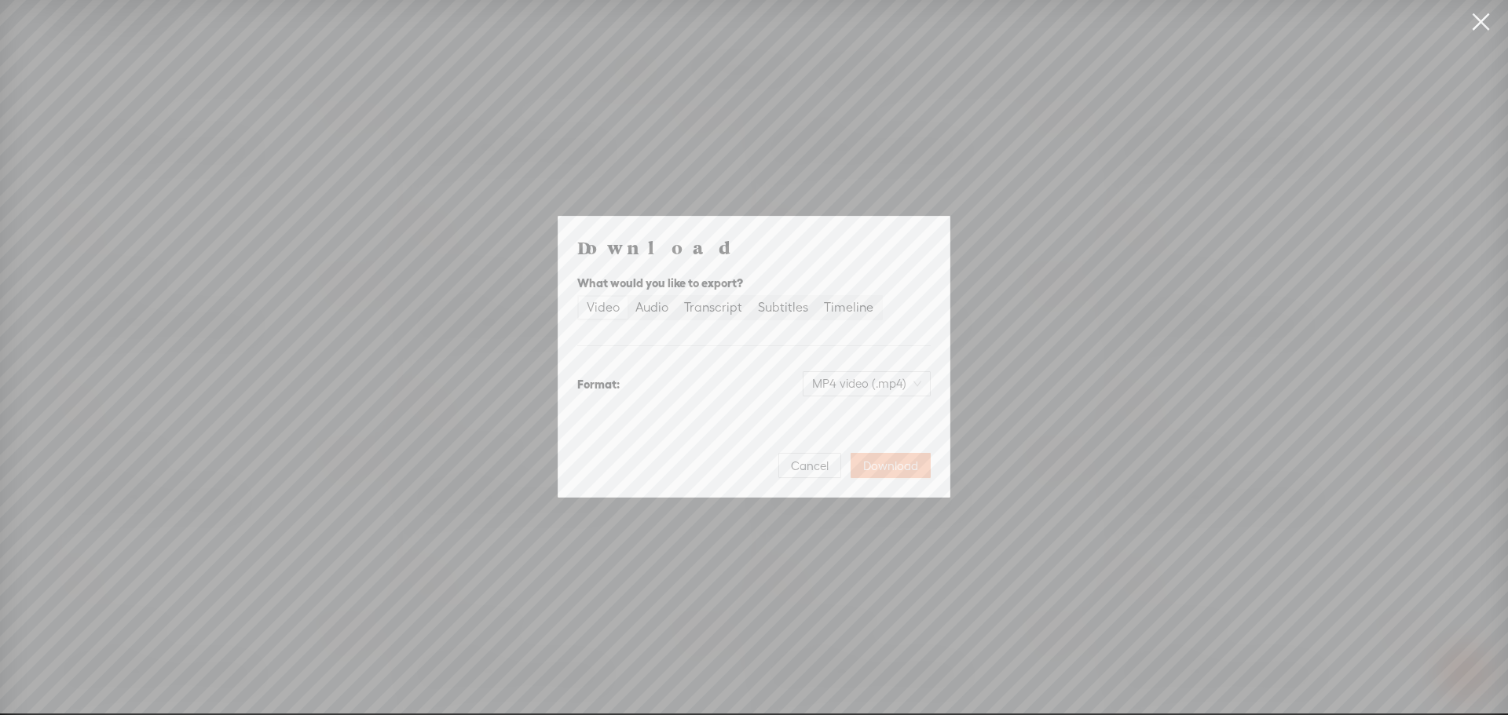
click at [888, 461] on span "Download" at bounding box center [890, 467] width 55 height 16
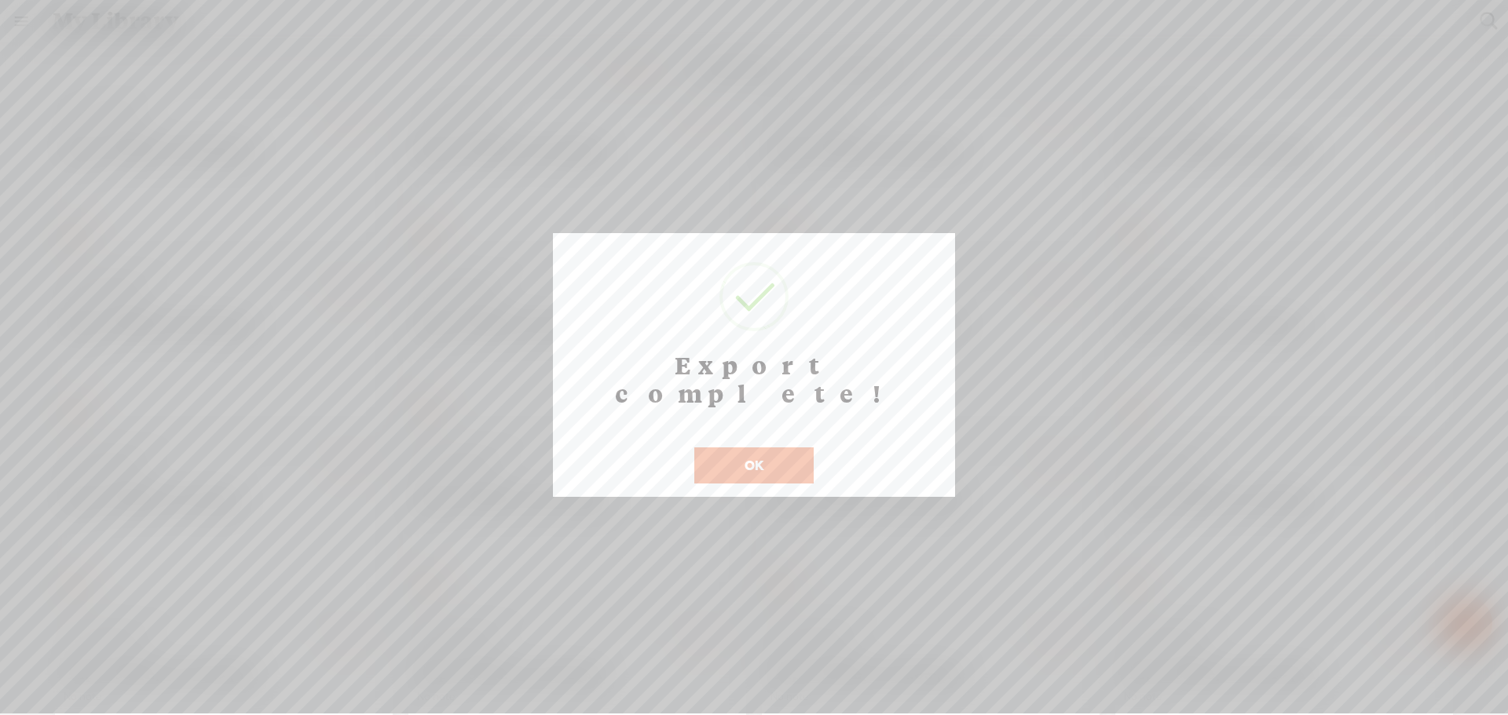
click at [776, 448] on button "OK" at bounding box center [753, 466] width 119 height 36
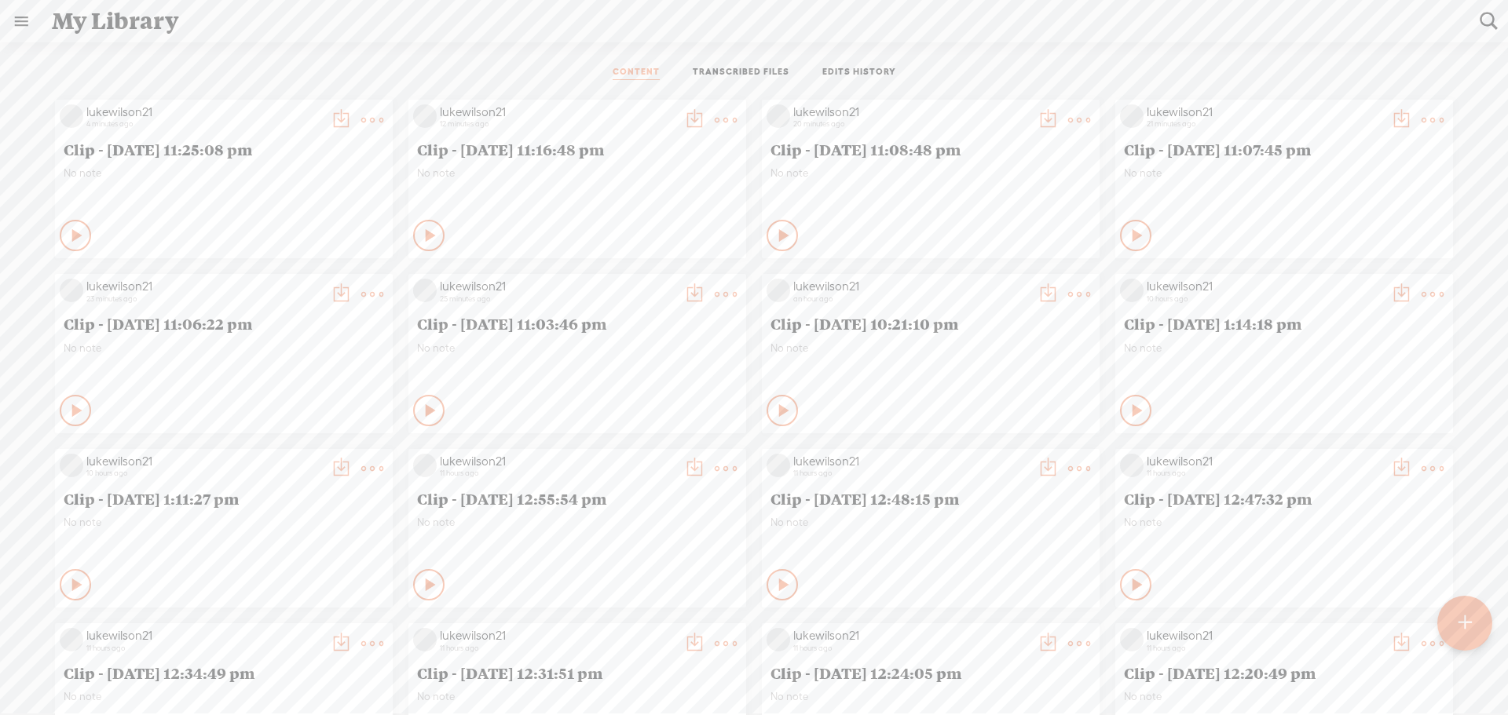
click at [1041, 71] on div "CONTENT TRANSCRIBED FILES EDITS HISTORY" at bounding box center [754, 73] width 1484 height 38
click at [1464, 620] on t at bounding box center [1463, 623] width 13 height 35
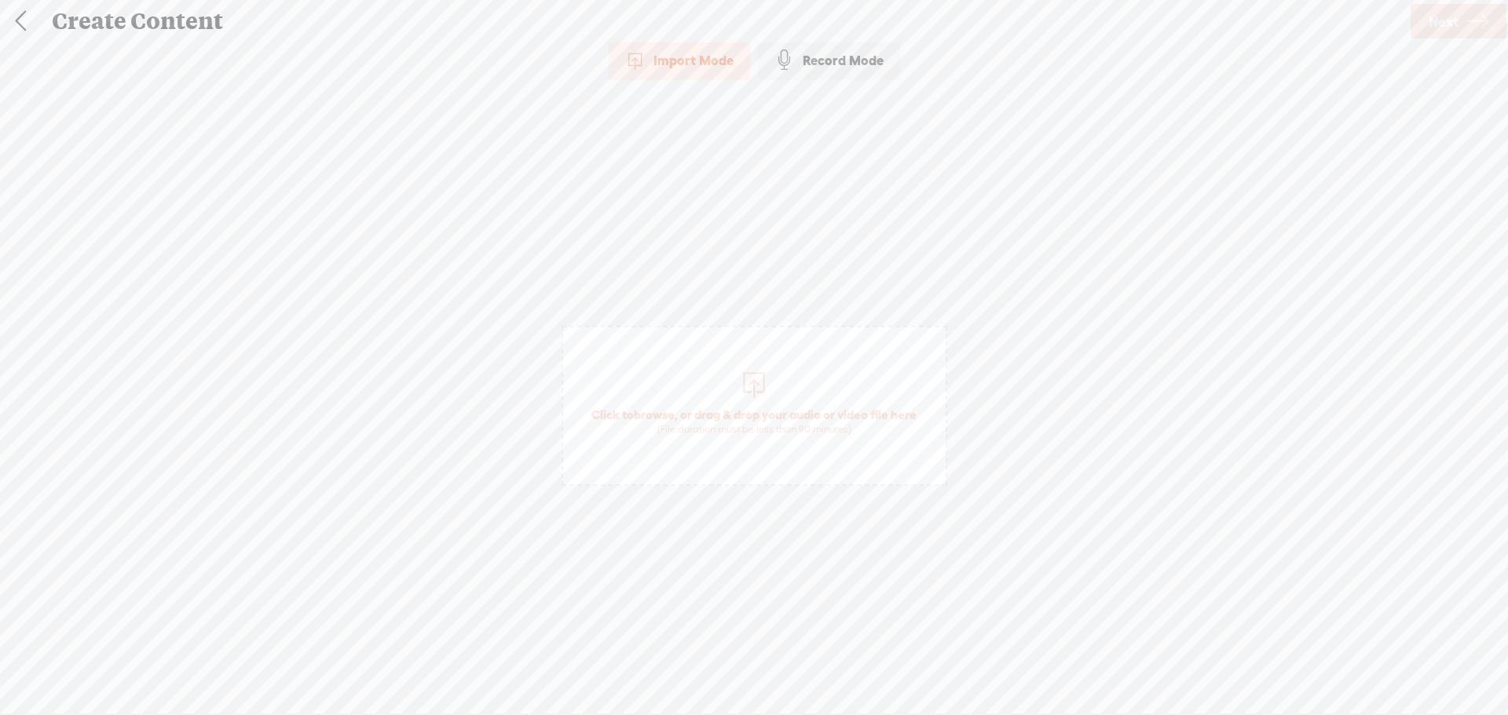
click at [821, 425] on div "(File duration must be less than 90 minutes)" at bounding box center [753, 429] width 325 height 13
click at [1489, 17] on link "Next" at bounding box center [1458, 21] width 96 height 35
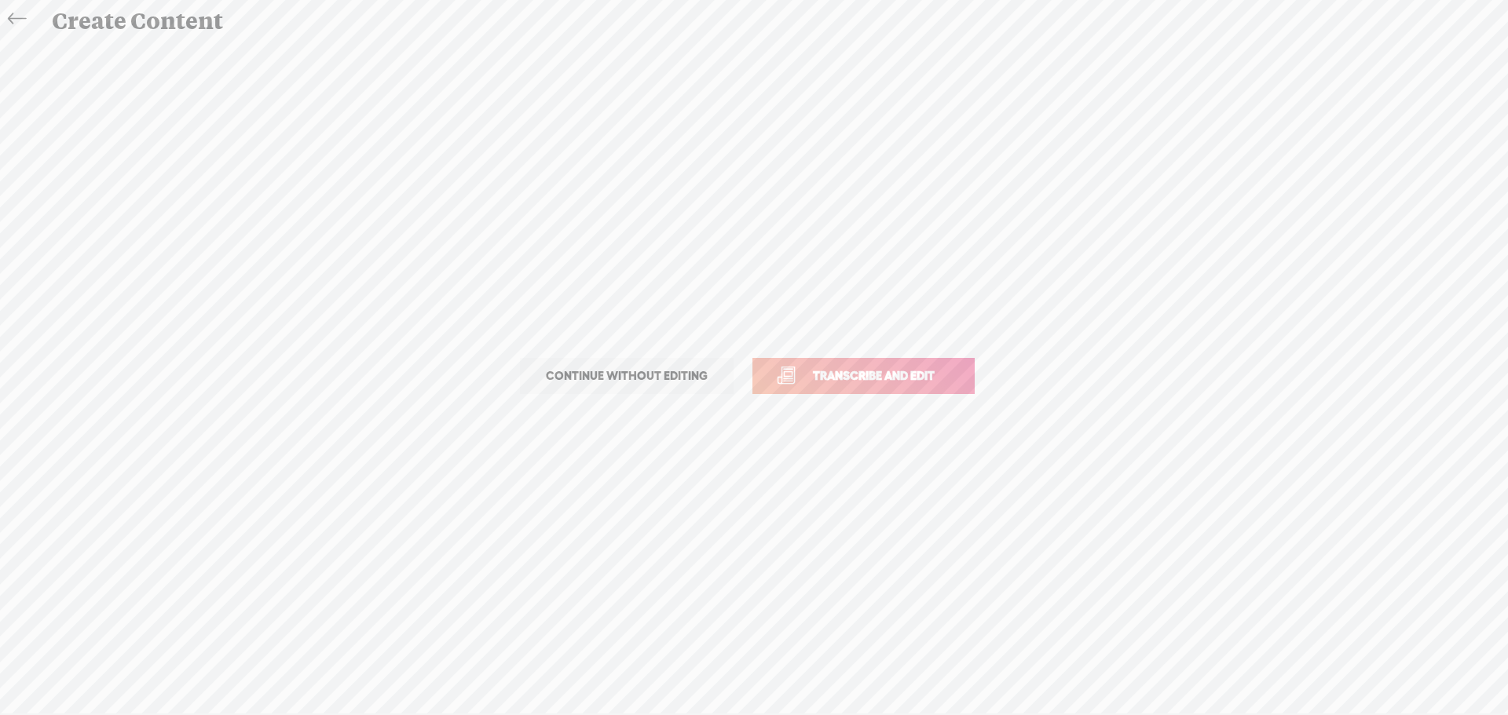
click at [867, 381] on span "Transcribe and edit" at bounding box center [873, 376] width 155 height 18
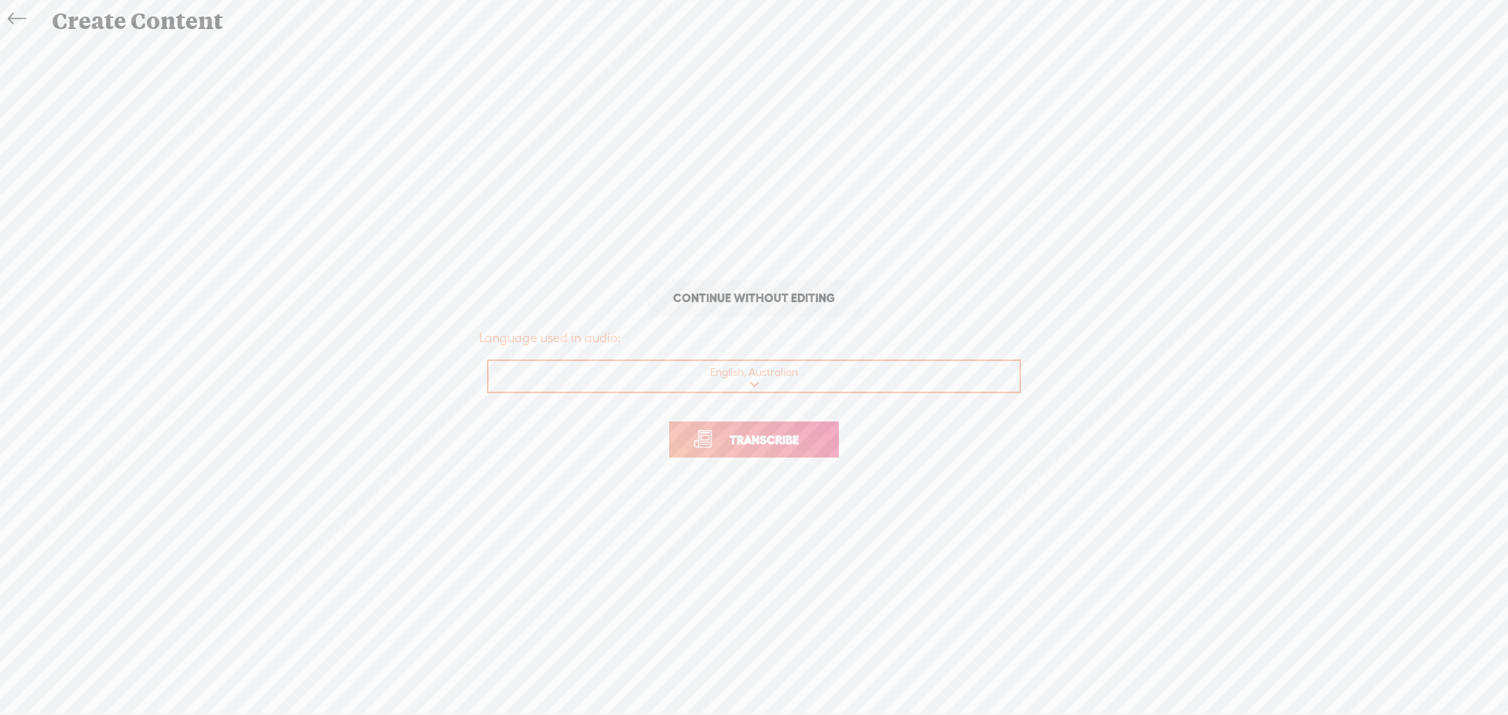
click at [792, 445] on span "Transcribe" at bounding box center [764, 440] width 102 height 18
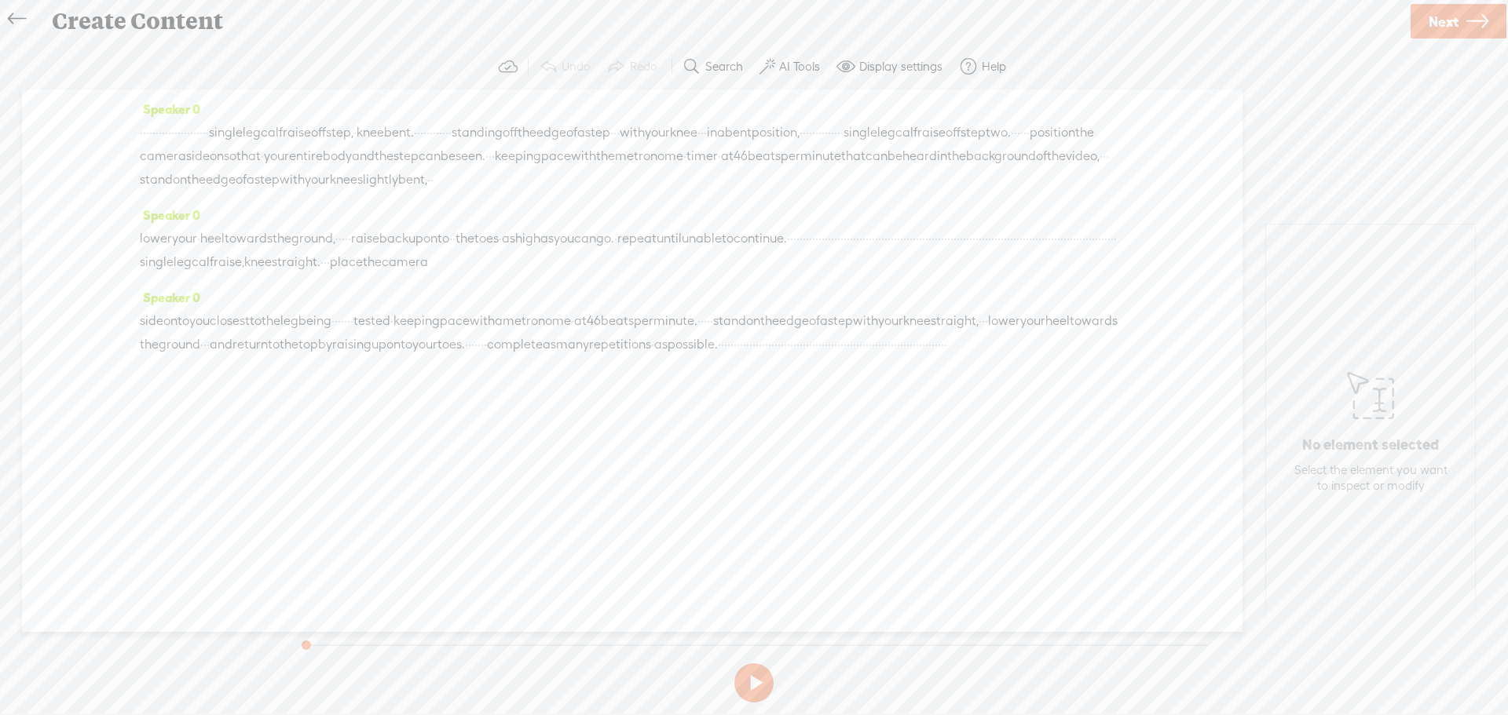
click at [790, 250] on span "·" at bounding box center [788, 239] width 3 height 24
click at [1018, 224] on span at bounding box center [1009, 224] width 24 height 28
click at [756, 682] on button at bounding box center [753, 682] width 39 height 39
click at [515, 250] on span "as" at bounding box center [508, 239] width 13 height 24
click at [659, 218] on span at bounding box center [661, 224] width 24 height 28
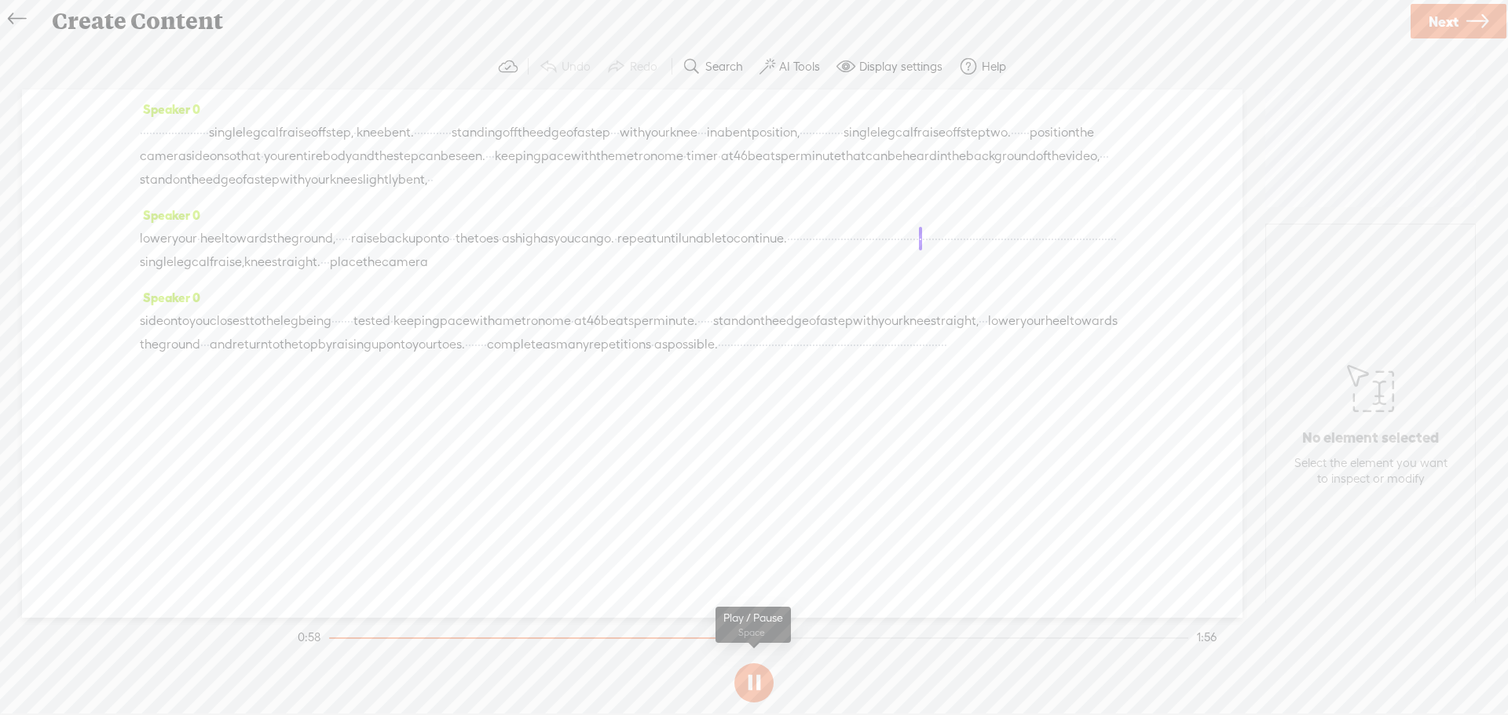
click at [750, 678] on button at bounding box center [753, 682] width 39 height 39
drag, startPoint x: 979, startPoint y: 264, endPoint x: 206, endPoint y: 291, distance: 773.9
click at [206, 274] on div "lower your · heel towards the ground, · · · · · raise back up onto · · the toes…" at bounding box center [632, 250] width 985 height 47
click at [787, 251] on span "continue." at bounding box center [759, 240] width 53 height 24
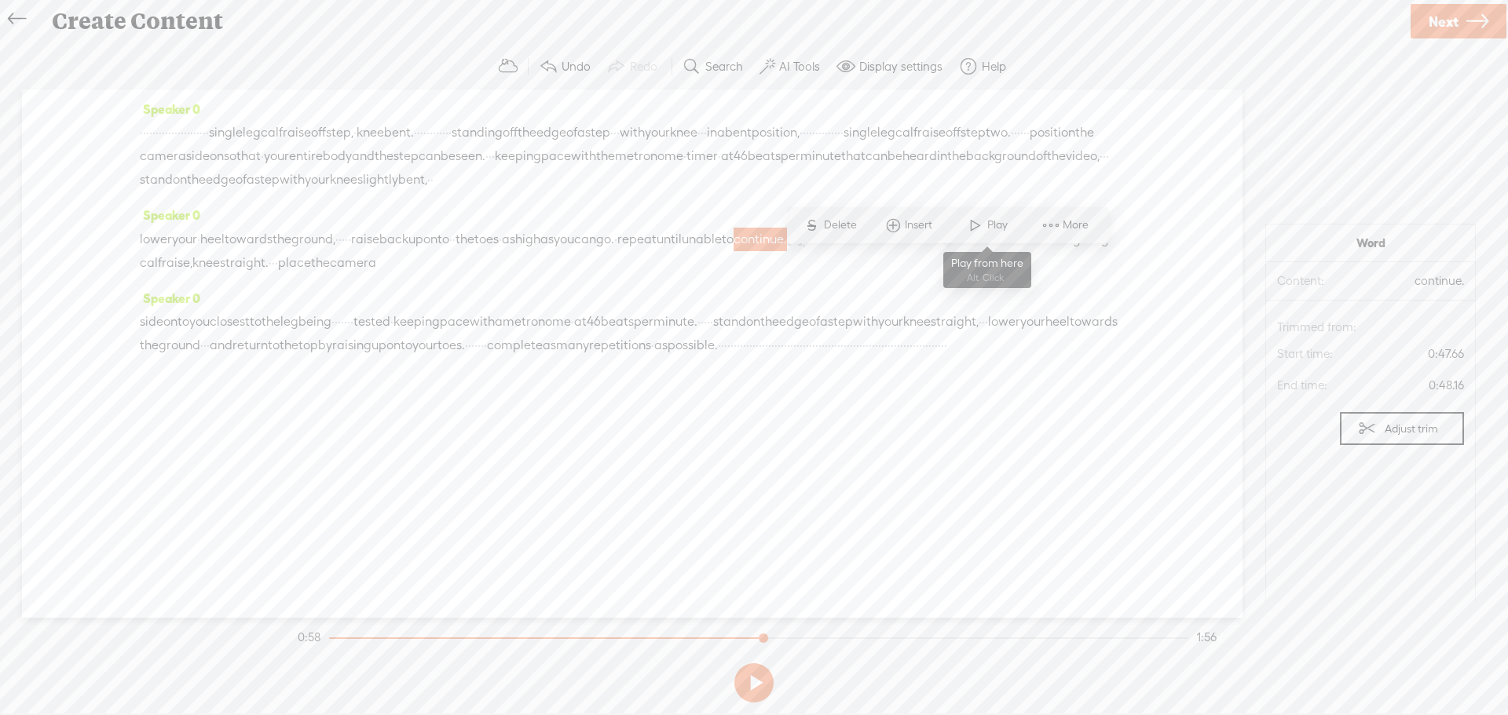
click at [977, 222] on span at bounding box center [975, 225] width 24 height 28
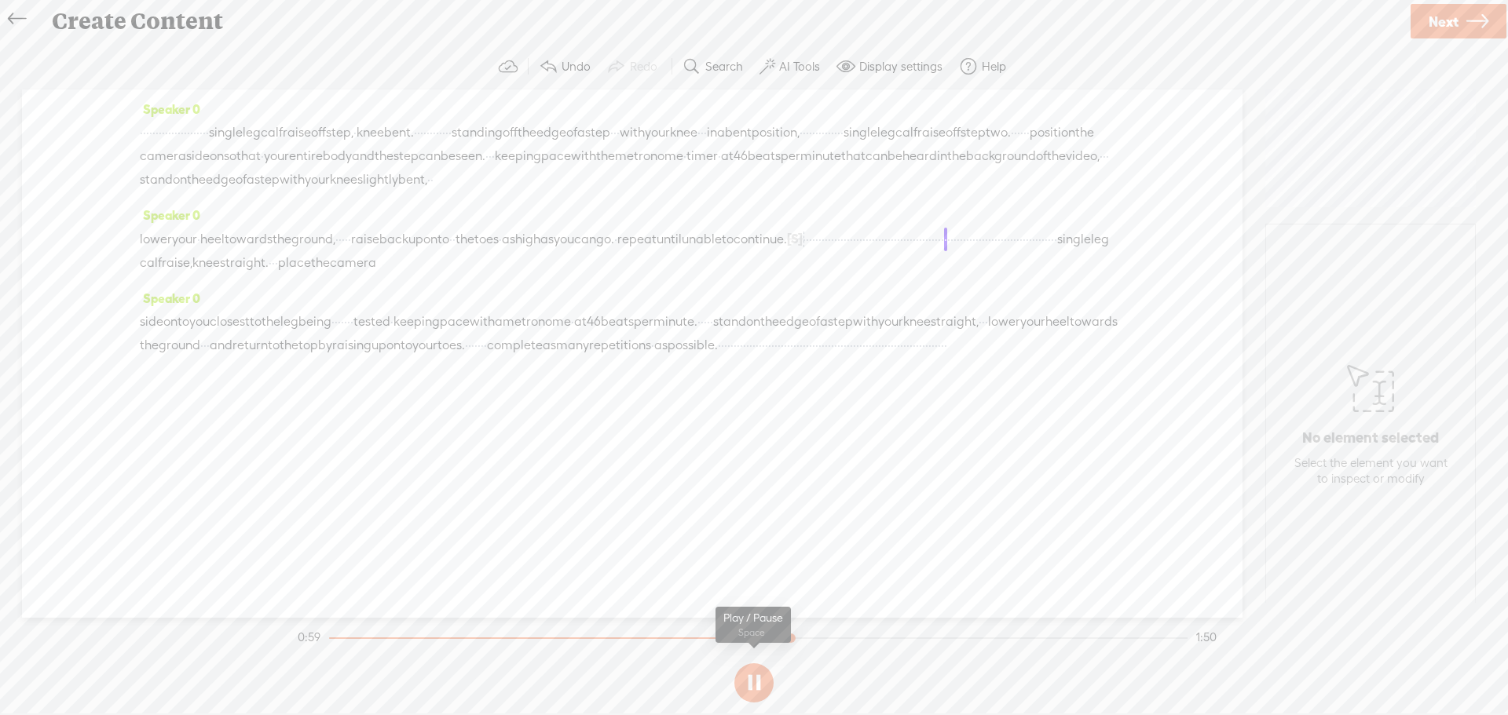
click at [756, 678] on button at bounding box center [753, 682] width 39 height 39
click at [938, 251] on span "·" at bounding box center [939, 240] width 3 height 24
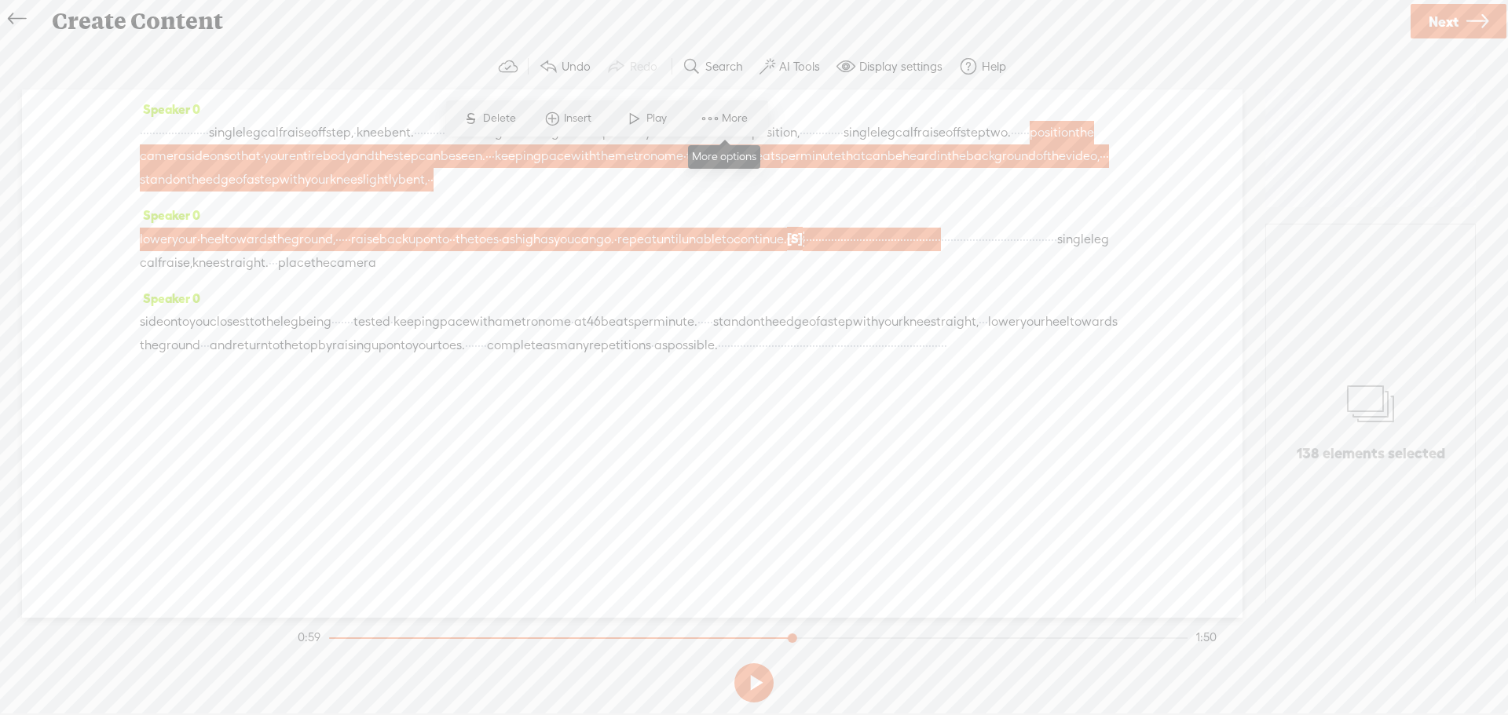
click at [706, 111] on span at bounding box center [710, 118] width 24 height 28
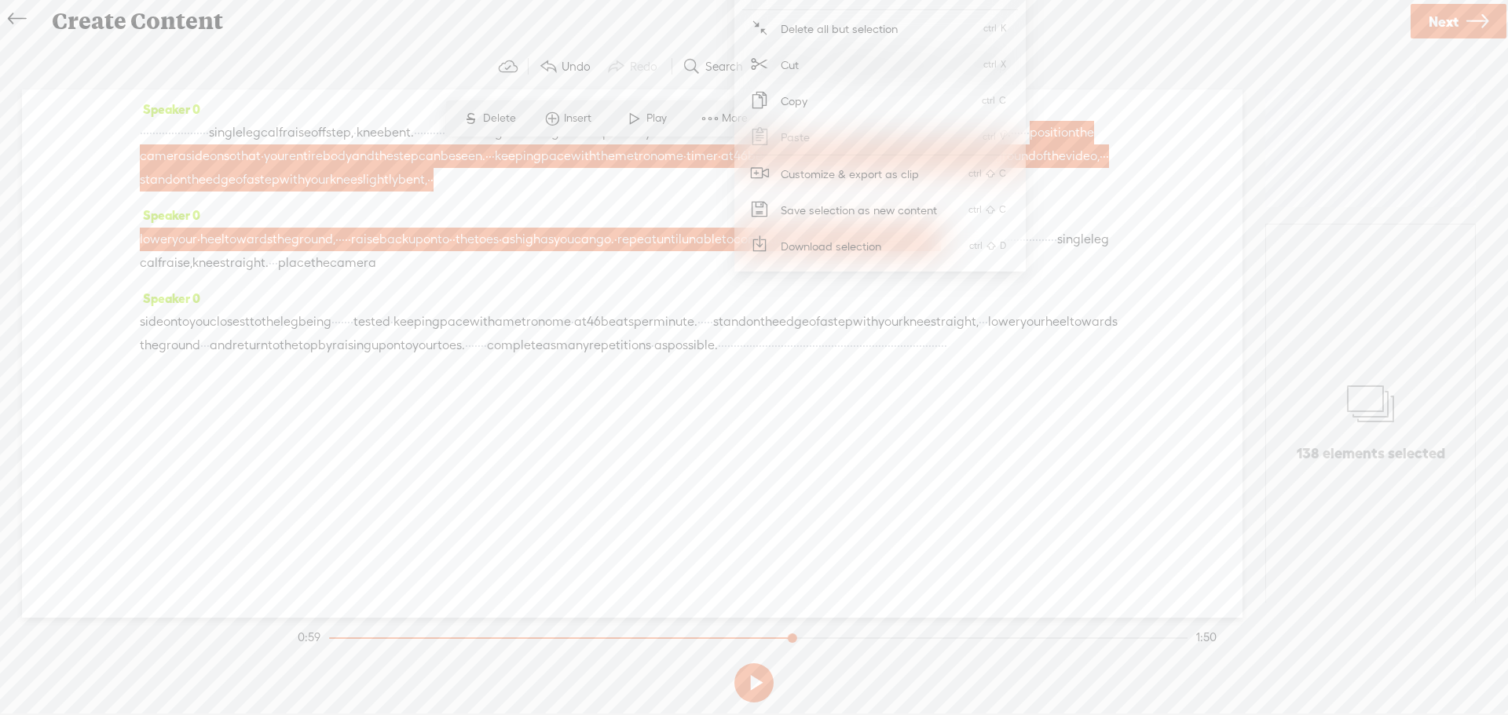
click at [802, 174] on span "Customize & export as clip" at bounding box center [850, 173] width 200 height 35
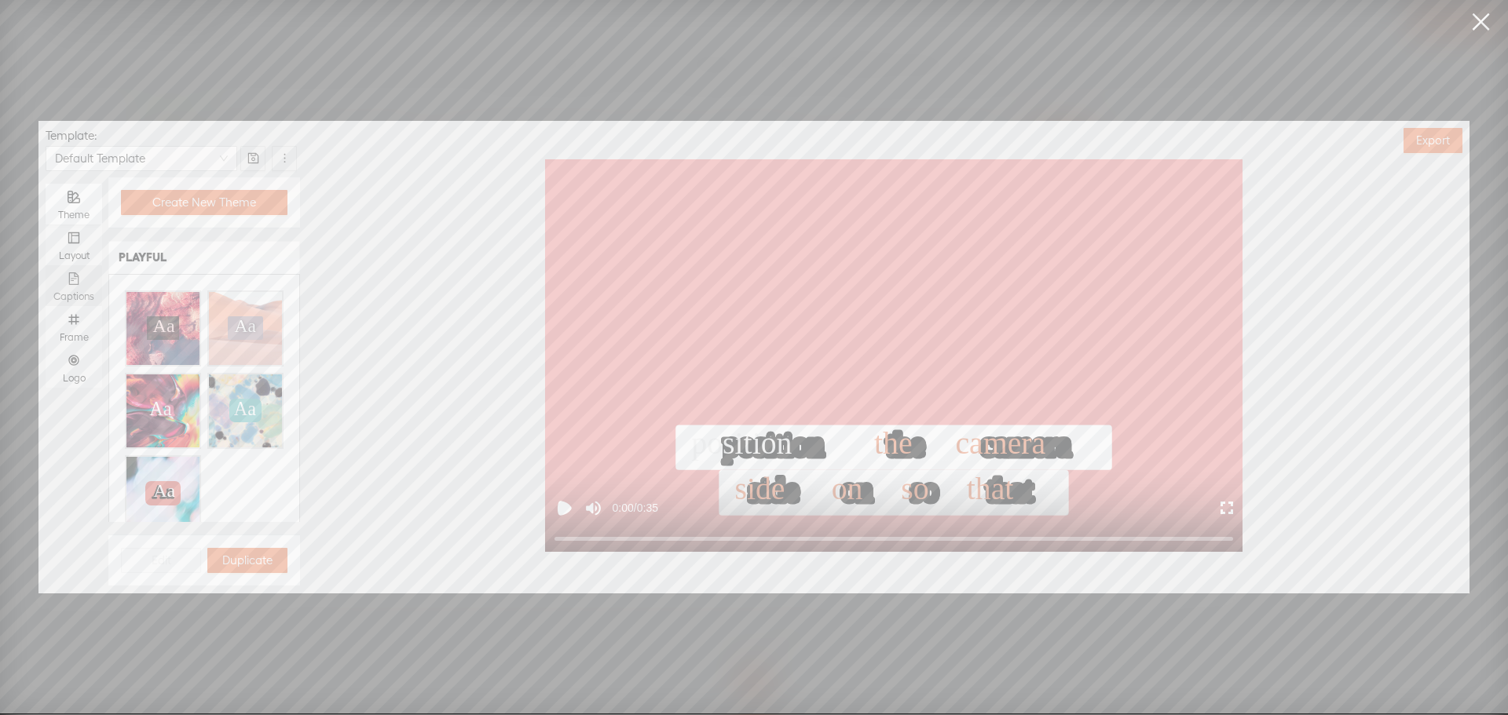
click at [69, 274] on icon "file-text" at bounding box center [74, 278] width 10 height 13
click at [46, 265] on input "Captions" at bounding box center [46, 265] width 0 height 0
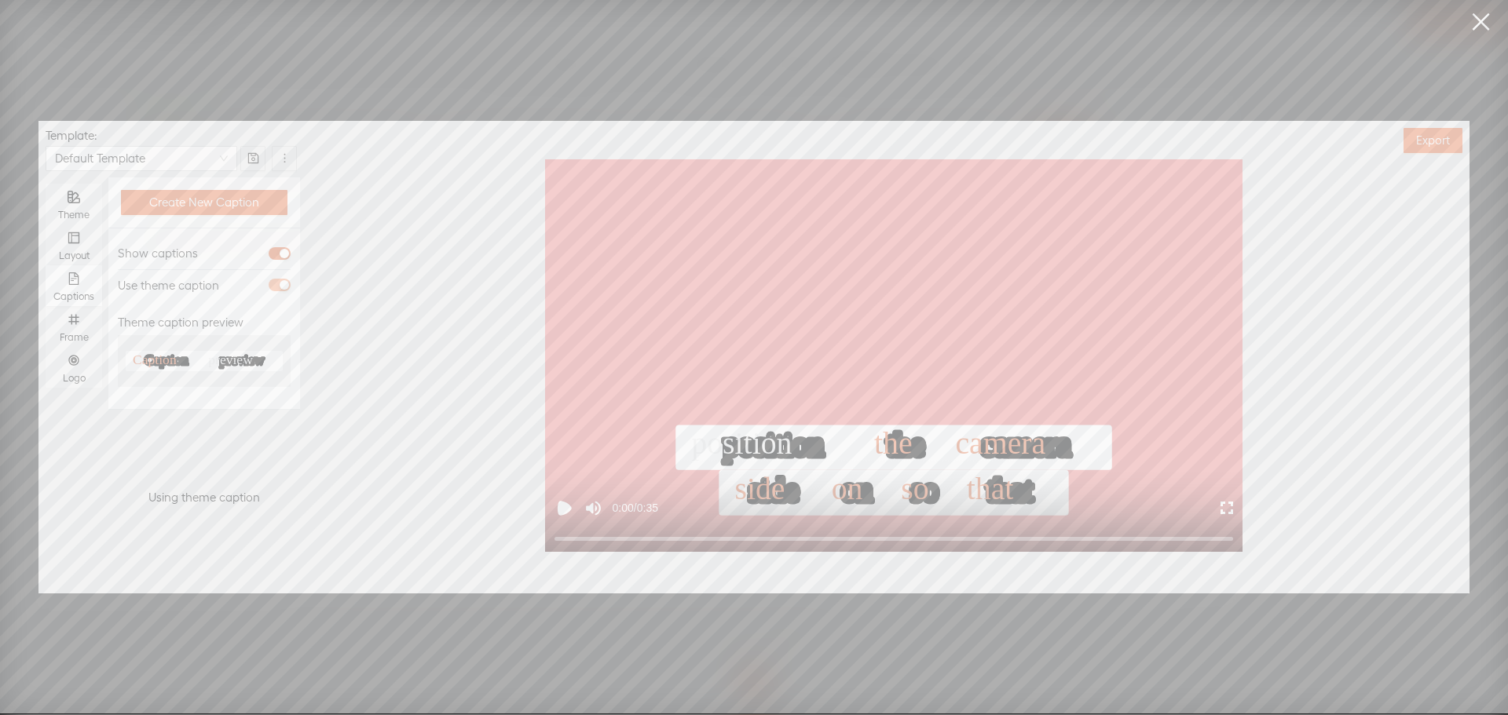
click at [277, 283] on span "button" at bounding box center [280, 285] width 22 height 13
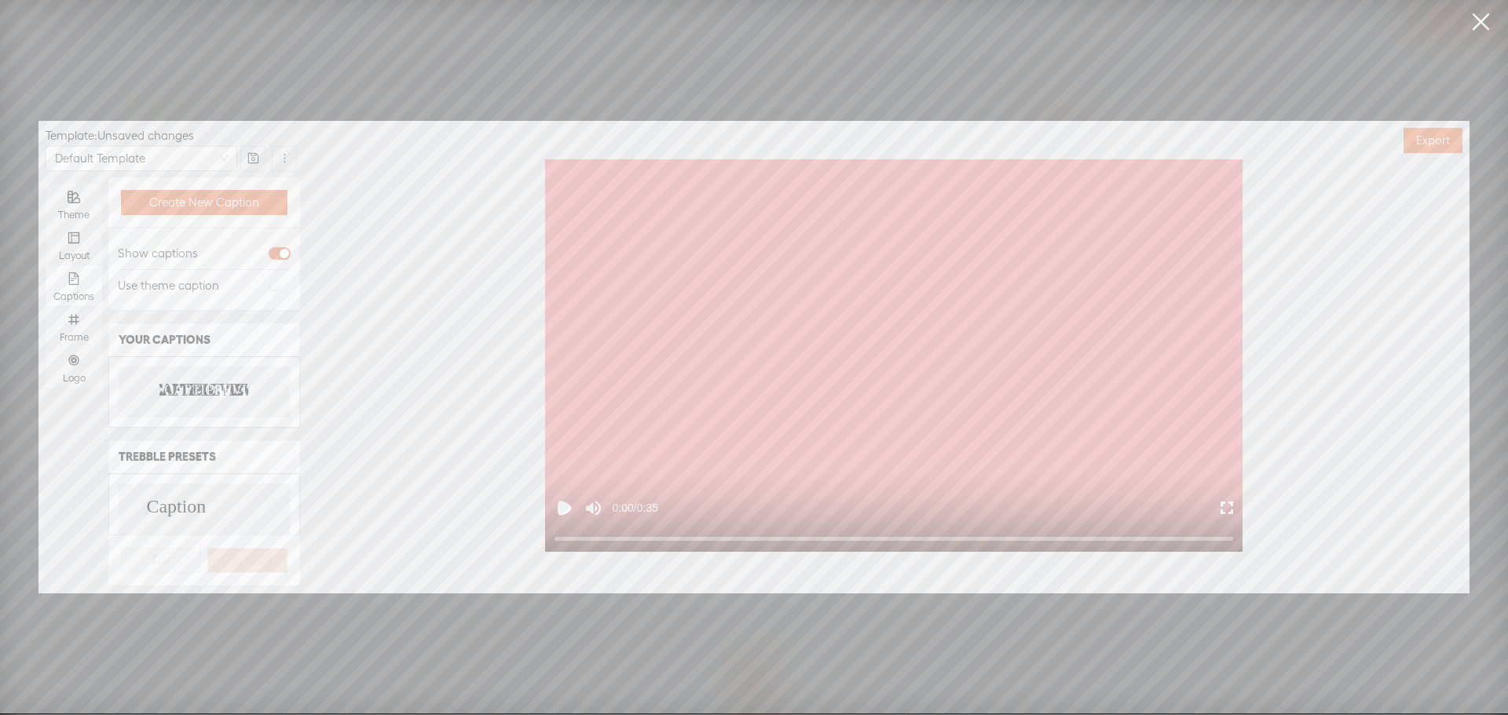
click at [214, 394] on text "PREVIEW" at bounding box center [237, 391] width 63 height 16
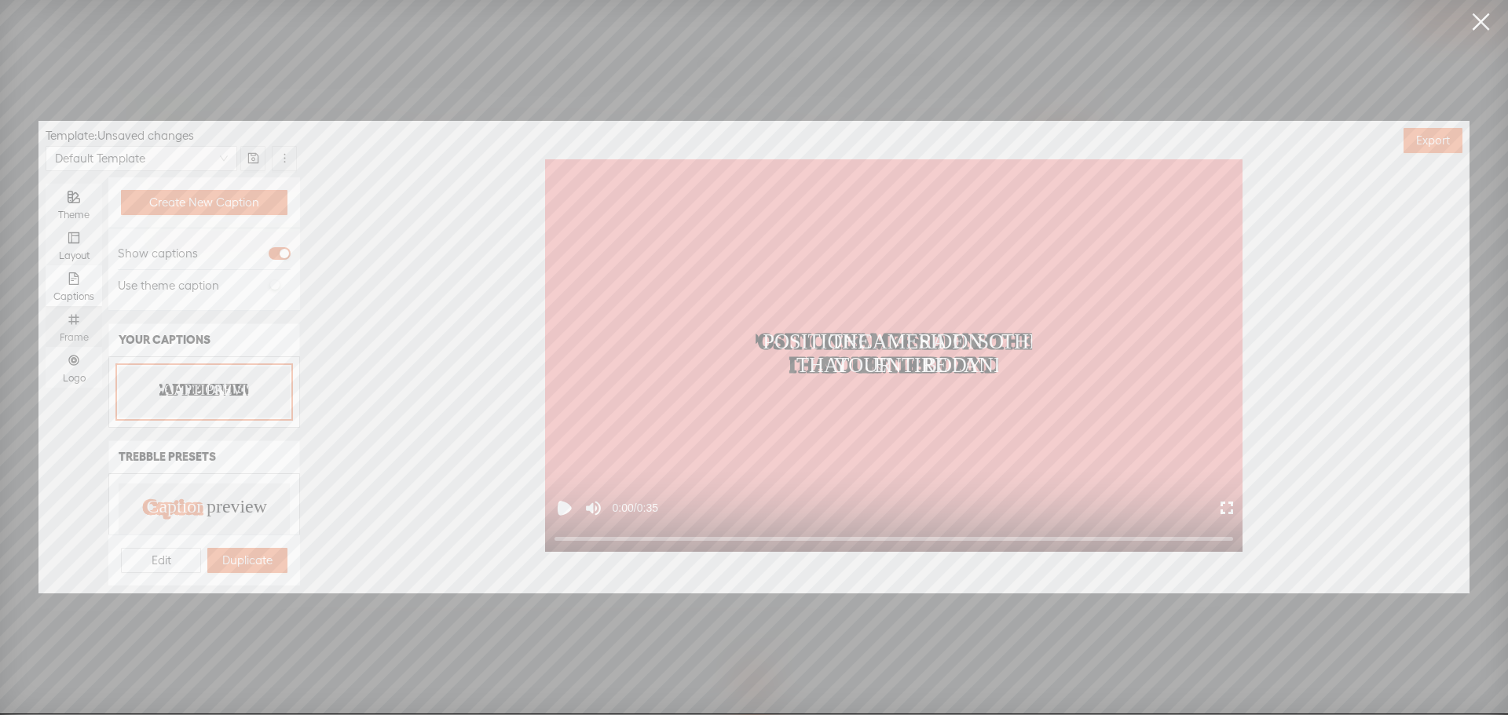
click at [69, 316] on icon "number" at bounding box center [74, 319] width 13 height 13
click at [46, 306] on input "Frame" at bounding box center [46, 306] width 0 height 0
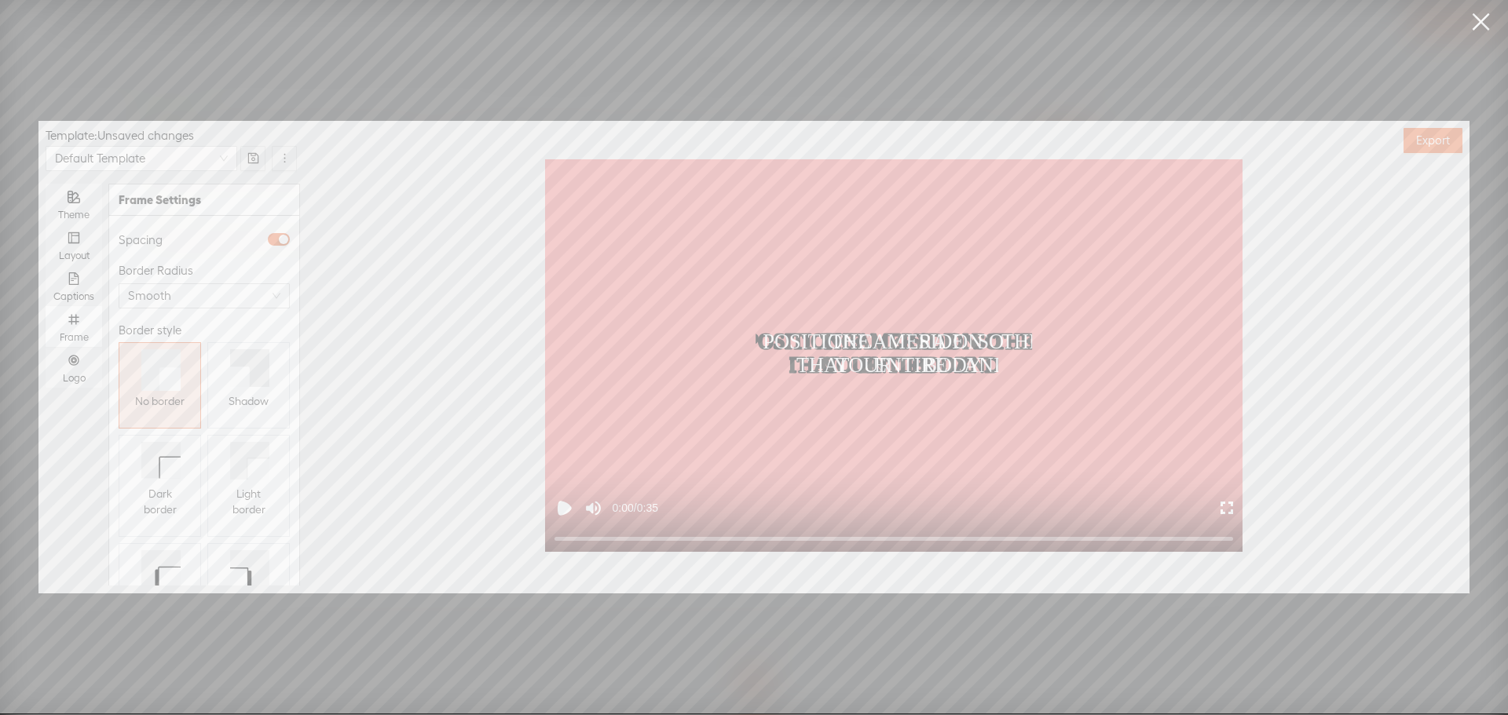
click at [236, 411] on div "Shadow" at bounding box center [248, 401] width 40 height 28
click at [77, 365] on icon "number" at bounding box center [74, 360] width 13 height 13
click at [46, 347] on input "Logo" at bounding box center [46, 347] width 0 height 0
click at [168, 495] on span "Replace logo..." at bounding box center [204, 503] width 76 height 16
click at [155, 391] on div at bounding box center [158, 357] width 79 height 79
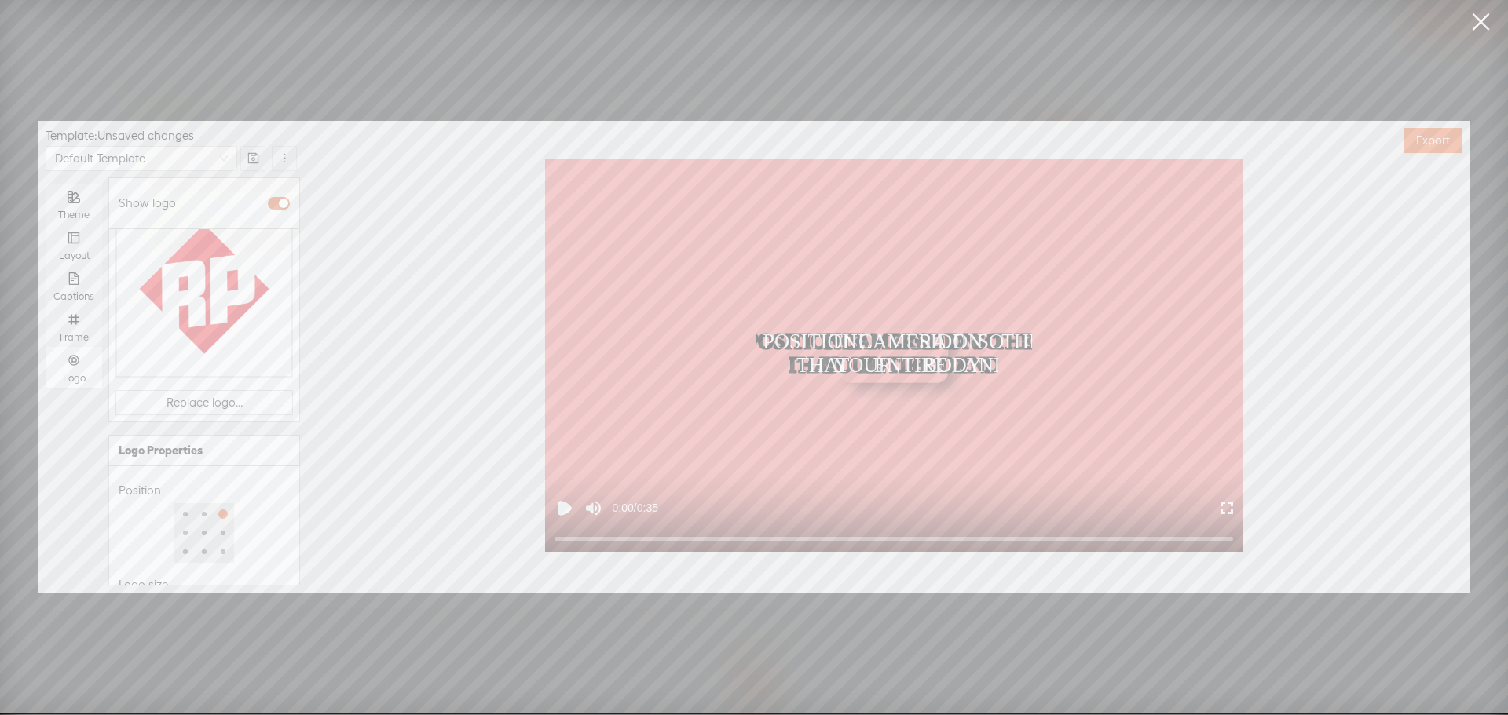
scroll to position [203, 0]
click at [169, 496] on span "Medium" at bounding box center [204, 508] width 152 height 24
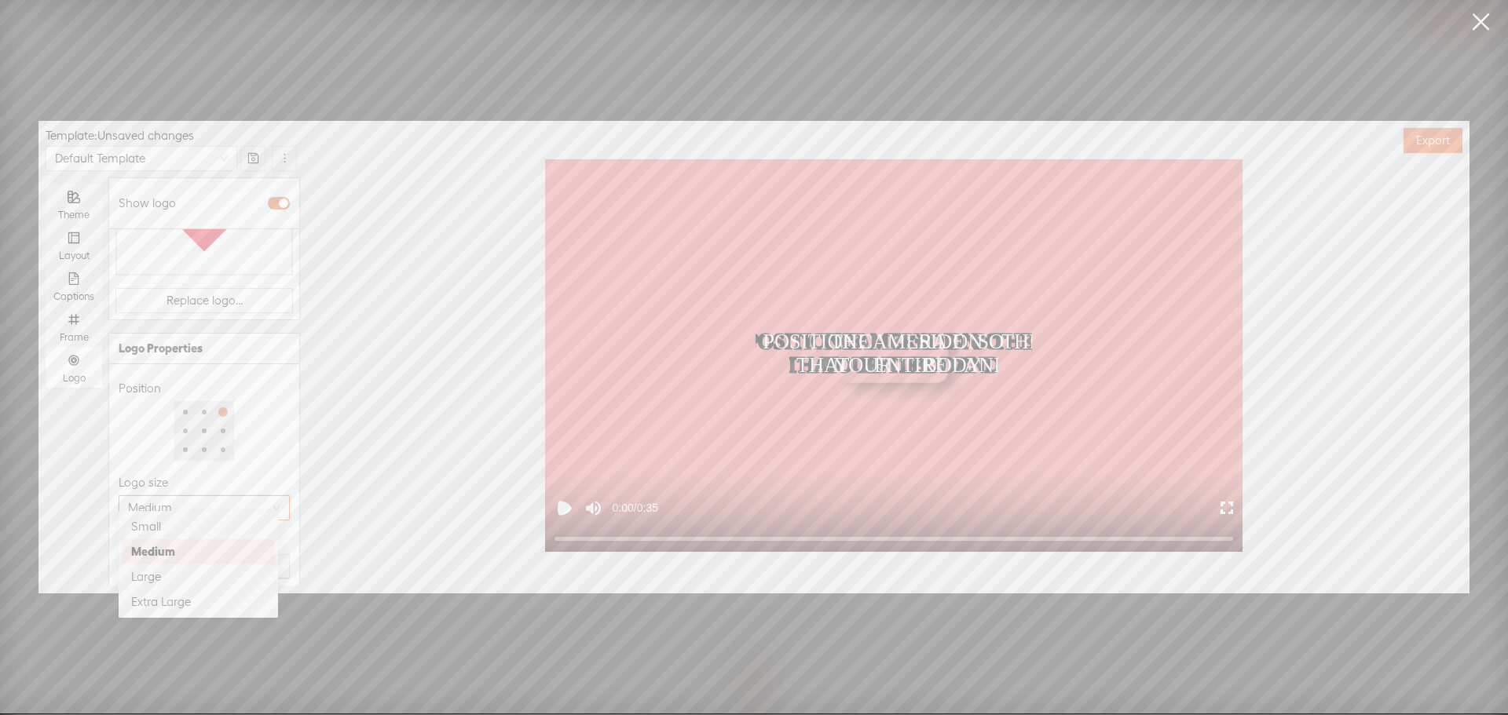
click at [172, 473] on div "Logo size" at bounding box center [204, 482] width 171 height 19
click at [173, 563] on div at bounding box center [177, 567] width 110 height 9
type input "50%"
click at [174, 564] on div at bounding box center [177, 568] width 8 height 8
click at [195, 533] on div "Opacity" at bounding box center [204, 542] width 171 height 19
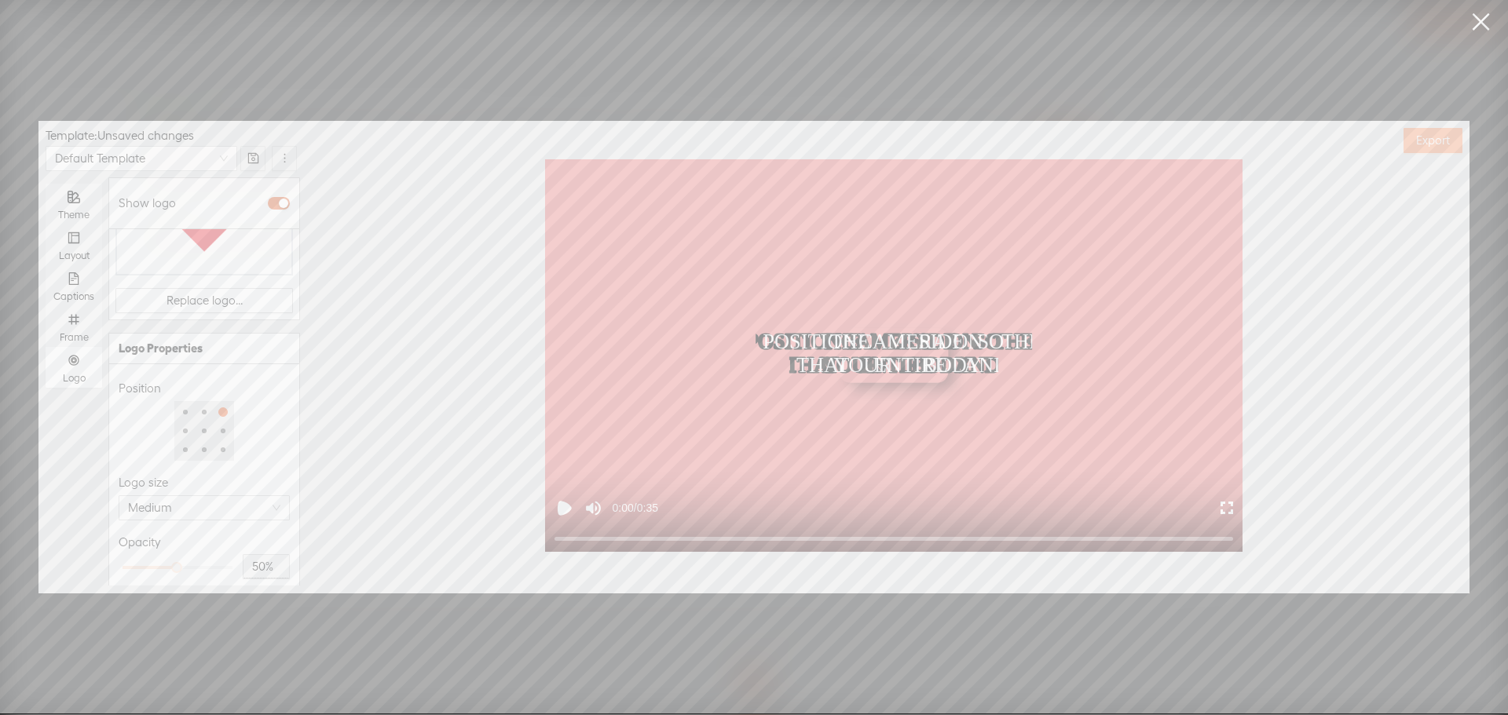
click at [1417, 135] on span "Export" at bounding box center [1433, 141] width 34 height 16
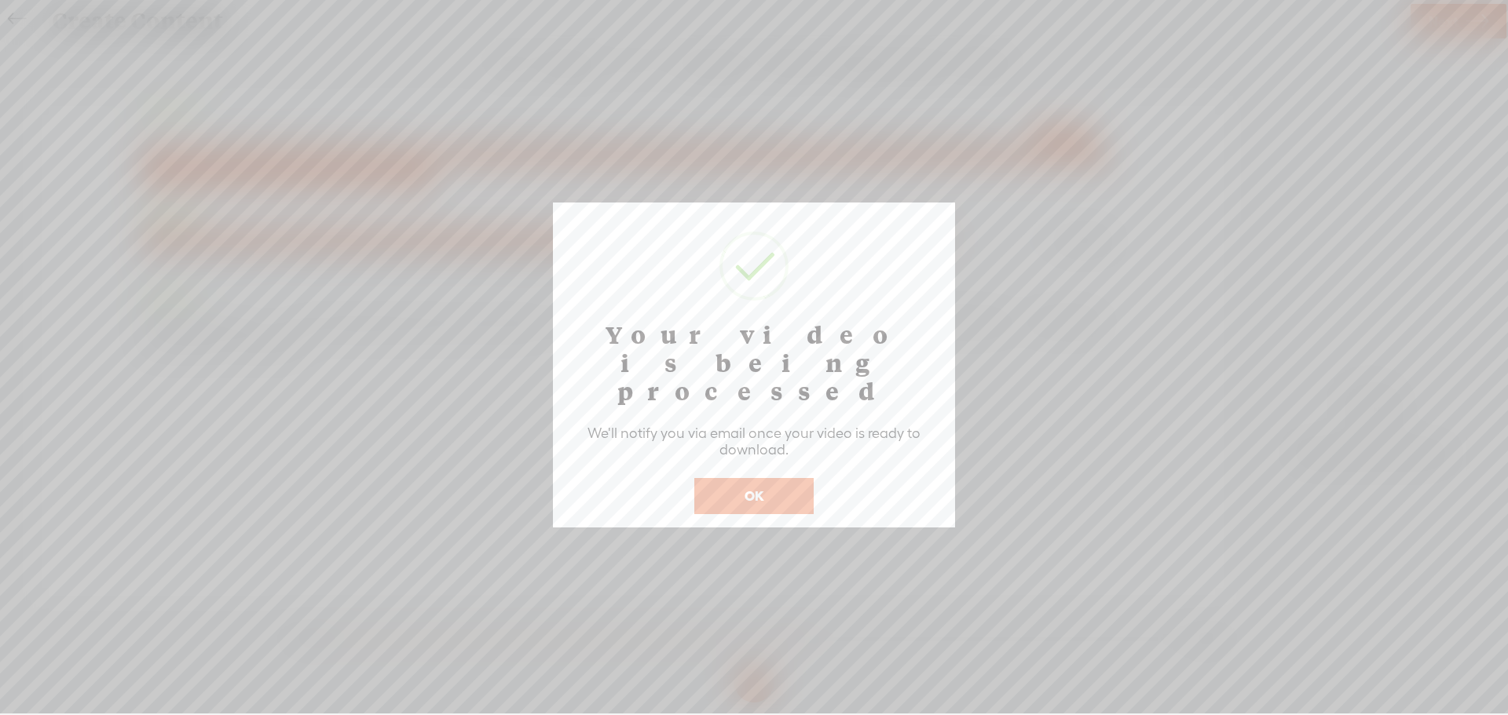
click at [768, 478] on button "OK" at bounding box center [753, 496] width 119 height 36
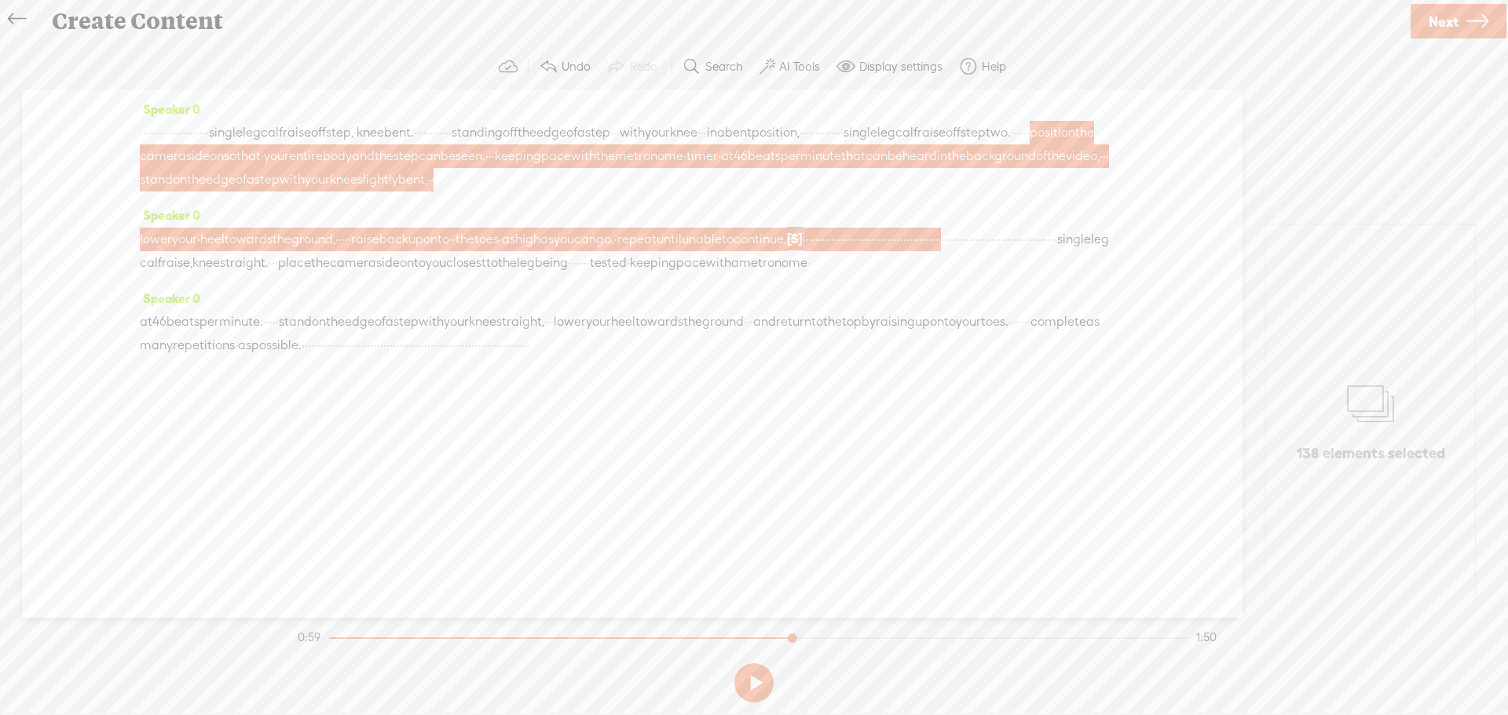
click at [305, 357] on span "·" at bounding box center [303, 346] width 3 height 24
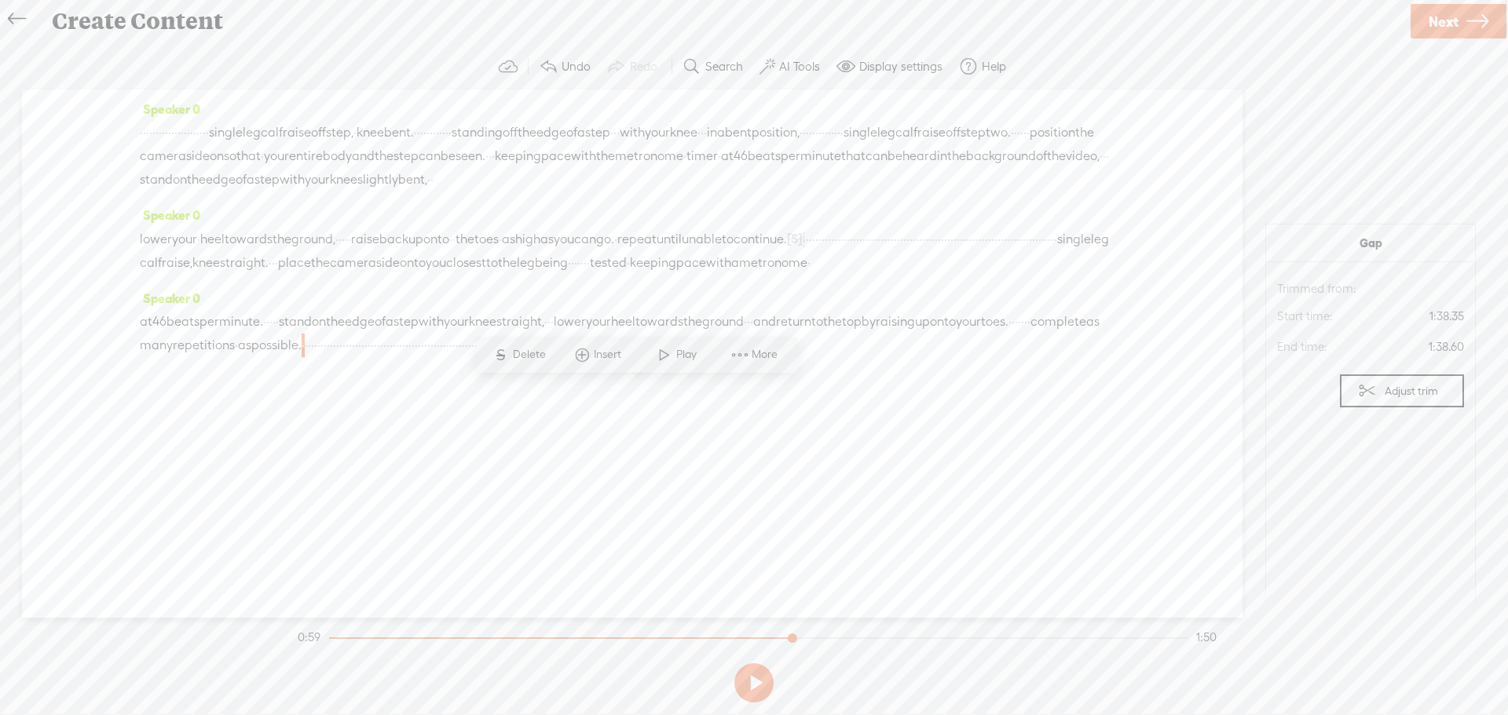
click at [672, 354] on span at bounding box center [664, 355] width 24 height 28
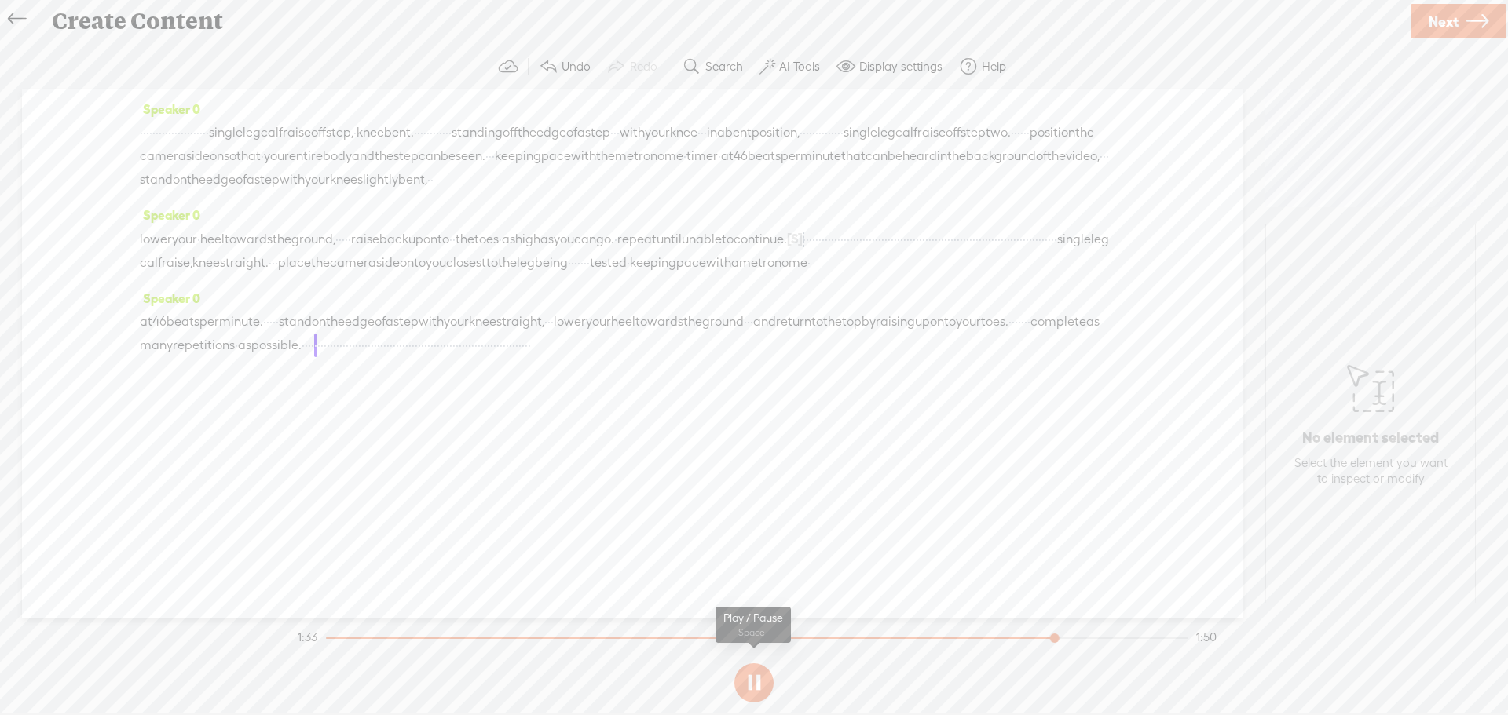
click at [749, 679] on button at bounding box center [753, 682] width 39 height 39
click at [761, 678] on button at bounding box center [753, 682] width 39 height 39
click at [386, 357] on span "·" at bounding box center [384, 346] width 3 height 24
drag, startPoint x: 1004, startPoint y: 287, endPoint x: 1069, endPoint y: 386, distance: 119.1
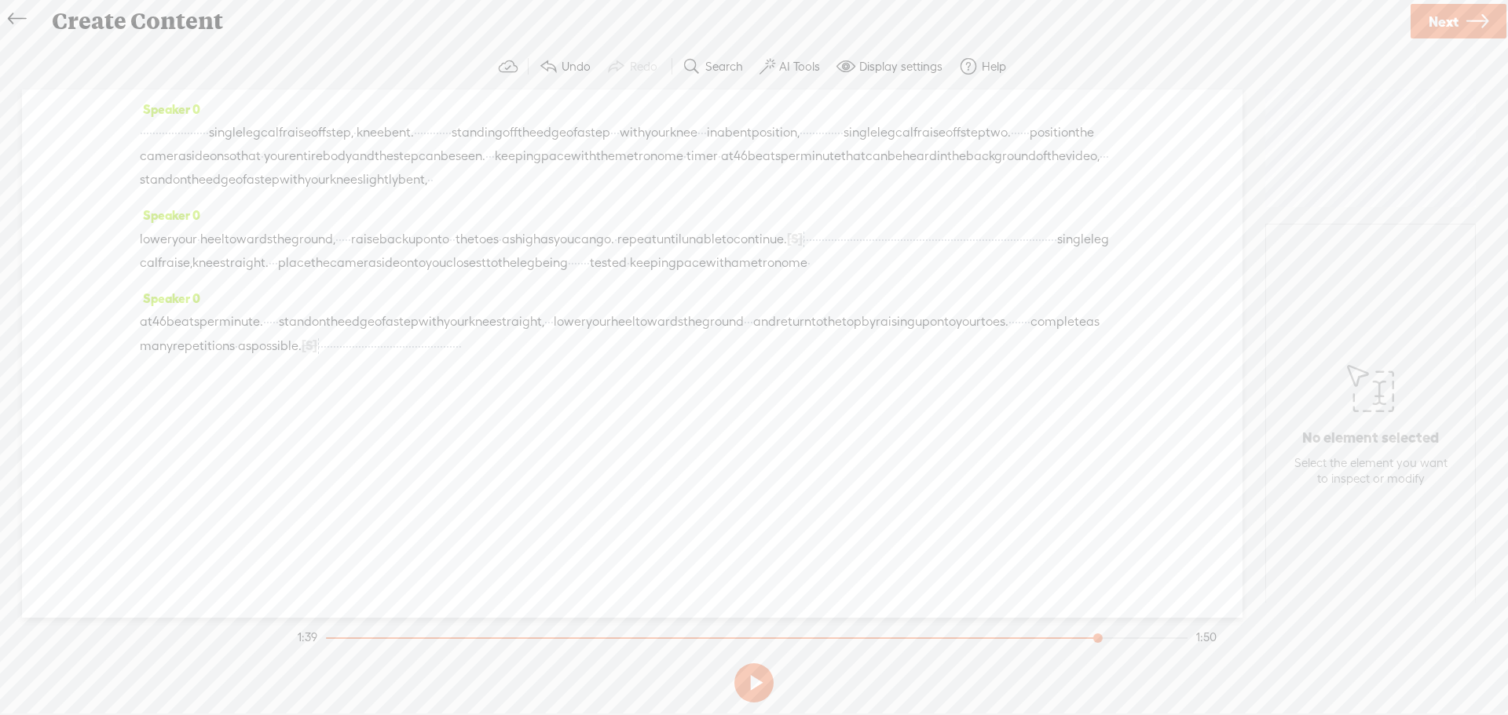
click at [1069, 386] on div "Speaker 0 · · · · · · · · · · · · · · · · · · · · · · single leg calf raise off…" at bounding box center [632, 354] width 1220 height 528
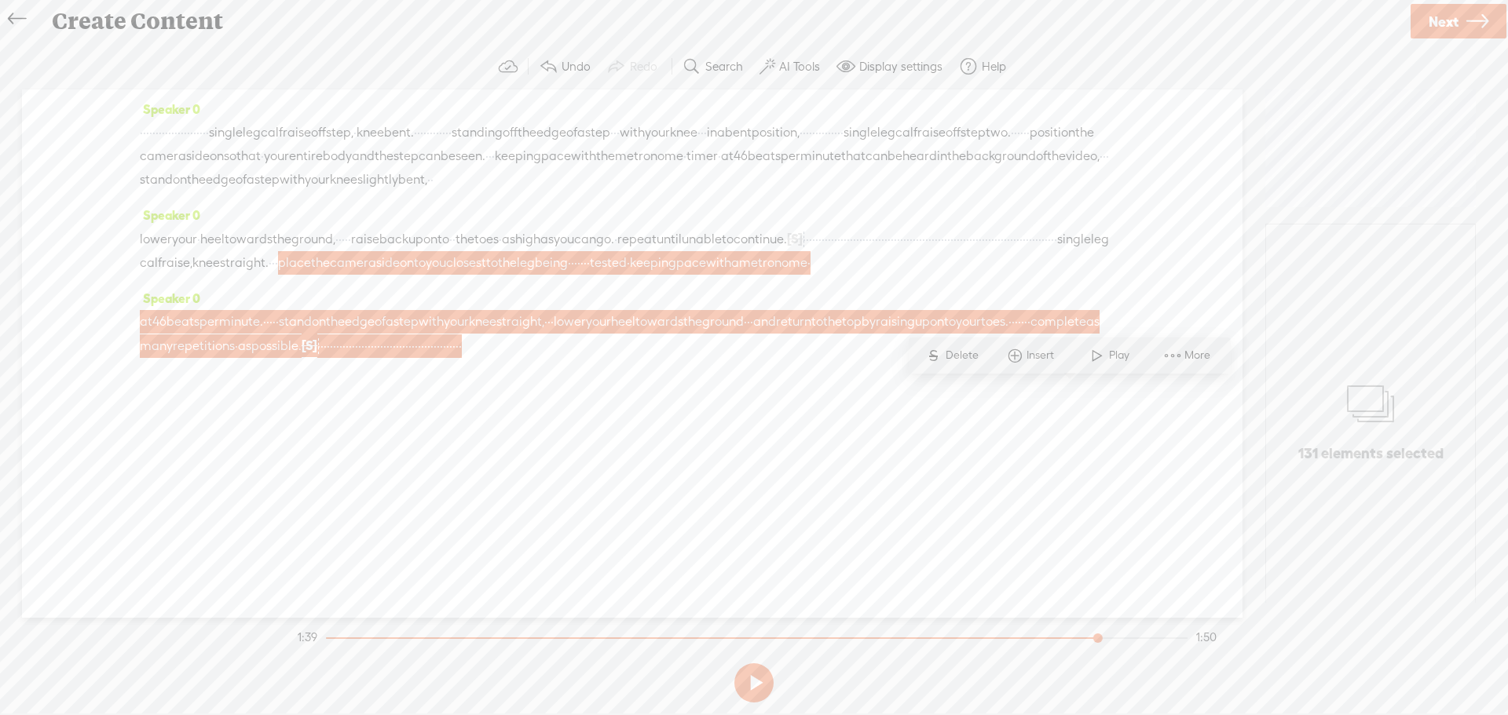
click at [1049, 451] on div "Speaker 0 · · · · · · · · · · · · · · · · · · · · · · single leg calf raise off…" at bounding box center [632, 354] width 1220 height 528
click at [1099, 370] on div "Speaker 0 at 46 beats per minute. · · · · · stand on the edge of a step with yo…" at bounding box center [632, 328] width 985 height 83
click at [462, 358] on span "·" at bounding box center [460, 346] width 3 height 24
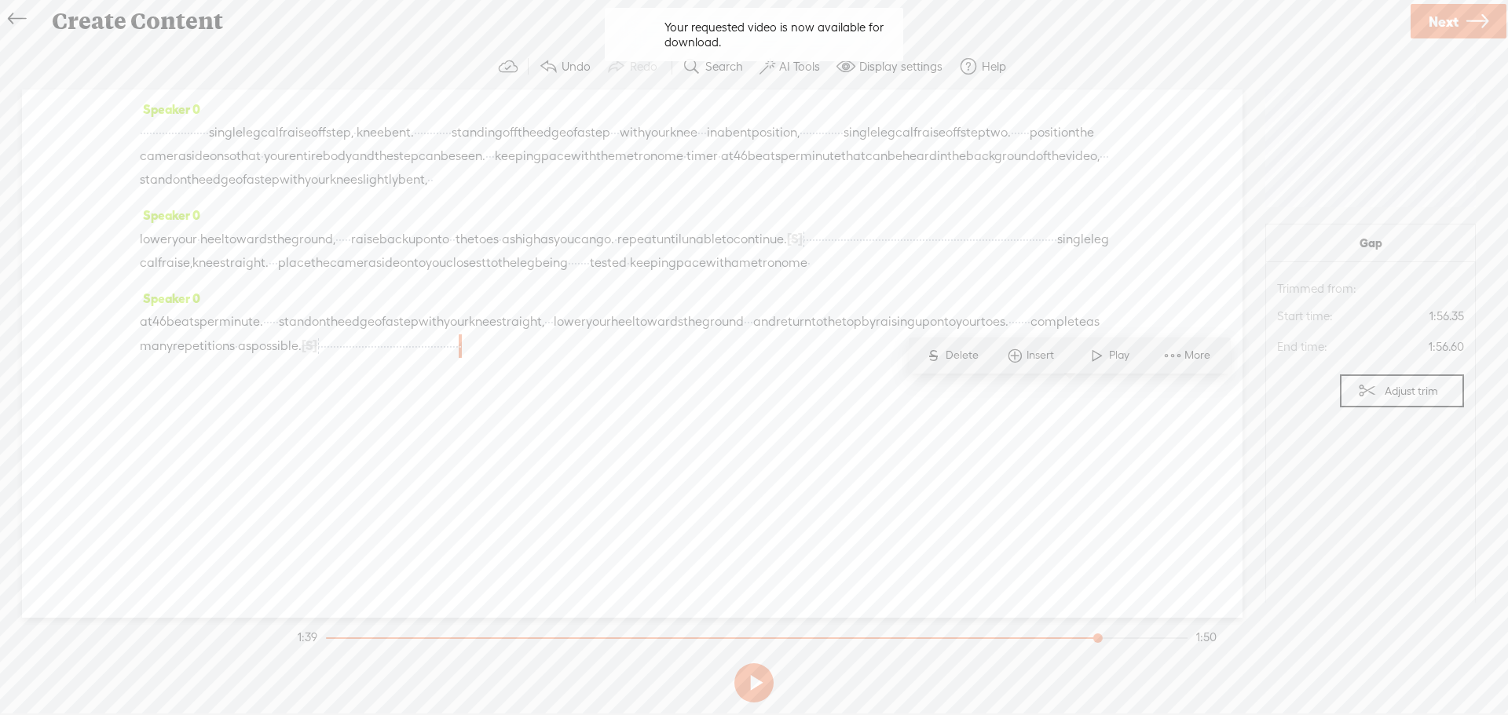
click at [320, 358] on span "·" at bounding box center [318, 346] width 3 height 24
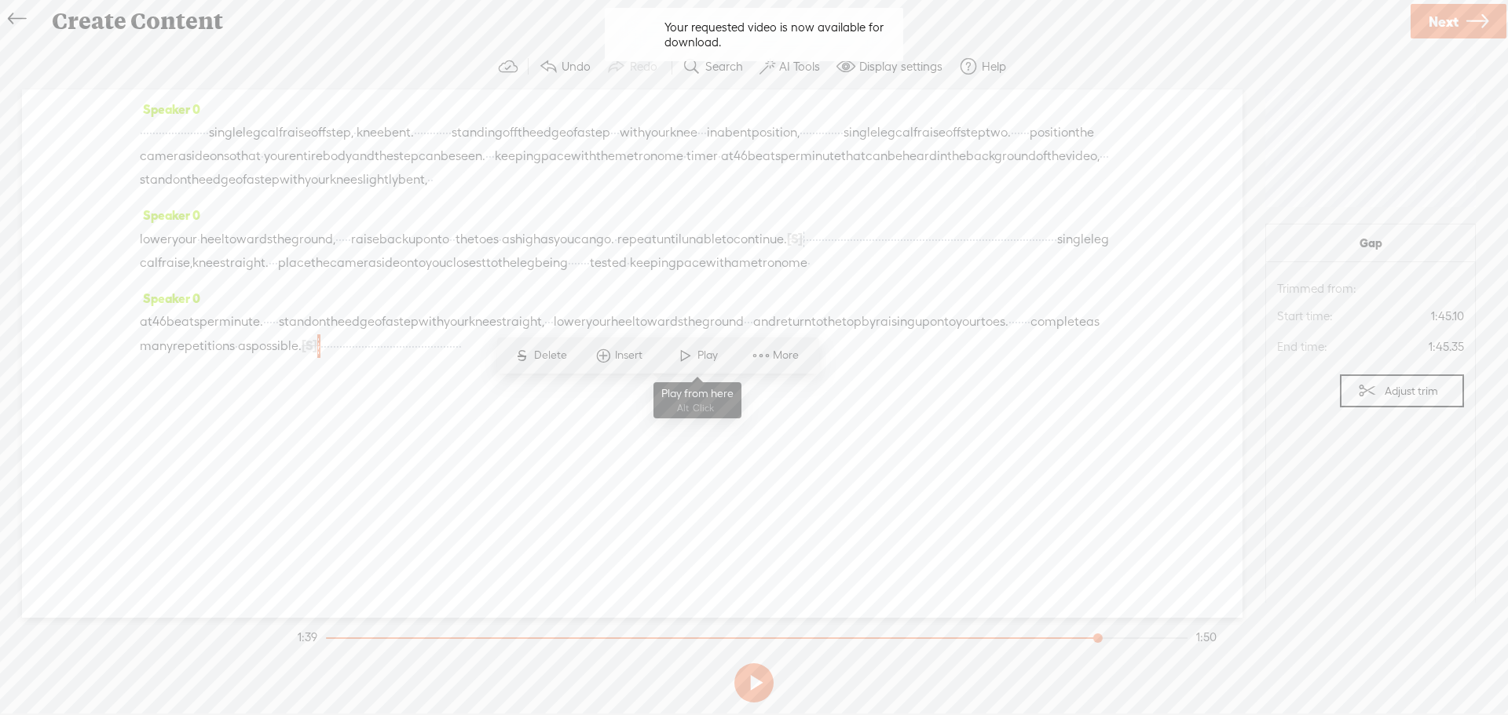
click at [694, 357] on span at bounding box center [686, 356] width 24 height 28
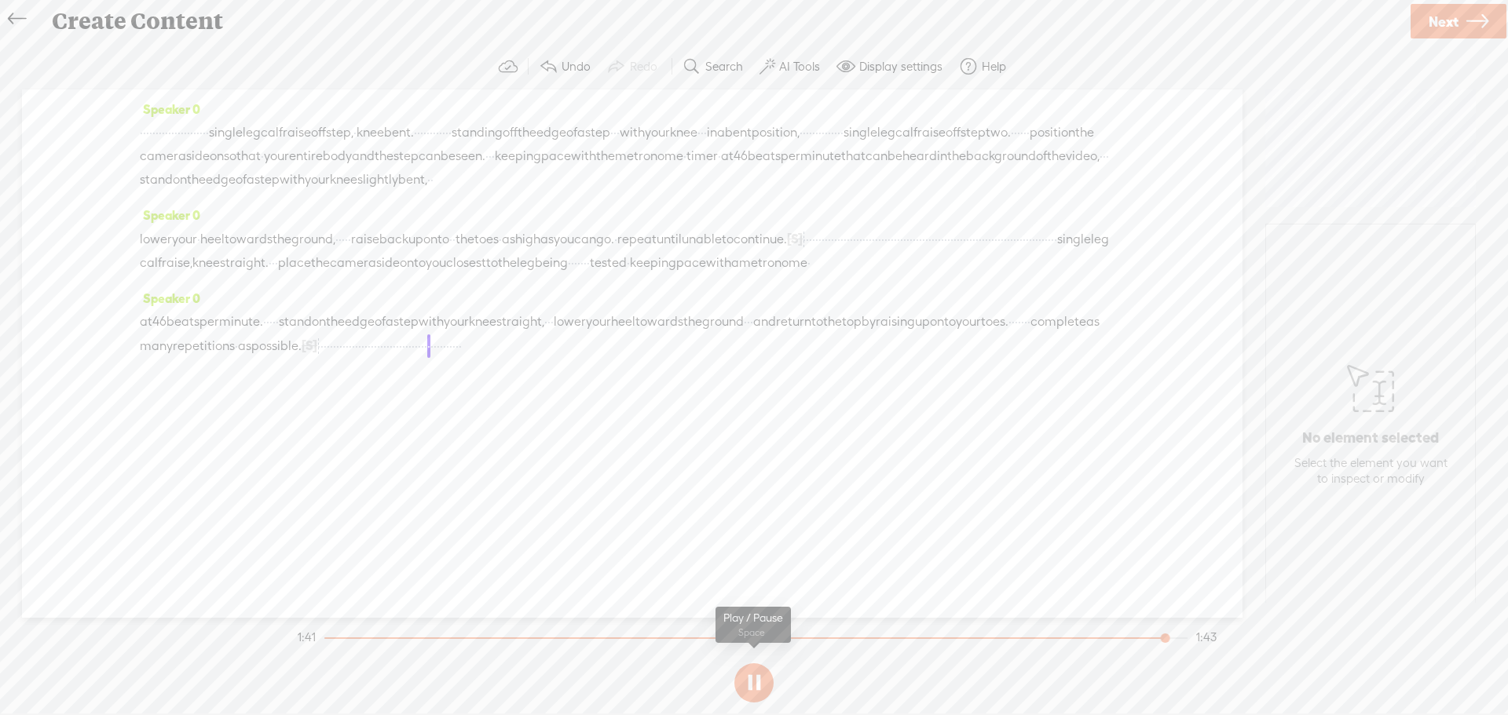
click at [752, 678] on button at bounding box center [753, 682] width 39 height 39
click at [430, 358] on span "·" at bounding box center [428, 346] width 3 height 24
drag, startPoint x: 978, startPoint y: 397, endPoint x: 1001, endPoint y: 294, distance: 104.6
click at [1001, 294] on div "Speaker 0 · · · · · · · · · · · · · · · · · · · · · · single leg calf raise off…" at bounding box center [632, 354] width 1220 height 528
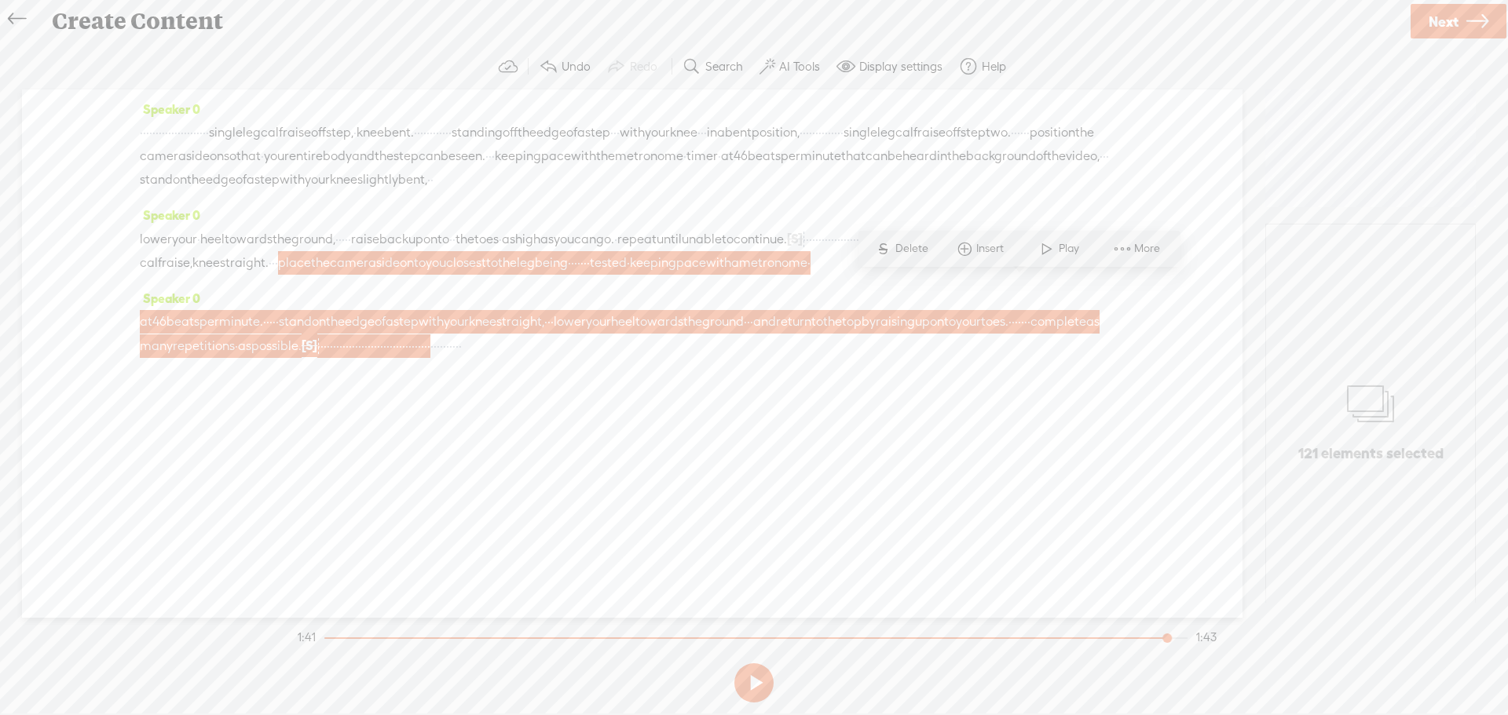
click at [1135, 243] on span "More" at bounding box center [1149, 249] width 30 height 16
click at [1235, 305] on span "Customize & export as clip" at bounding box center [1292, 304] width 200 height 35
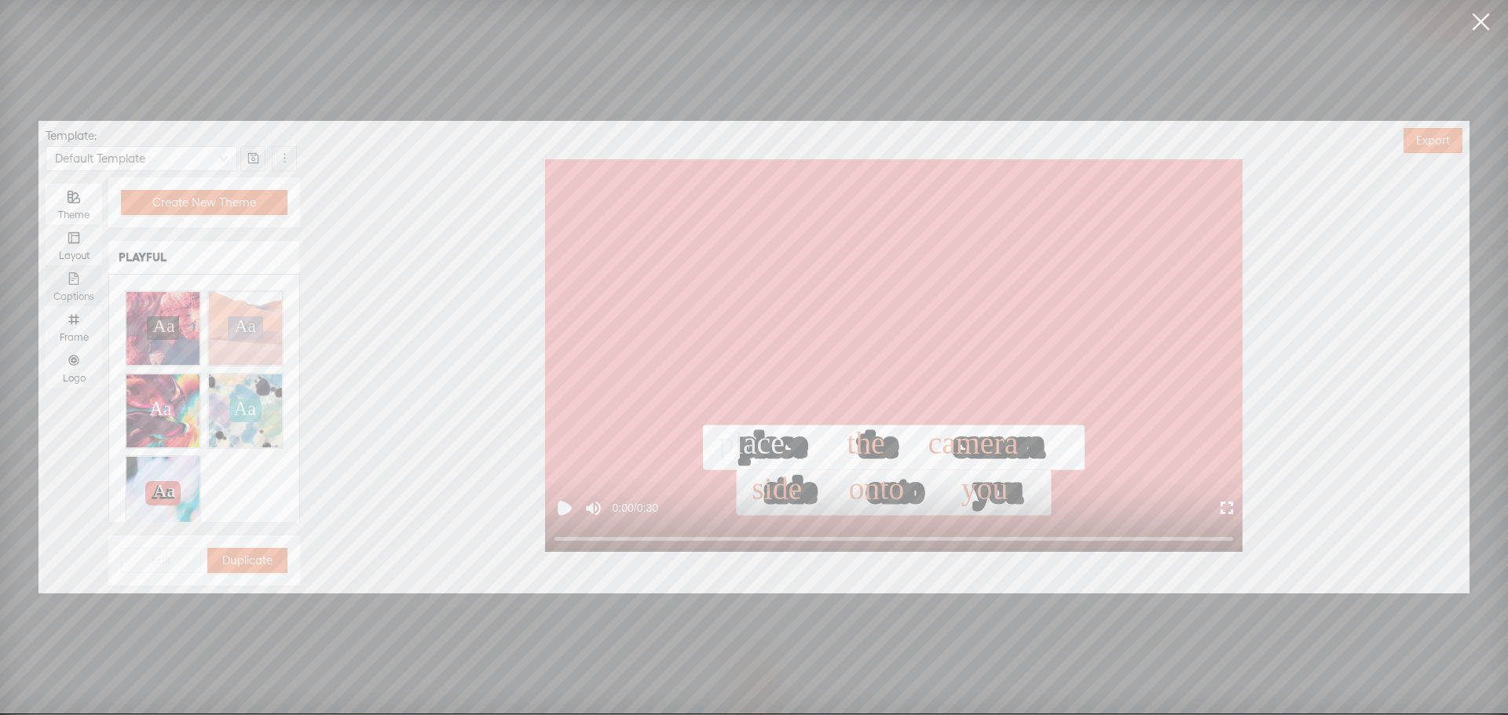
click at [71, 279] on icon "file-text" at bounding box center [74, 278] width 13 height 13
click at [46, 265] on input "Captions" at bounding box center [46, 265] width 0 height 0
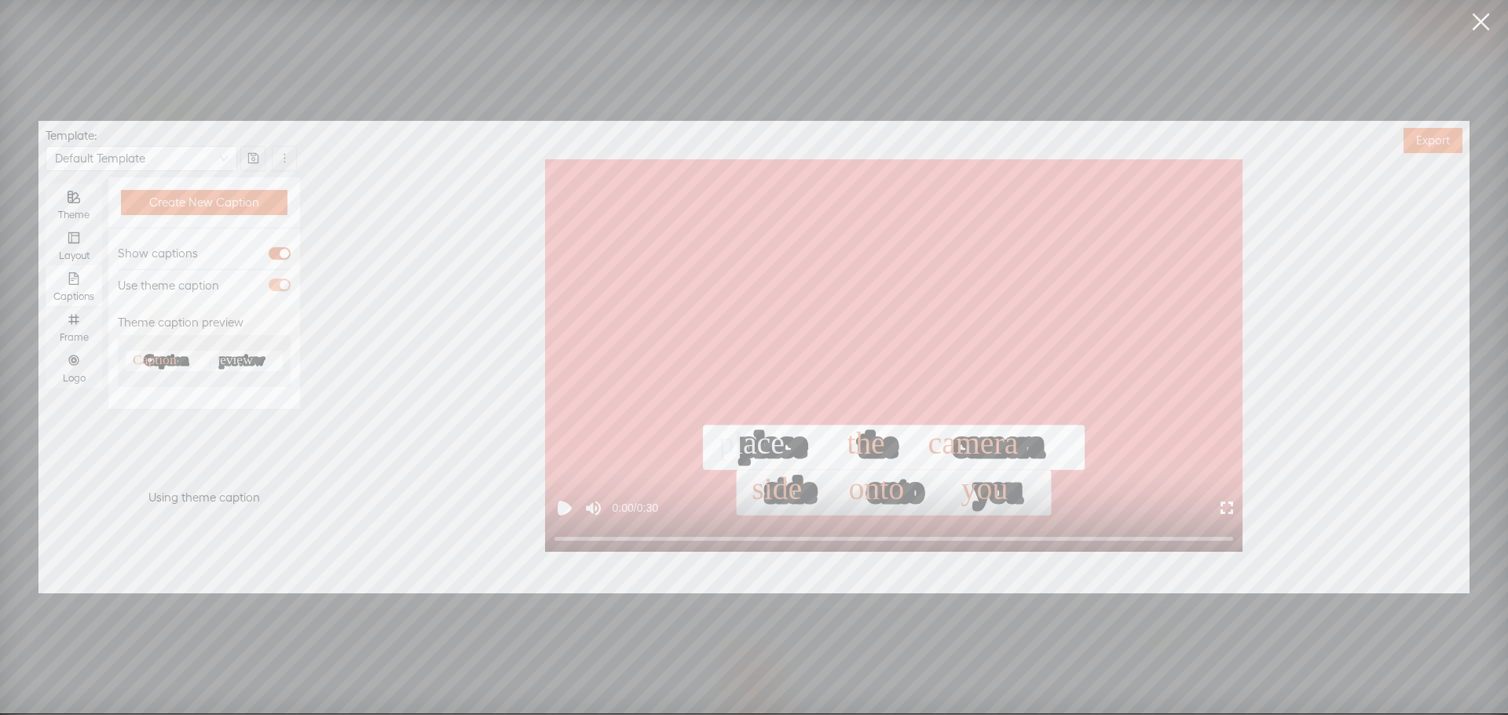
click at [280, 282] on div "button" at bounding box center [284, 284] width 9 height 9
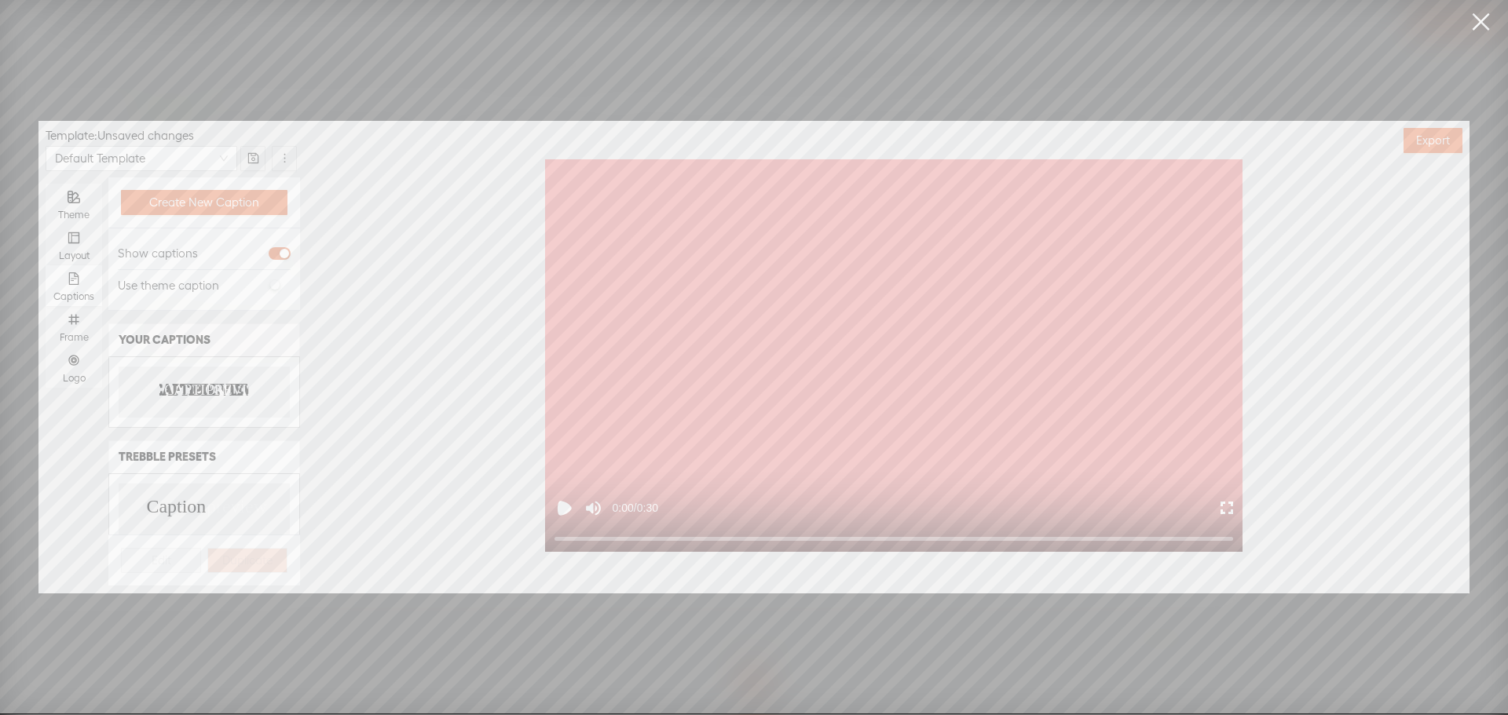
click at [175, 386] on text "CAPTION" at bounding box center [194, 391] width 61 height 16
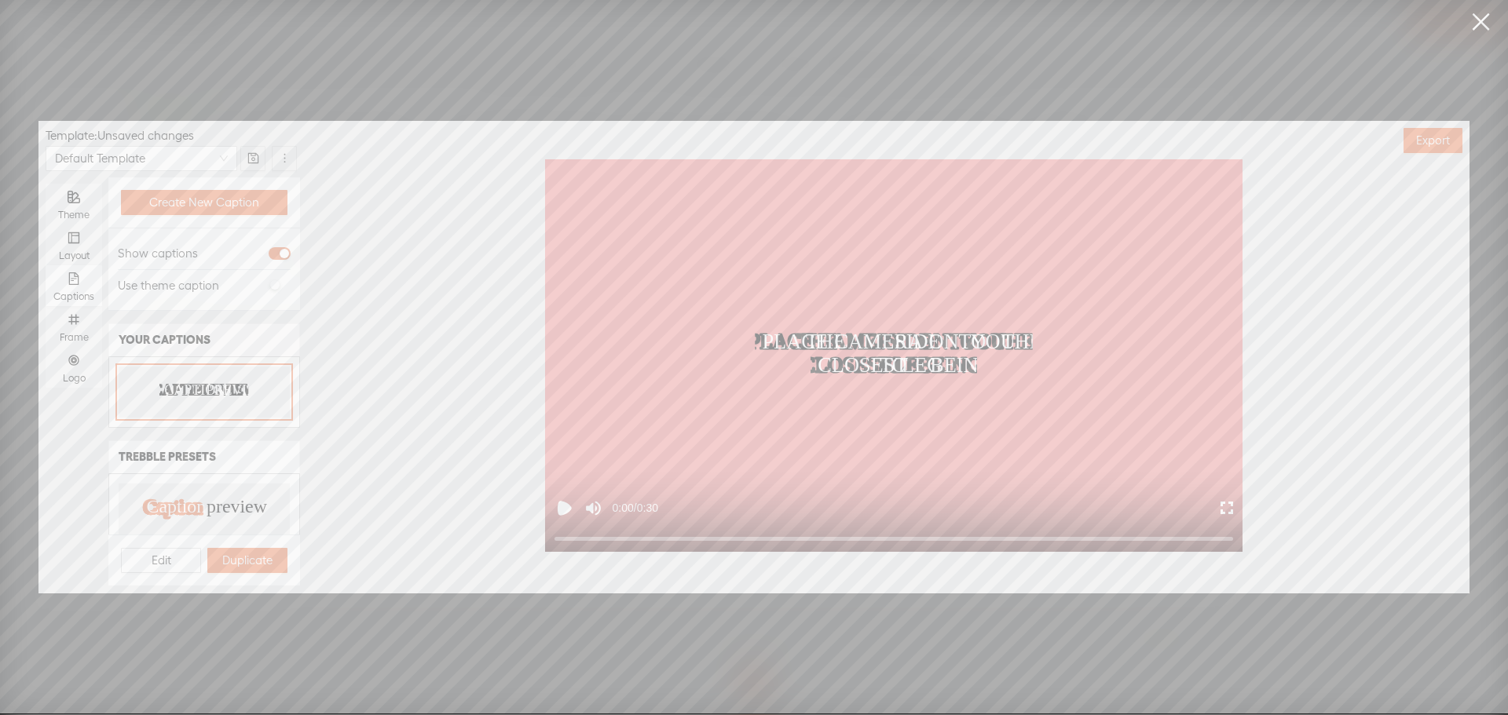
click at [76, 305] on div "Captions" at bounding box center [73, 285] width 41 height 41
click at [46, 265] on input "Captions" at bounding box center [46, 265] width 0 height 0
click at [77, 331] on div "Frame" at bounding box center [73, 326] width 41 height 41
click at [46, 306] on input "Frame" at bounding box center [46, 306] width 0 height 0
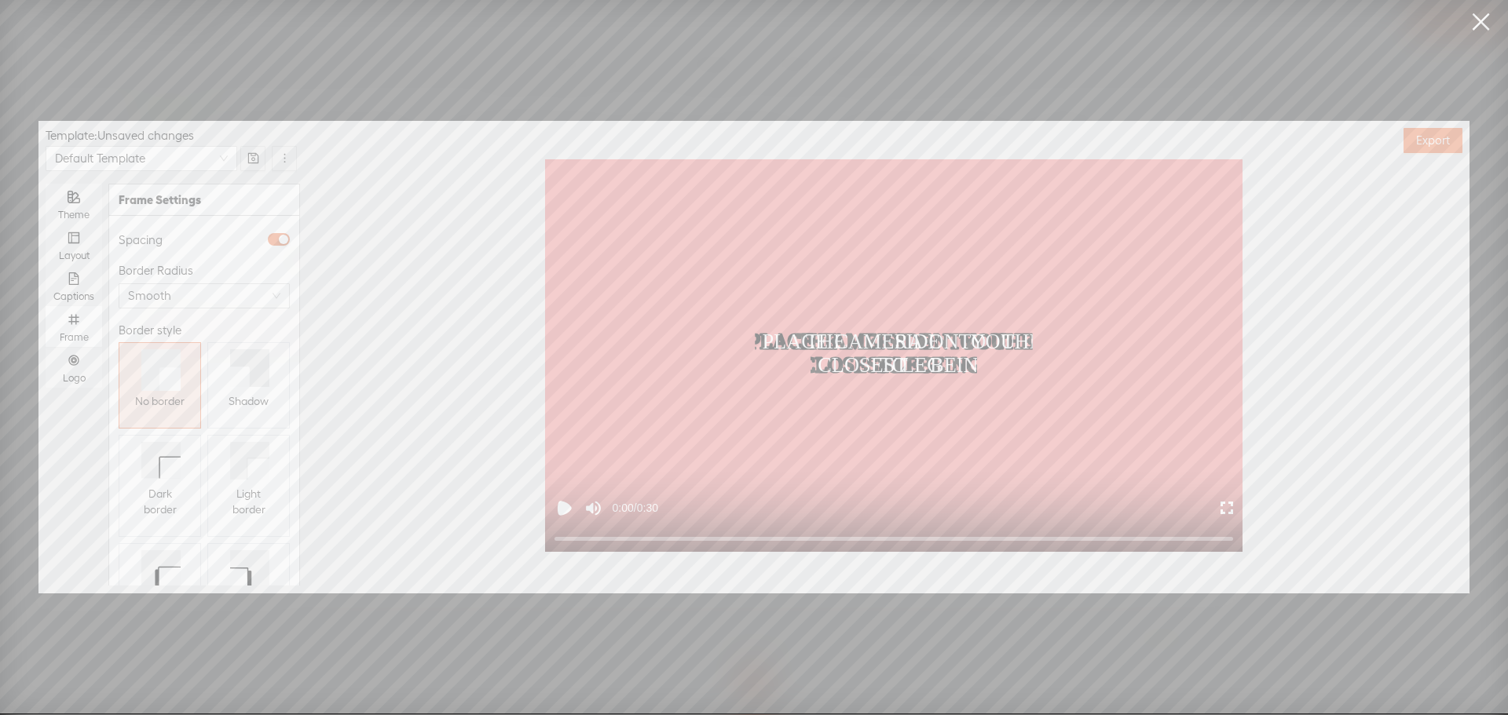
click at [247, 399] on span "Shadow" at bounding box center [248, 401] width 40 height 16
click at [74, 372] on div "Logo" at bounding box center [73, 378] width 41 height 13
click at [46, 347] on input "Logo" at bounding box center [46, 347] width 0 height 0
click at [159, 494] on button "Replace logo..." at bounding box center [203, 503] width 177 height 25
click at [155, 387] on img at bounding box center [158, 358] width 64 height 64
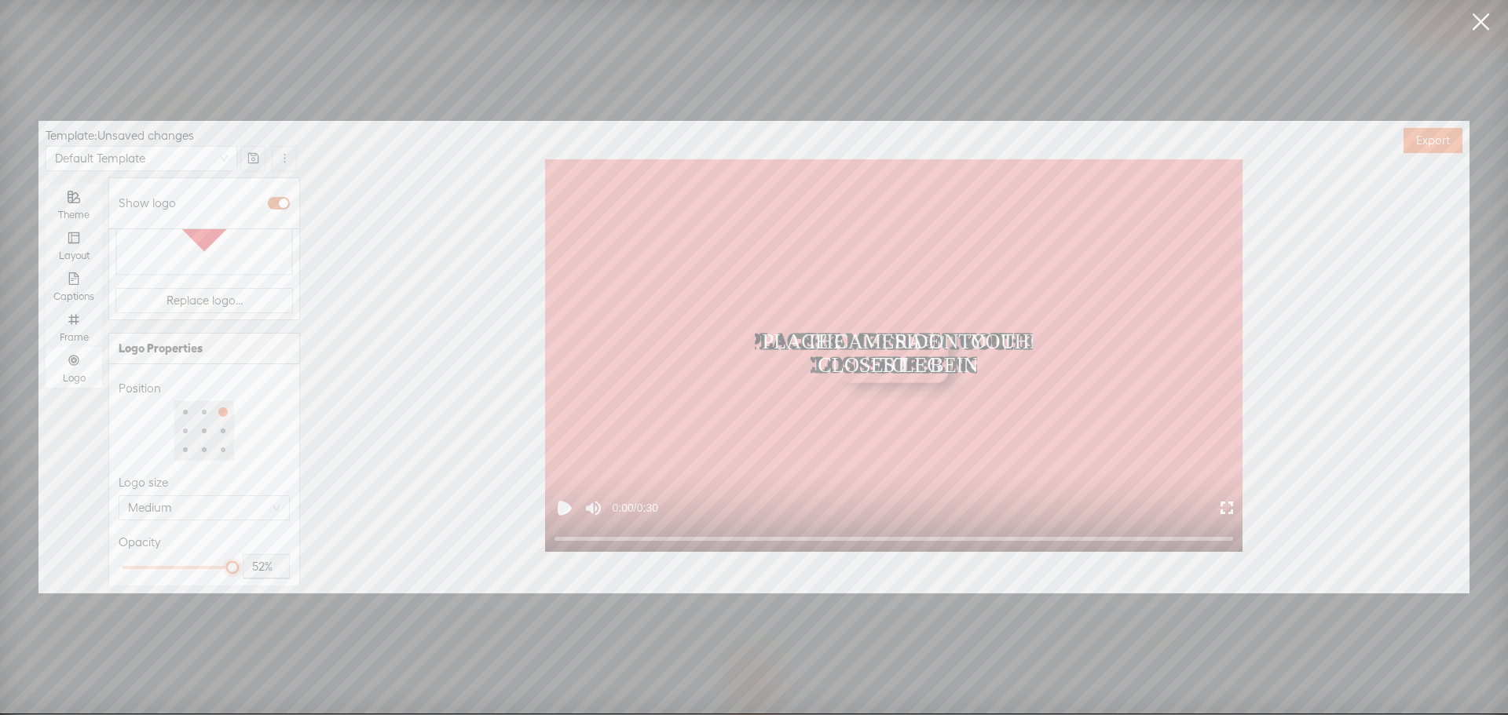
click at [174, 563] on div at bounding box center [177, 567] width 110 height 9
type input "50%"
click at [173, 564] on div at bounding box center [177, 568] width 8 height 8
click at [202, 533] on div "Opacity" at bounding box center [204, 542] width 171 height 19
click at [1420, 143] on span "Export" at bounding box center [1433, 141] width 34 height 16
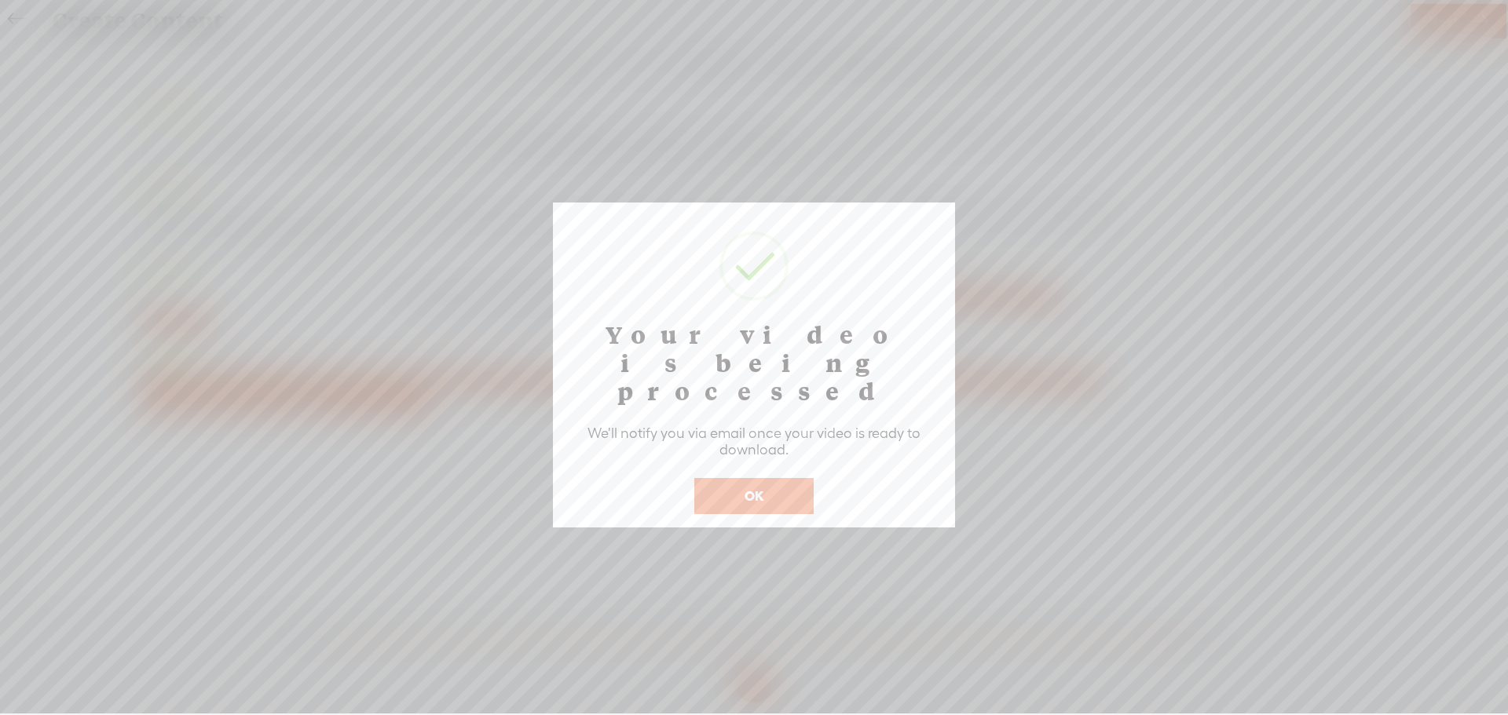
click at [736, 478] on button "OK" at bounding box center [753, 496] width 119 height 36
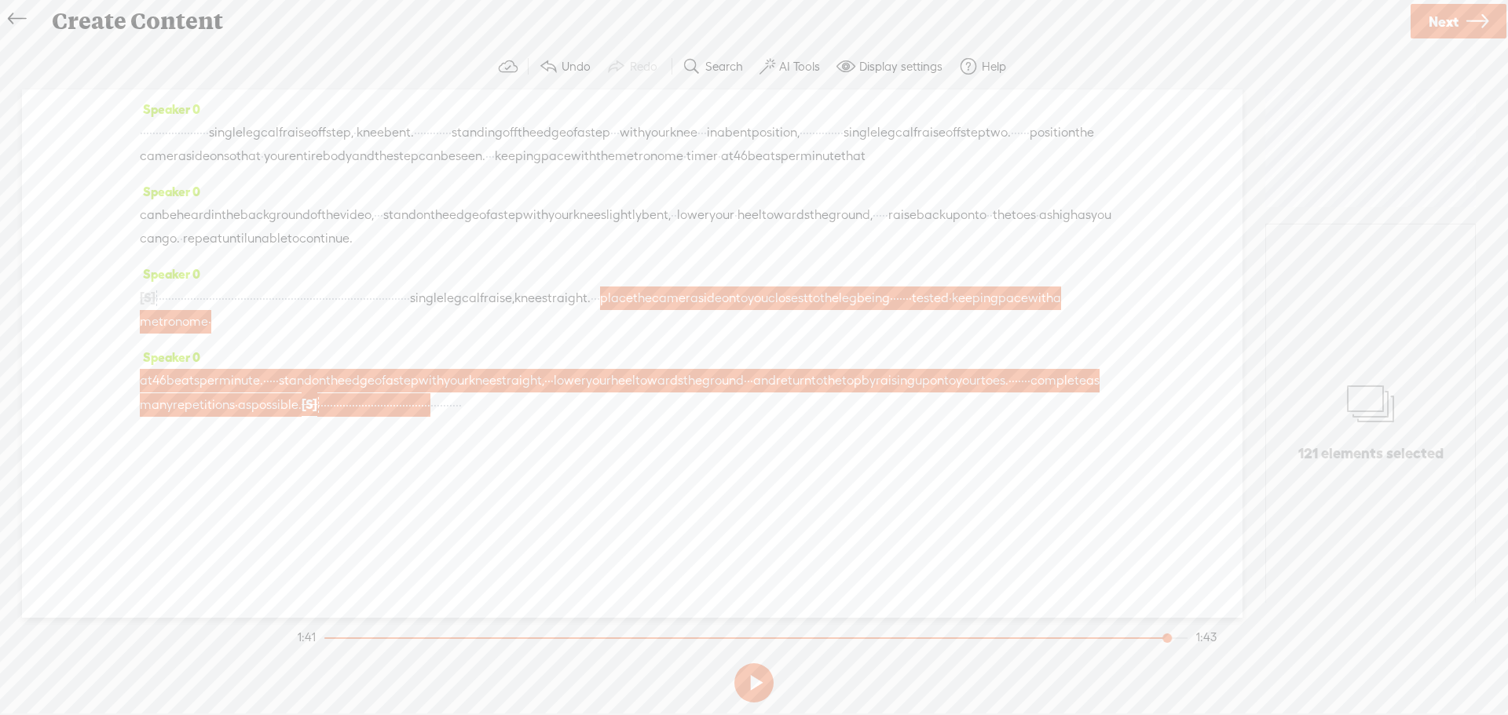
click at [10, 21] on icon at bounding box center [17, 19] width 18 height 35
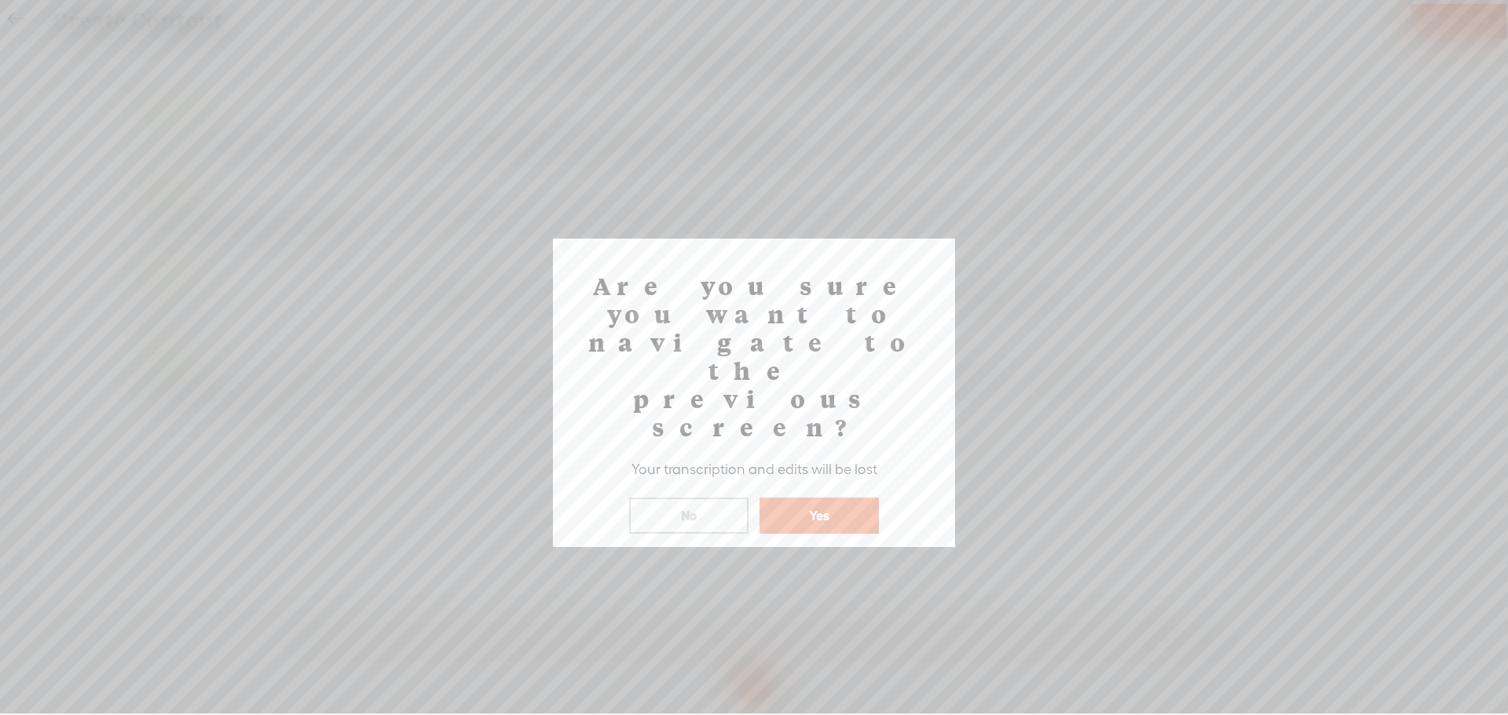
click at [821, 498] on button "Yes" at bounding box center [818, 516] width 119 height 36
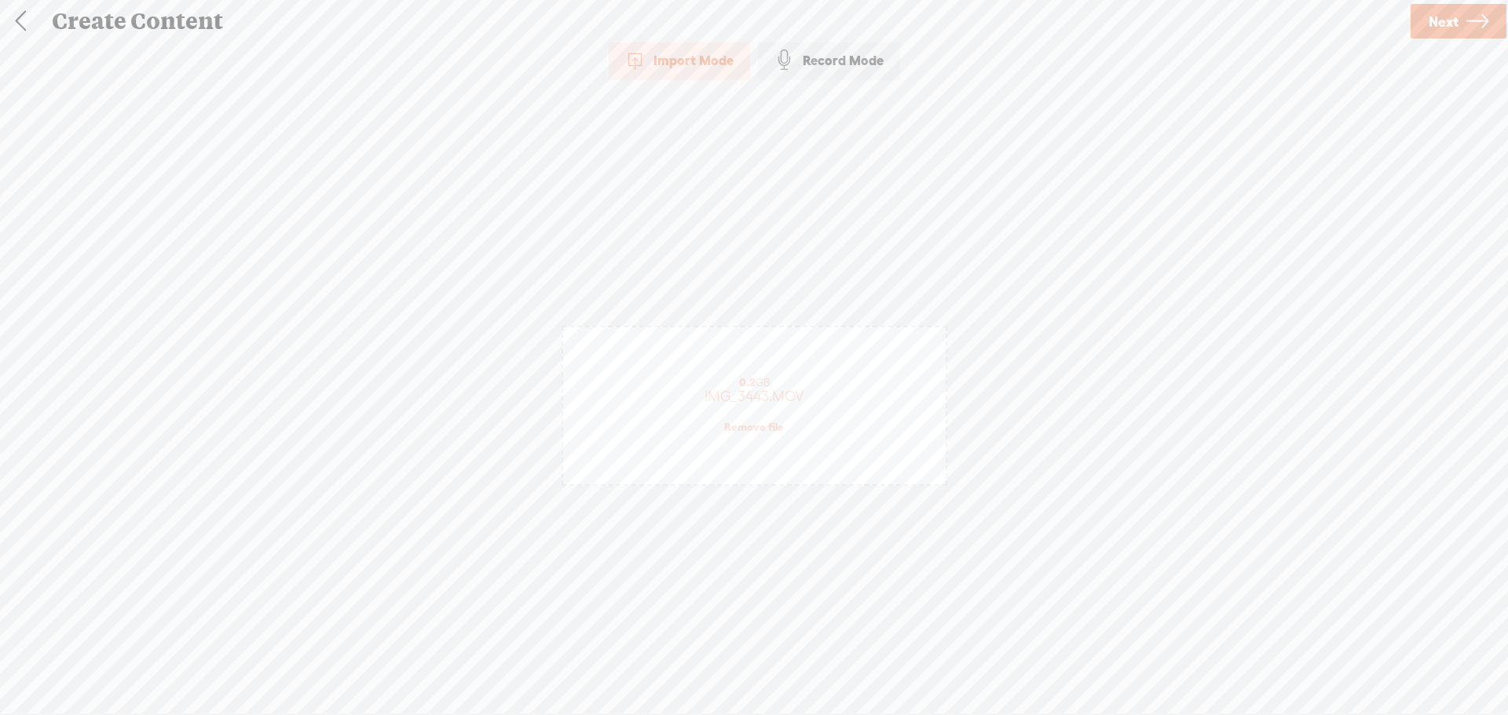
click at [18, 18] on link at bounding box center [20, 21] width 39 height 41
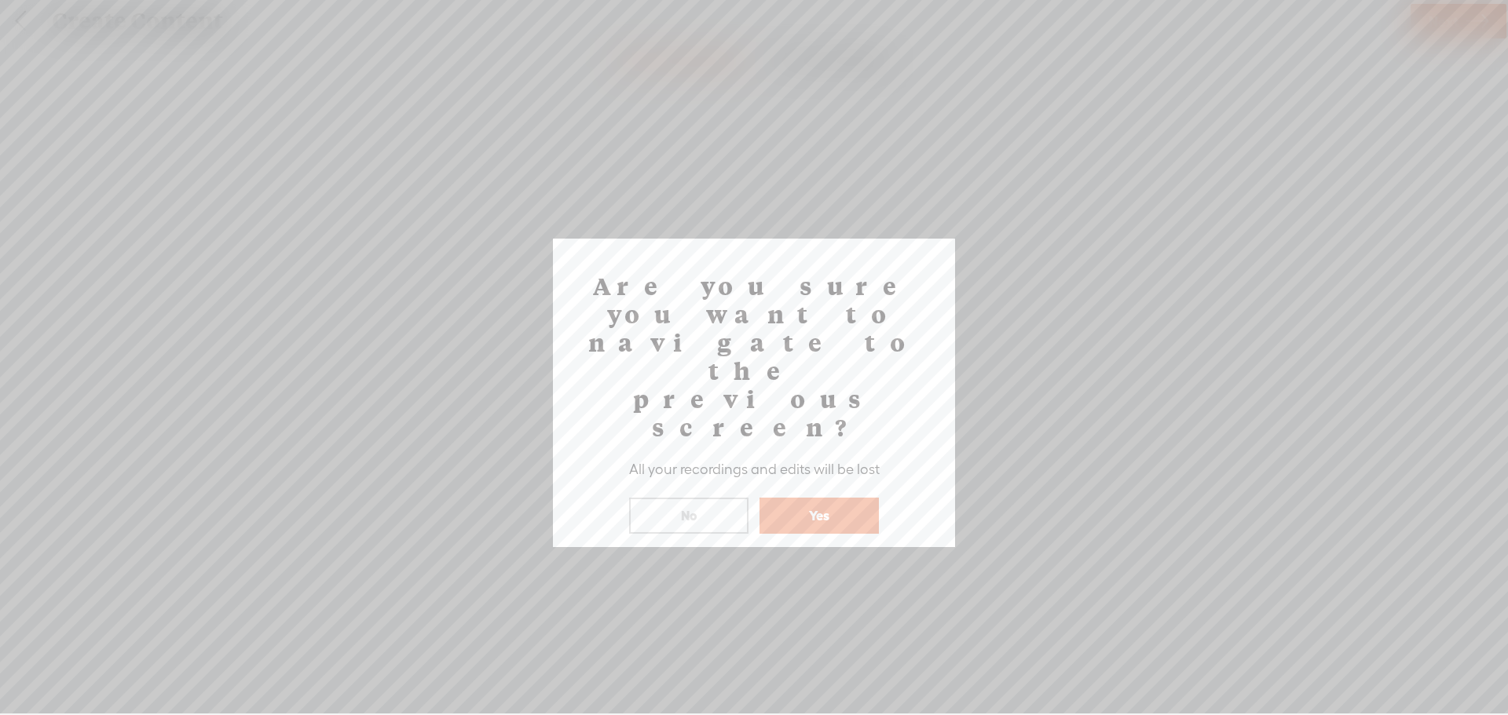
click at [797, 498] on button "Yes" at bounding box center [818, 516] width 119 height 36
